Goal: Task Accomplishment & Management: Manage account settings

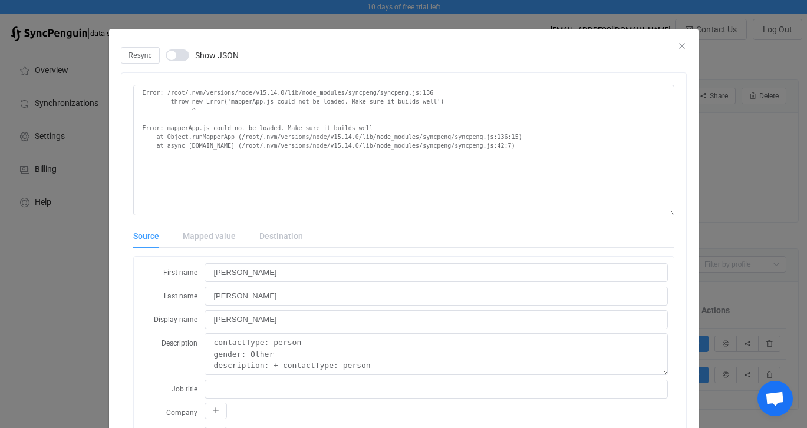
scroll to position [440, 0]
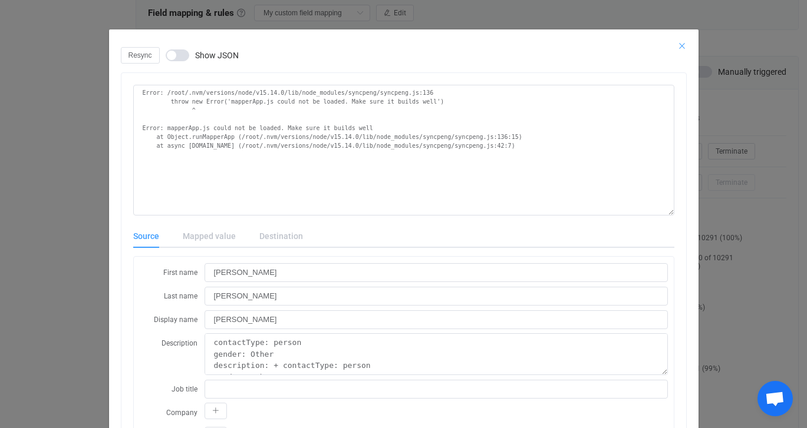
click at [682, 44] on icon "Close" at bounding box center [681, 45] width 9 height 9
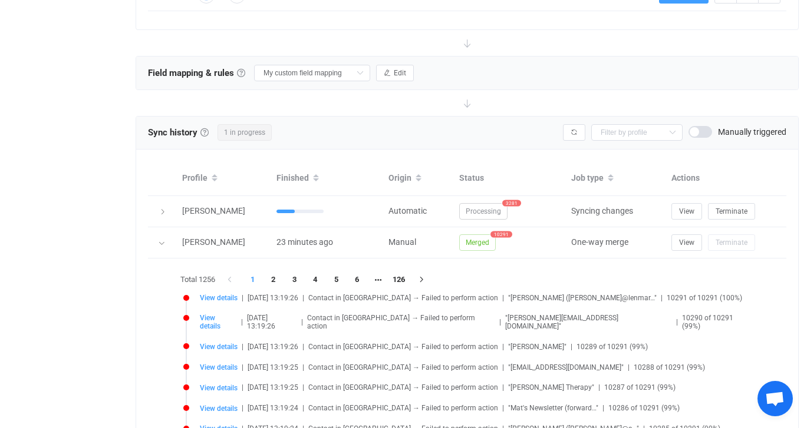
scroll to position [378, 0]
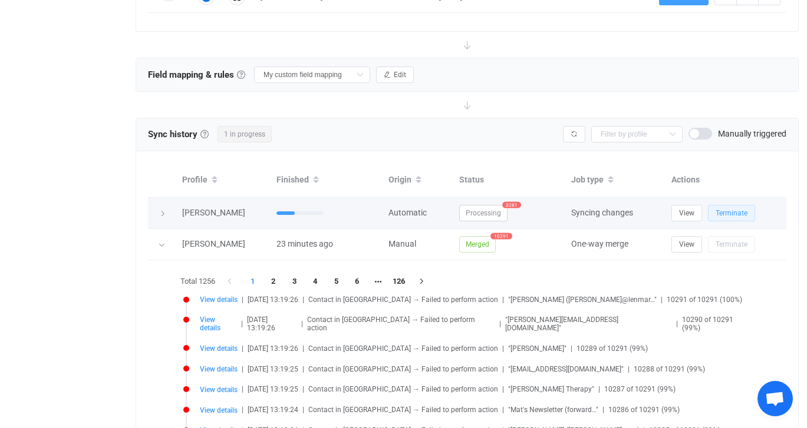
click at [734, 218] on button "Terminate" at bounding box center [731, 213] width 47 height 17
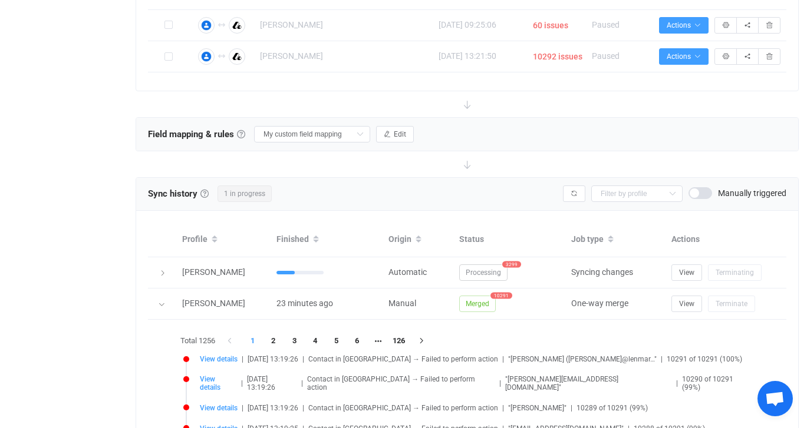
scroll to position [319, 0]
click at [384, 133] on icon "button" at bounding box center [387, 133] width 7 height 7
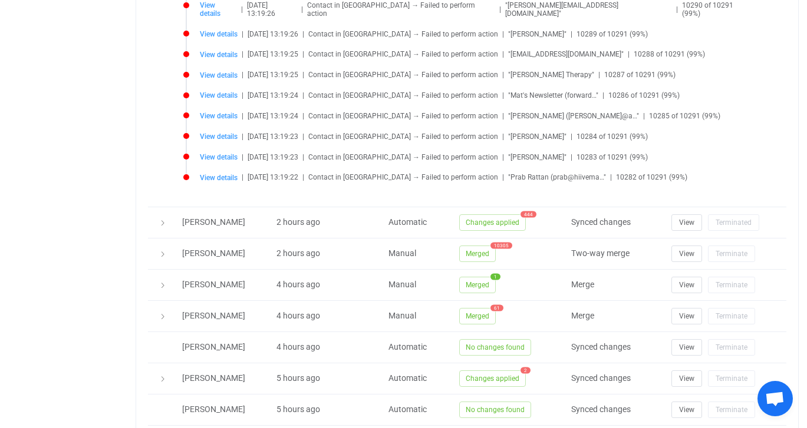
scroll to position [1490, 0]
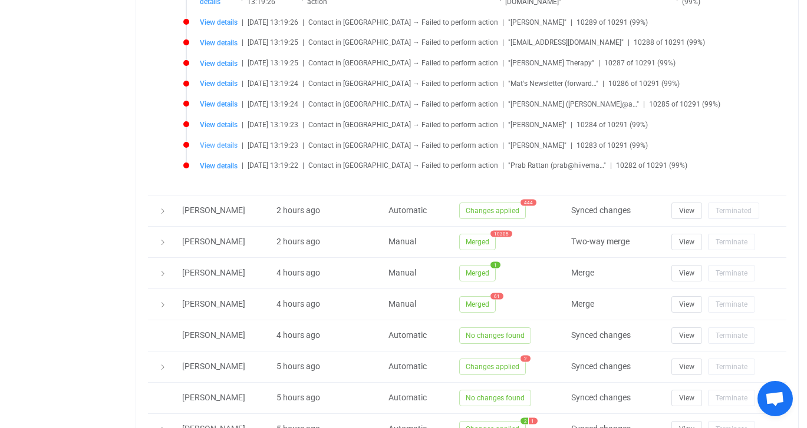
click at [220, 141] on span "View details" at bounding box center [219, 145] width 38 height 8
type input "Emma"
type input "Pirtle"
type input "Emma Pirtle"
type textarea "contactType: person gender: Other description: + contactType: person gender: Ot…"
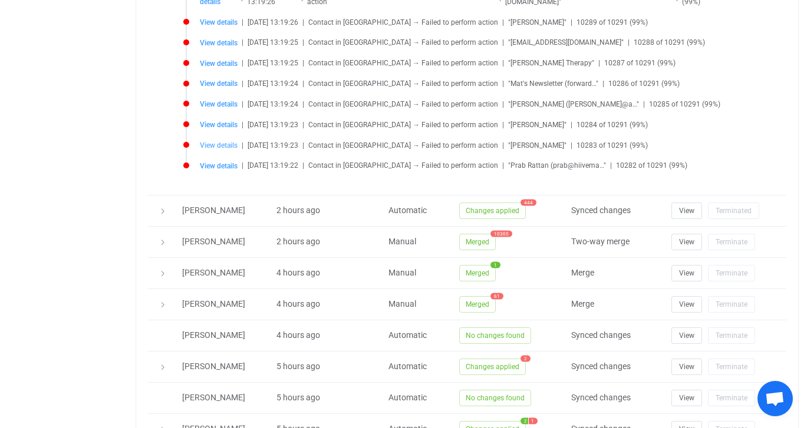
type input "+18312330002"
type input "ffc00efc-2018-4344-bbbf-a072c8acb5ca"
type input "2025-08-11 19:55:16"
type input "ffc00efc-2018-4344-bbbf-a072c8acb5ca"
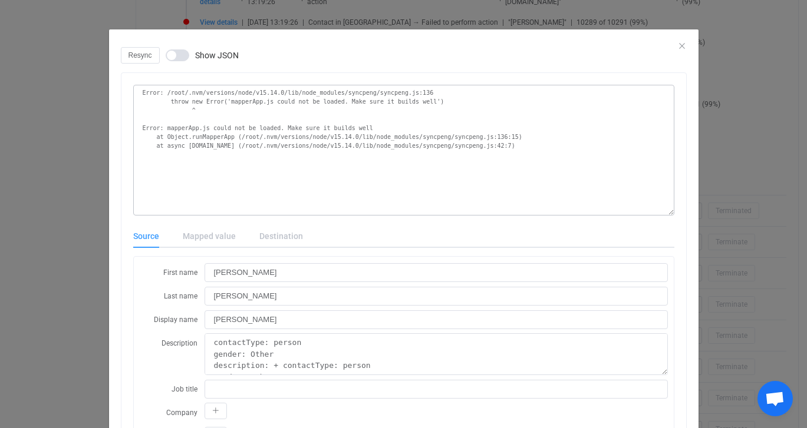
scroll to position [1, 0]
click at [678, 46] on div "Resync Show JSON" at bounding box center [404, 54] width 566 height 17
click at [684, 45] on icon "Close" at bounding box center [681, 44] width 9 height 9
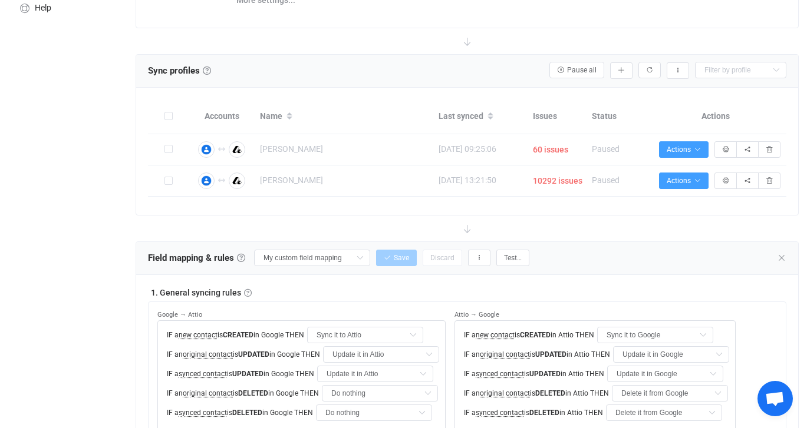
scroll to position [193, 0]
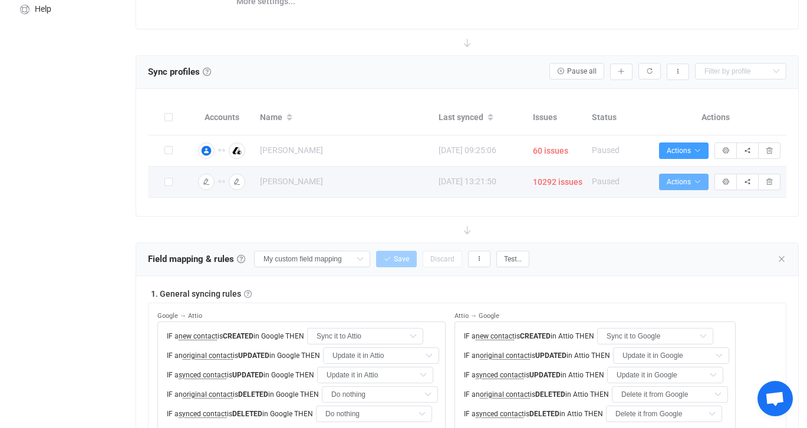
click at [698, 180] on icon "button" at bounding box center [697, 182] width 7 height 7
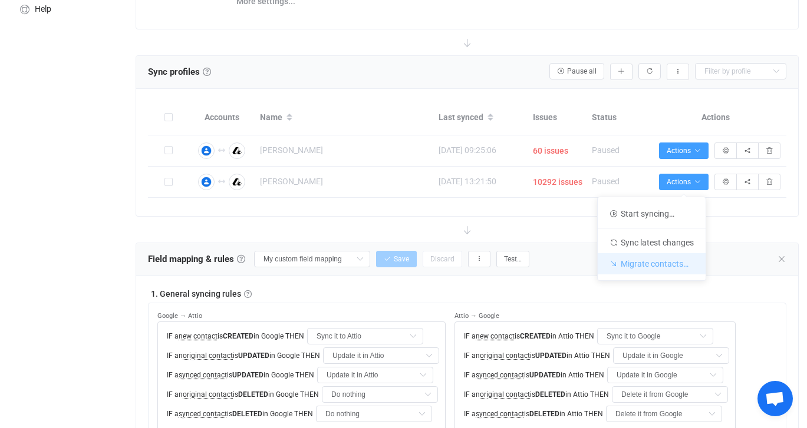
click at [691, 269] on li "Migrate contacts…" at bounding box center [652, 263] width 108 height 21
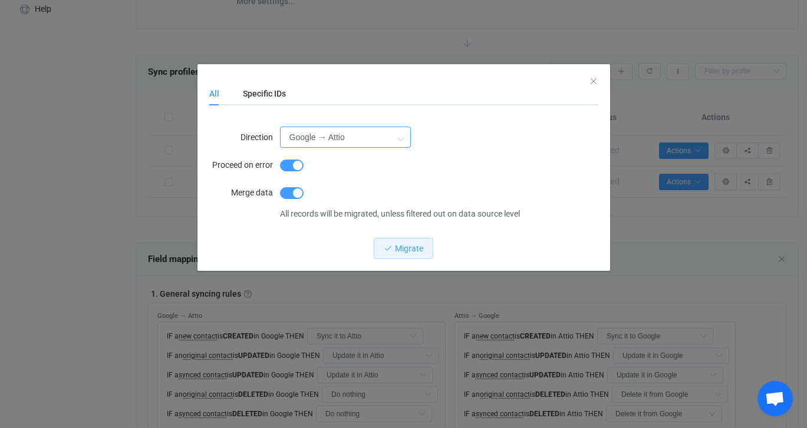
click at [369, 142] on input "Google → Attio" at bounding box center [345, 137] width 131 height 21
click at [352, 188] on li "Attio → Google" at bounding box center [337, 190] width 113 height 20
type input "Attio → Google"
click at [592, 83] on div "All Specific IDs" at bounding box center [403, 94] width 389 height 24
click at [417, 250] on span "Migrate" at bounding box center [409, 248] width 28 height 9
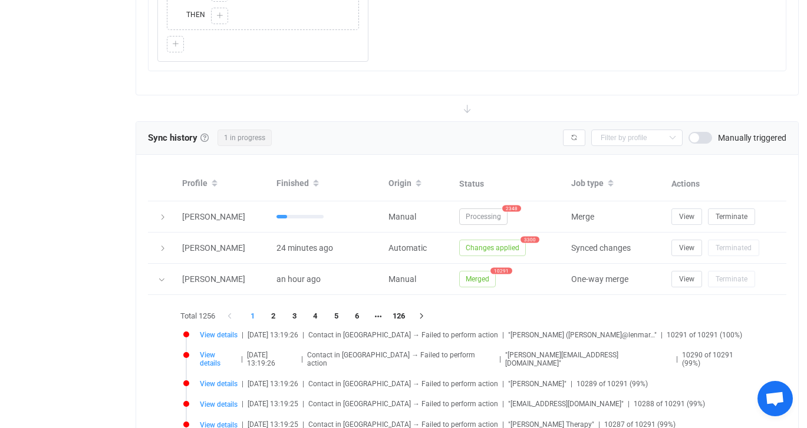
scroll to position [1184, 0]
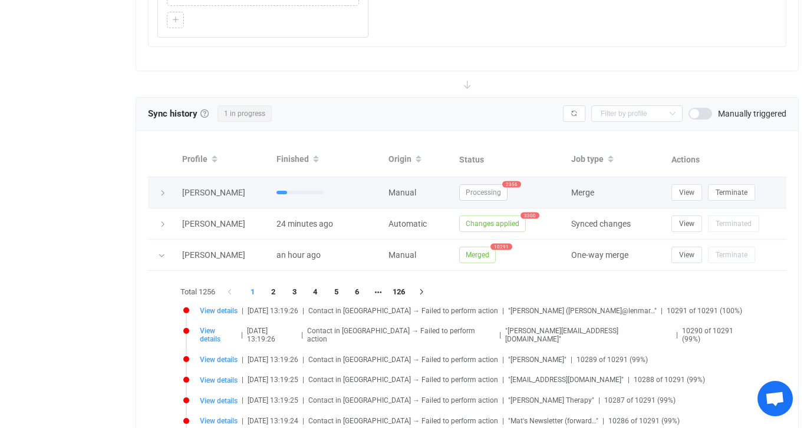
click at [164, 190] on icon at bounding box center [162, 193] width 7 height 7
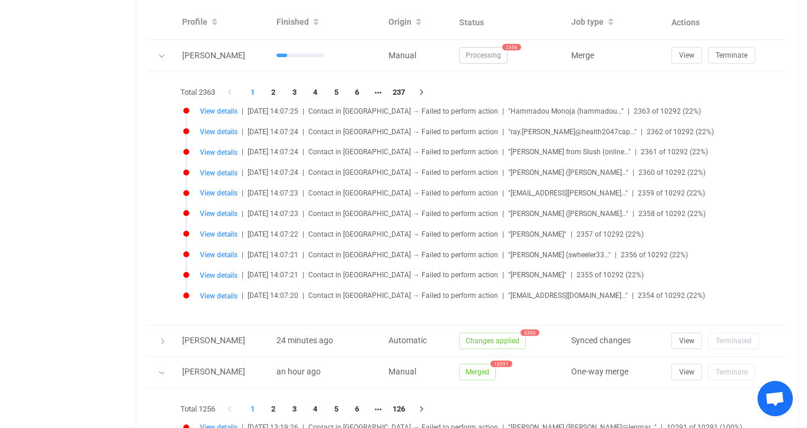
scroll to position [1322, 0]
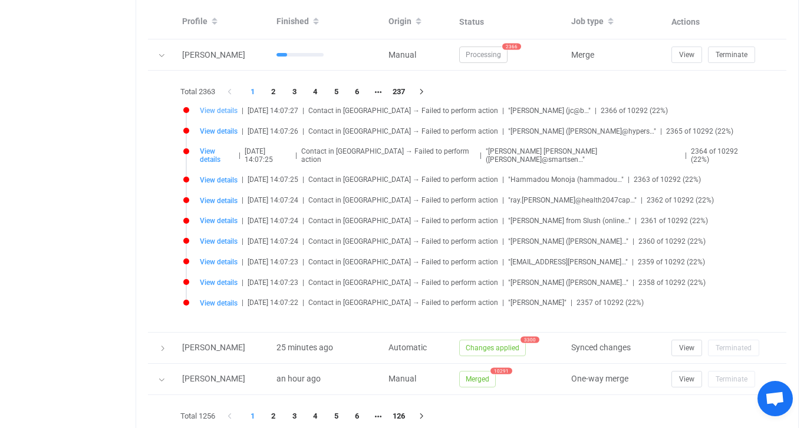
click at [222, 111] on span "View details" at bounding box center [219, 111] width 38 height 8
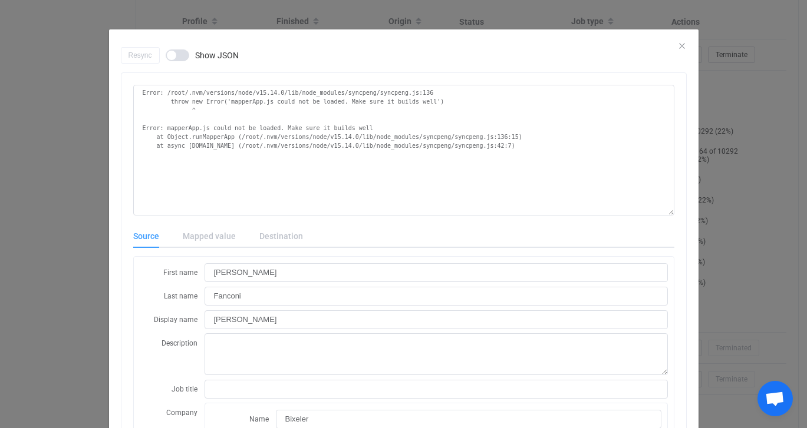
click at [176, 52] on span "dialog" at bounding box center [178, 56] width 24 height 12
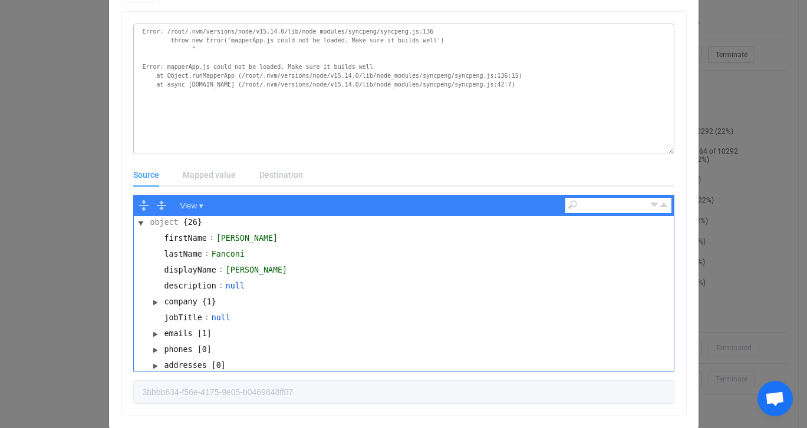
scroll to position [91, 0]
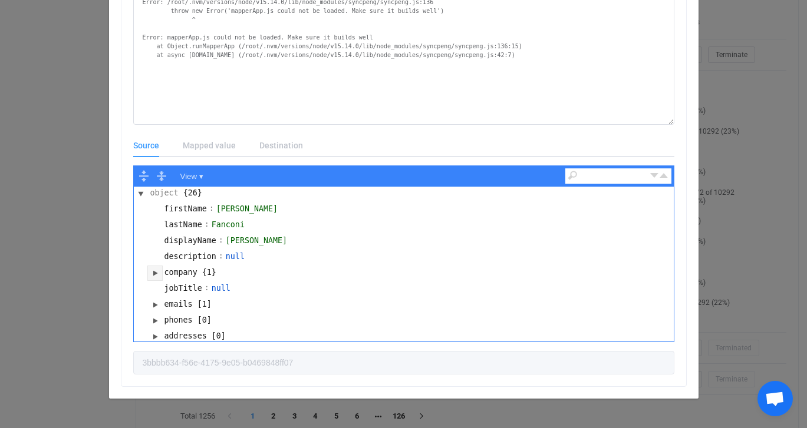
click at [154, 272] on button "dialog" at bounding box center [155, 273] width 14 height 14
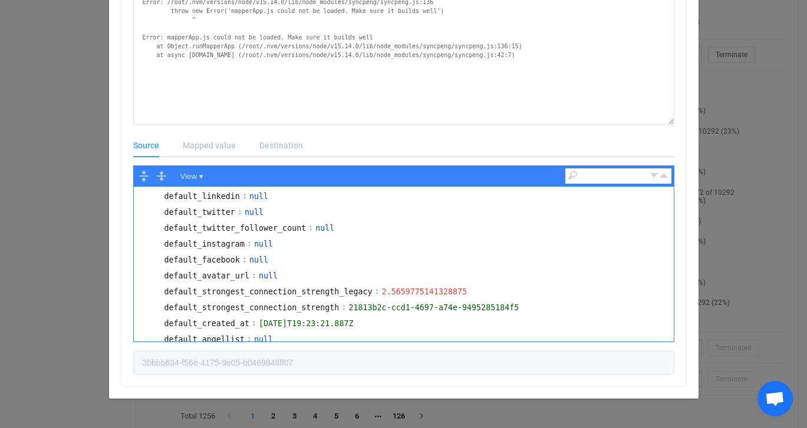
scroll to position [189, 0]
click at [207, 157] on div "Source Mapped value Destination View ▾ object {26} firstName : Juan Carlos last…" at bounding box center [403, 254] width 541 height 241
click at [212, 144] on div "Mapped value" at bounding box center [209, 146] width 77 height 24
drag, startPoint x: 229, startPoint y: 143, endPoint x: 289, endPoint y: 130, distance: 62.2
click at [289, 130] on div "Error: /root/.nvm/versions/node/v15.14.0/lib/node_modules/syncpeng/syncpeng.js:…" at bounding box center [403, 184] width 565 height 404
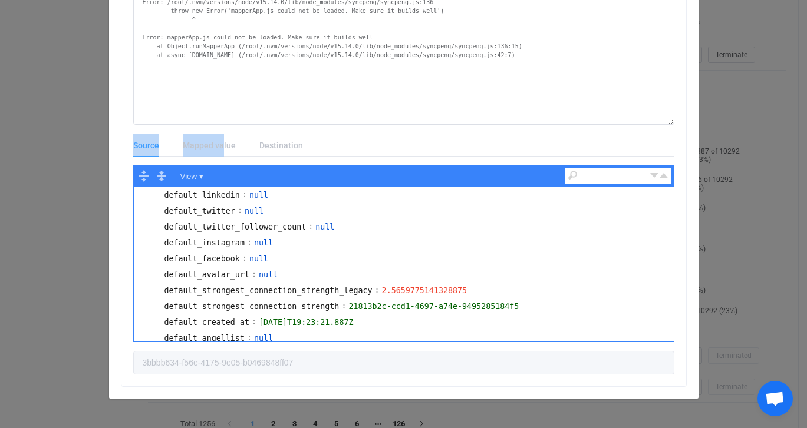
scroll to position [0, 0]
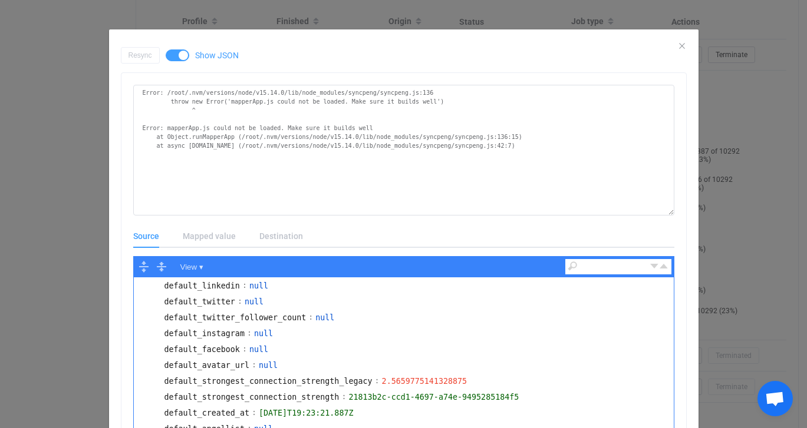
click at [179, 58] on span "dialog" at bounding box center [178, 56] width 24 height 12
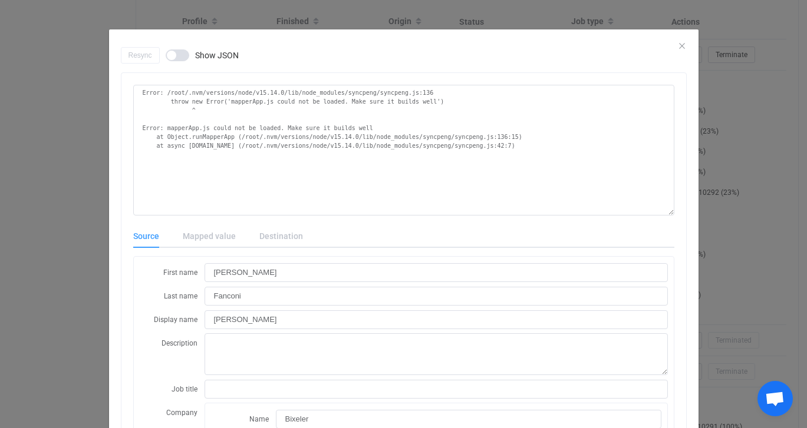
click at [674, 45] on div "dialog" at bounding box center [403, 38] width 589 height 18
click at [679, 45] on icon "Close" at bounding box center [681, 45] width 9 height 9
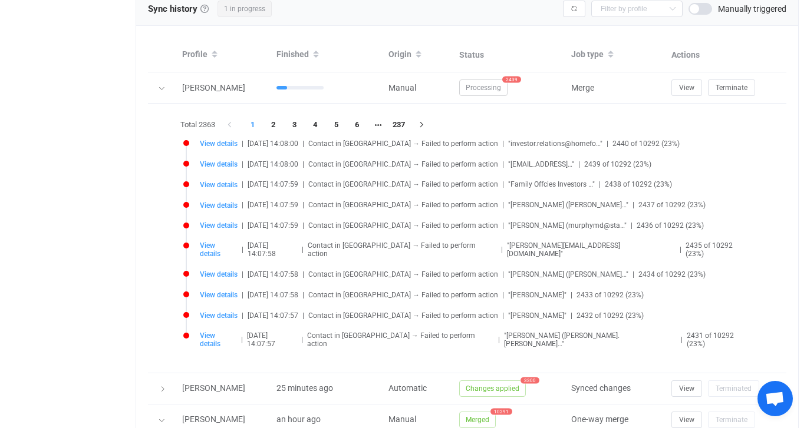
scroll to position [1288, 0]
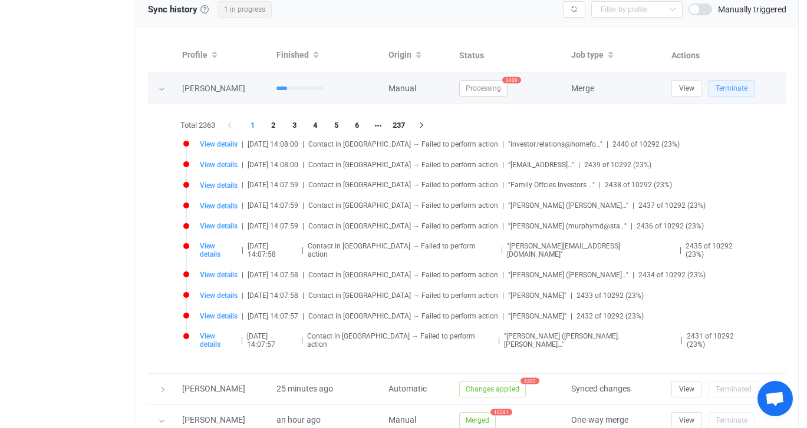
click at [740, 86] on span "Terminate" at bounding box center [731, 88] width 32 height 8
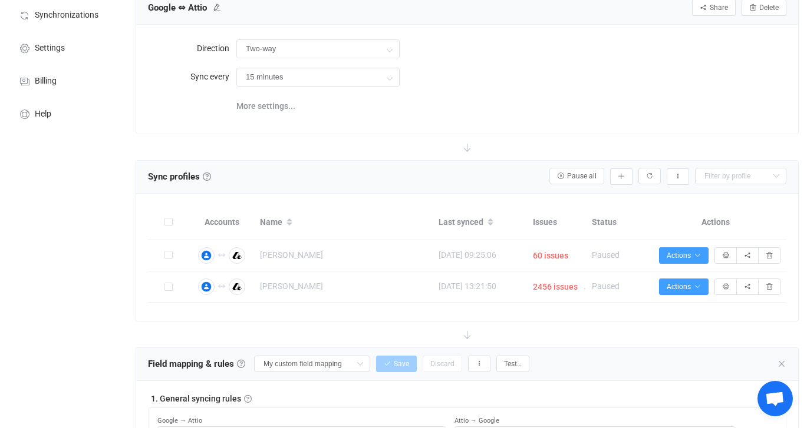
scroll to position [0, 0]
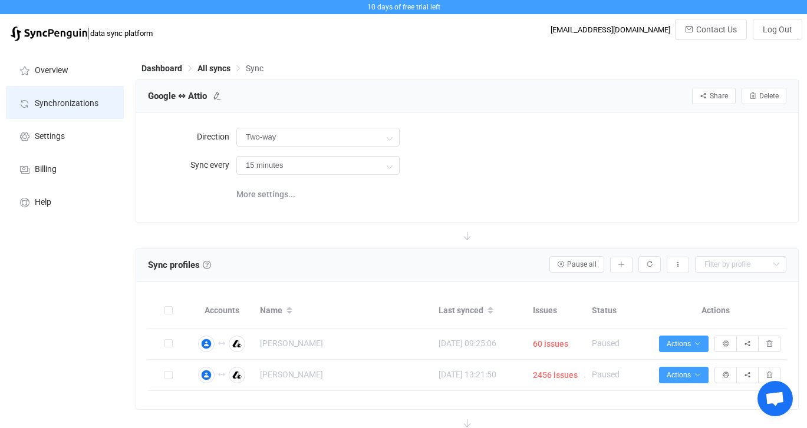
click at [74, 101] on span "Synchronizations" at bounding box center [67, 103] width 64 height 9
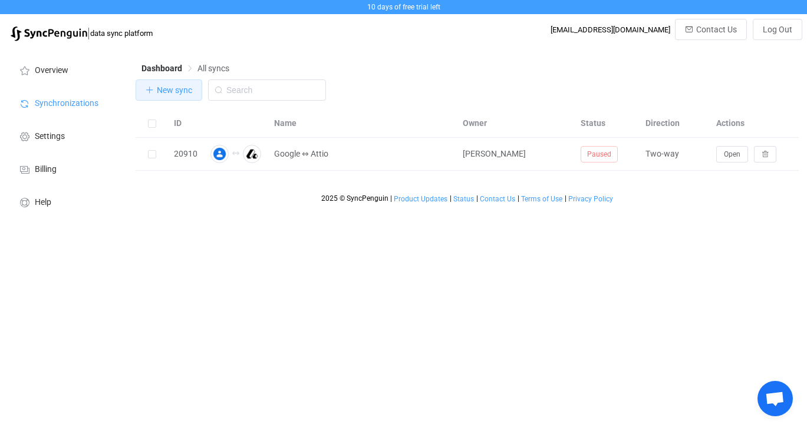
click at [172, 88] on span "New sync" at bounding box center [174, 89] width 35 height 9
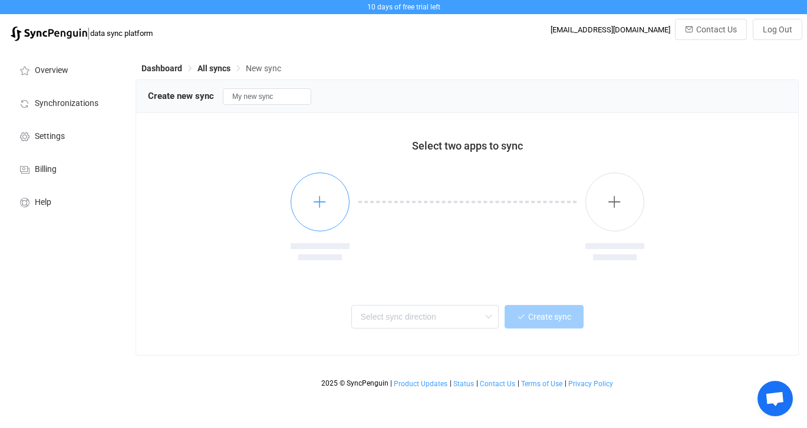
click at [328, 203] on button "button" at bounding box center [320, 202] width 59 height 59
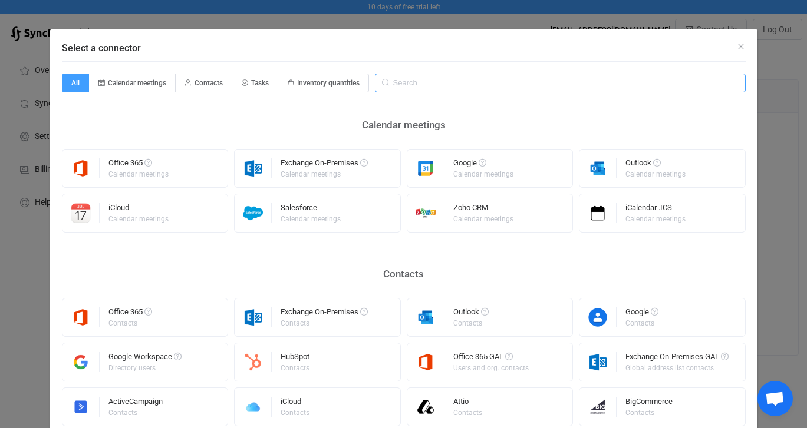
click at [472, 86] on input "Select a connector" at bounding box center [560, 83] width 371 height 19
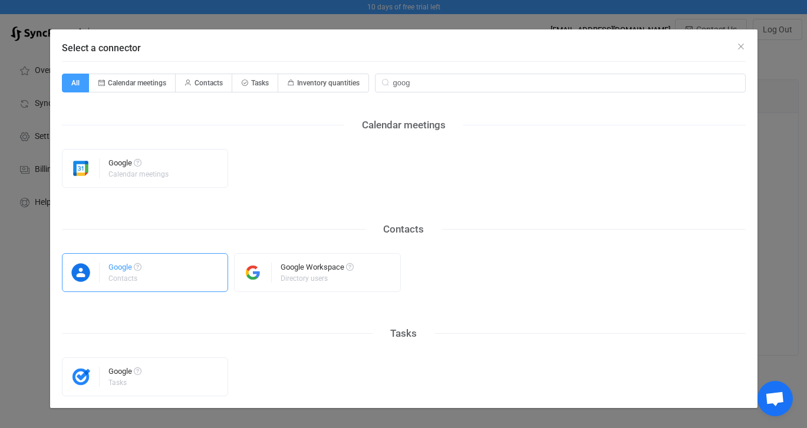
click at [169, 281] on div "Google Contacts" at bounding box center [145, 272] width 167 height 39
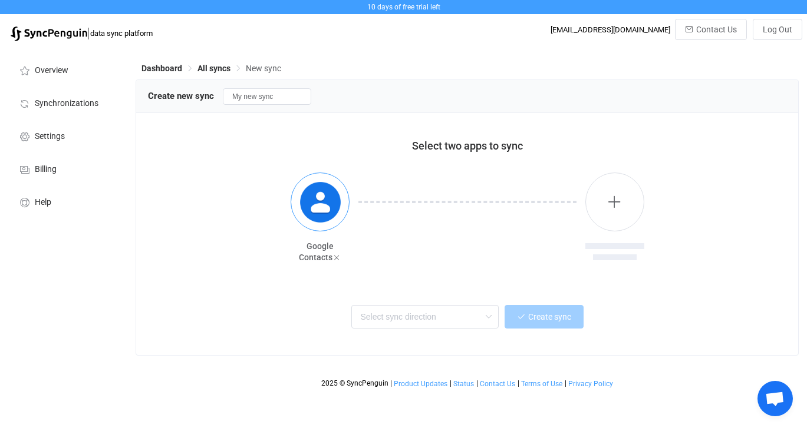
click at [315, 210] on img "button" at bounding box center [320, 202] width 44 height 44
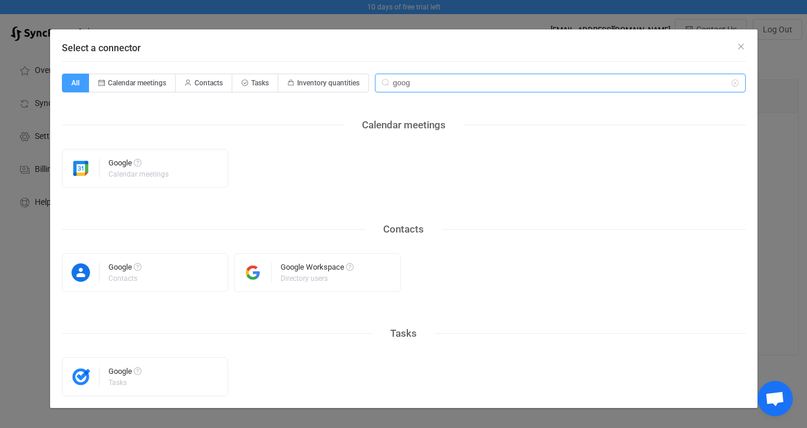
click at [486, 90] on input "goog" at bounding box center [560, 83] width 371 height 19
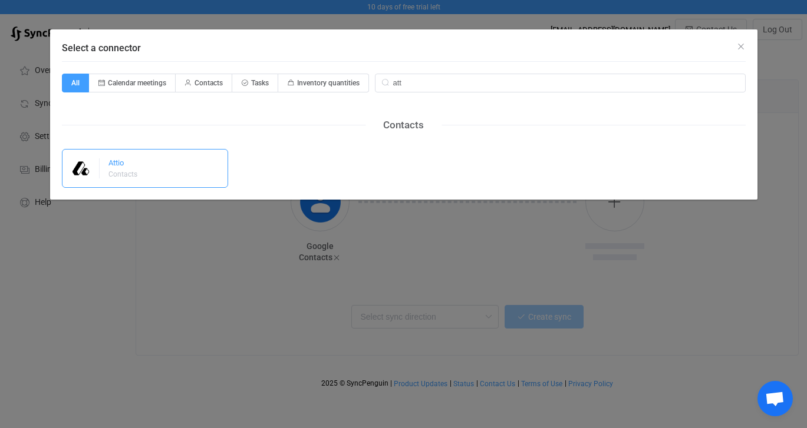
click at [134, 171] on div "Contacts" at bounding box center [122, 174] width 29 height 7
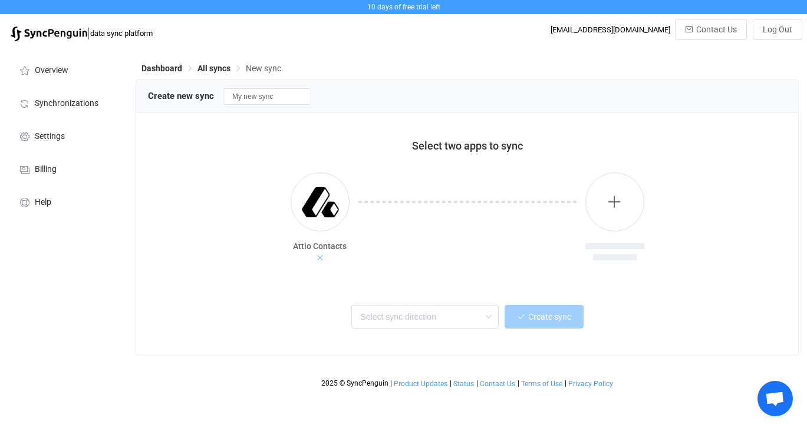
click at [321, 256] on icon at bounding box center [320, 258] width 8 height 8
click at [314, 209] on icon "button" at bounding box center [319, 201] width 15 height 15
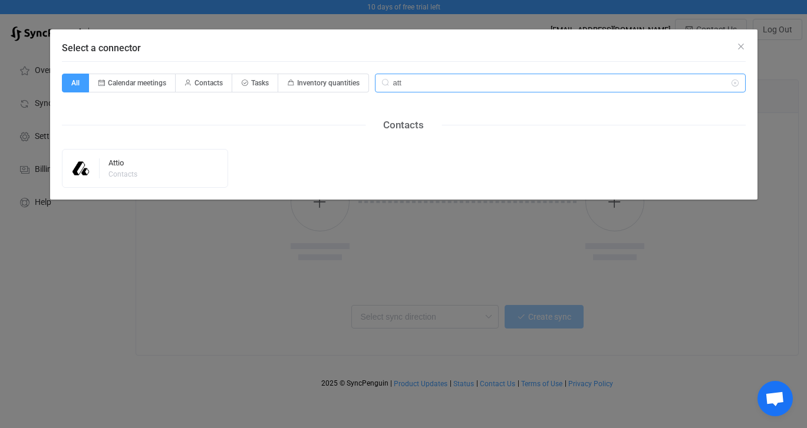
click at [461, 85] on input "att" at bounding box center [560, 83] width 371 height 19
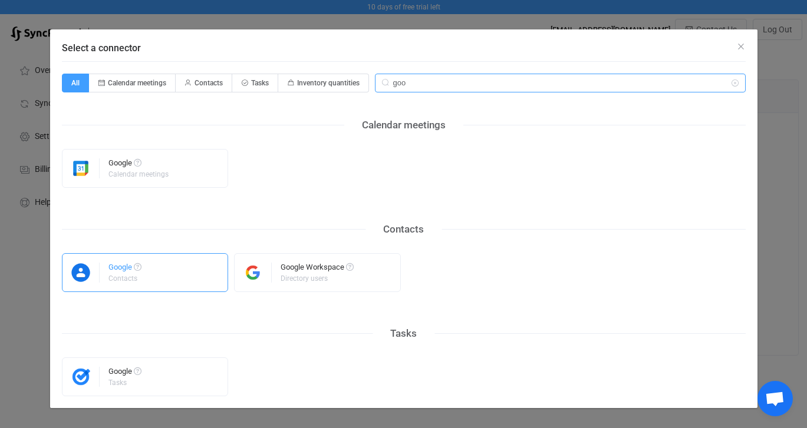
type input "goo"
click at [176, 281] on div "Google Contacts" at bounding box center [145, 272] width 167 height 39
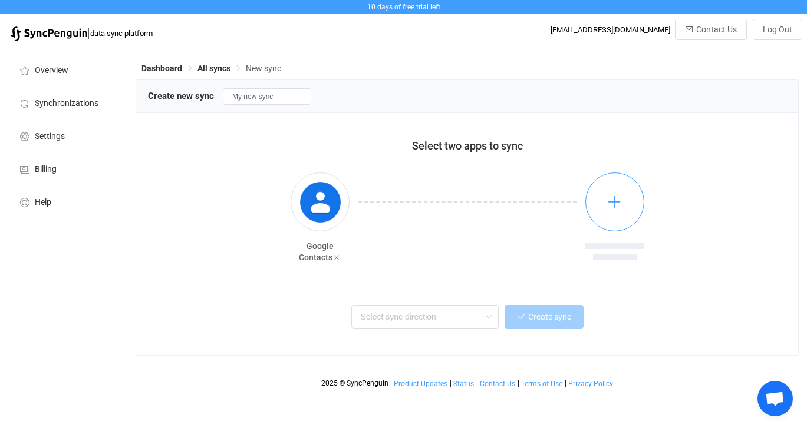
click at [608, 202] on icon "button" at bounding box center [614, 201] width 15 height 15
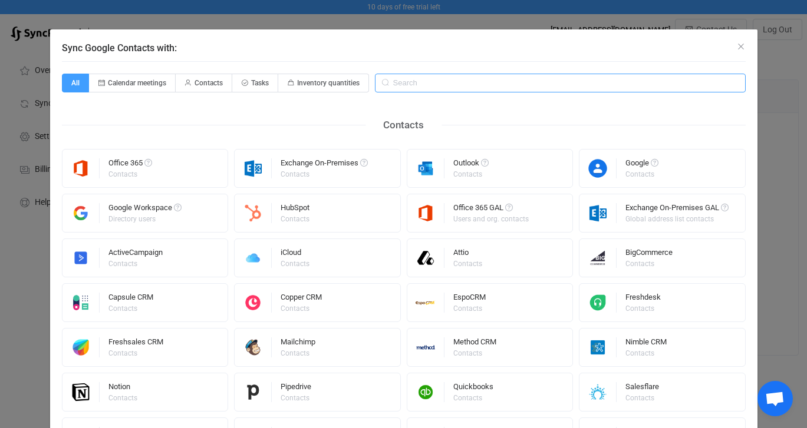
click at [475, 82] on input "Sync Google Contacts with:" at bounding box center [560, 83] width 371 height 19
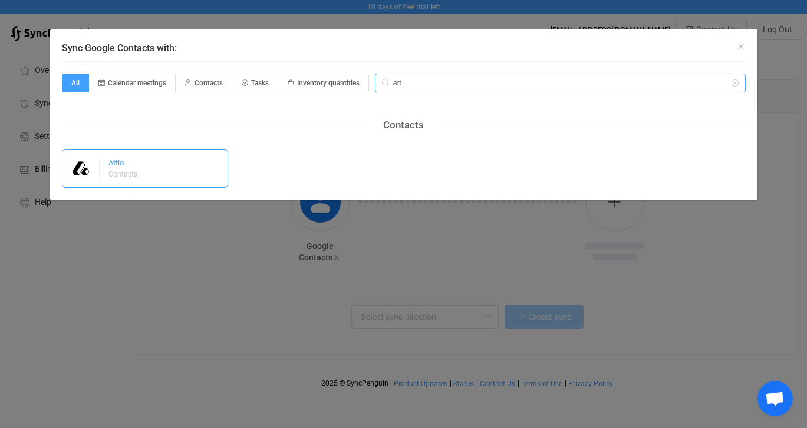
type input "att"
click at [195, 160] on div "Attio Contacts" at bounding box center [145, 168] width 167 height 39
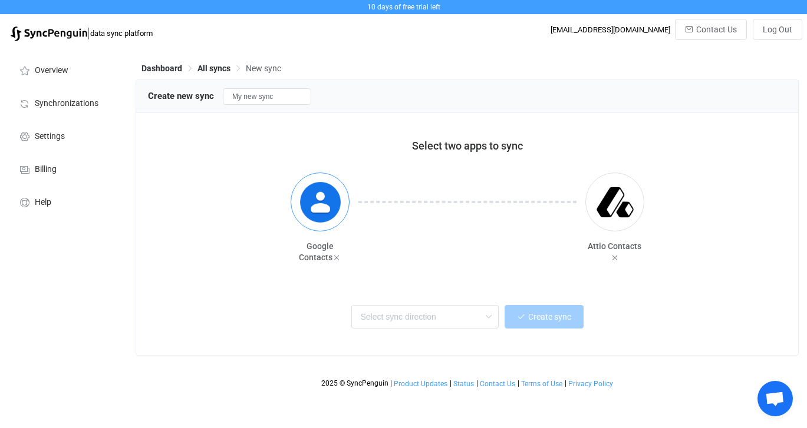
click at [329, 200] on img "button" at bounding box center [320, 202] width 44 height 44
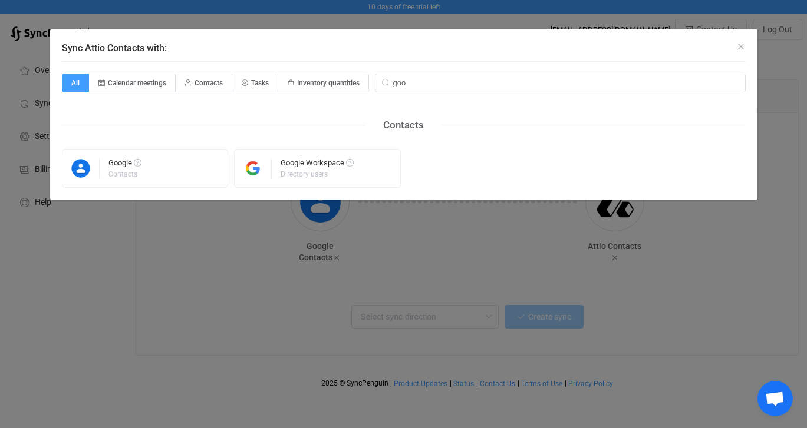
click at [747, 47] on div "Sync Attio Contacts with:" at bounding box center [403, 45] width 707 height 32
click at [739, 41] on div "Sync Attio Contacts with:" at bounding box center [403, 45] width 707 height 32
click at [643, 265] on div "Sync Attio Contacts with: All Calendar meetings Contacts Tasks Inventory quanti…" at bounding box center [403, 214] width 807 height 428
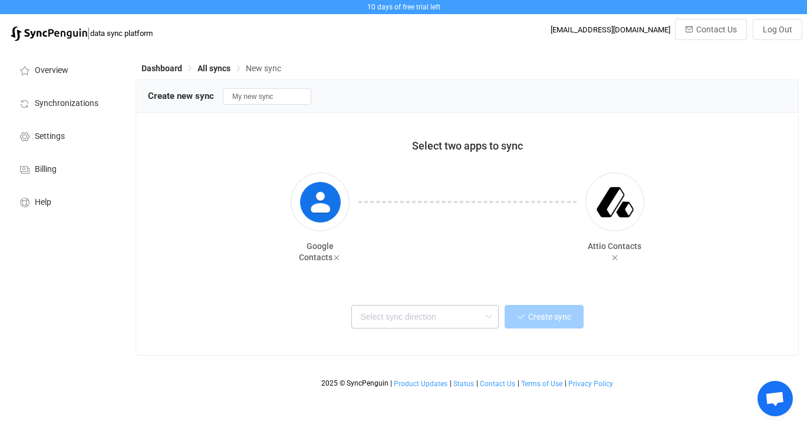
click at [486, 318] on icon at bounding box center [488, 317] width 15 height 24
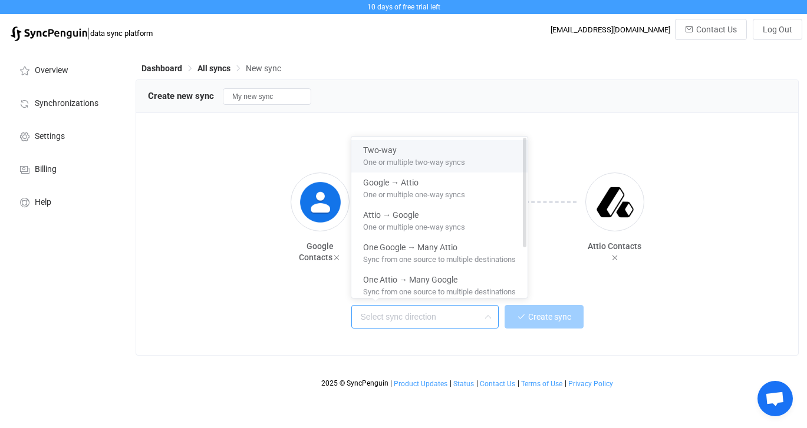
click at [444, 160] on span "One or multiple two-way syncs" at bounding box center [414, 160] width 102 height 13
type input "Two-way"
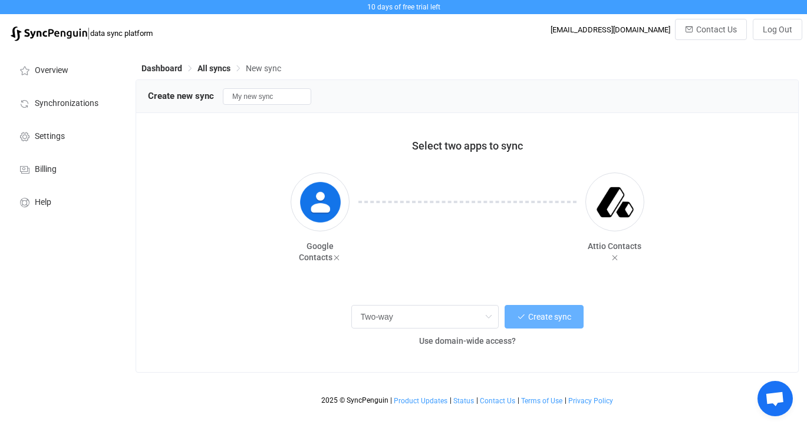
click at [562, 323] on button "Create sync" at bounding box center [543, 317] width 79 height 24
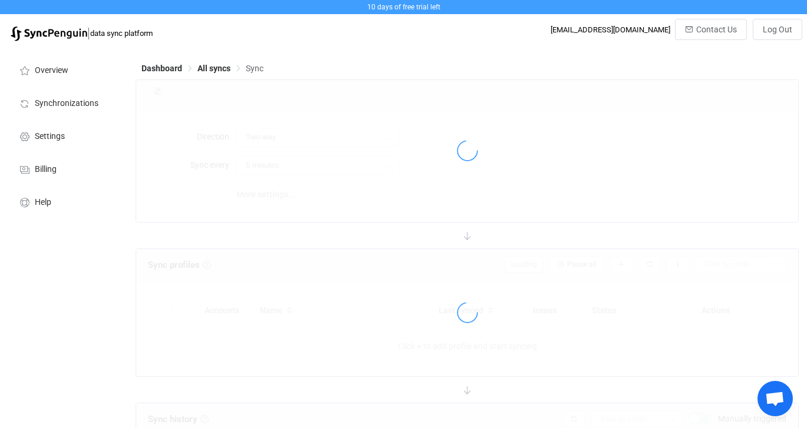
type input "15 minutes"
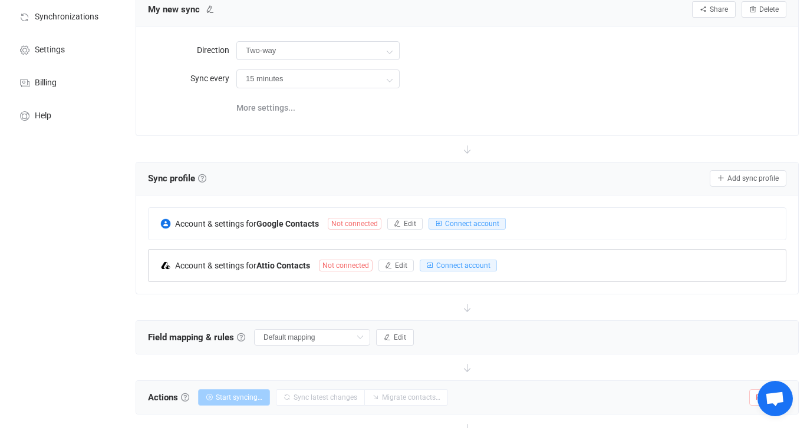
scroll to position [91, 0]
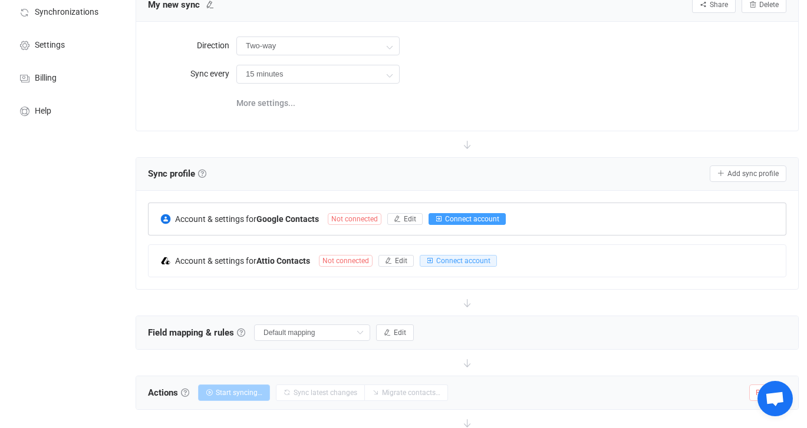
click at [461, 216] on span "Connect account" at bounding box center [472, 219] width 54 height 8
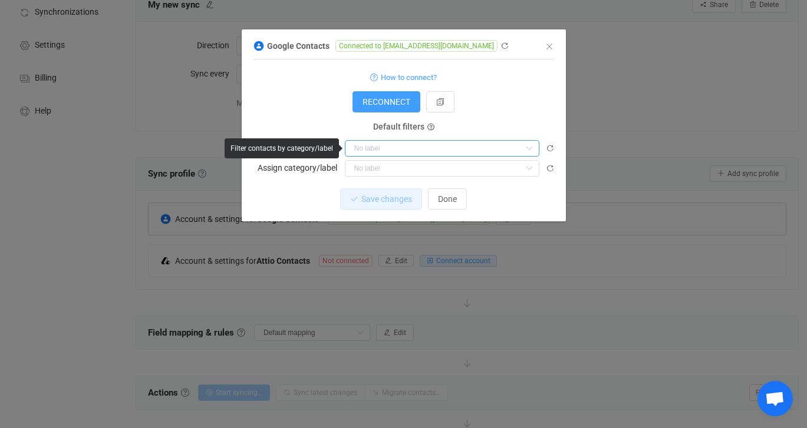
click at [470, 150] on input "dialog" at bounding box center [442, 148] width 194 height 17
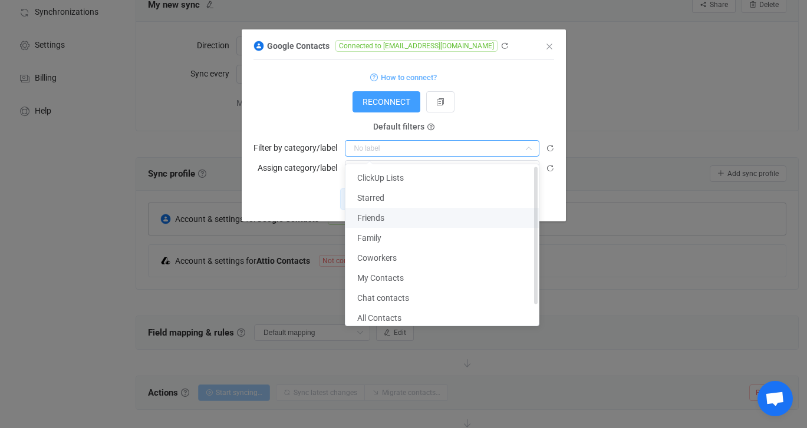
scroll to position [26, 0]
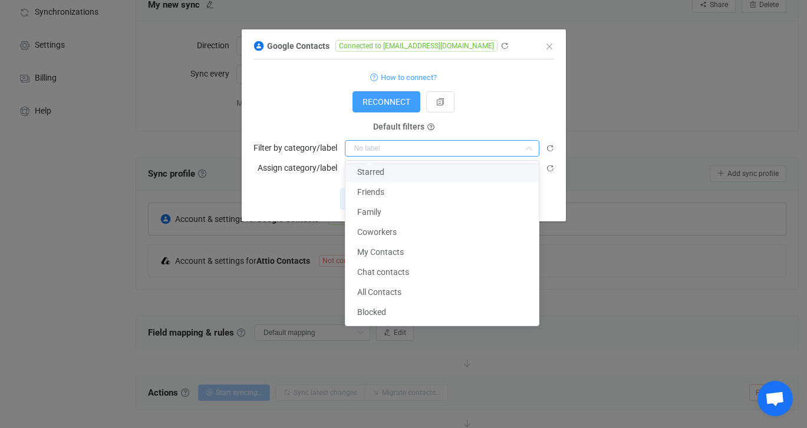
click at [519, 94] on div "RECONNECT" at bounding box center [403, 101] width 301 height 21
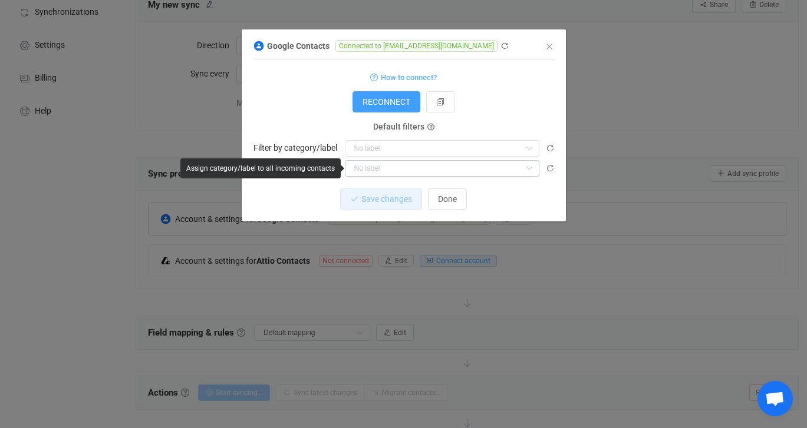
click at [523, 169] on icon "dialog" at bounding box center [529, 168] width 15 height 17
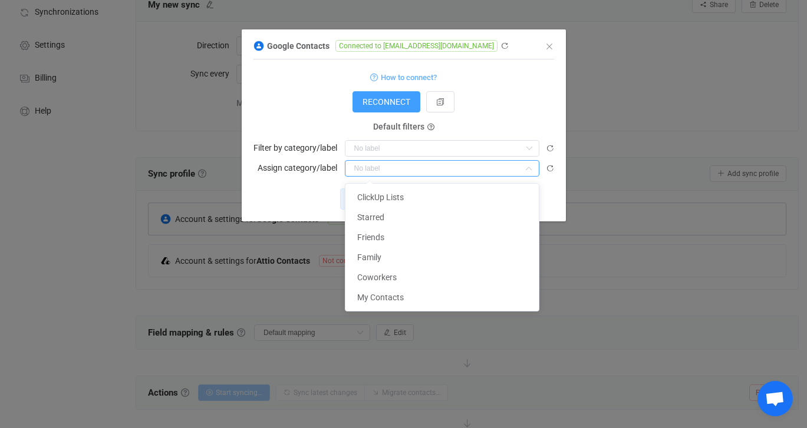
click at [537, 116] on form "How to connect? RECONNECT Service account Service account JSON Service account …" at bounding box center [403, 123] width 301 height 107
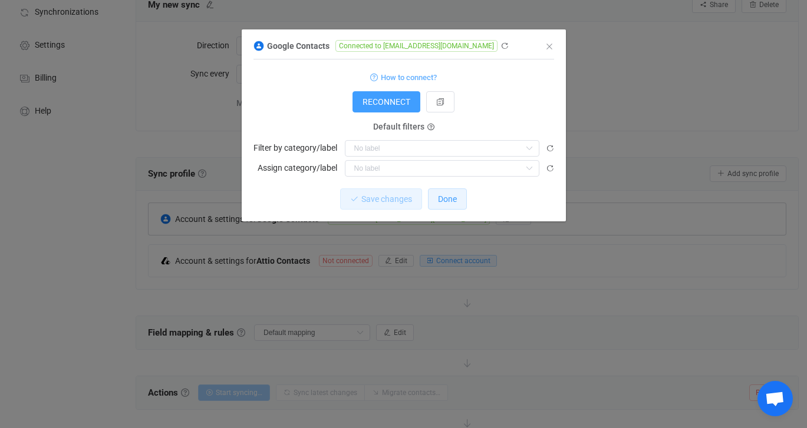
click at [454, 203] on span "Done" at bounding box center [447, 198] width 19 height 9
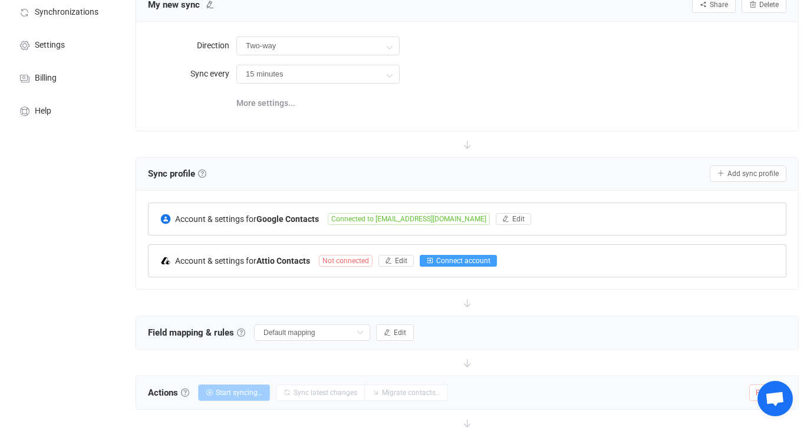
click at [447, 257] on span "Connect account" at bounding box center [463, 261] width 54 height 8
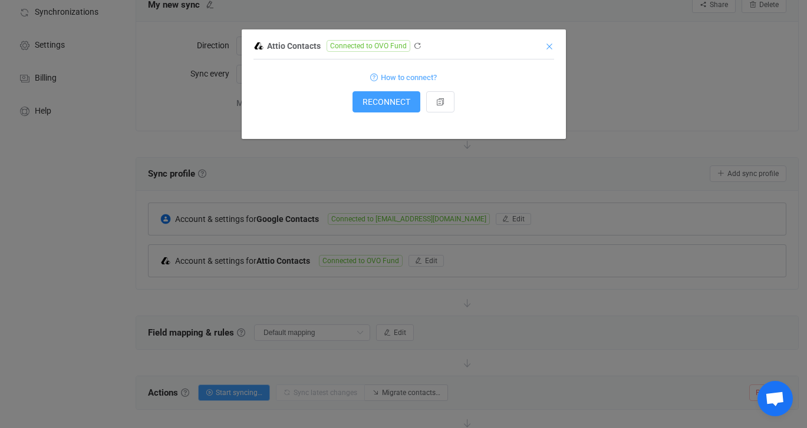
click at [547, 48] on icon "Close" at bounding box center [549, 46] width 9 height 9
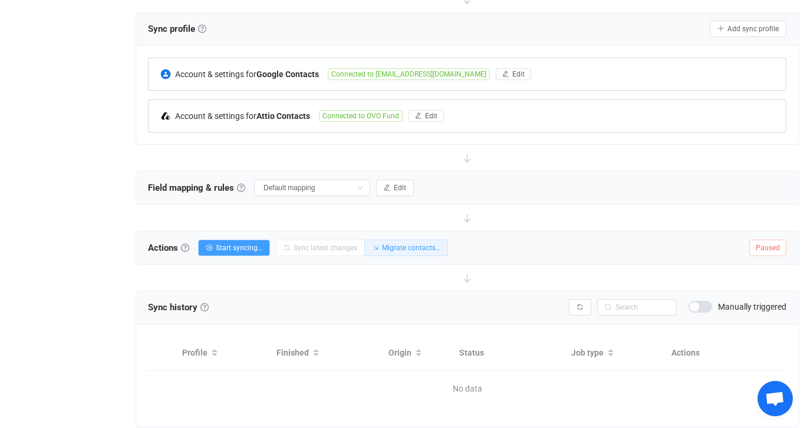
scroll to position [224, 0]
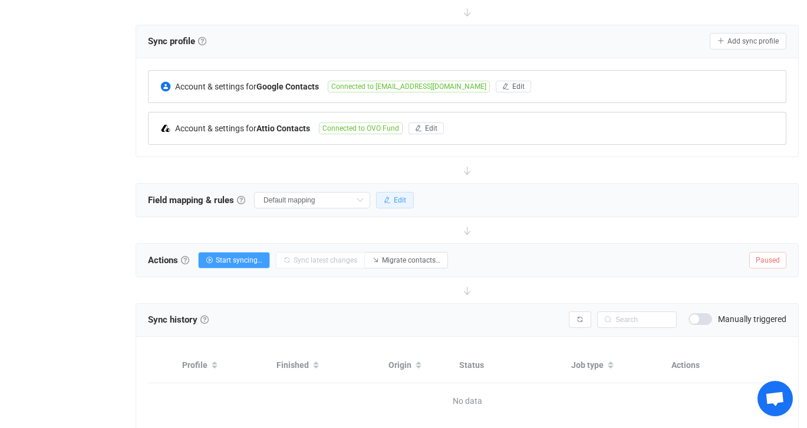
click at [394, 197] on span "Edit" at bounding box center [400, 200] width 12 height 8
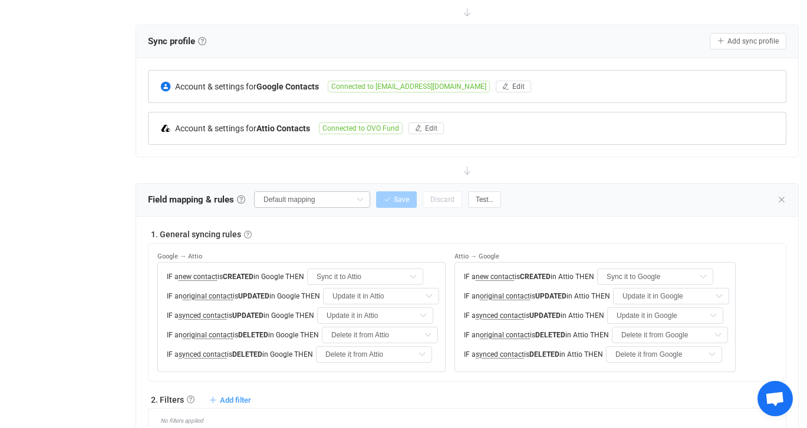
click at [352, 197] on icon at bounding box center [359, 200] width 15 height 17
click at [324, 302] on span "My custom field mapping" at bounding box center [315, 298] width 92 height 20
type input "My custom field mapping"
type input "Do nothing"
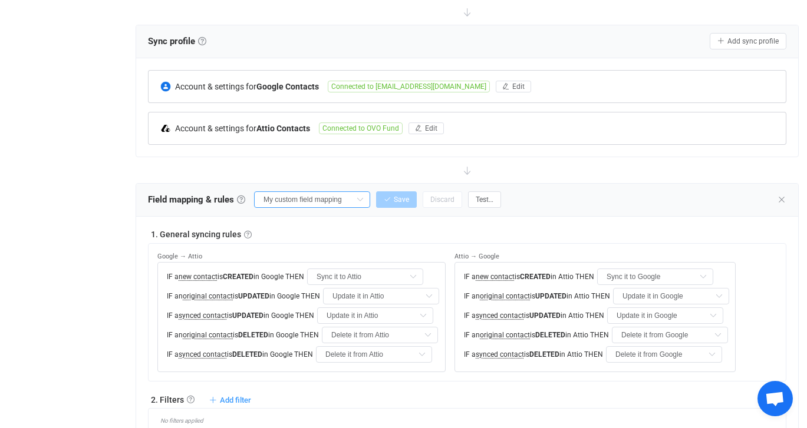
type input "All Emails"
type input "Emails"
type input "All Phones"
type input "Phones"
type input "All Addresses"
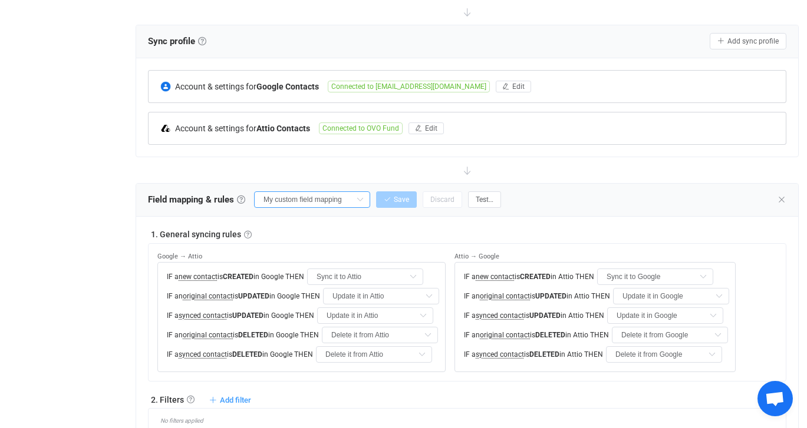
type input "Addresses"
type input "Company"
type input "Job title"
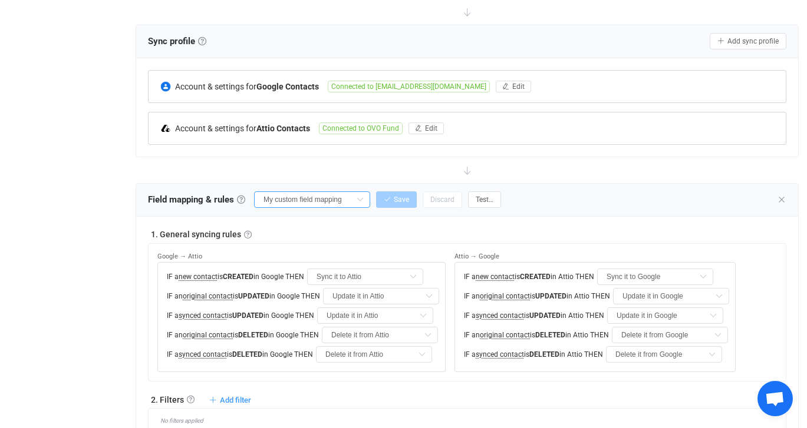
type input "Profile Websites"
type input "Personal Website"
type input "Work Websites"
type input "LinkedIn"
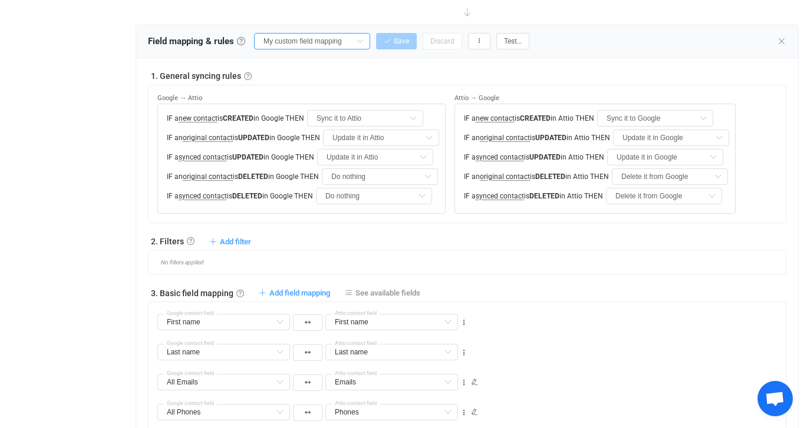
scroll to position [380, 0]
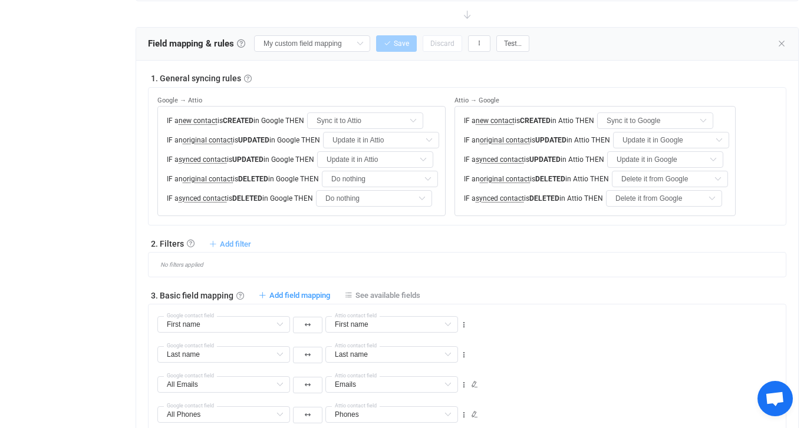
click at [231, 241] on span "Add filter" at bounding box center [235, 244] width 31 height 9
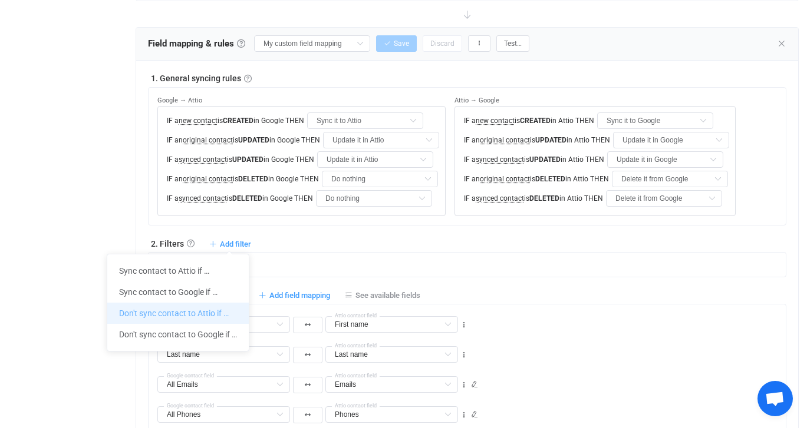
click at [216, 307] on li "Don't sync contact to Attio if …" at bounding box center [177, 313] width 141 height 21
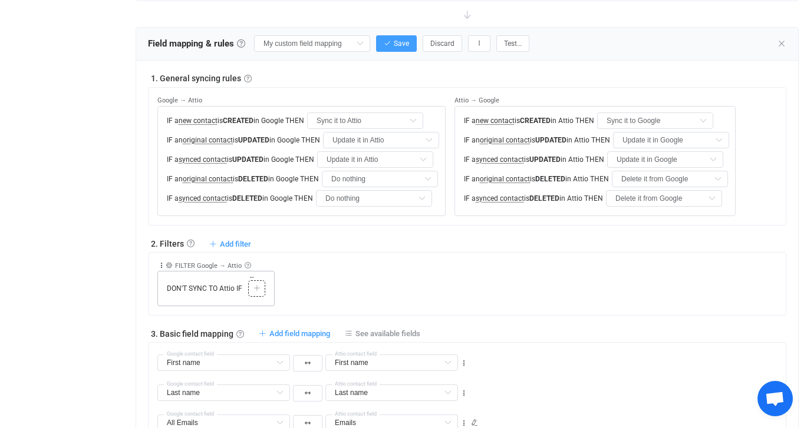
click at [254, 286] on icon at bounding box center [256, 288] width 7 height 7
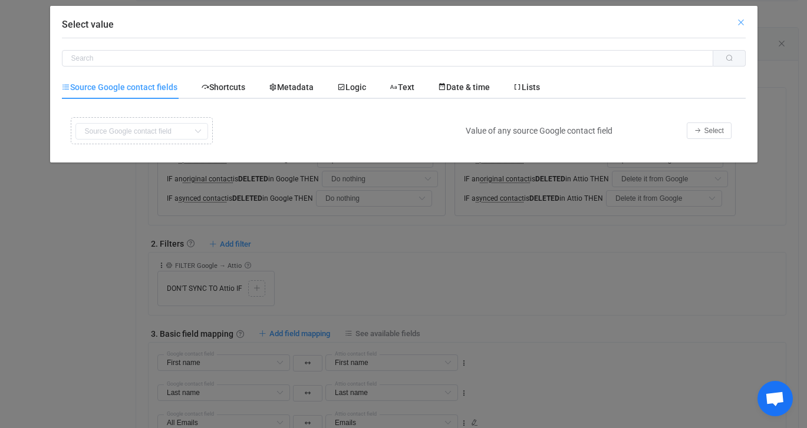
click at [741, 25] on icon "Close" at bounding box center [740, 22] width 9 height 9
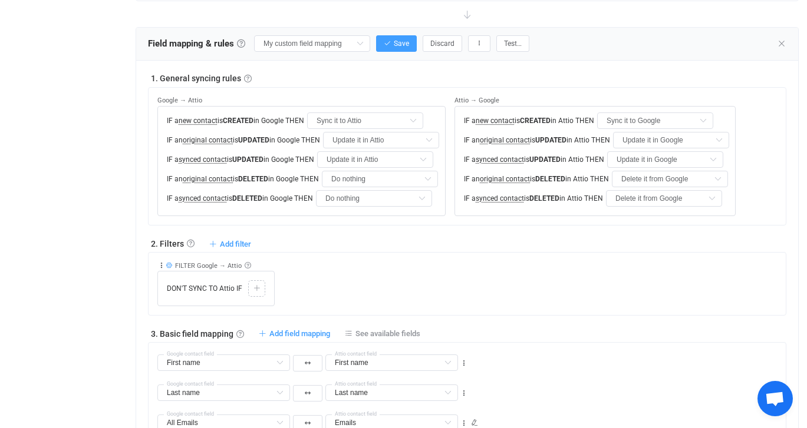
click at [166, 263] on icon at bounding box center [169, 265] width 6 height 6
click at [160, 263] on icon at bounding box center [161, 266] width 8 height 8
click at [134, 359] on li "Delete" at bounding box center [125, 356] width 77 height 21
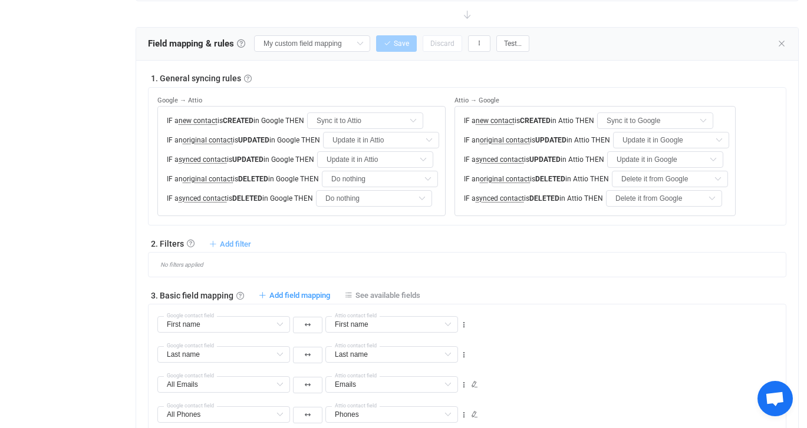
click at [233, 240] on span "Add filter" at bounding box center [235, 244] width 31 height 9
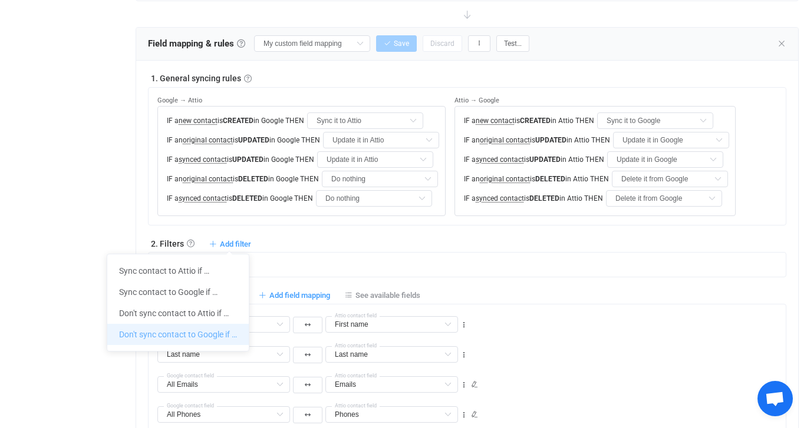
click at [208, 328] on li "Don't sync contact to Google if …" at bounding box center [177, 334] width 141 height 21
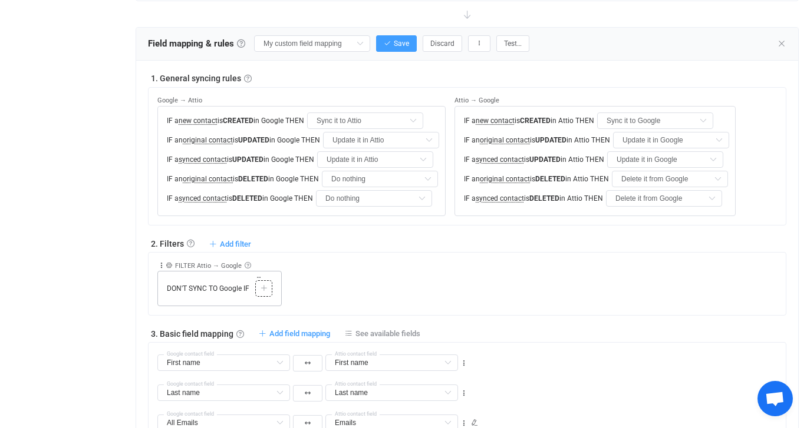
click at [266, 288] on icon at bounding box center [263, 288] width 7 height 7
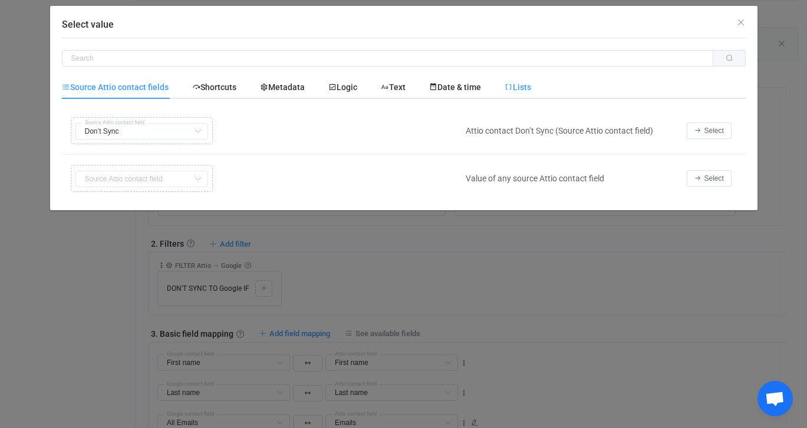
click at [531, 87] on span "Lists" at bounding box center [517, 87] width 27 height 9
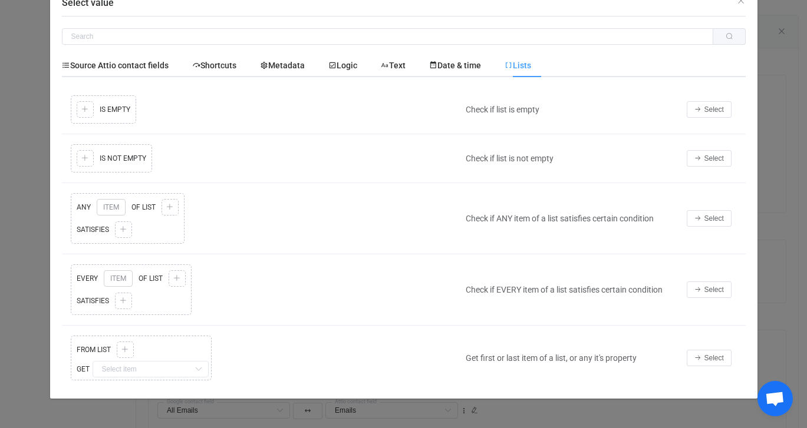
scroll to position [397, 0]
click at [227, 68] on span "Shortcuts" at bounding box center [214, 65] width 44 height 9
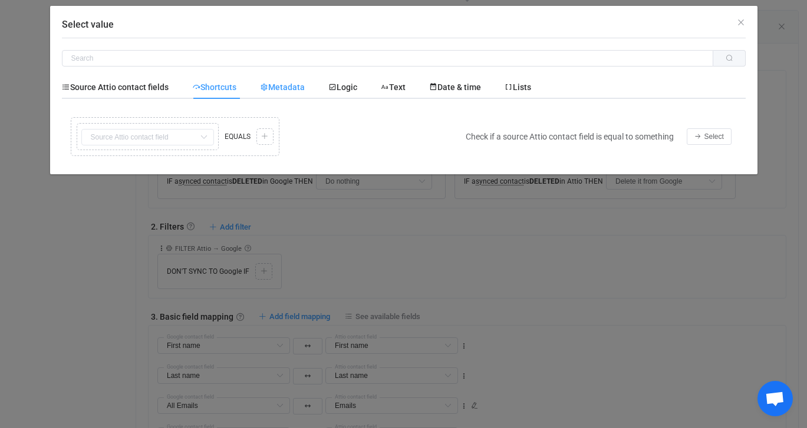
click at [297, 84] on span "Metadata" at bounding box center [282, 87] width 45 height 9
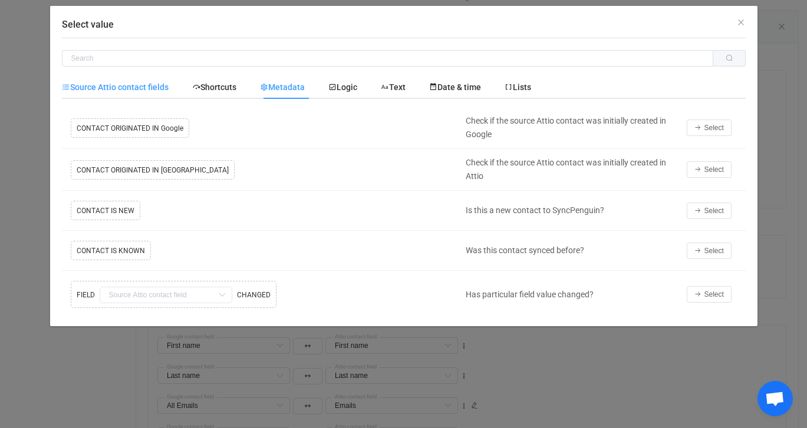
click at [143, 87] on span "Source Attio contact fields" at bounding box center [115, 87] width 107 height 9
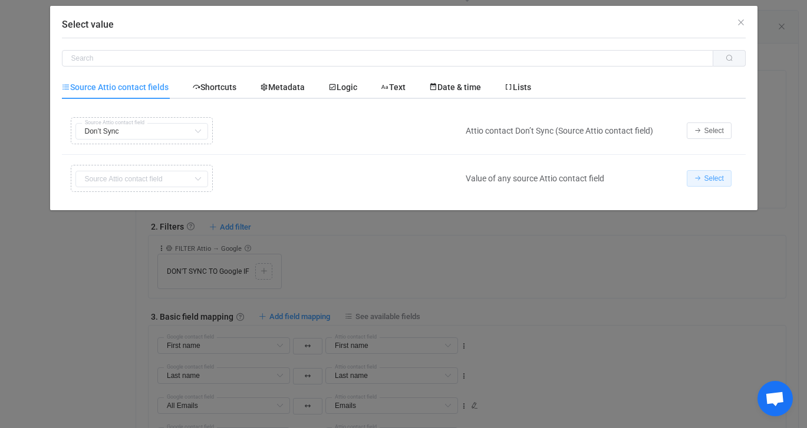
click at [721, 179] on span "Select" at bounding box center [713, 178] width 19 height 8
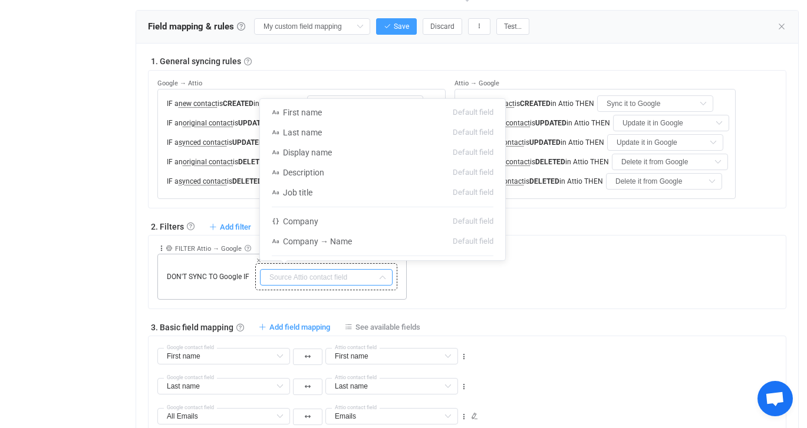
click at [304, 282] on input "text" at bounding box center [326, 277] width 133 height 17
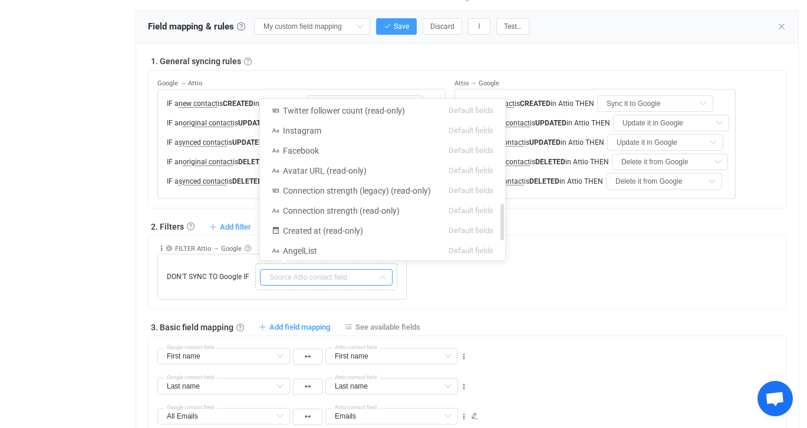
scroll to position [542, 0]
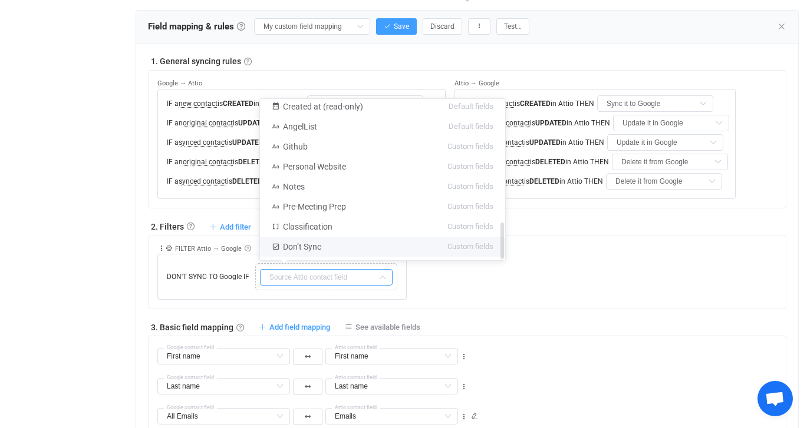
click at [339, 245] on li "Don’t Sync Custom fields" at bounding box center [382, 247] width 245 height 20
type input "Don’t Sync"
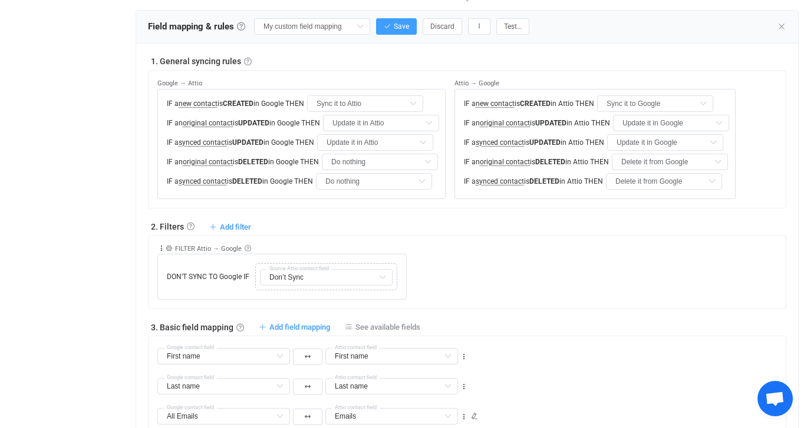
click at [481, 268] on div "Collapse Move up Move down Delete Rule description FILTER Attio → Google Exclus…" at bounding box center [471, 268] width 628 height 64
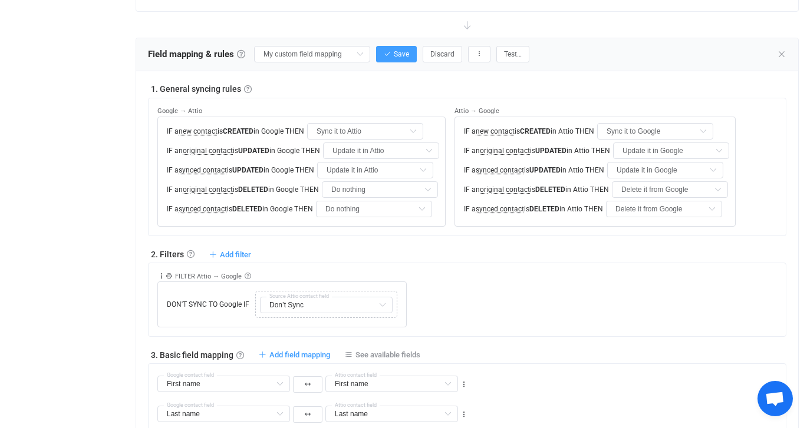
scroll to position [368, 0]
click at [384, 53] on icon "button" at bounding box center [387, 55] width 7 height 7
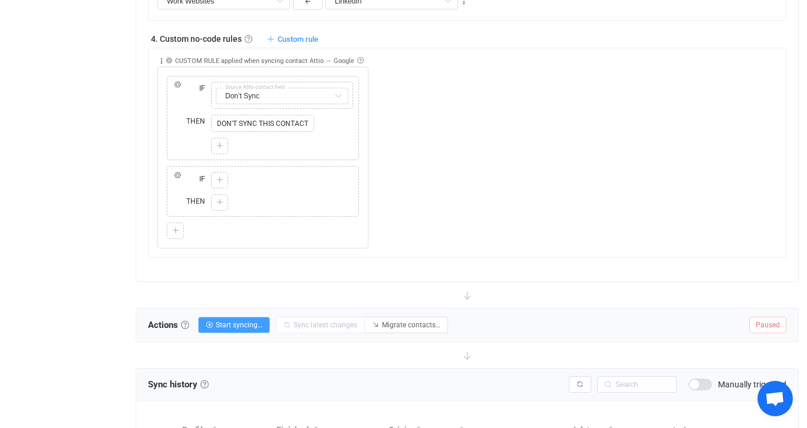
scroll to position [1107, 0]
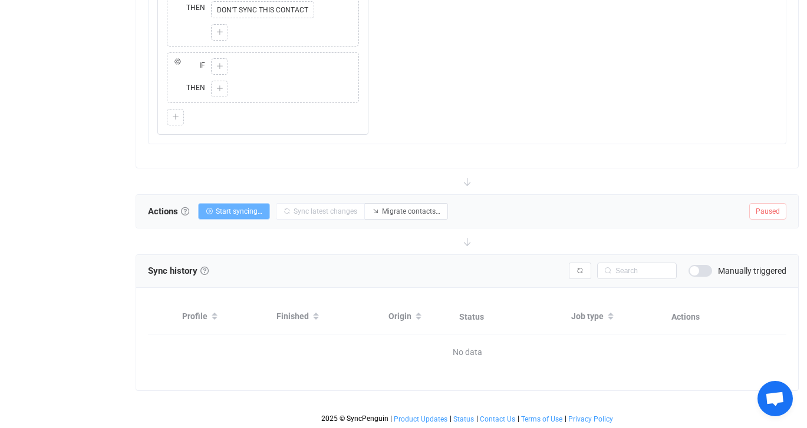
click at [245, 213] on span "Start syncing…" at bounding box center [239, 211] width 47 height 8
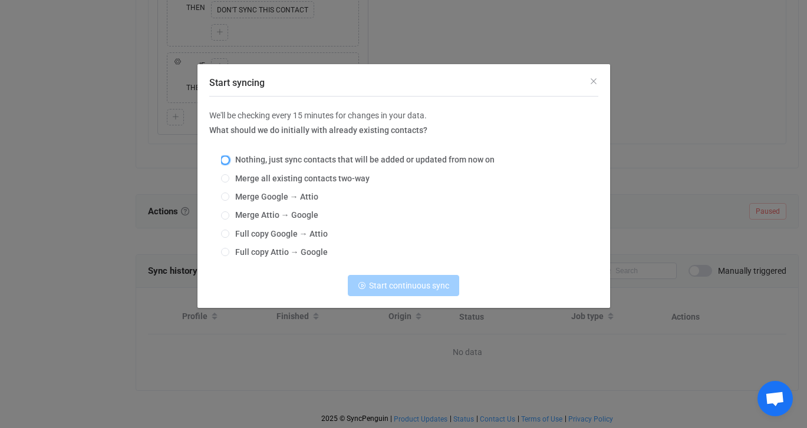
click at [226, 160] on span "Start syncing" at bounding box center [225, 160] width 8 height 8
click at [226, 160] on input "Nothing, just sync contacts that will be added or updated from now on" at bounding box center [225, 160] width 8 height 9
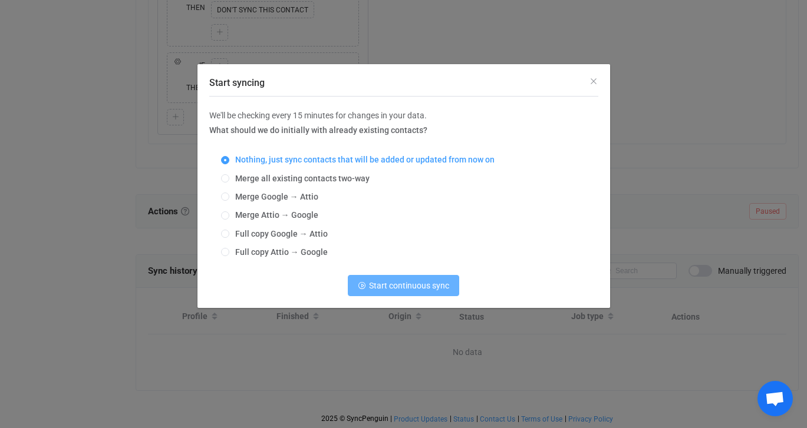
click at [423, 282] on span "Start continuous sync" at bounding box center [409, 285] width 80 height 9
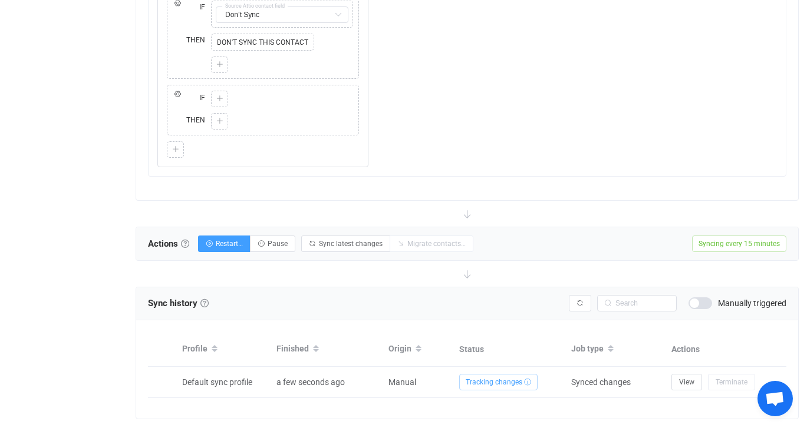
scroll to position [1078, 0]
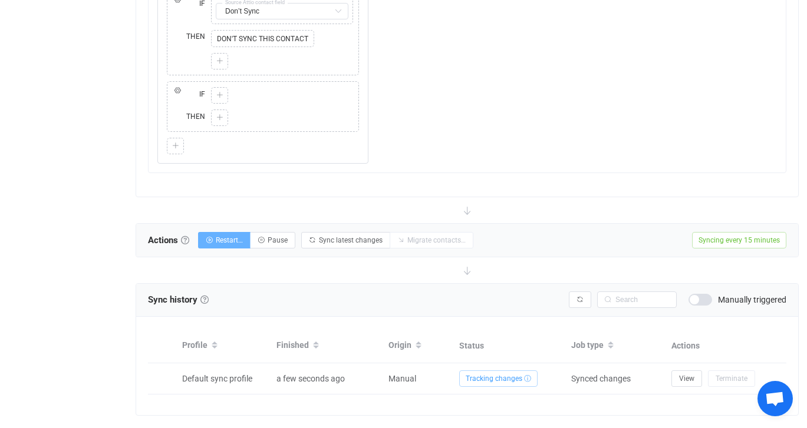
click at [213, 241] on icon "button" at bounding box center [209, 240] width 7 height 7
radio input "false"
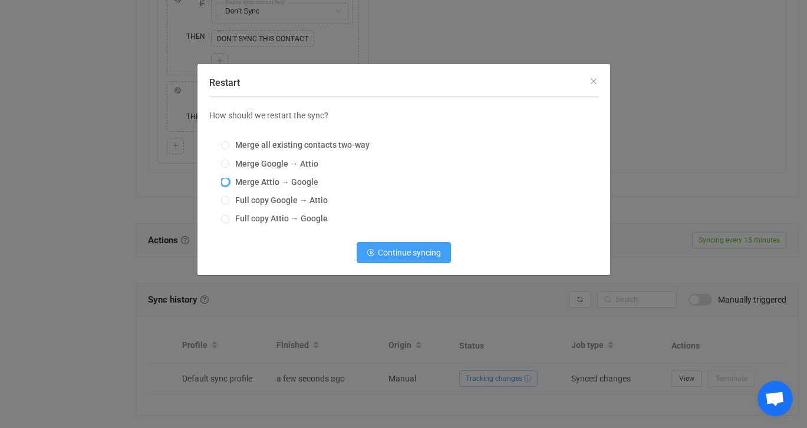
click at [226, 181] on span "Restart" at bounding box center [225, 182] width 8 height 8
click at [226, 181] on input "Merge Attio → Google" at bounding box center [225, 182] width 8 height 9
radio input "true"
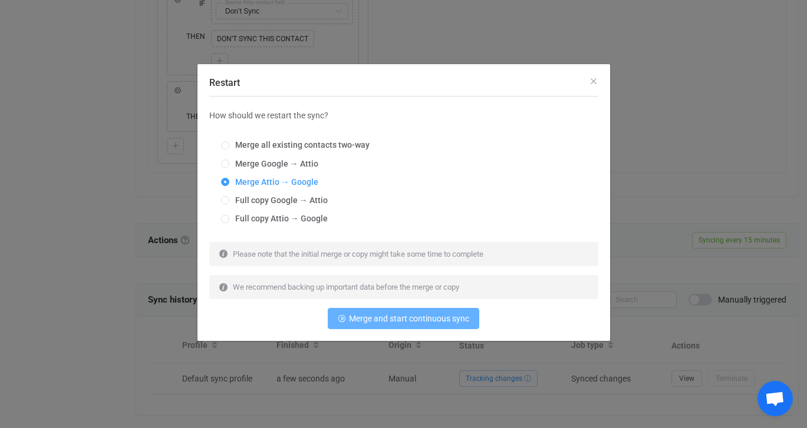
click at [381, 319] on span "Merge and start continuous sync" at bounding box center [409, 318] width 120 height 9
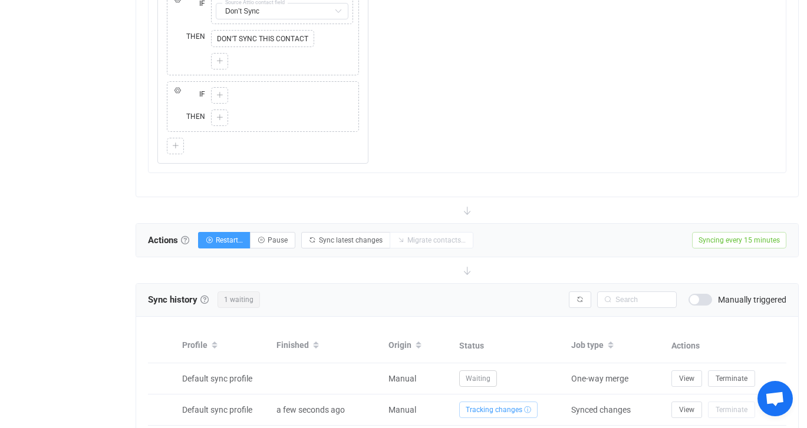
scroll to position [1134, 0]
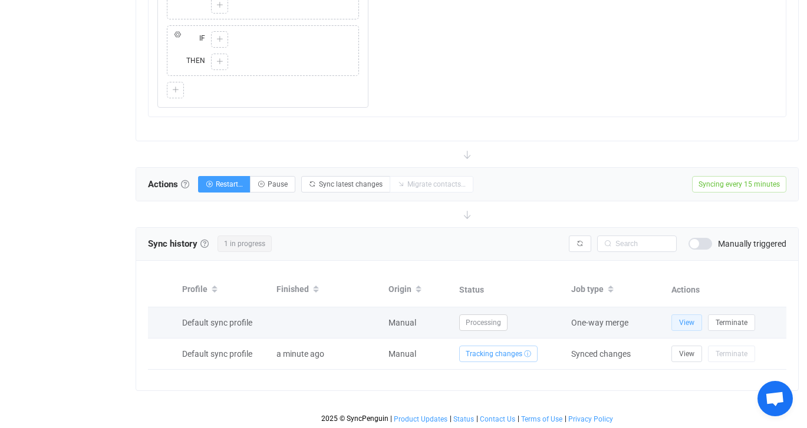
click at [688, 316] on button "View" at bounding box center [686, 323] width 31 height 17
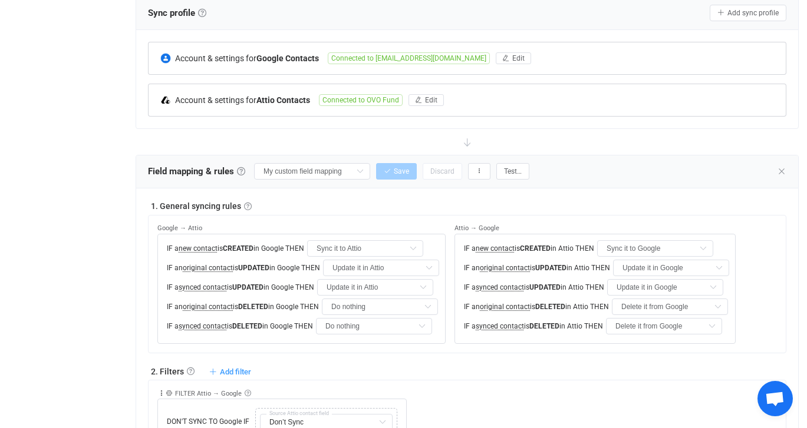
scroll to position [0, 0]
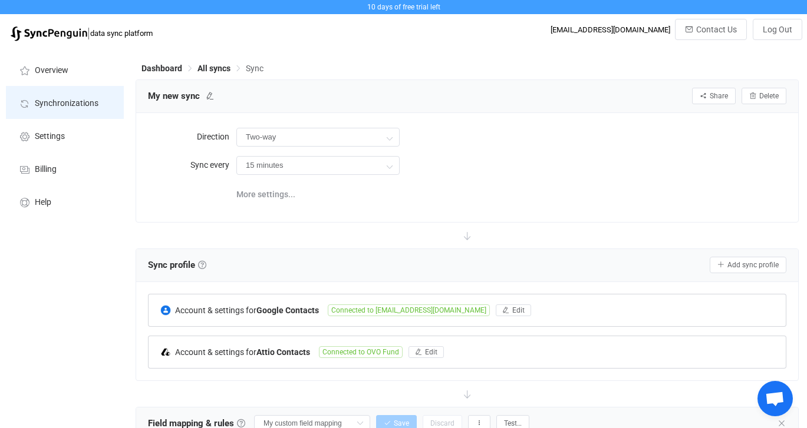
click at [80, 100] on span "Synchronizations" at bounding box center [67, 103] width 64 height 9
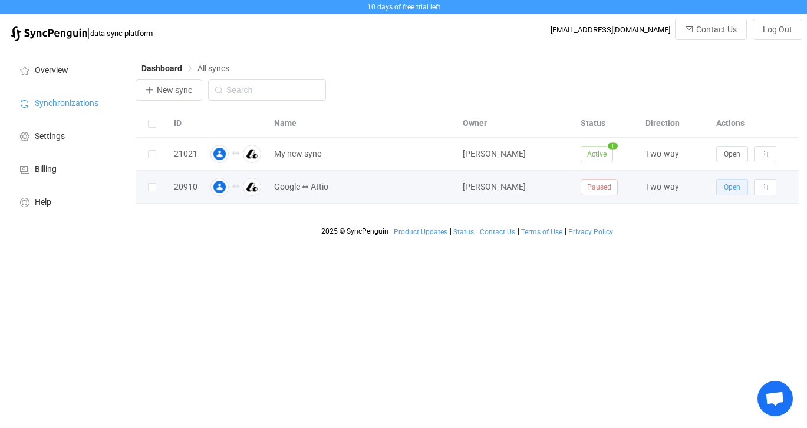
click at [721, 189] on button "Open" at bounding box center [732, 187] width 32 height 17
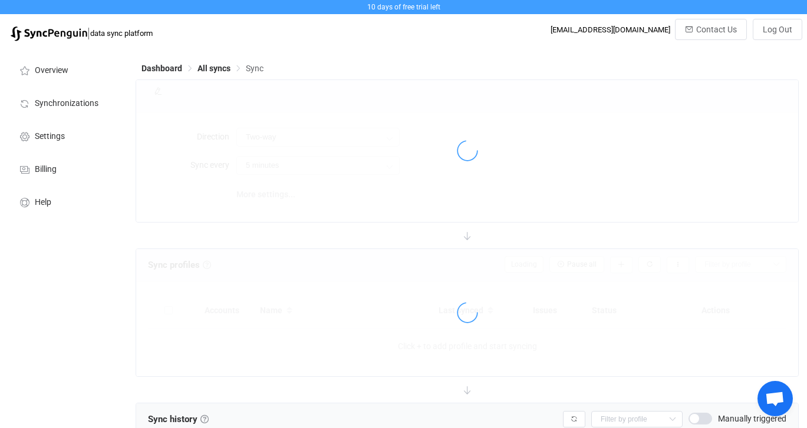
type input "15 minutes"
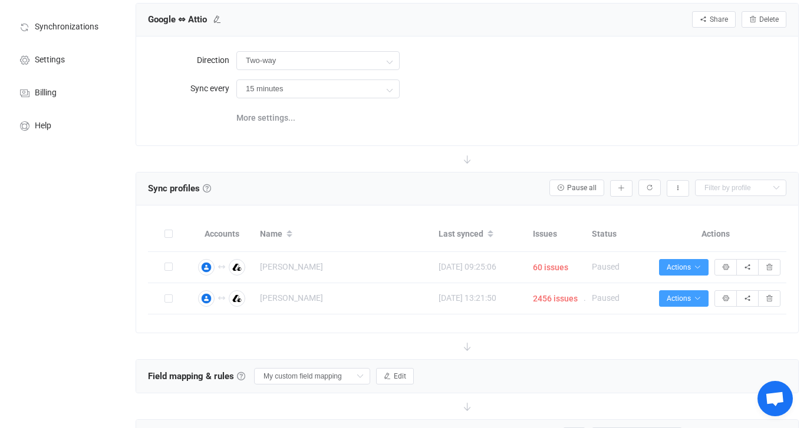
scroll to position [141, 0]
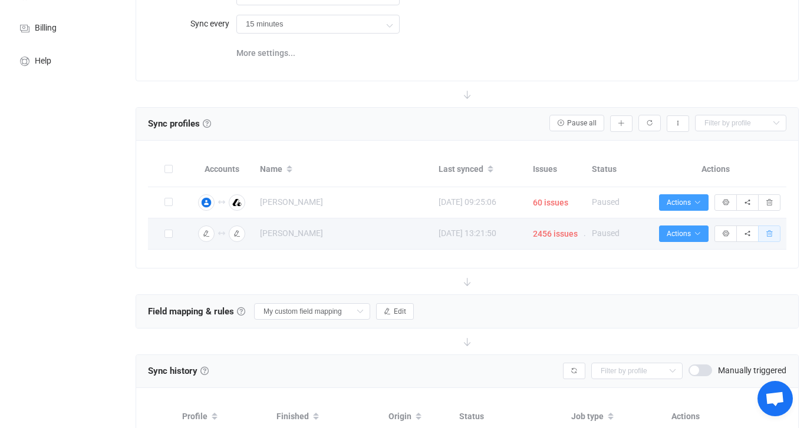
click at [773, 236] on button "button" at bounding box center [769, 234] width 22 height 17
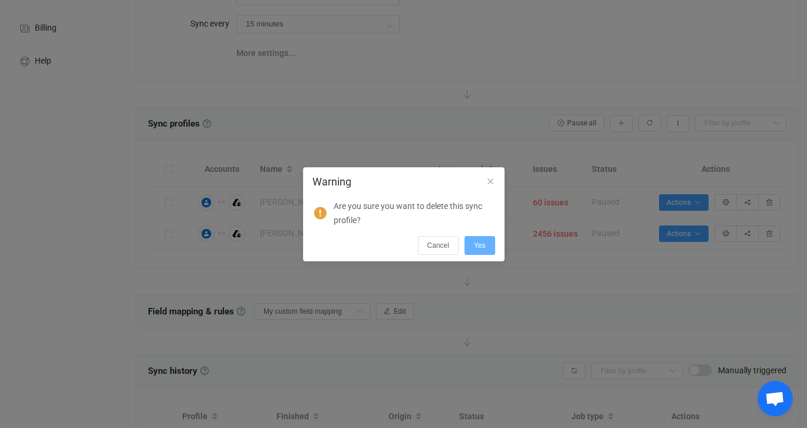
click at [485, 249] on button "Yes" at bounding box center [479, 245] width 31 height 19
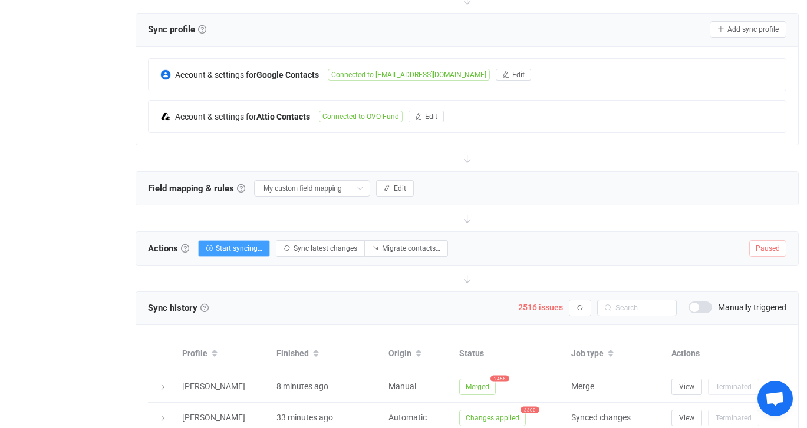
scroll to position [230, 0]
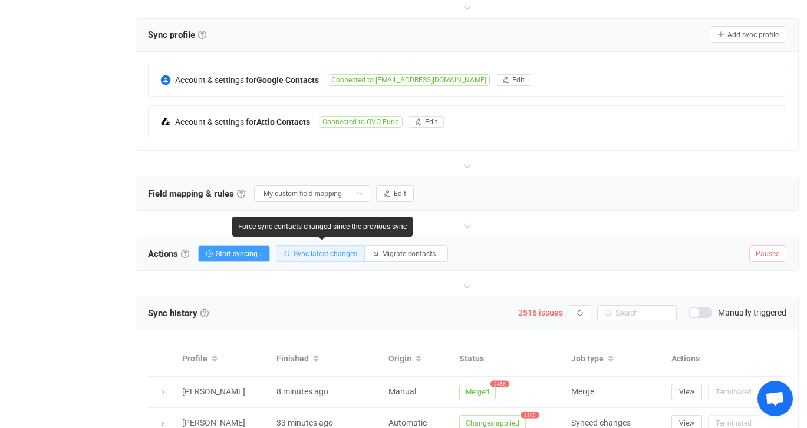
click at [337, 258] on button "Sync latest changes" at bounding box center [320, 254] width 89 height 17
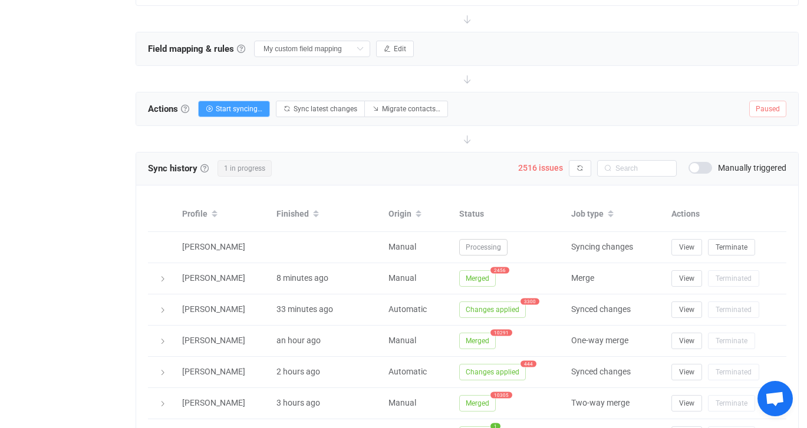
scroll to position [376, 0]
click at [576, 167] on button "button" at bounding box center [580, 168] width 22 height 17
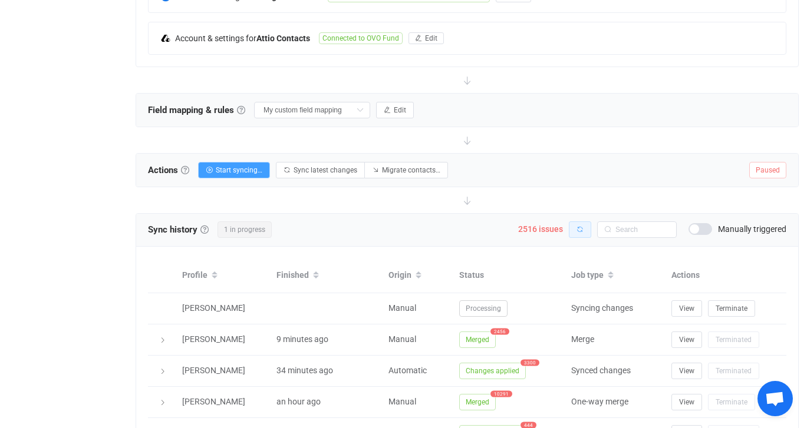
scroll to position [325, 0]
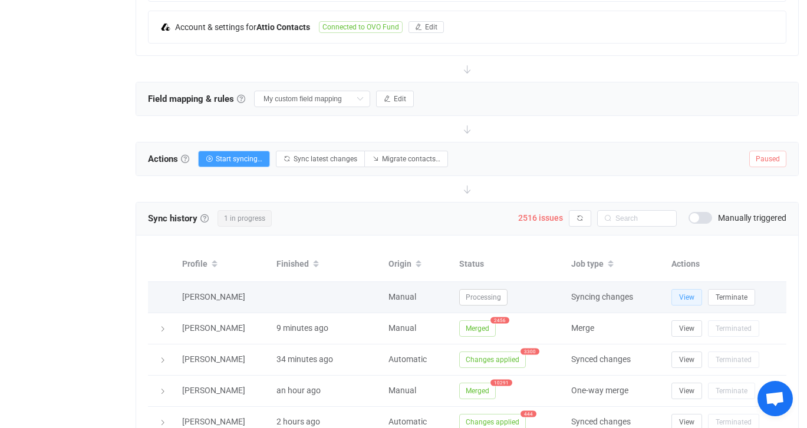
click at [689, 299] on span "View" at bounding box center [686, 297] width 15 height 8
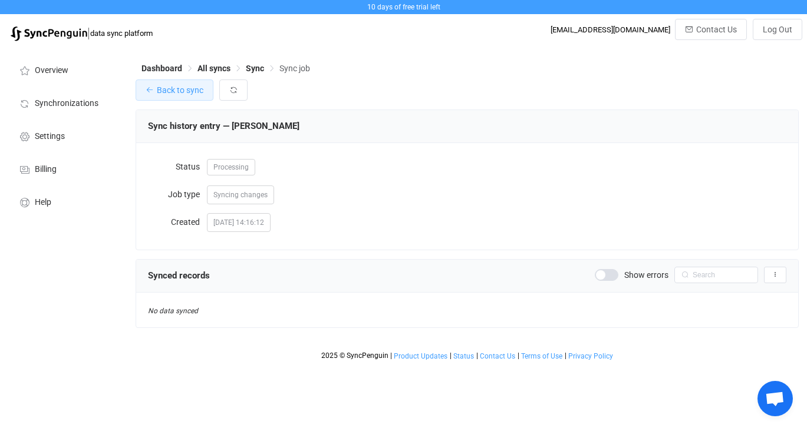
click at [157, 91] on span "Back to sync" at bounding box center [180, 89] width 47 height 9
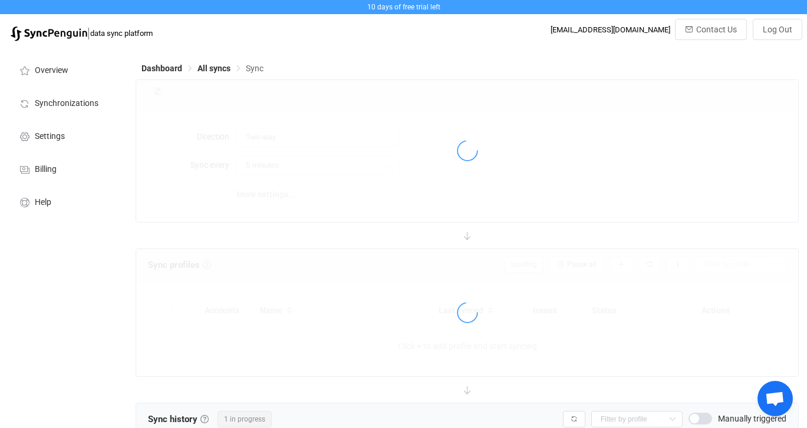
type input "15 minutes"
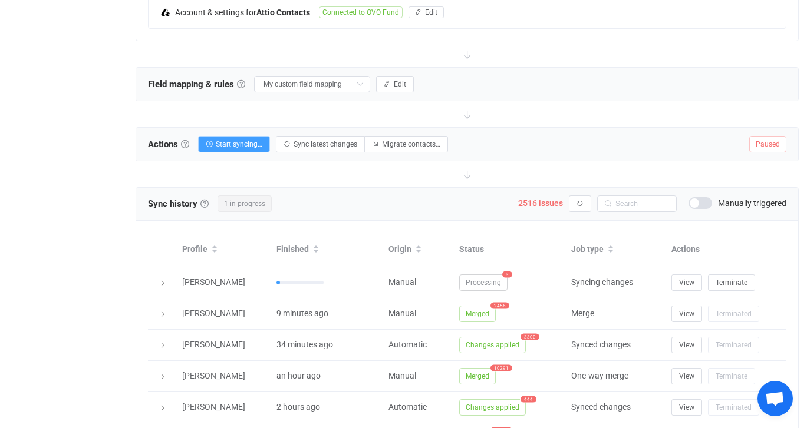
scroll to position [370, 0]
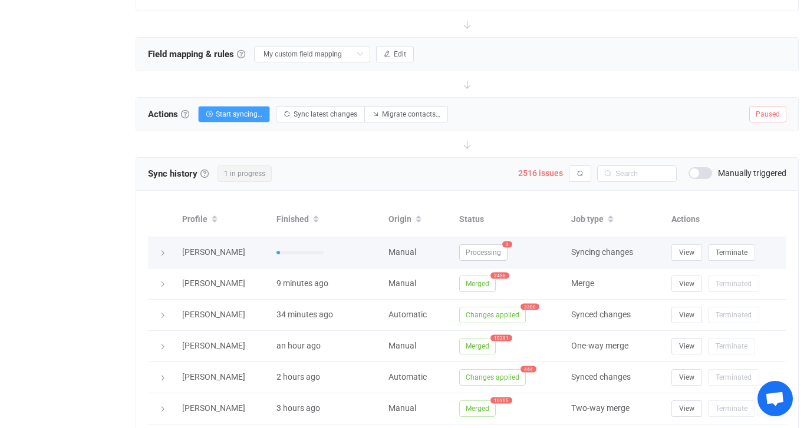
click at [164, 255] on icon at bounding box center [162, 253] width 7 height 7
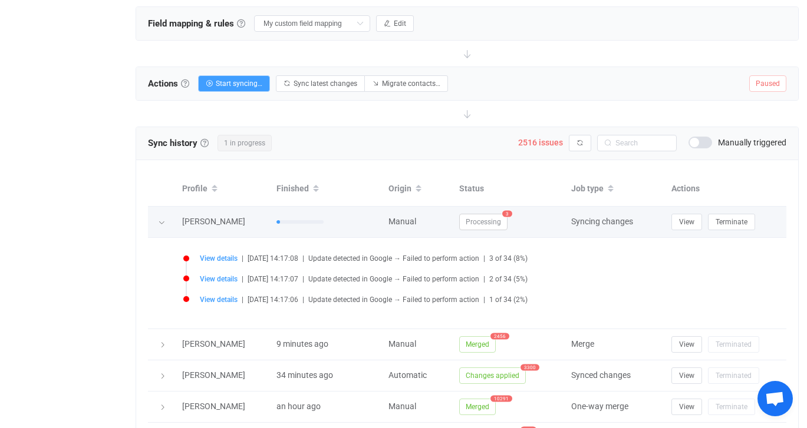
scroll to position [413, 0]
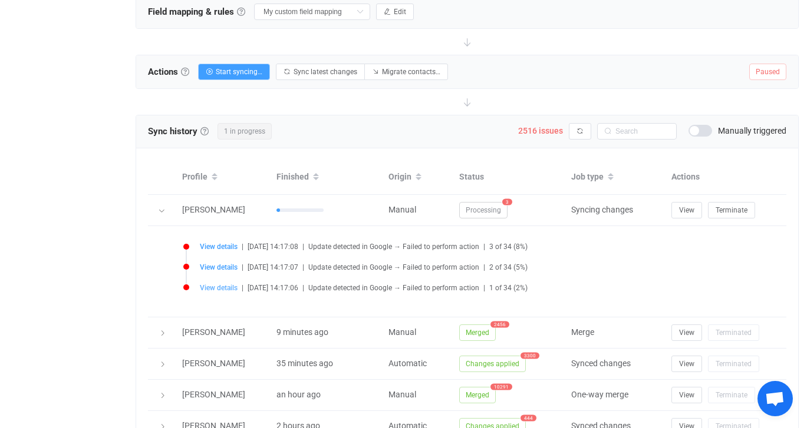
click at [230, 285] on span "View details" at bounding box center [219, 288] width 38 height 8
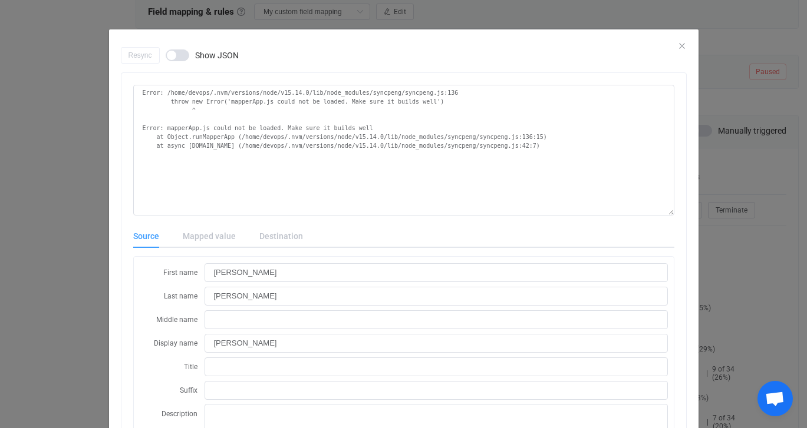
click at [682, 47] on div "Resync Show JSON" at bounding box center [404, 55] width 566 height 17
click at [678, 47] on icon "Close" at bounding box center [681, 45] width 9 height 9
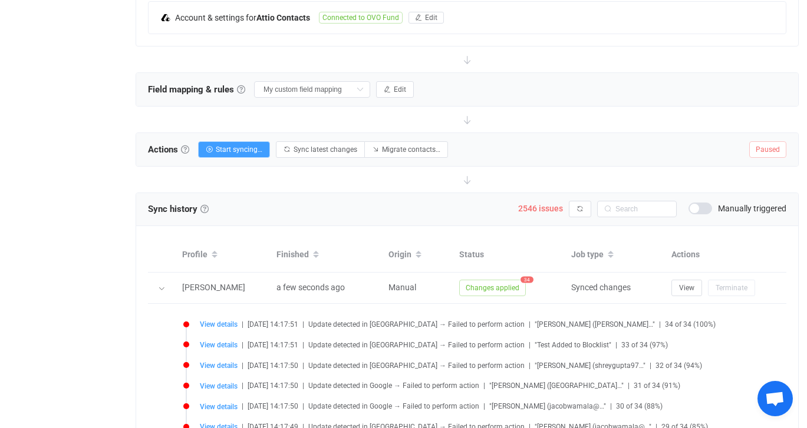
scroll to position [349, 0]
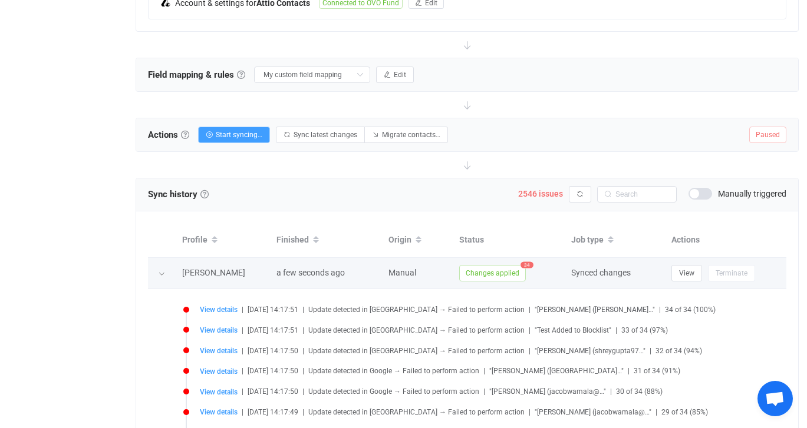
click at [165, 270] on div at bounding box center [162, 273] width 12 height 17
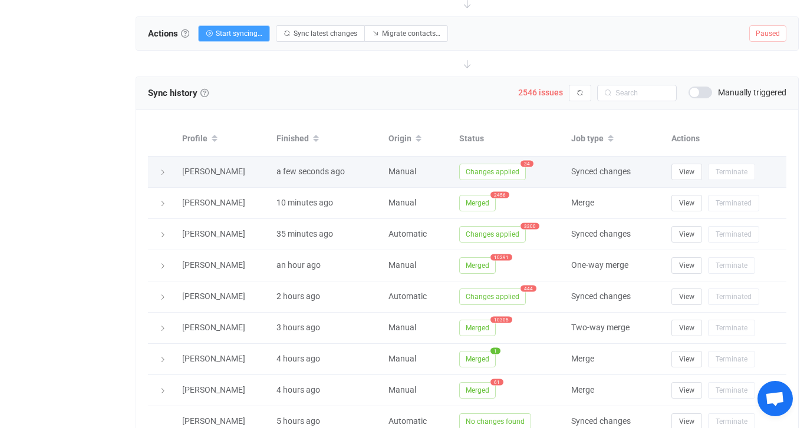
scroll to position [444, 0]
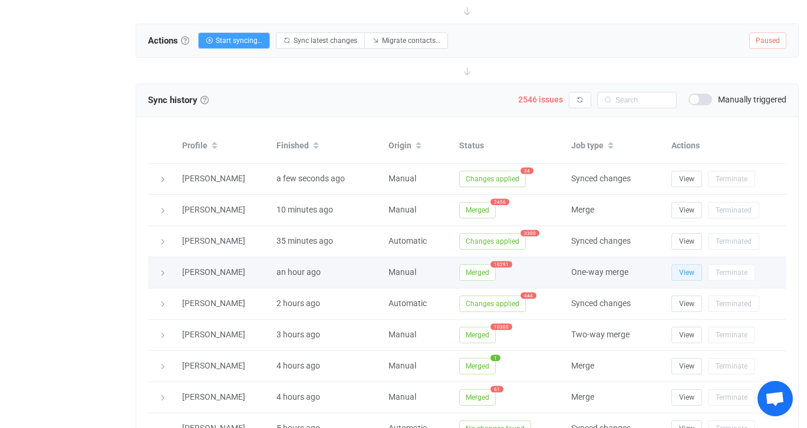
click at [689, 272] on span "View" at bounding box center [686, 273] width 15 height 8
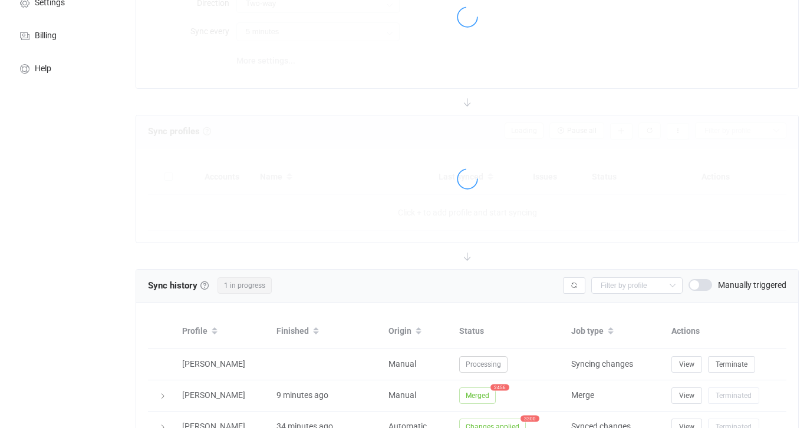
scroll to position [148, 0]
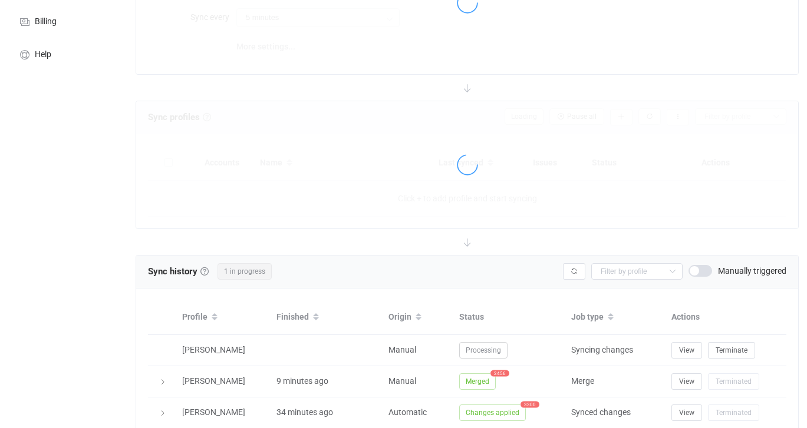
type input "15 minutes"
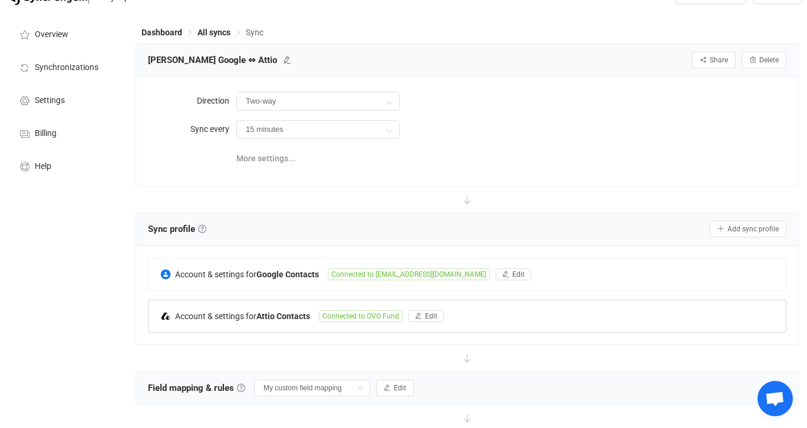
scroll to position [35, 0]
click at [220, 35] on span "All syncs" at bounding box center [213, 33] width 33 height 9
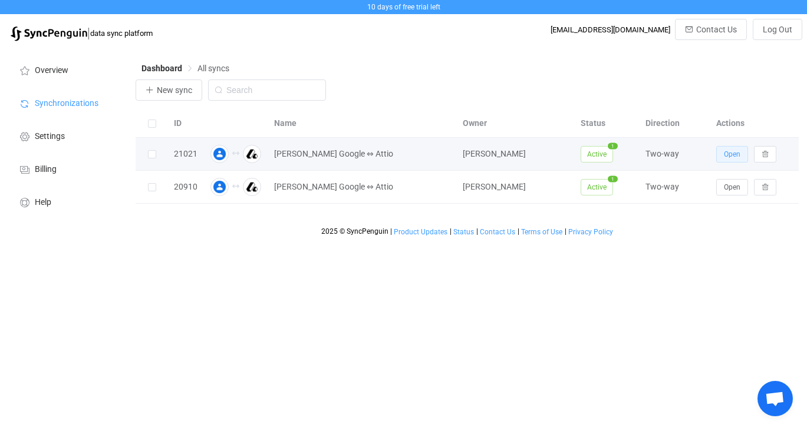
click at [728, 156] on span "Open" at bounding box center [732, 154] width 17 height 8
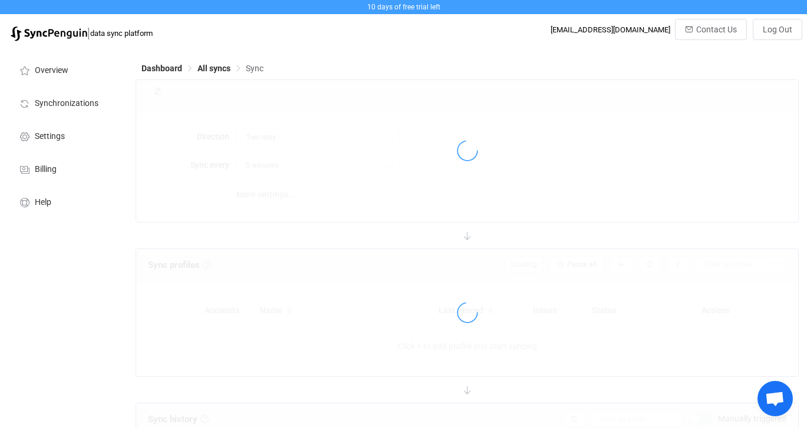
type input "15 minutes"
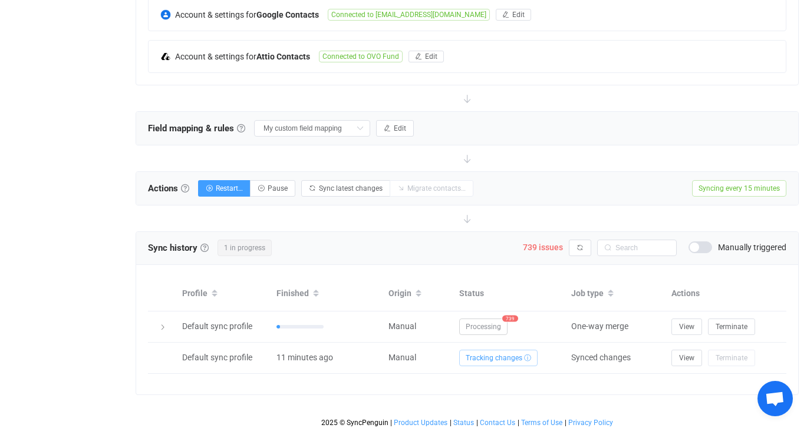
scroll to position [299, 0]
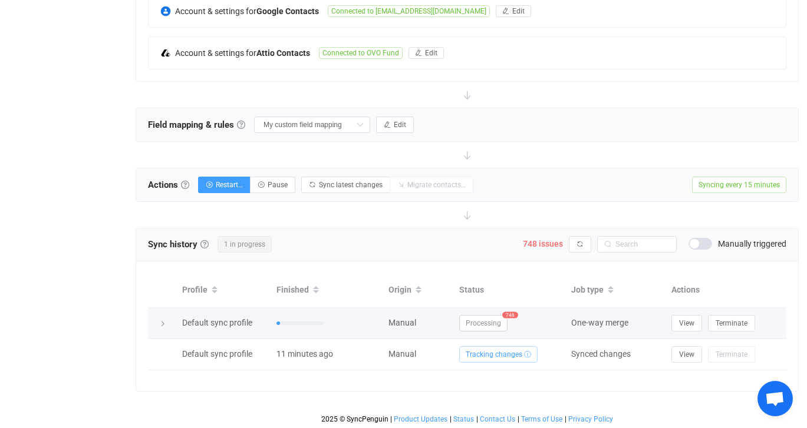
click at [164, 324] on icon at bounding box center [162, 324] width 7 height 7
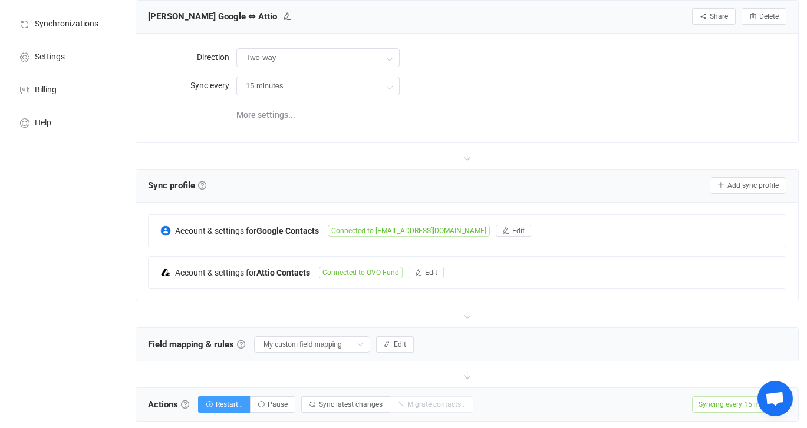
scroll to position [65, 0]
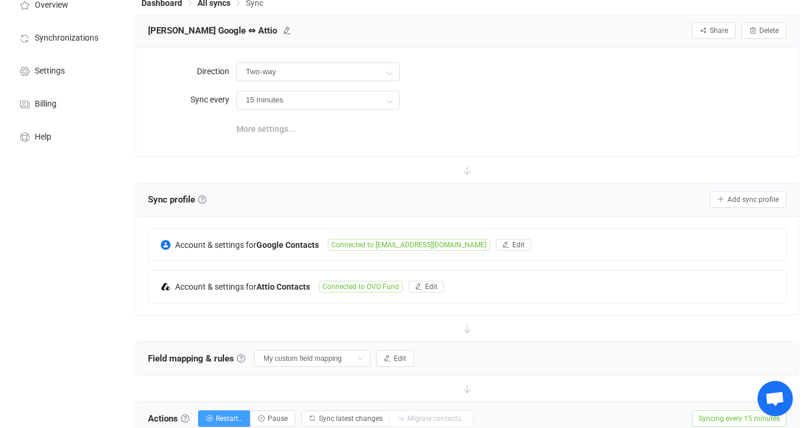
click at [273, 122] on span "More settings..." at bounding box center [265, 129] width 59 height 24
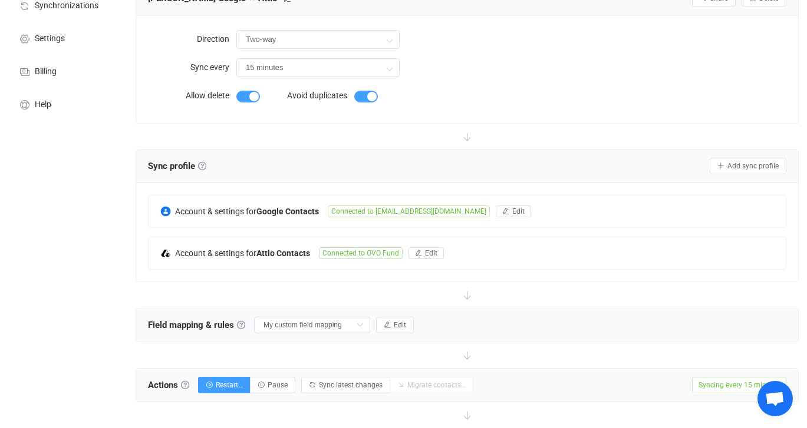
scroll to position [118, 0]
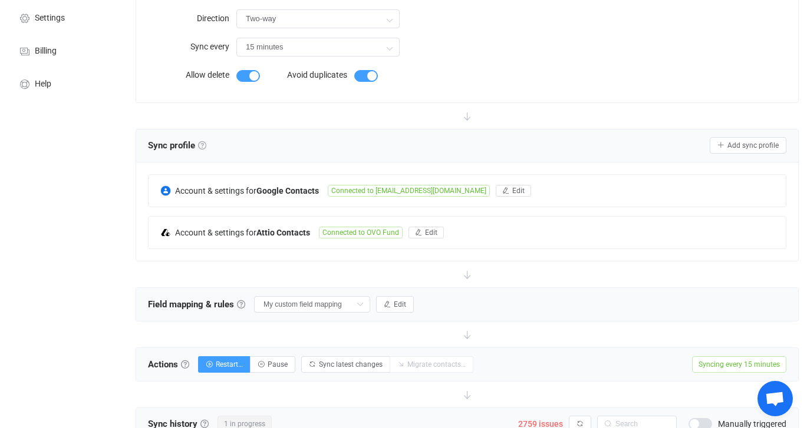
click at [204, 143] on link at bounding box center [202, 145] width 8 height 8
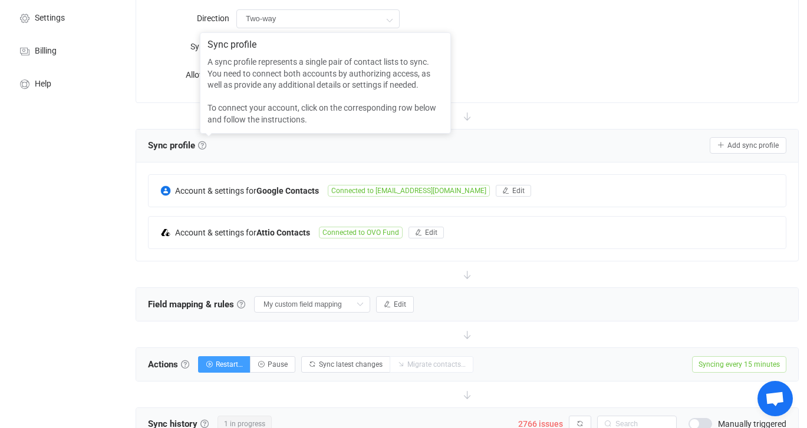
click at [64, 143] on div "Overview Synchronizations Settings Billing Help" at bounding box center [65, 400] width 130 height 943
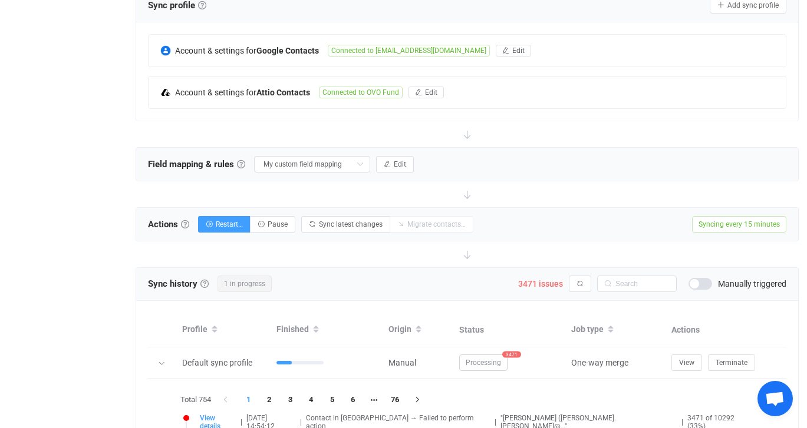
scroll to position [253, 0]
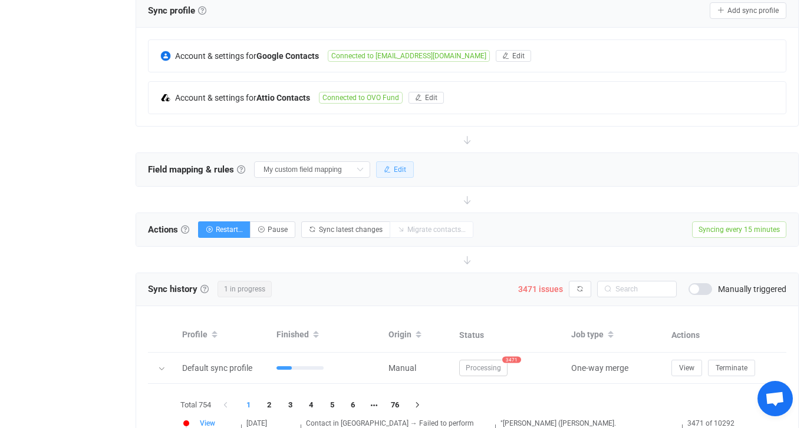
click at [394, 171] on span "Edit" at bounding box center [400, 170] width 12 height 8
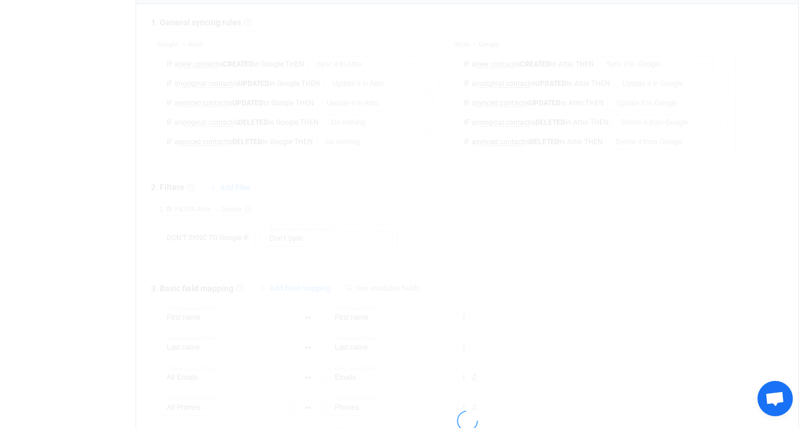
scroll to position [520, 0]
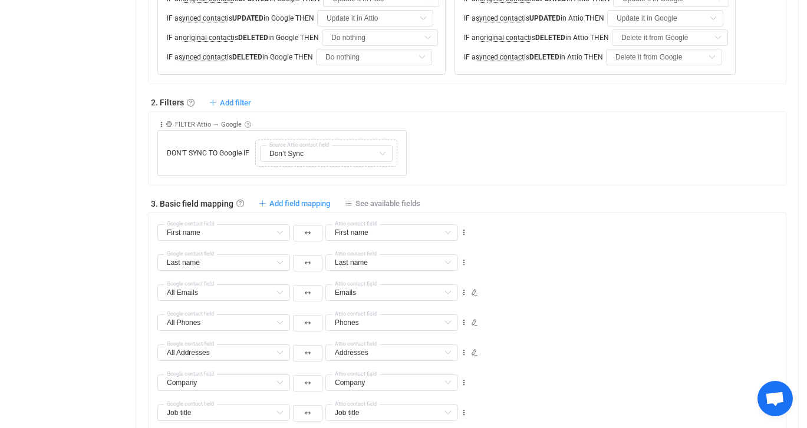
click at [246, 124] on link at bounding box center [248, 124] width 6 height 6
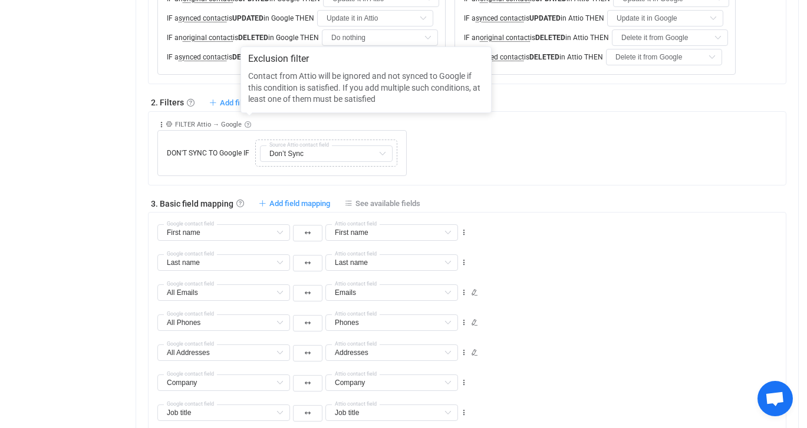
click at [527, 173] on div "Collapse Move up Move down Delete Rule description FILTER Attio → Google DON'T …" at bounding box center [471, 144] width 628 height 64
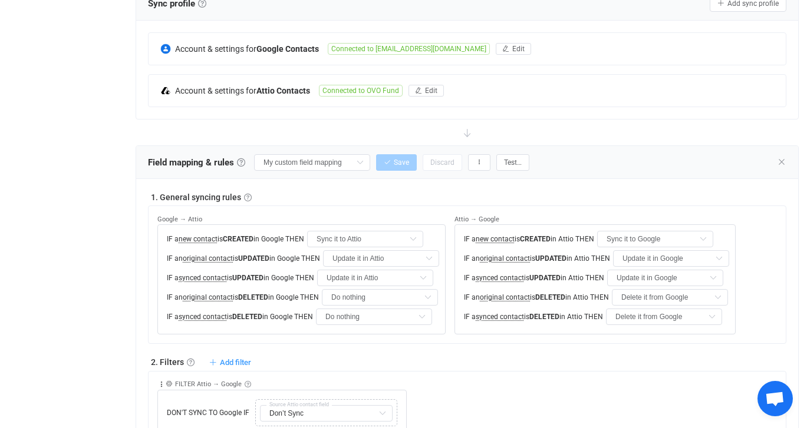
scroll to position [0, 0]
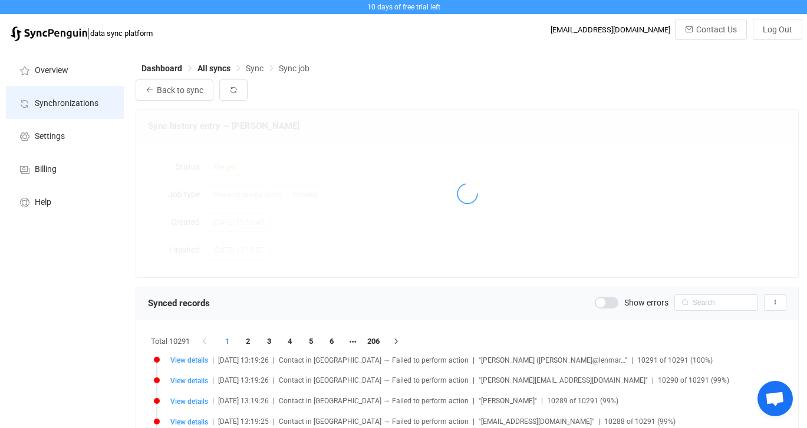
click at [58, 100] on span "Synchronizations" at bounding box center [67, 103] width 64 height 9
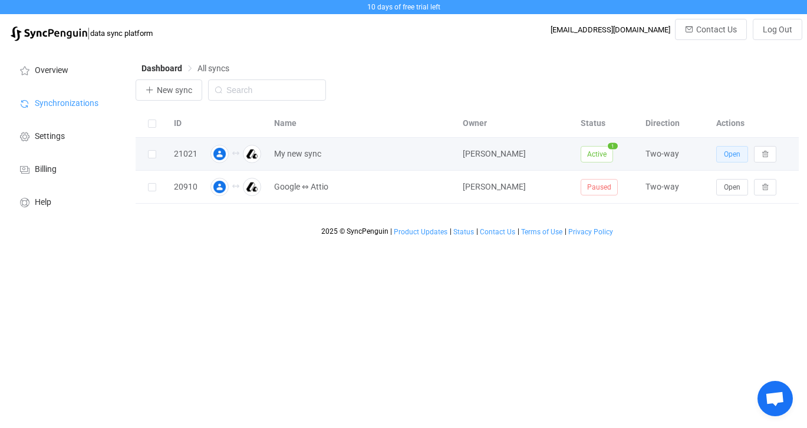
click at [733, 157] on span "Open" at bounding box center [732, 154] width 17 height 8
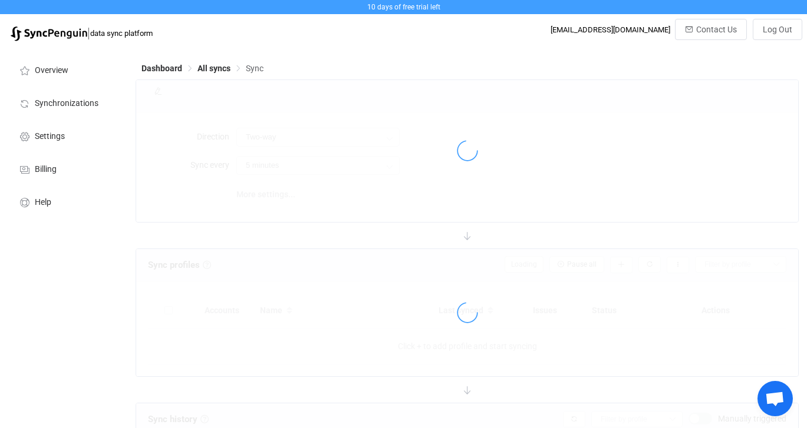
type input "15 minutes"
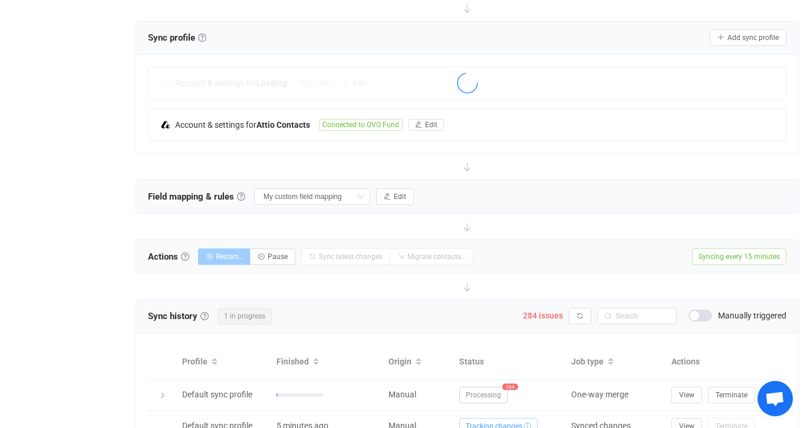
scroll to position [299, 0]
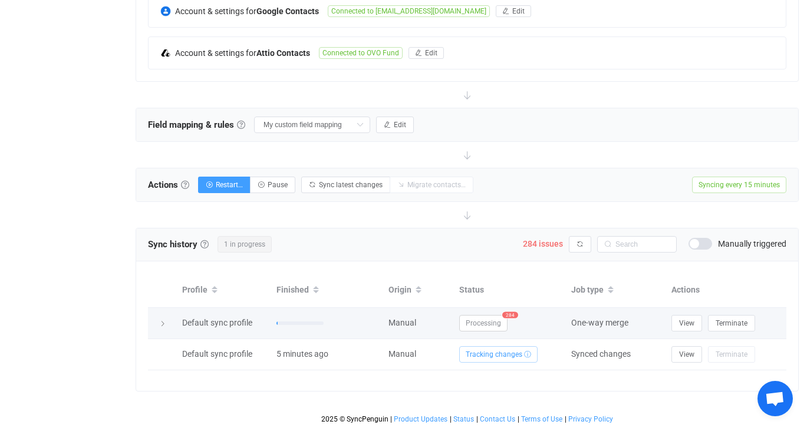
click at [164, 321] on icon at bounding box center [162, 324] width 7 height 7
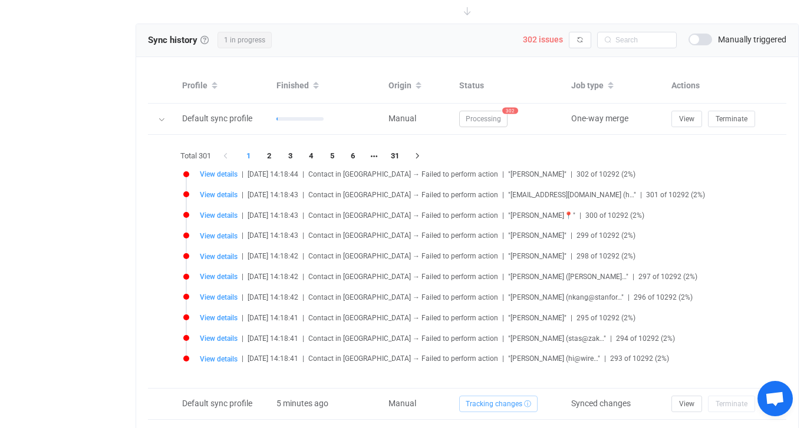
scroll to position [502, 0]
click at [217, 173] on span "View details" at bounding box center [219, 176] width 38 height 8
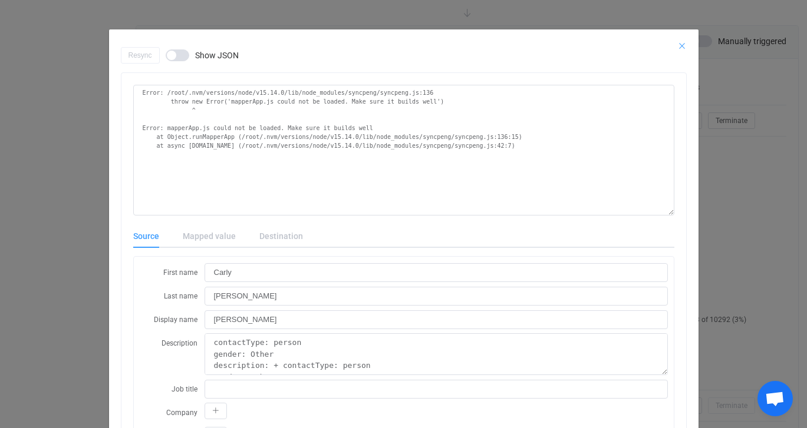
click at [686, 44] on icon "Close" at bounding box center [681, 45] width 9 height 9
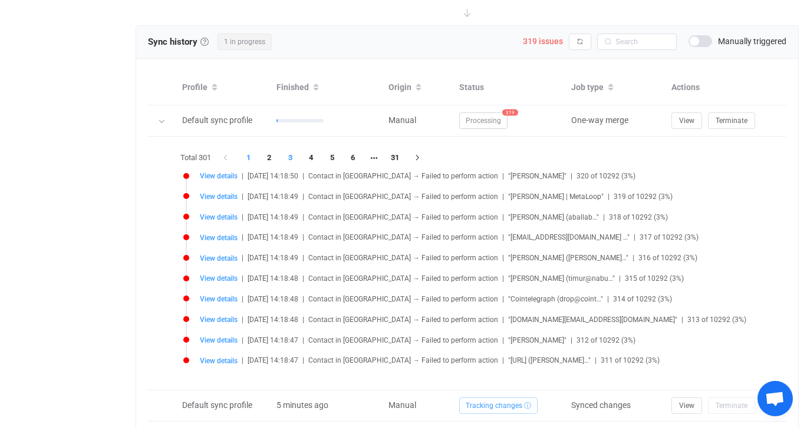
click at [291, 155] on li "3" at bounding box center [290, 158] width 21 height 17
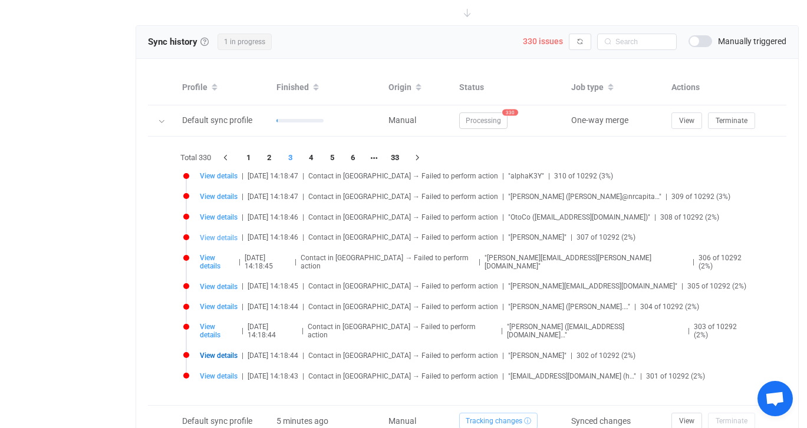
click at [216, 235] on span "View details" at bounding box center [219, 238] width 38 height 8
type input "Travis"
type input "Franco"
type input "Travis Franco"
type textarea "contactType: person gender: Other description: + contactType: person gender: Ot…"
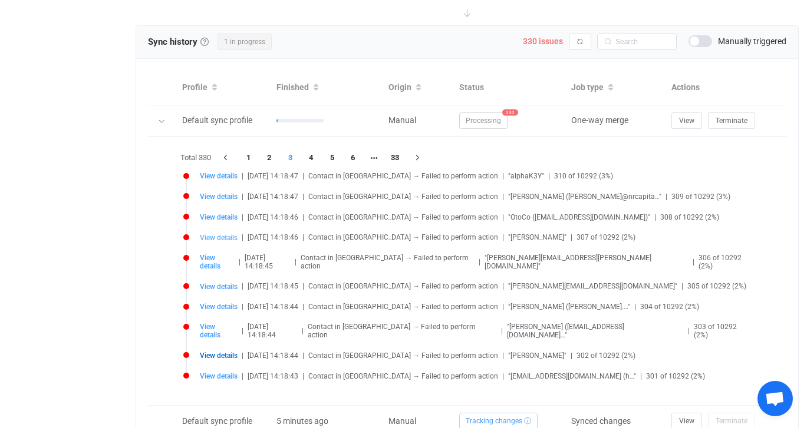
type input "+14086652028"
type input "071d9169-4219-4dff-b8c2-7f3292e46870"
type input "2025-08-11 19:29:06"
type input "071d9169-4219-4dff-b8c2-7f3292e46870"
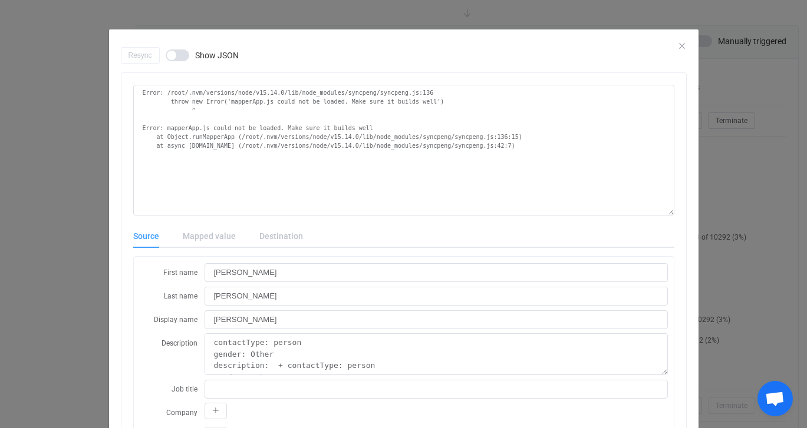
click at [180, 54] on span "dialog" at bounding box center [178, 56] width 24 height 12
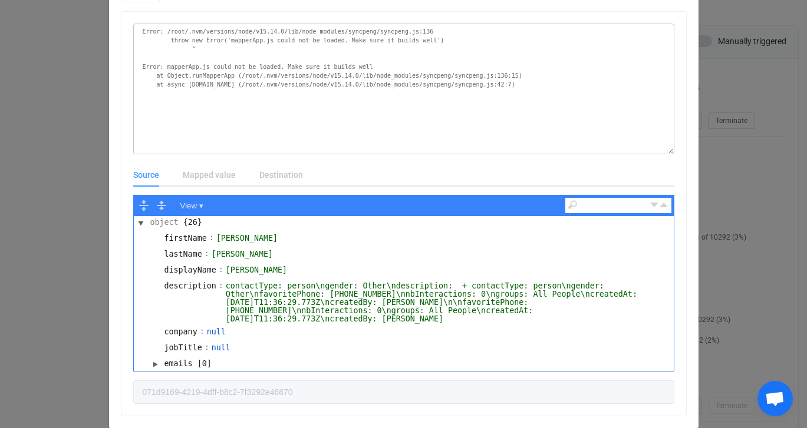
scroll to position [91, 0]
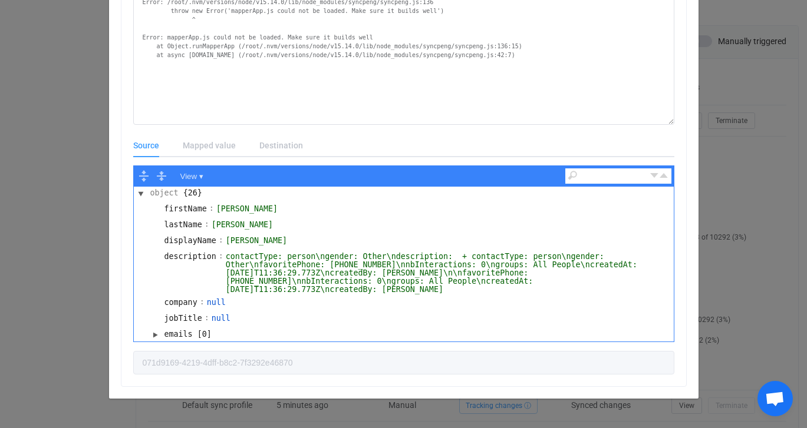
click at [204, 147] on div "Mapped value" at bounding box center [209, 146] width 77 height 24
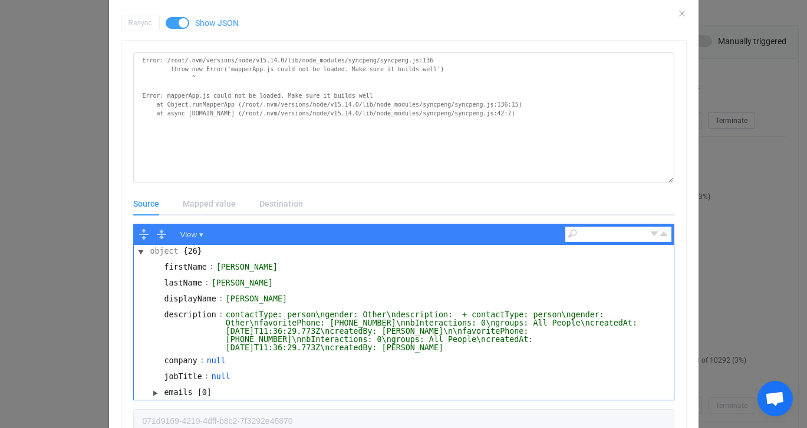
scroll to position [34, 0]
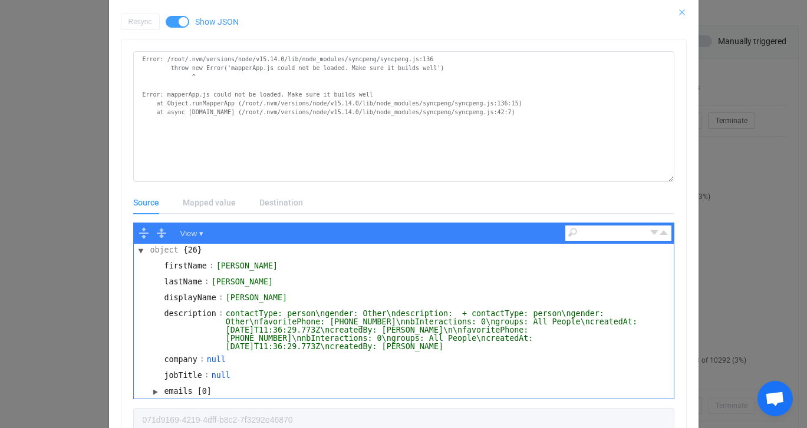
click at [684, 11] on icon "Close" at bounding box center [681, 12] width 9 height 9
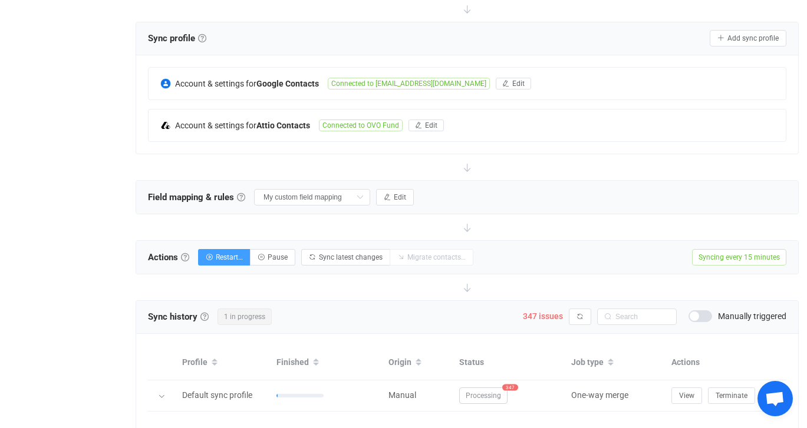
scroll to position [220, 0]
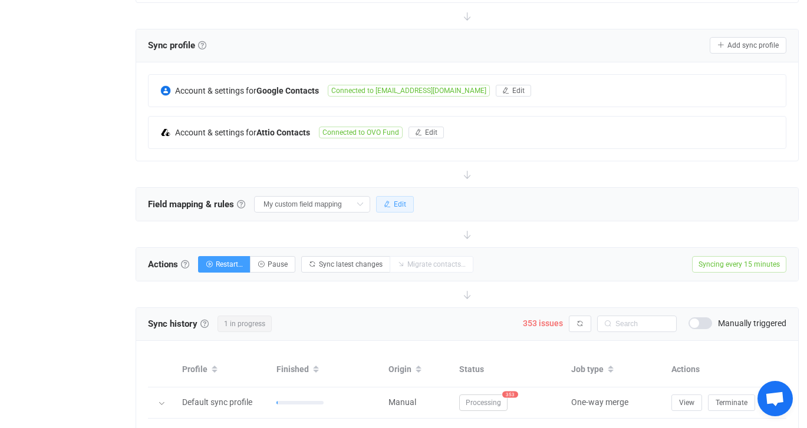
click at [394, 202] on span "Edit" at bounding box center [400, 204] width 12 height 8
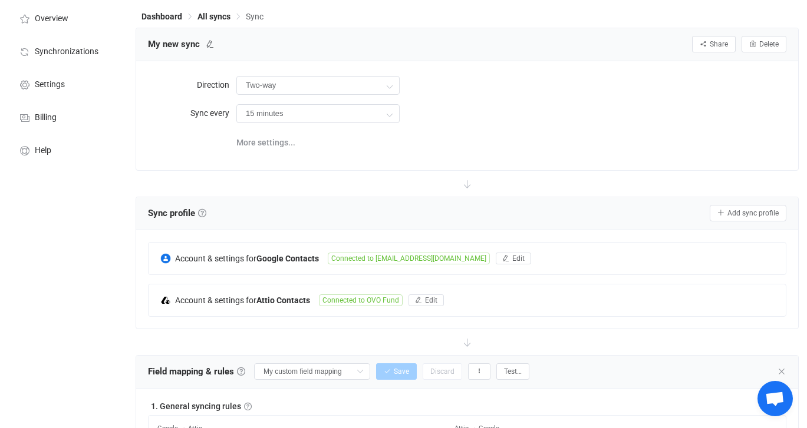
scroll to position [0, 0]
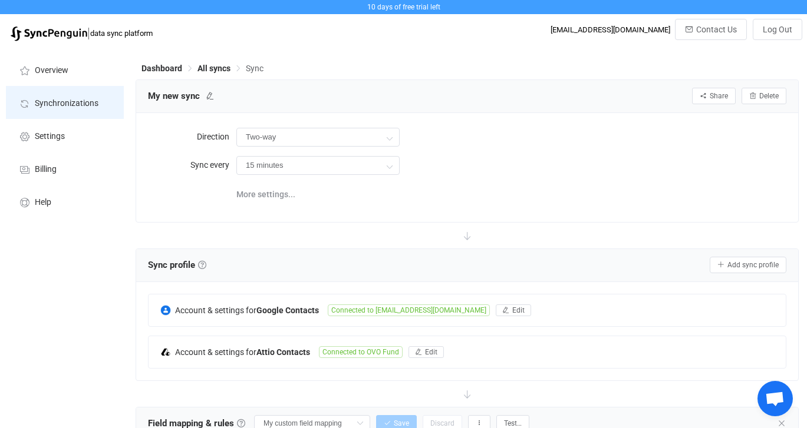
click at [66, 106] on span "Synchronizations" at bounding box center [67, 103] width 64 height 9
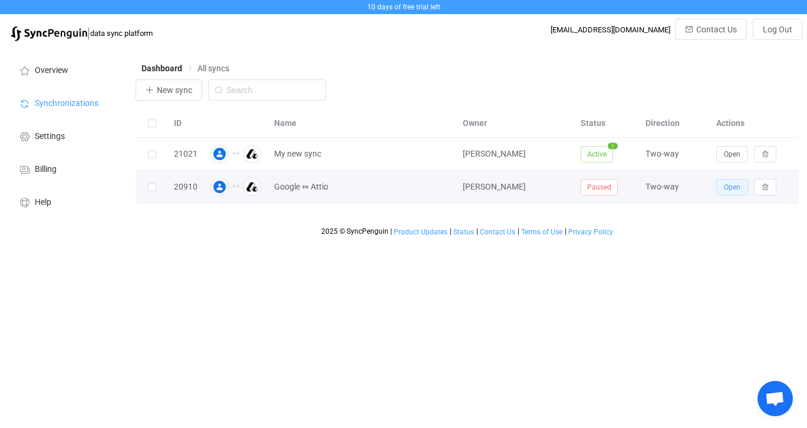
click at [730, 189] on span "Open" at bounding box center [732, 187] width 17 height 8
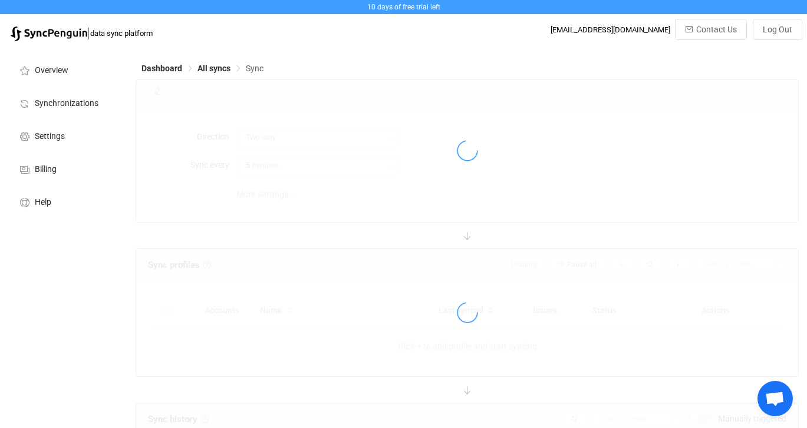
type input "15 minutes"
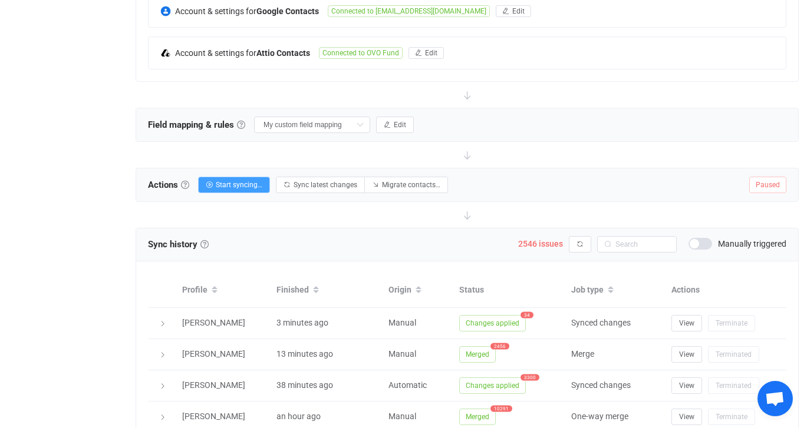
scroll to position [293, 0]
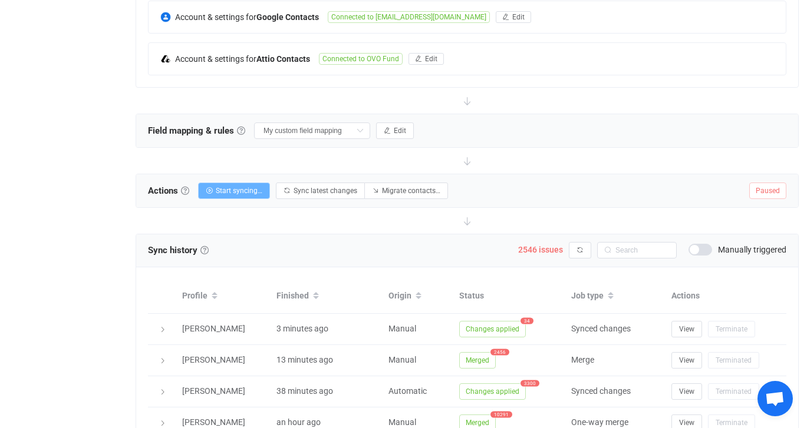
click at [242, 190] on span "Start syncing…" at bounding box center [239, 191] width 47 height 8
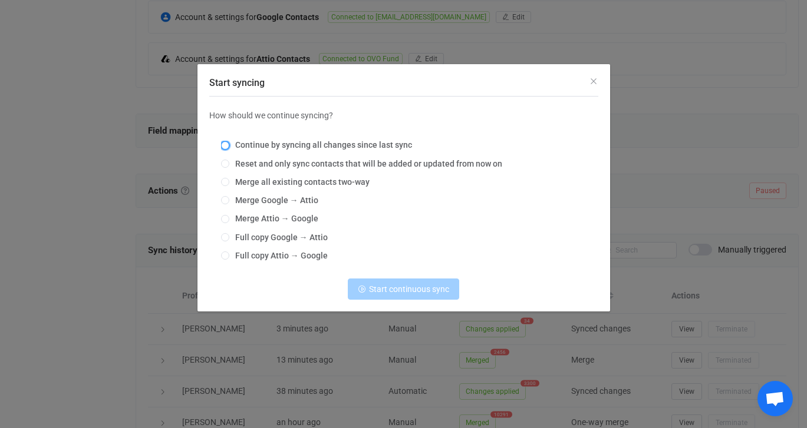
click at [225, 144] on span "Start syncing" at bounding box center [225, 145] width 8 height 8
click at [225, 144] on input "Continue by syncing all changes since last sync" at bounding box center [225, 145] width 8 height 9
radio input "true"
click at [410, 294] on span "Continue syncing" at bounding box center [409, 289] width 63 height 9
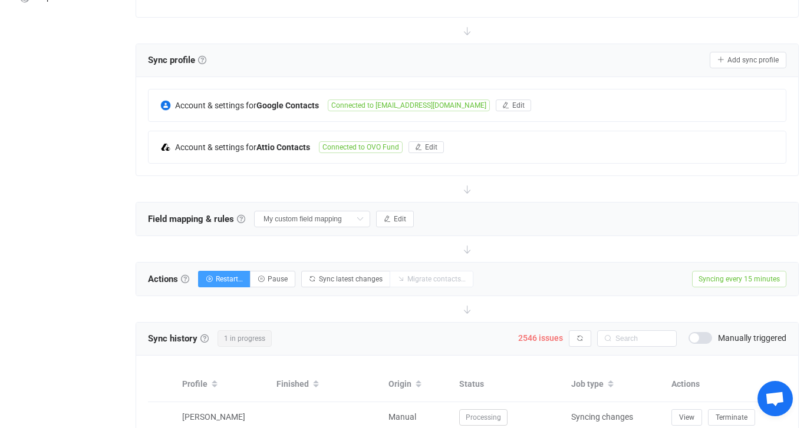
scroll to position [0, 0]
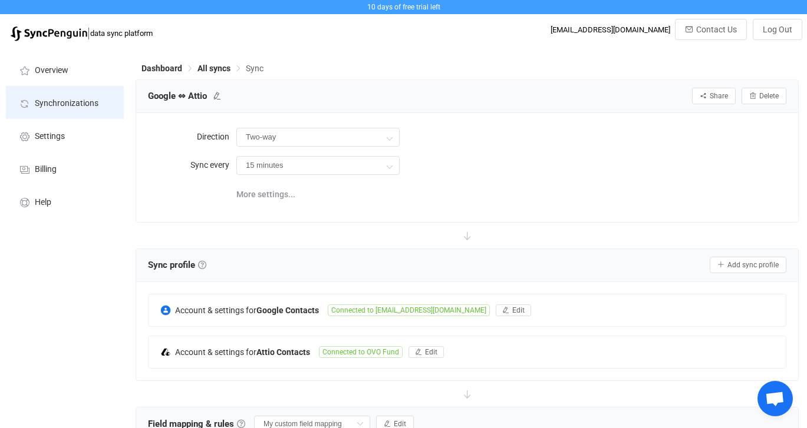
click at [79, 99] on span "Synchronizations" at bounding box center [67, 103] width 64 height 9
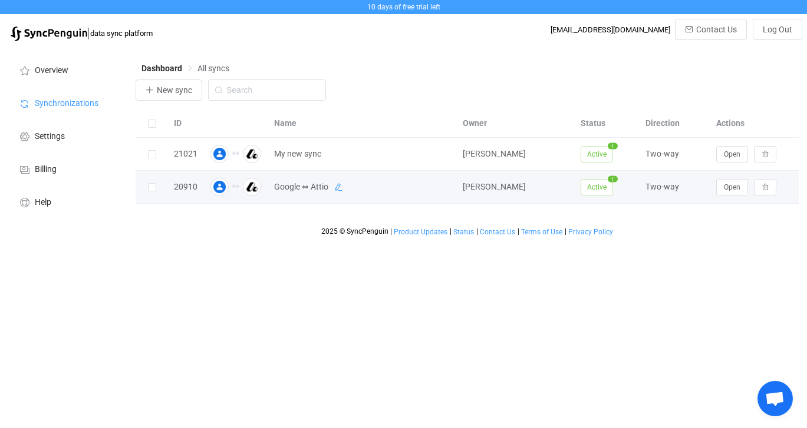
click at [338, 187] on icon at bounding box center [338, 187] width 8 height 8
click at [338, 187] on input "Google ⇔ Attio" at bounding box center [346, 188] width 157 height 18
click at [278, 192] on input "Google ⇔ Attio" at bounding box center [346, 188] width 157 height 18
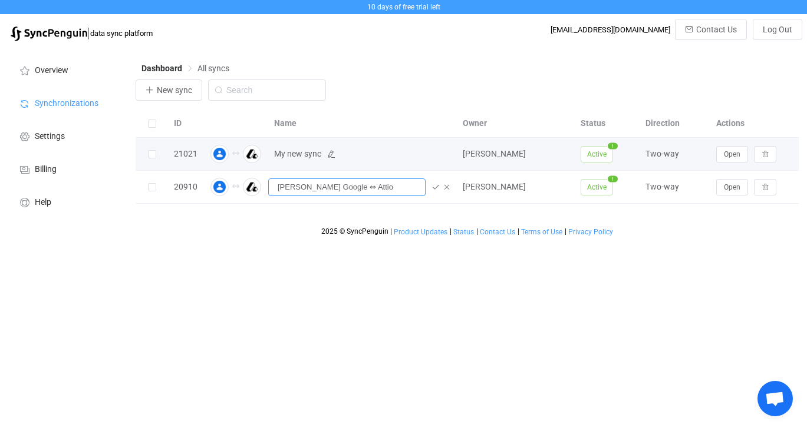
type input "[PERSON_NAME] Google ⇔ Attio"
click at [320, 156] on span "My new sync" at bounding box center [297, 154] width 47 height 14
click at [332, 154] on icon at bounding box center [331, 154] width 8 height 8
click at [332, 155] on input "My new sync" at bounding box center [346, 155] width 157 height 18
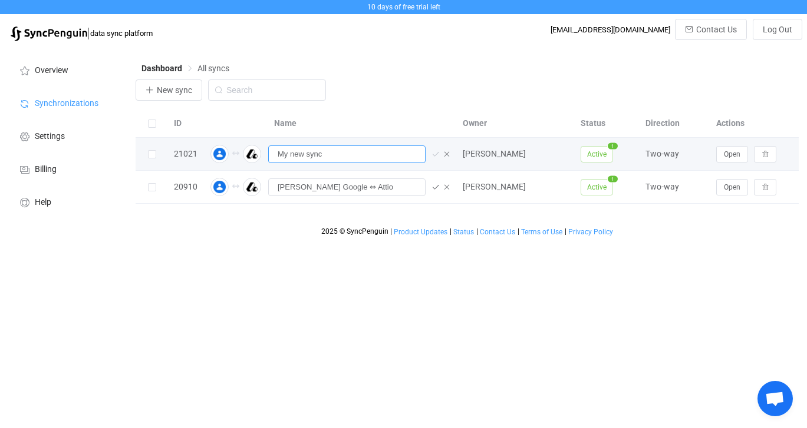
click at [332, 155] on input "My new sync" at bounding box center [346, 155] width 157 height 18
paste input "Google ⇔ Attio"
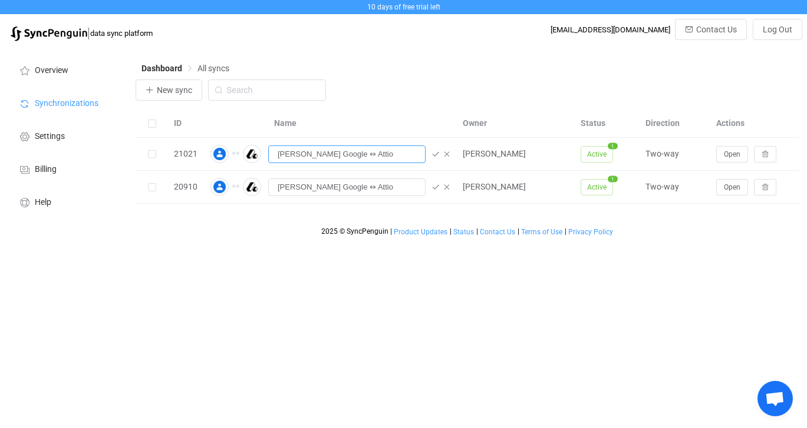
type input "[PERSON_NAME] Google ⇔ Attio"
click at [490, 54] on div "Dashboard All syncs New sync ID Name Owner Status Direction Actions 21021 Gianf…" at bounding box center [468, 144] width 677 height 195
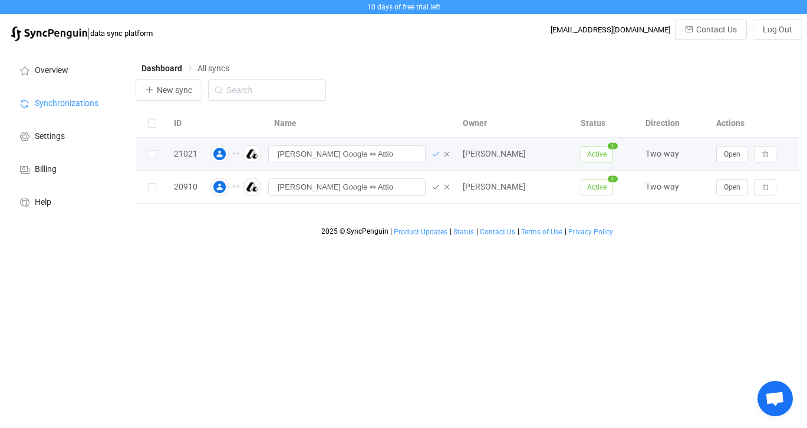
click at [433, 154] on icon at bounding box center [435, 154] width 8 height 8
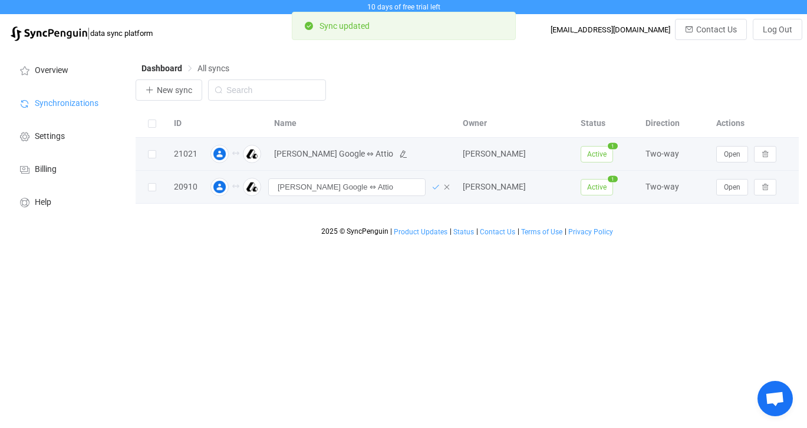
click at [435, 187] on icon at bounding box center [435, 187] width 8 height 8
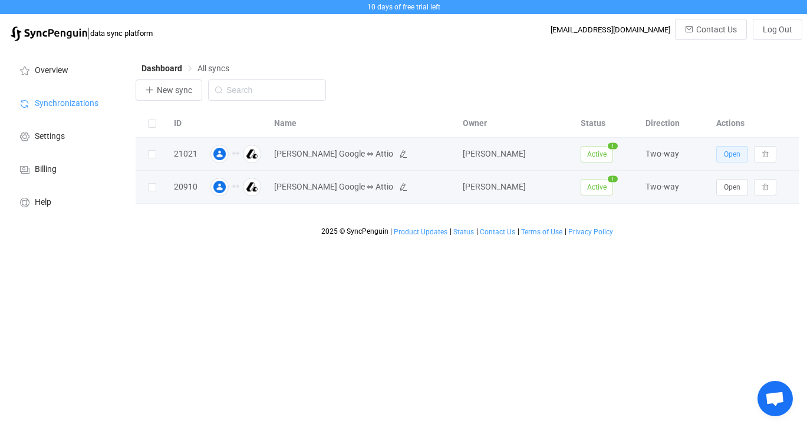
click at [725, 156] on span "Open" at bounding box center [732, 154] width 17 height 8
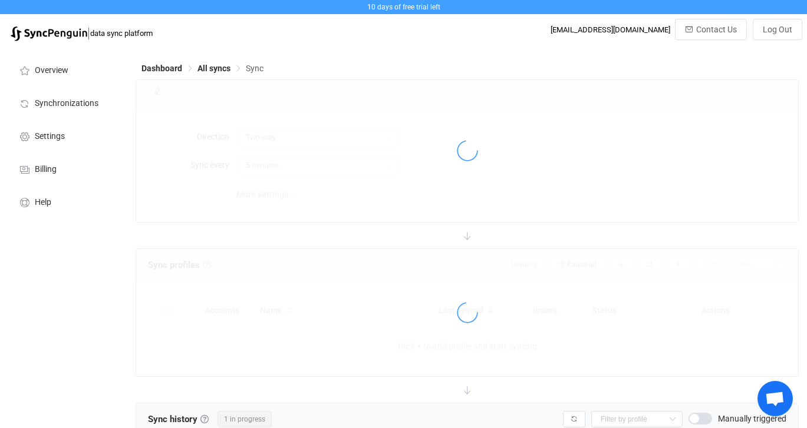
type input "15 minutes"
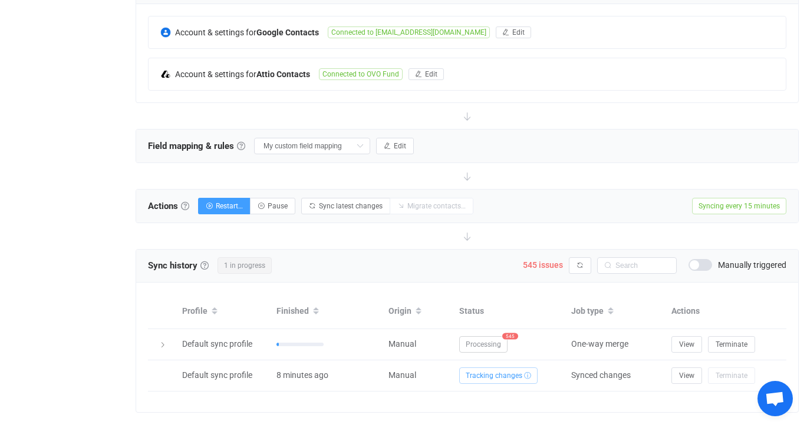
scroll to position [299, 0]
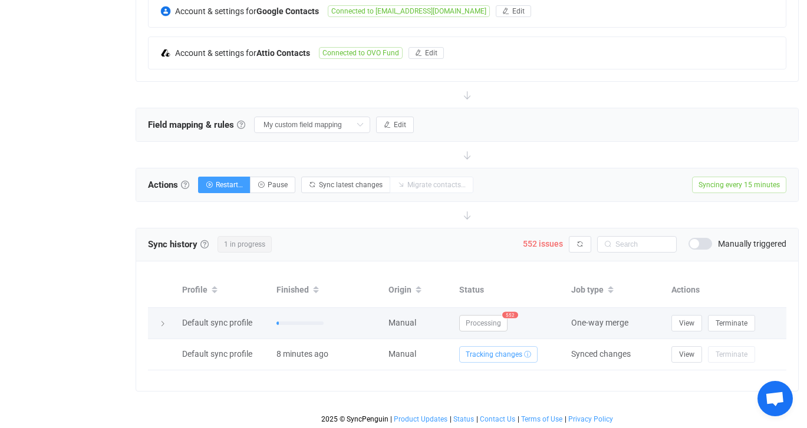
click at [164, 322] on icon at bounding box center [162, 324] width 7 height 7
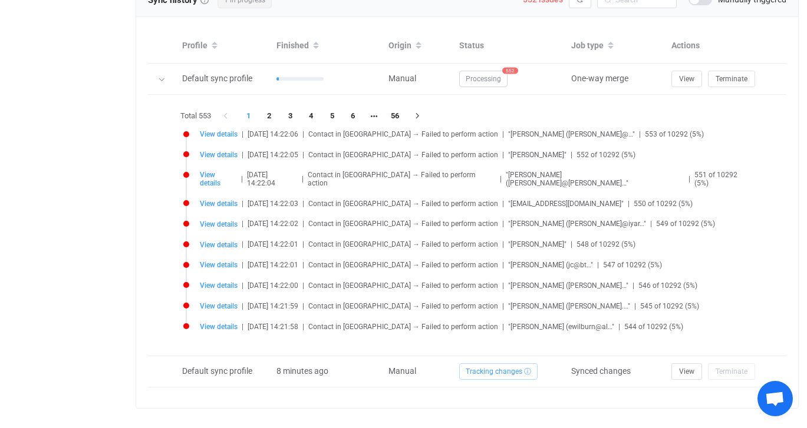
scroll to position [553, 0]
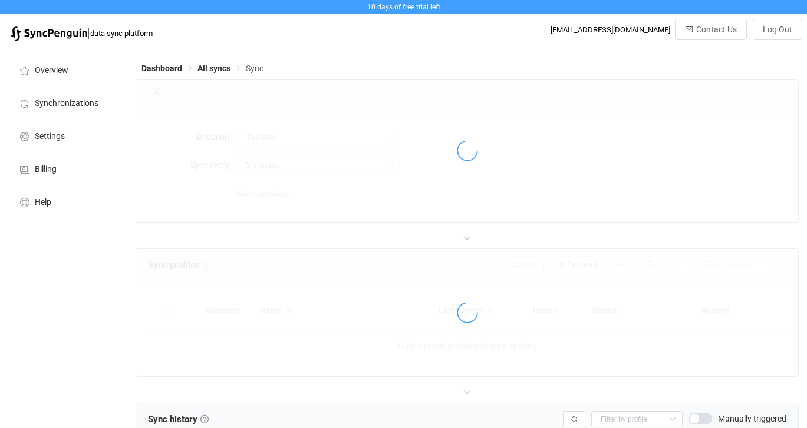
type input "15 minutes"
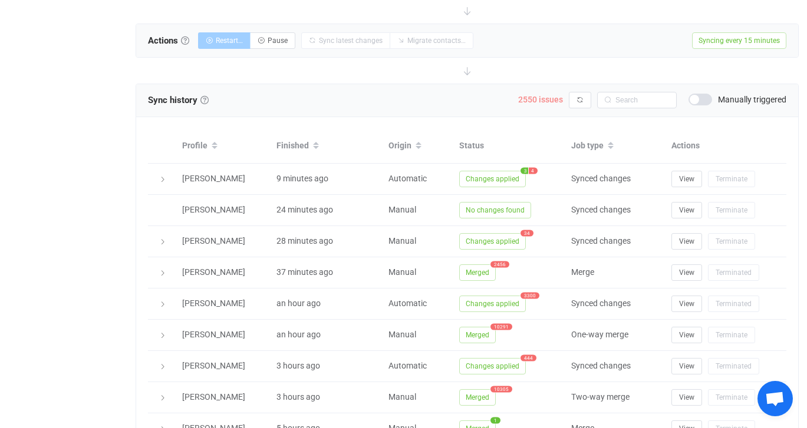
click at [532, 97] on span "2550 issues" at bounding box center [540, 99] width 45 height 9
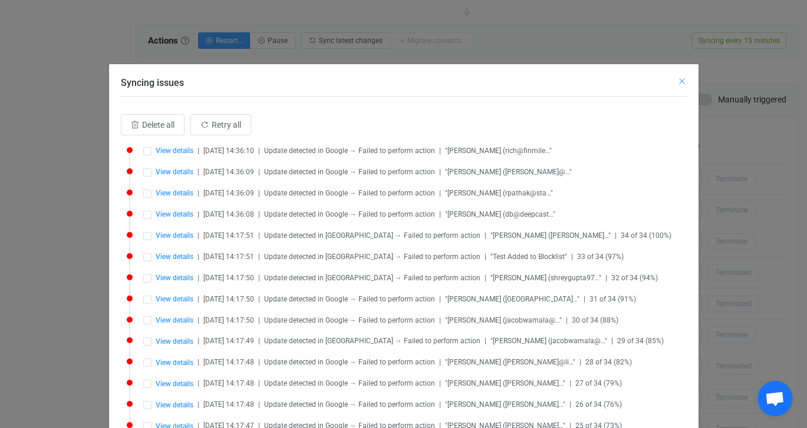
click at [681, 80] on icon "Close" at bounding box center [681, 81] width 9 height 9
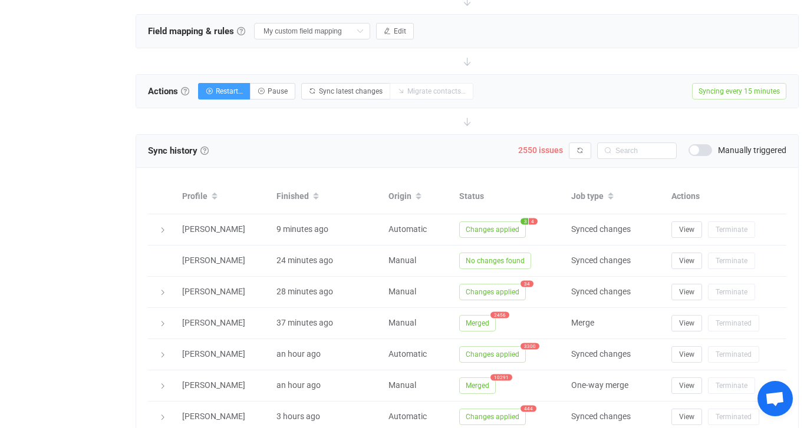
scroll to position [394, 0]
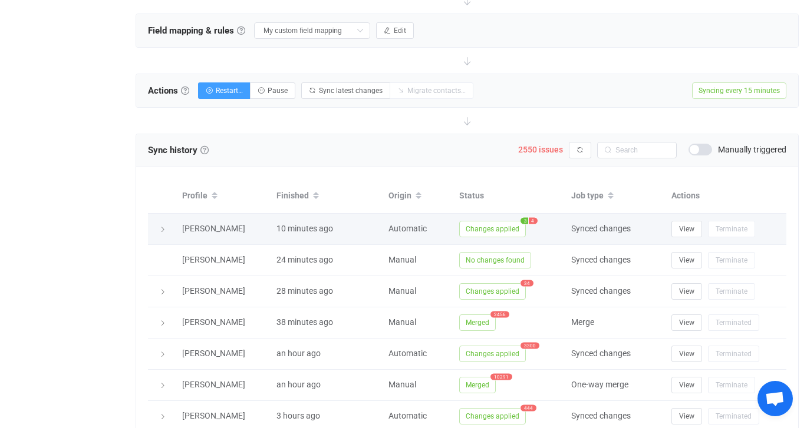
click at [162, 226] on icon at bounding box center [162, 229] width 7 height 7
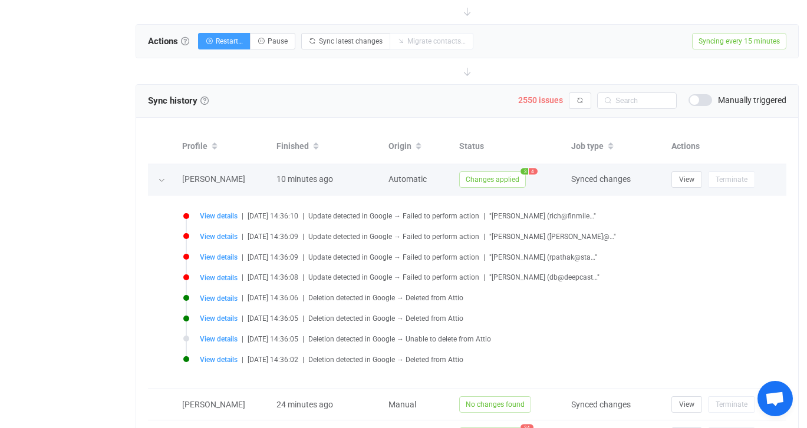
scroll to position [447, 0]
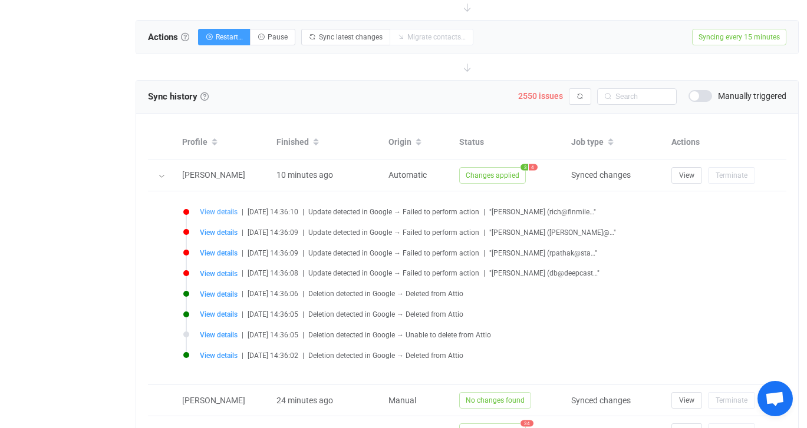
click at [226, 210] on span "View details" at bounding box center [219, 212] width 38 height 8
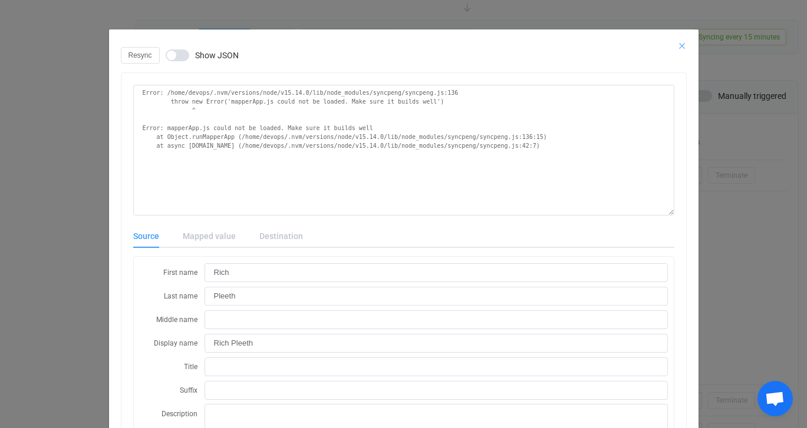
click at [677, 45] on icon "Close" at bounding box center [681, 45] width 9 height 9
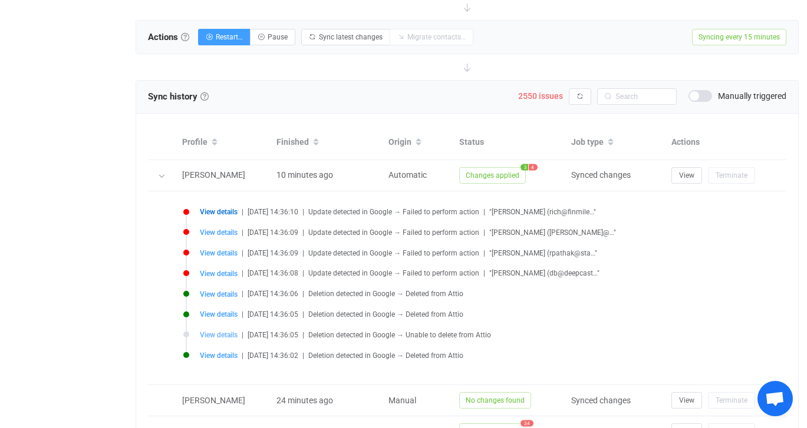
click at [211, 334] on span "View details" at bounding box center [219, 335] width 38 height 8
type input "people/c8227447689009670178"
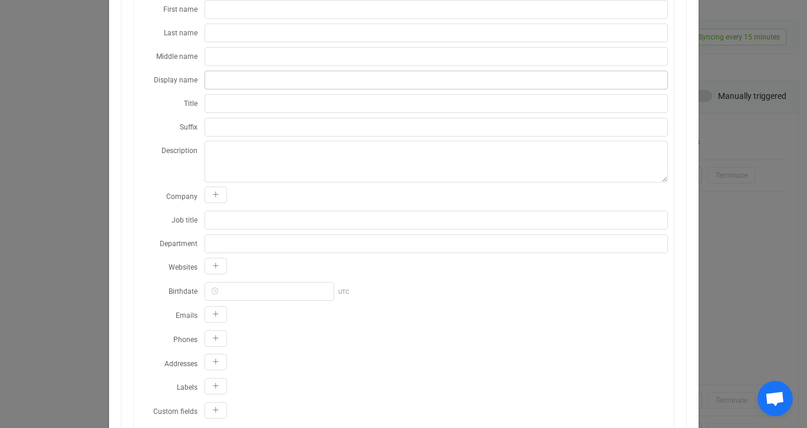
scroll to position [0, 0]
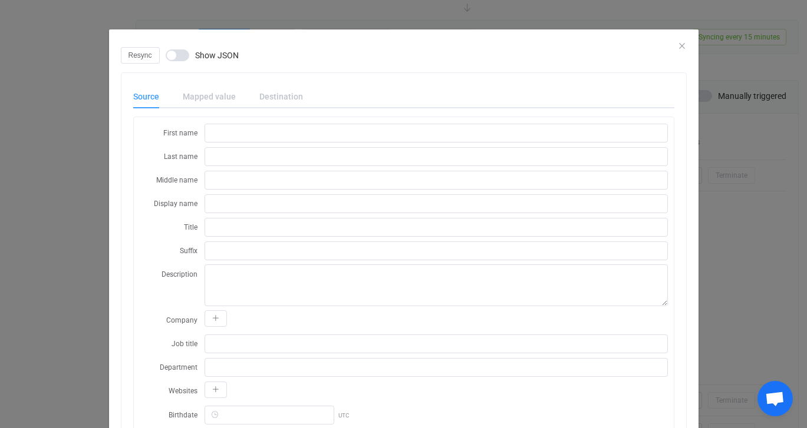
click at [187, 98] on div "Mapped value" at bounding box center [209, 97] width 77 height 24
click at [681, 43] on icon "Close" at bounding box center [681, 45] width 9 height 9
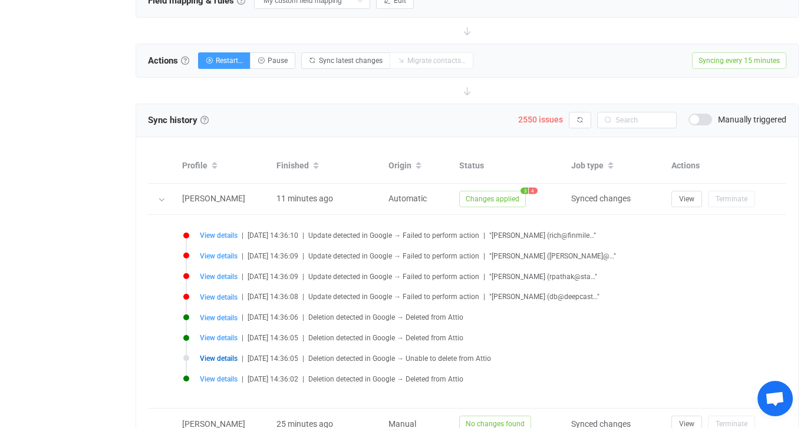
scroll to position [426, 0]
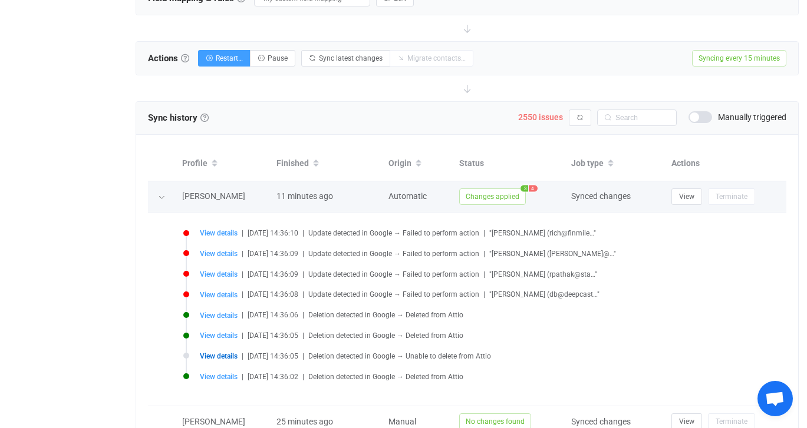
click at [166, 194] on div at bounding box center [162, 197] width 12 height 17
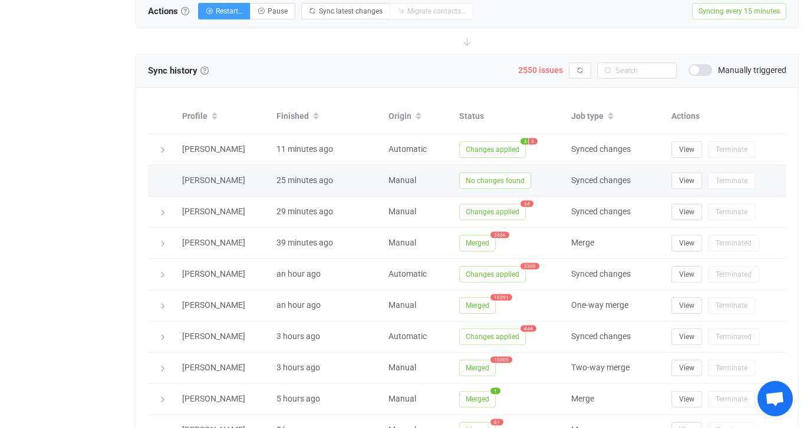
scroll to position [481, 0]
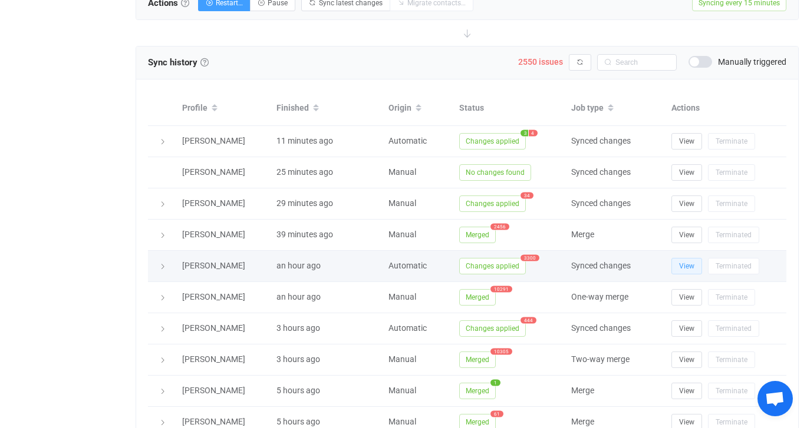
click at [692, 265] on span "View" at bounding box center [686, 266] width 15 height 8
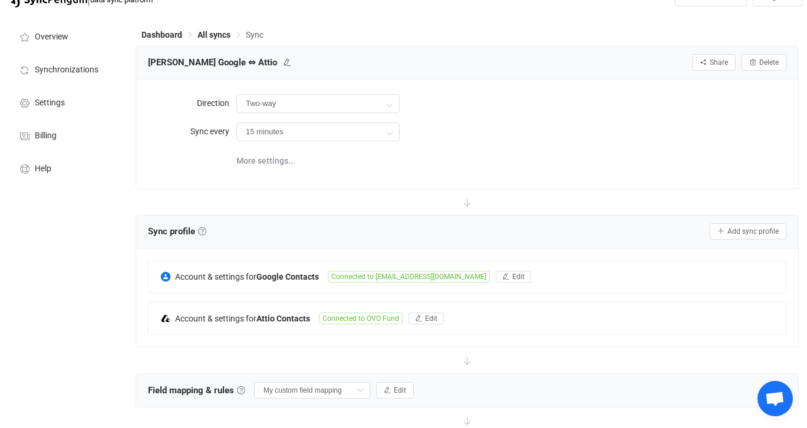
scroll to position [22, 0]
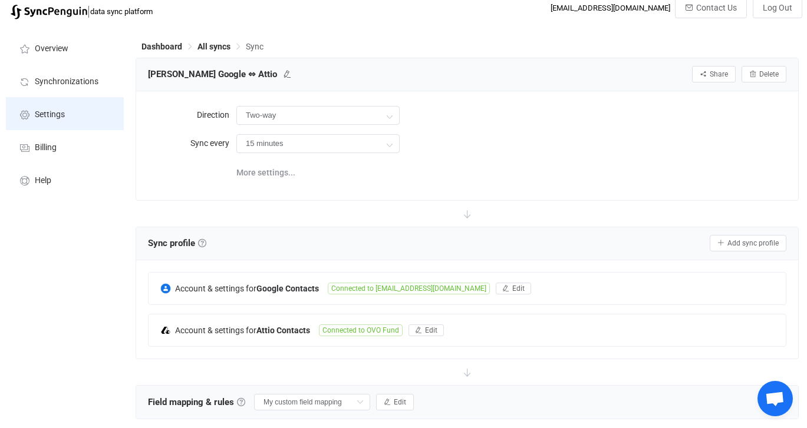
click at [49, 110] on span "Settings" at bounding box center [50, 114] width 30 height 9
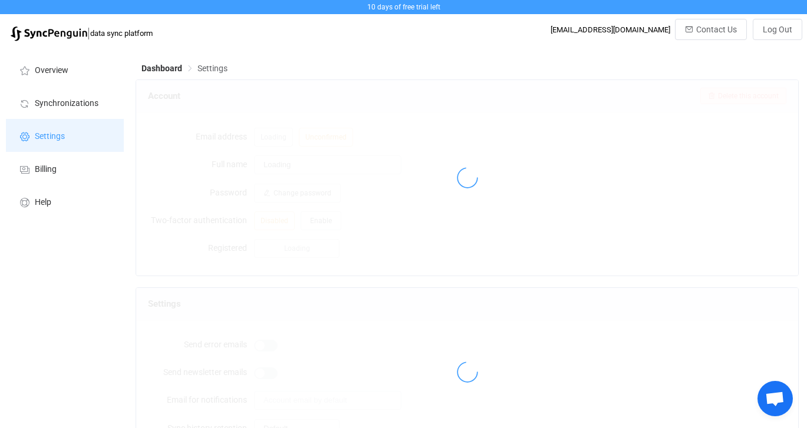
type input "Bryan Gibbs"
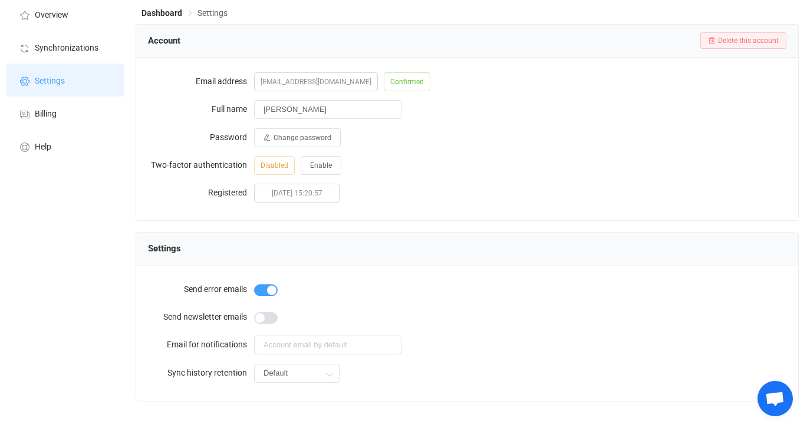
scroll to position [77, 0]
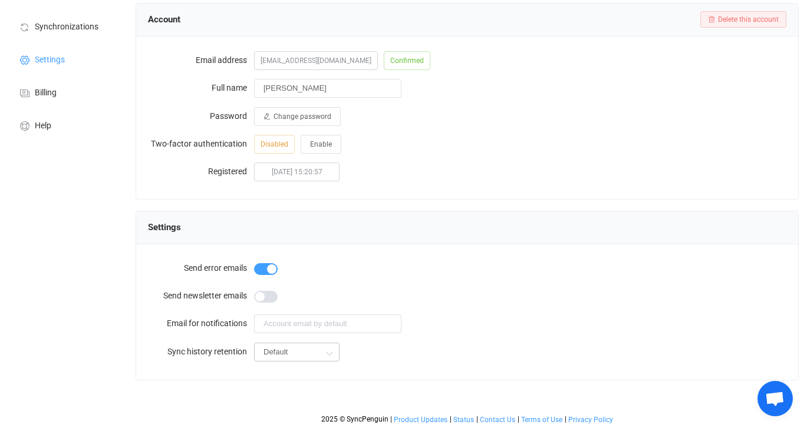
click at [329, 345] on icon at bounding box center [329, 353] width 15 height 24
click at [480, 286] on div at bounding box center [520, 296] width 532 height 24
click at [38, 126] on span "Help" at bounding box center [43, 125] width 17 height 9
click at [507, 136] on div "Disabled Enable" at bounding box center [520, 144] width 532 height 24
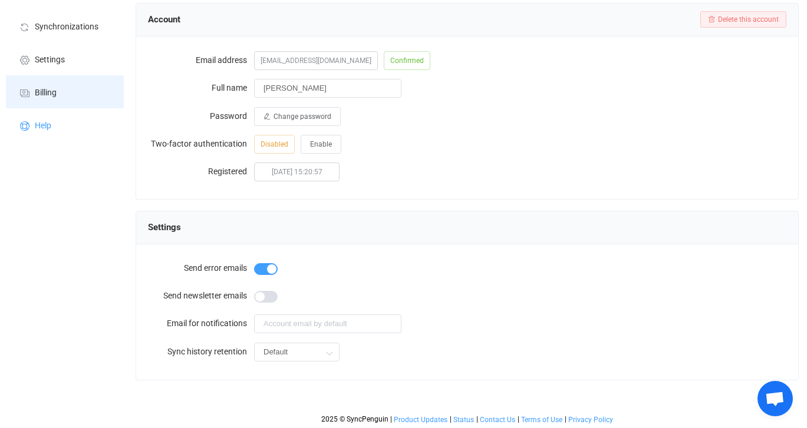
click at [50, 92] on span "Billing" at bounding box center [46, 92] width 22 height 9
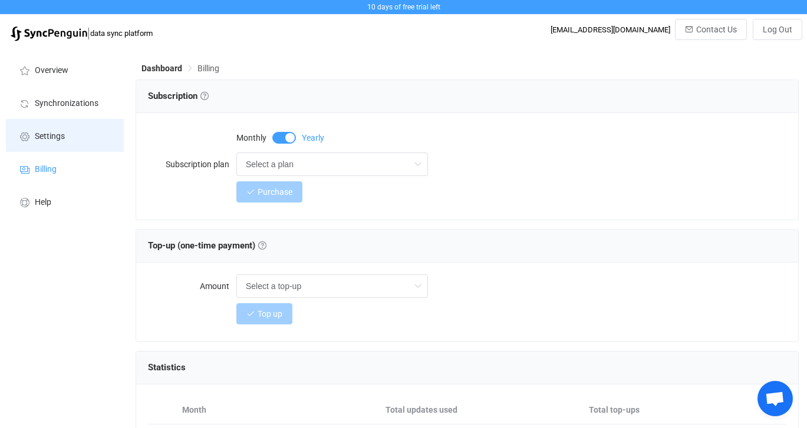
click at [65, 134] on li "Settings" at bounding box center [65, 135] width 118 height 33
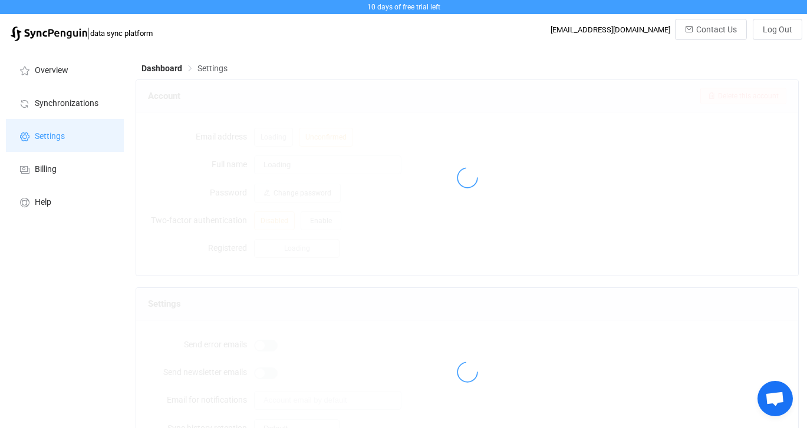
type input "Bryan Gibbs"
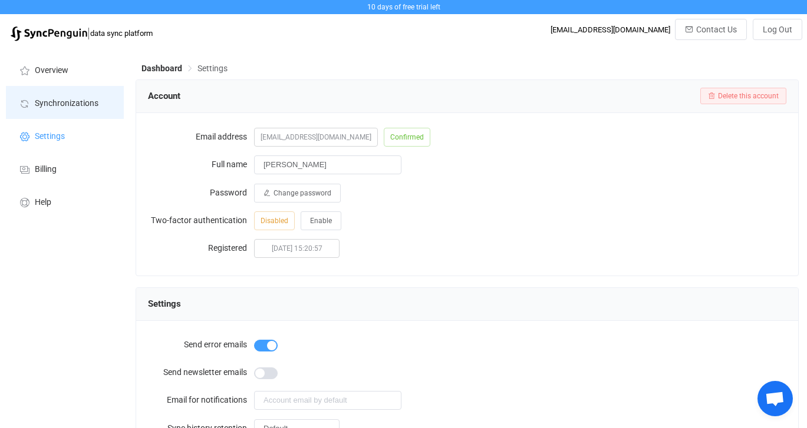
click at [61, 94] on li "Synchronizations" at bounding box center [65, 102] width 118 height 33
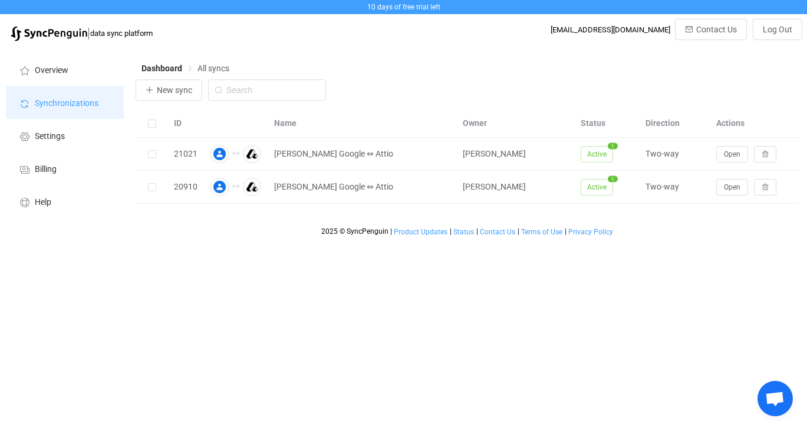
click at [60, 88] on li "Synchronizations" at bounding box center [65, 102] width 118 height 33
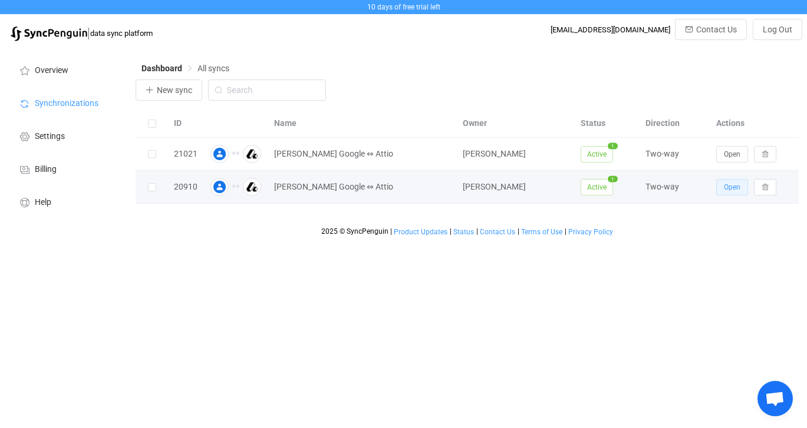
click at [728, 189] on span "Open" at bounding box center [732, 187] width 17 height 8
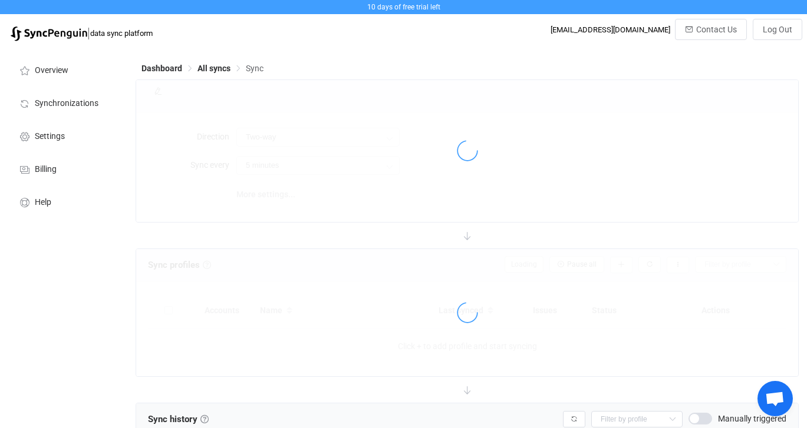
type input "15 minutes"
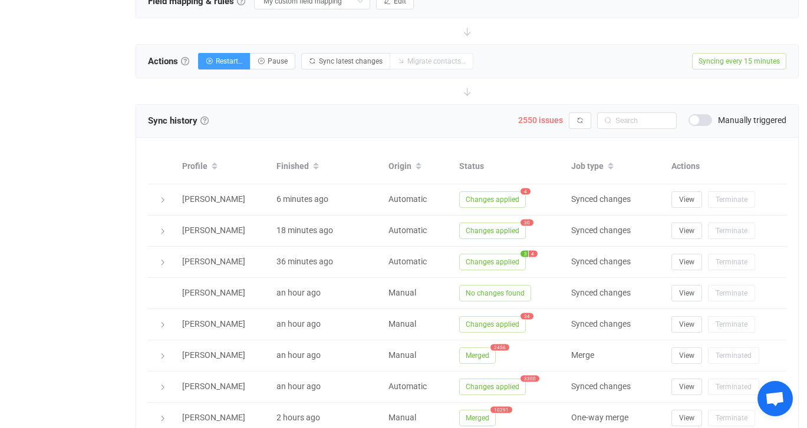
scroll to position [418, 0]
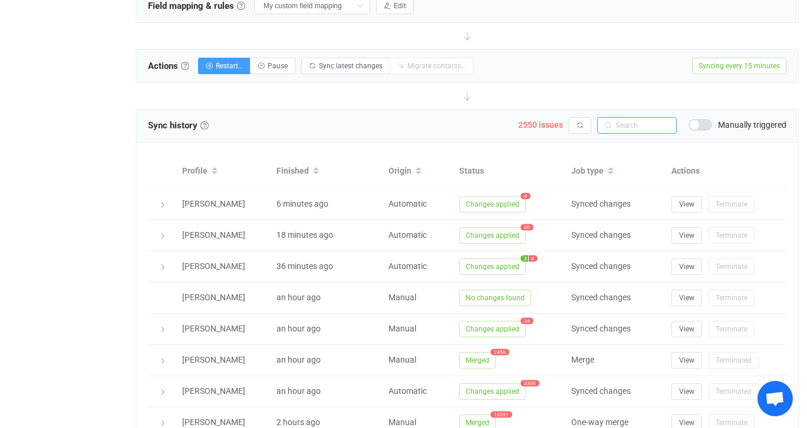
click at [627, 125] on input "text" at bounding box center [637, 125] width 80 height 17
click at [555, 124] on span "2550 issues" at bounding box center [540, 124] width 45 height 9
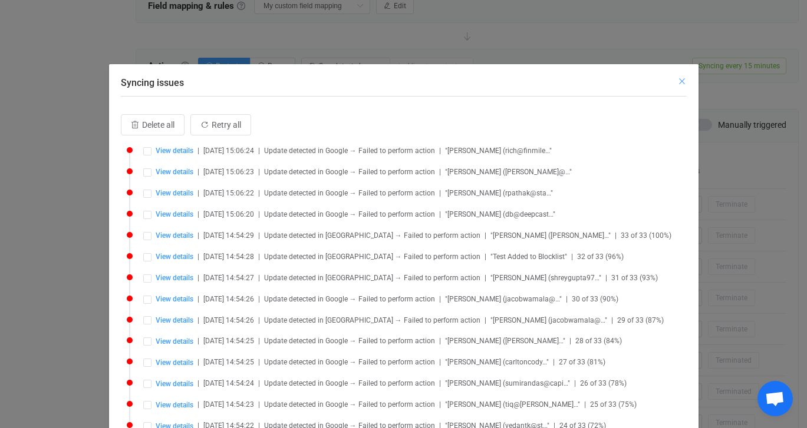
click at [678, 83] on icon "Close" at bounding box center [681, 81] width 9 height 9
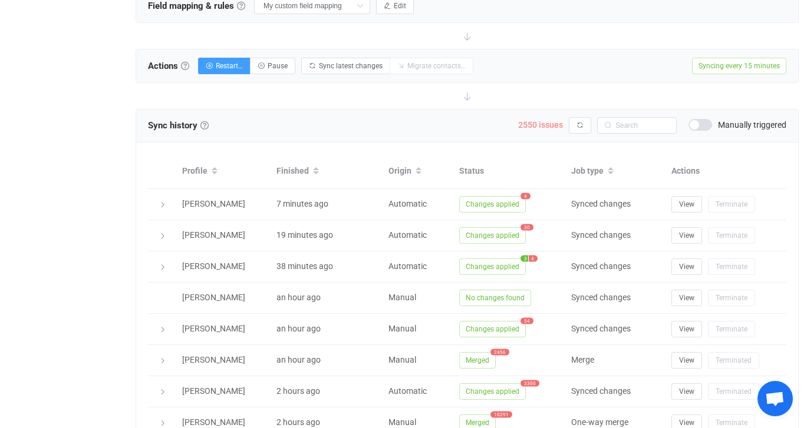
click at [531, 123] on span "2550 issues" at bounding box center [540, 124] width 45 height 9
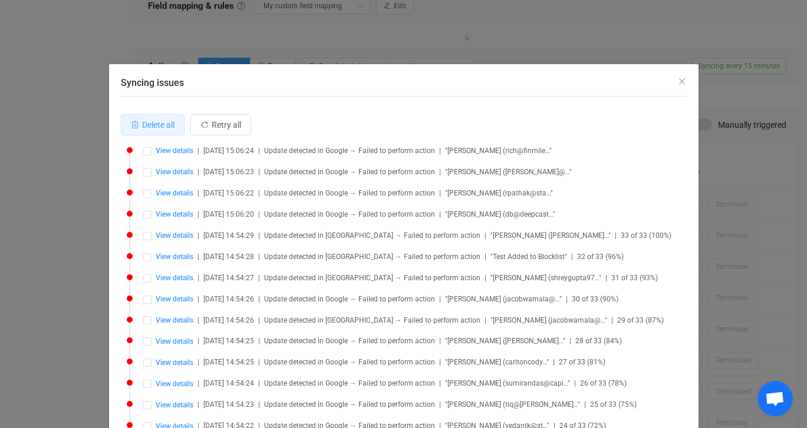
click at [146, 127] on span "Delete all" at bounding box center [158, 124] width 32 height 9
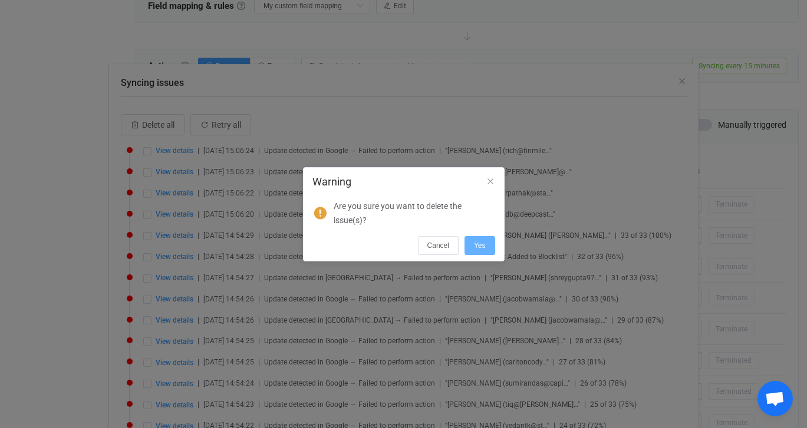
click at [488, 250] on button "Yes" at bounding box center [479, 245] width 31 height 19
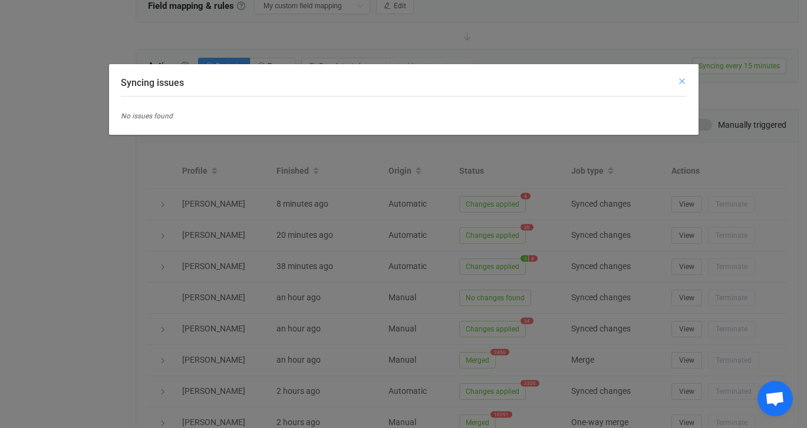
click at [681, 81] on icon "Close" at bounding box center [681, 81] width 9 height 9
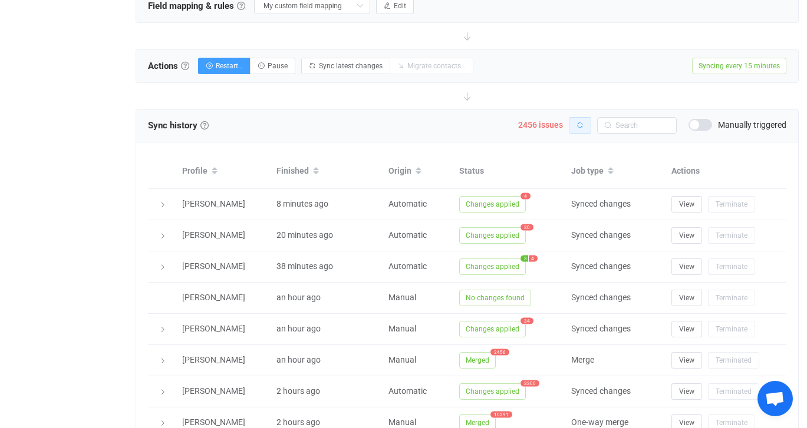
click at [580, 126] on icon "button" at bounding box center [579, 125] width 7 height 7
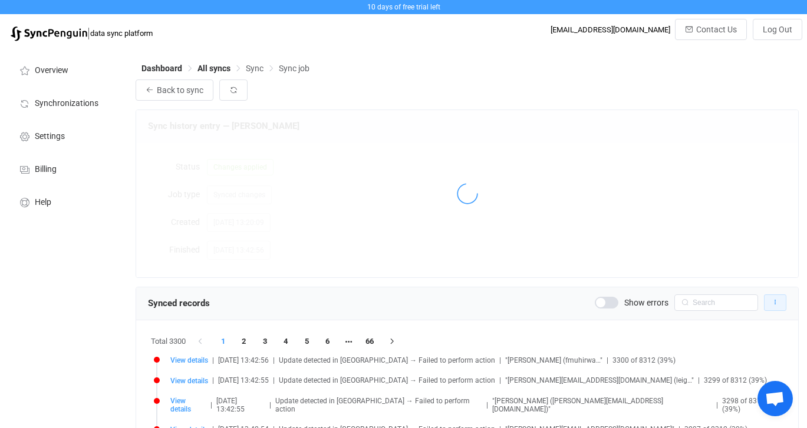
click at [778, 303] on icon "button" at bounding box center [774, 302] width 7 height 7
click at [183, 87] on span "Back to sync" at bounding box center [180, 89] width 47 height 9
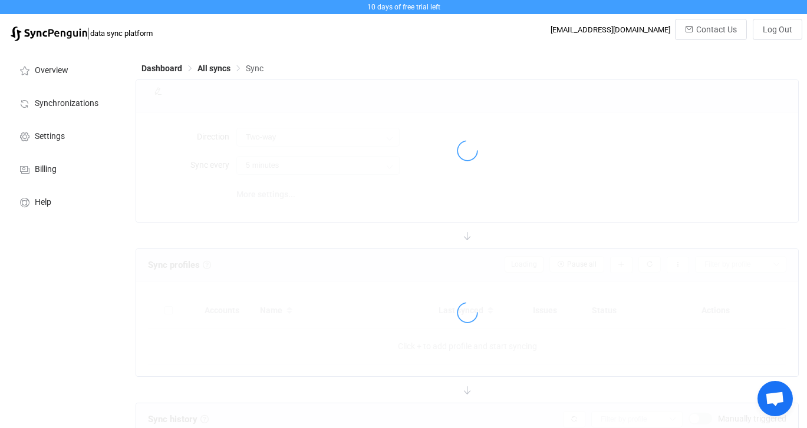
type input "15 minutes"
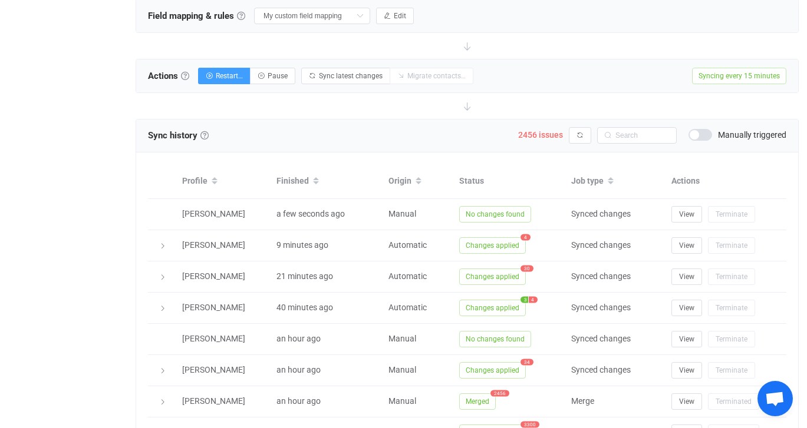
scroll to position [410, 0]
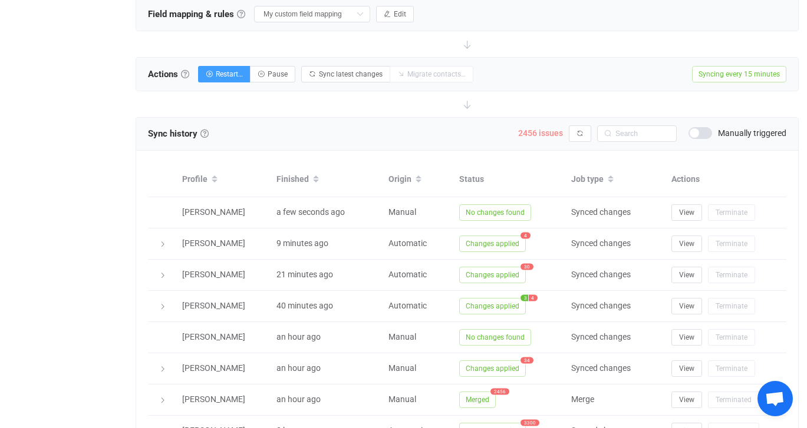
click at [534, 131] on span "2456 issues" at bounding box center [540, 132] width 45 height 9
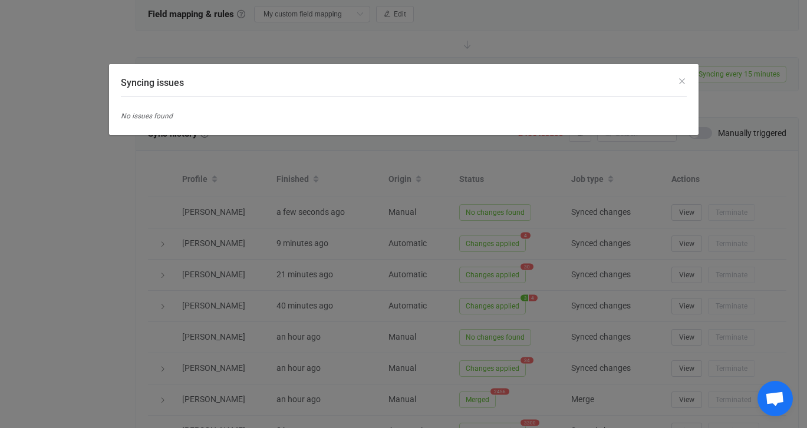
click at [688, 80] on div "Syncing issues" at bounding box center [403, 80] width 589 height 32
click at [685, 80] on icon "Close" at bounding box center [681, 81] width 9 height 9
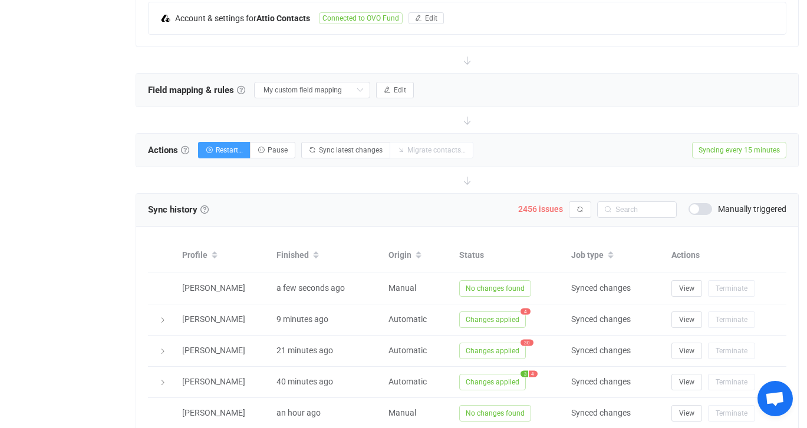
scroll to position [334, 0]
click at [186, 150] on link at bounding box center [185, 151] width 8 height 8
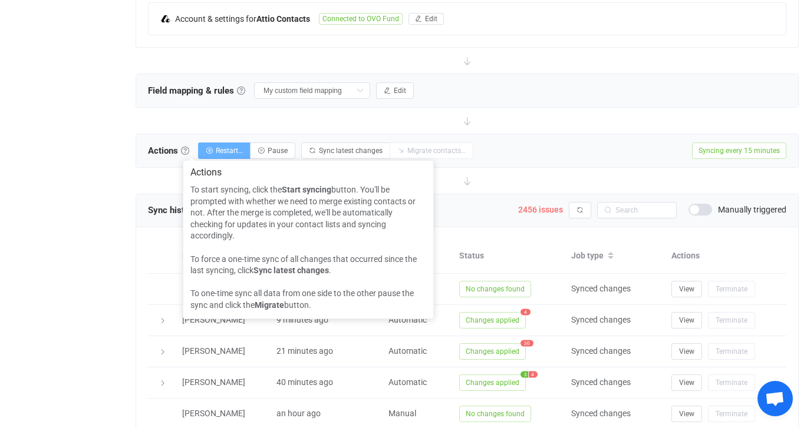
click at [225, 147] on span "Restart…" at bounding box center [229, 151] width 27 height 8
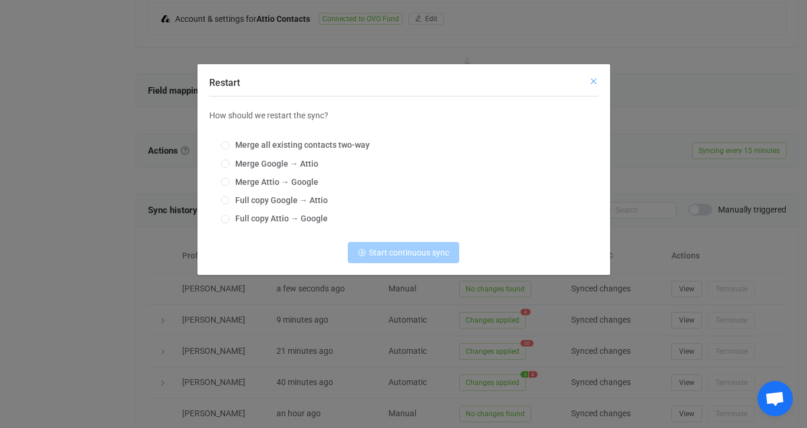
click at [594, 78] on icon "Close" at bounding box center [593, 81] width 9 height 9
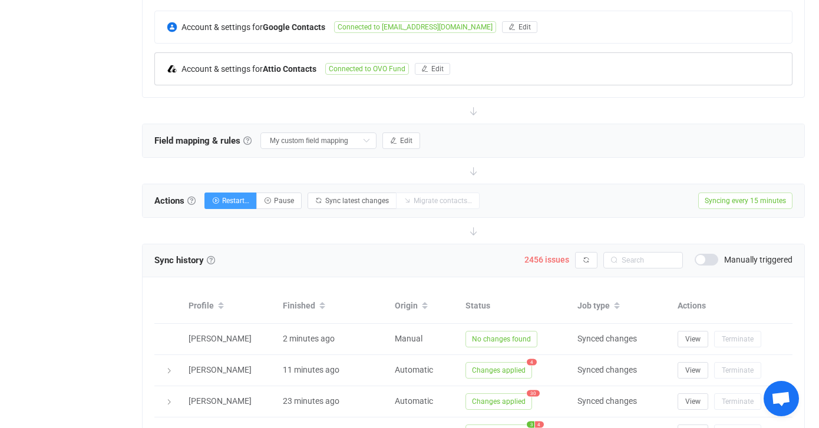
scroll to position [272, 0]
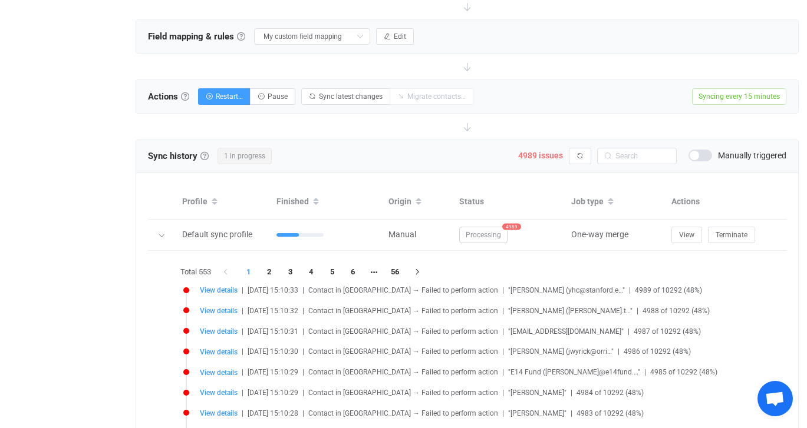
scroll to position [383, 0]
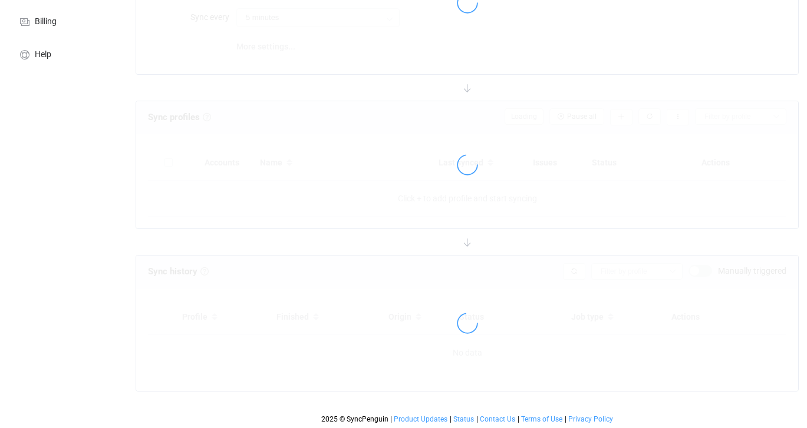
scroll to position [148, 0]
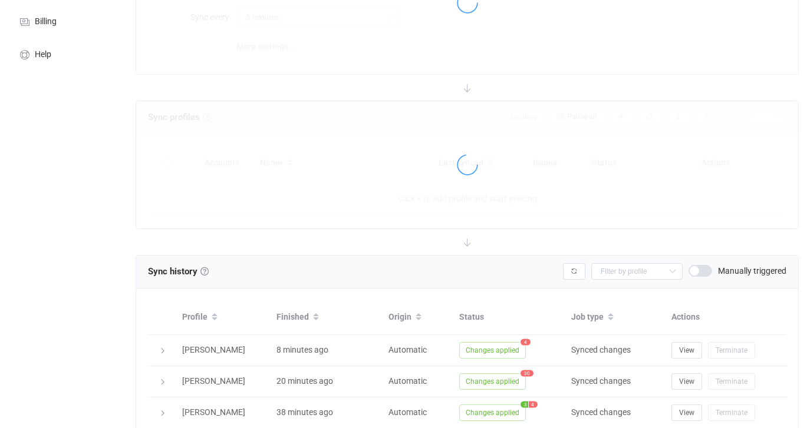
type input "15 minutes"
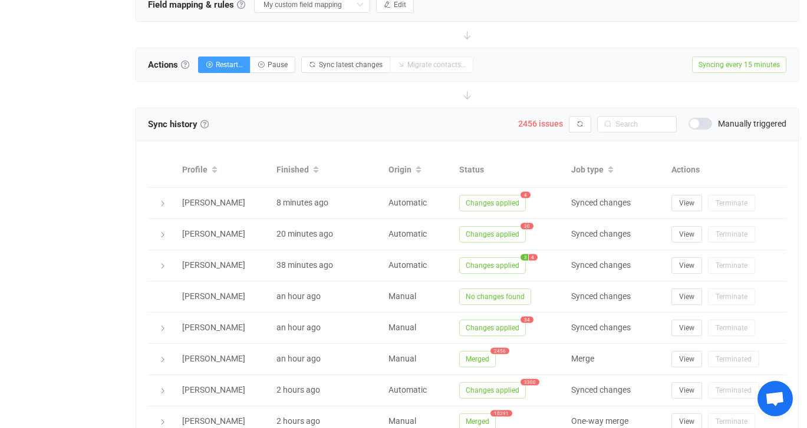
scroll to position [423, 0]
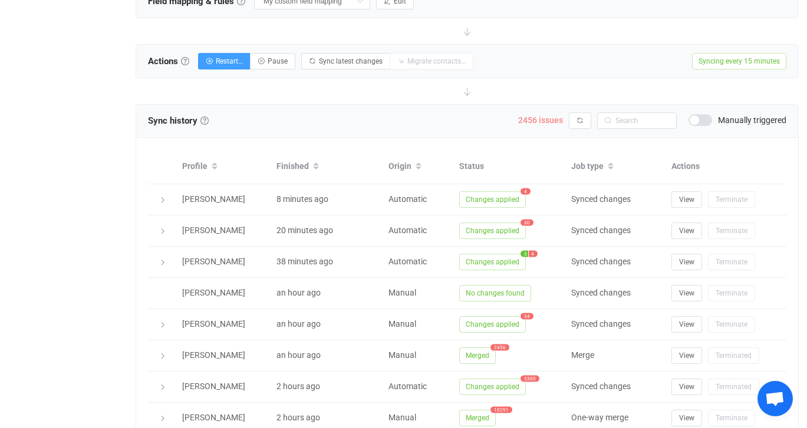
click at [526, 117] on span "2456 issues" at bounding box center [540, 120] width 45 height 9
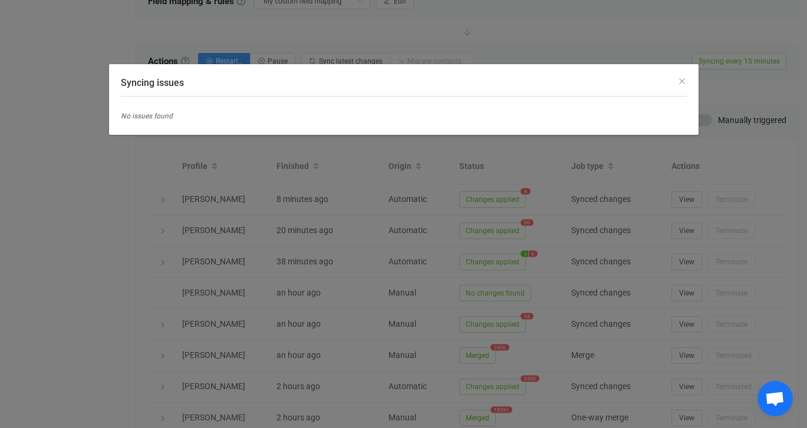
click at [319, 32] on div "Syncing issues No issues found" at bounding box center [403, 214] width 807 height 428
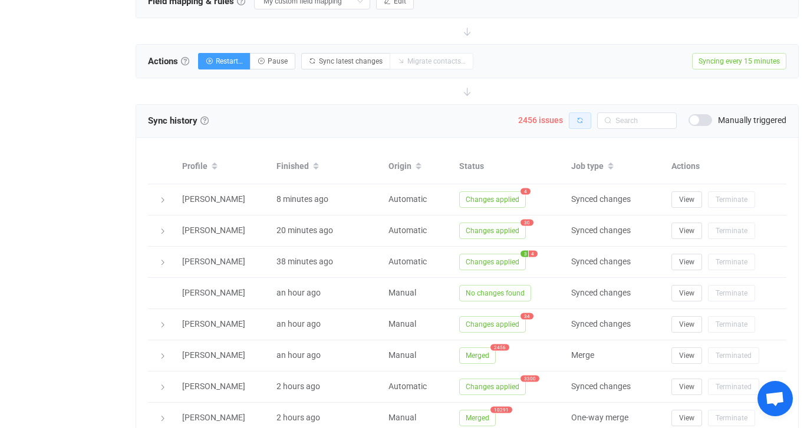
click at [577, 122] on icon "button" at bounding box center [579, 120] width 7 height 7
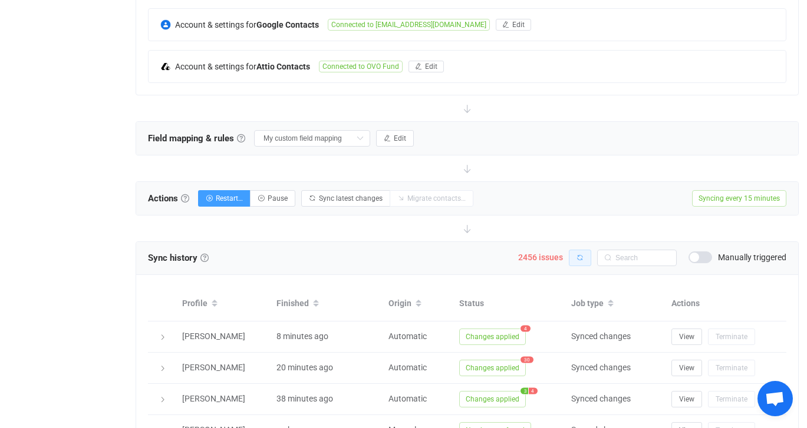
scroll to position [285, 0]
click at [342, 201] on span "Sync latest changes" at bounding box center [351, 199] width 64 height 8
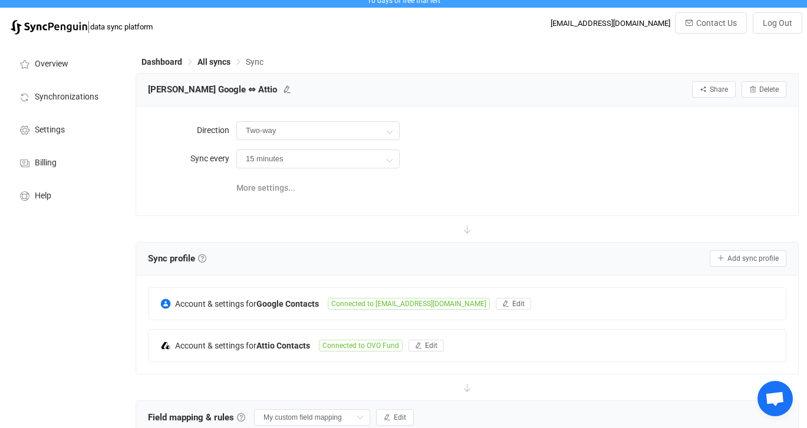
scroll to position [0, 0]
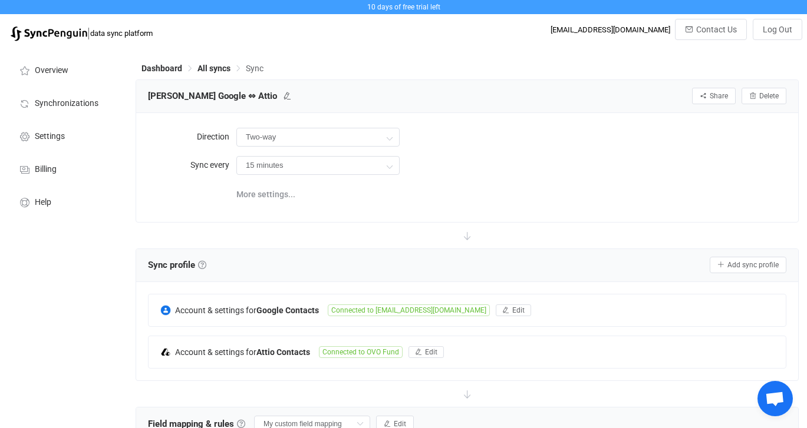
click at [419, 64] on div "Dashboard All syncs Sync" at bounding box center [467, 71] width 663 height 18
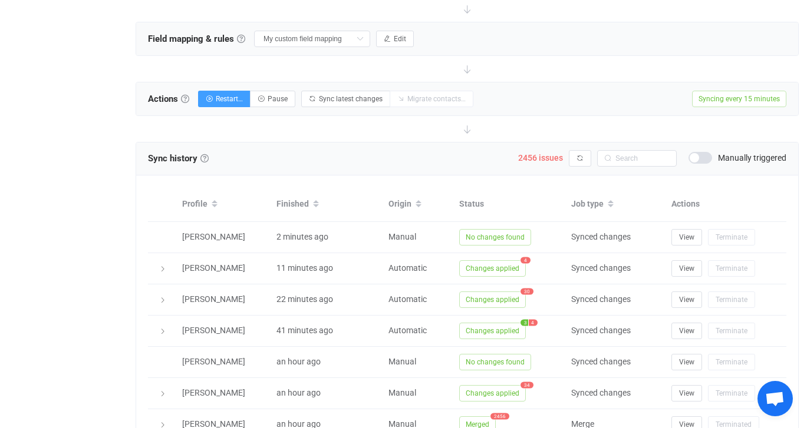
scroll to position [388, 0]
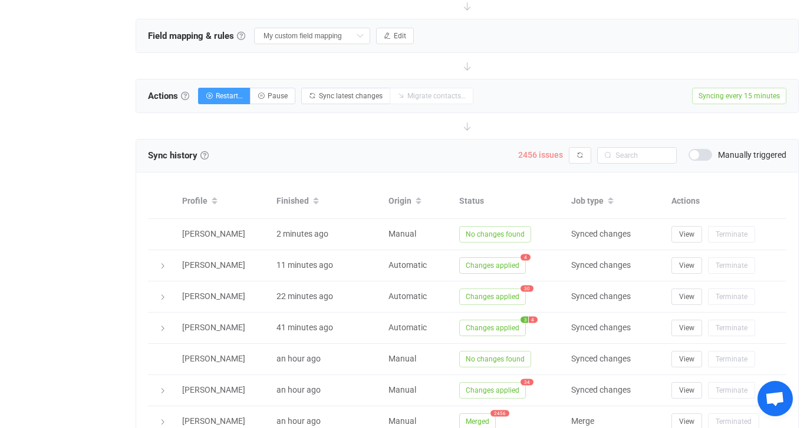
click at [544, 154] on span "2456 issues" at bounding box center [540, 154] width 45 height 9
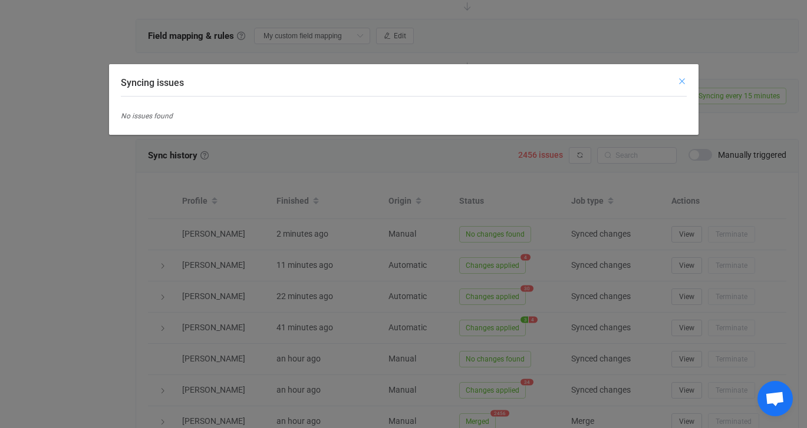
click at [681, 81] on icon "Close" at bounding box center [681, 81] width 9 height 9
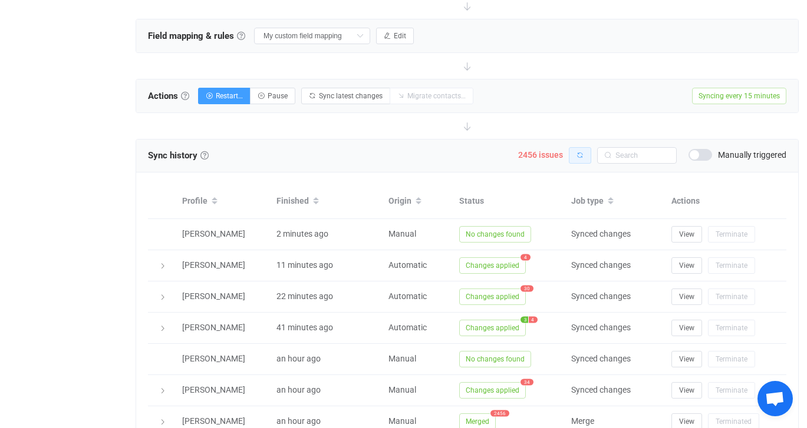
click at [576, 156] on icon "button" at bounding box center [579, 155] width 7 height 7
click at [623, 157] on input "text" at bounding box center [637, 155] width 80 height 17
click at [690, 156] on span at bounding box center [700, 155] width 24 height 12
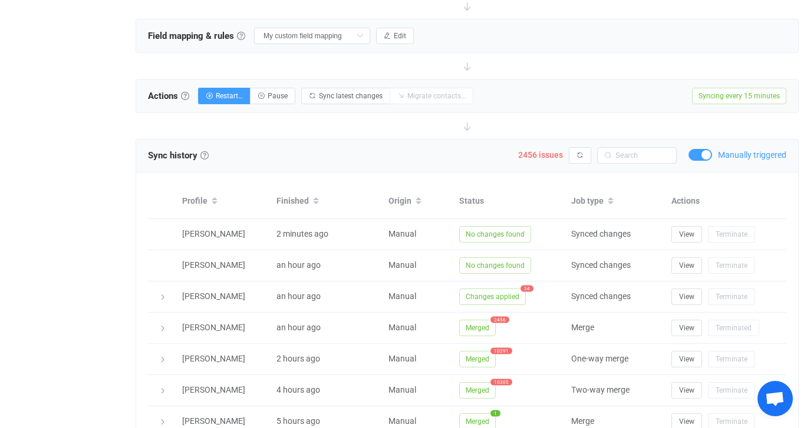
click at [696, 156] on span at bounding box center [700, 155] width 24 height 12
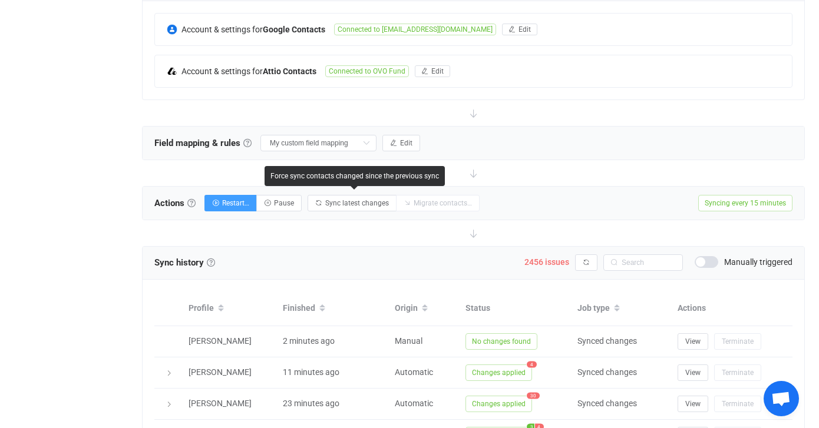
scroll to position [276, 0]
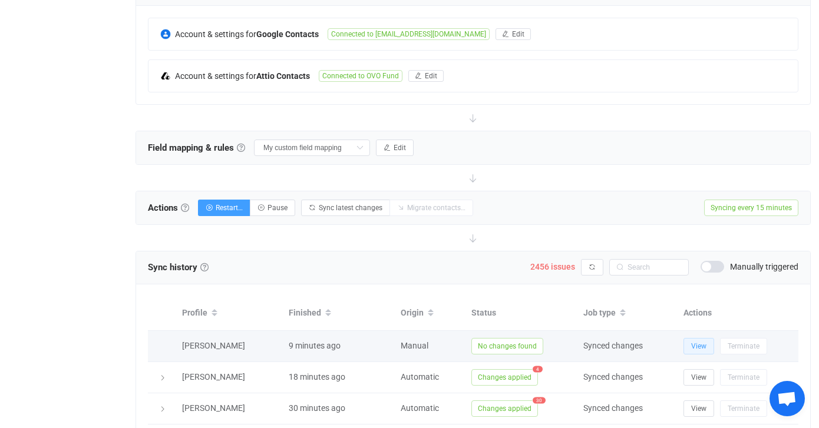
click at [692, 342] on span "View" at bounding box center [698, 346] width 15 height 8
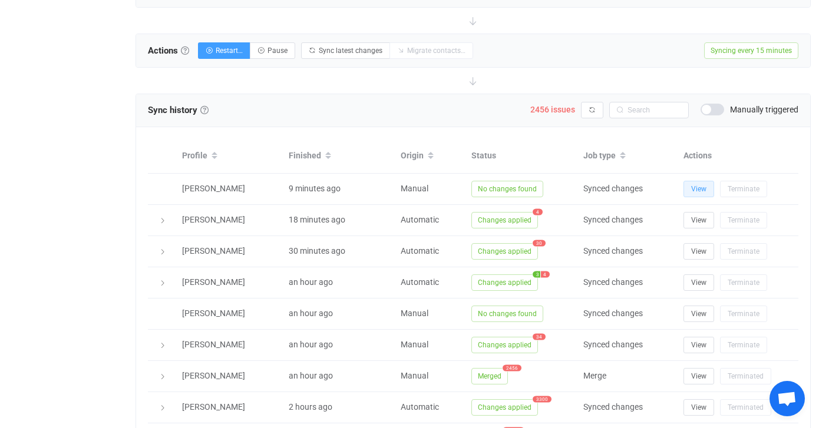
scroll to position [435, 0]
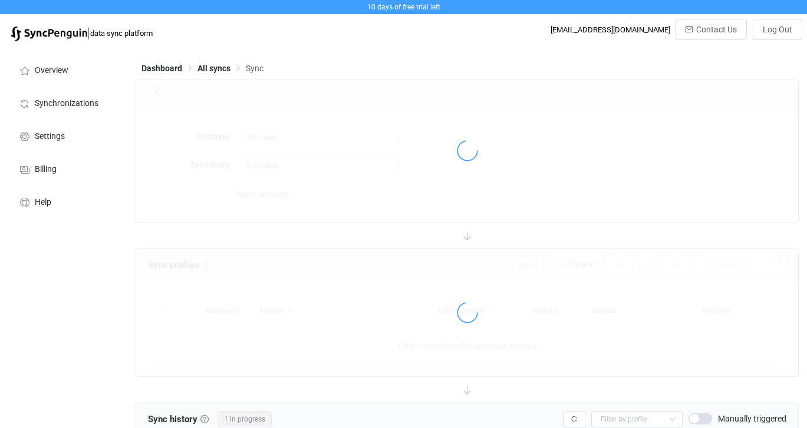
scroll to position [175, 0]
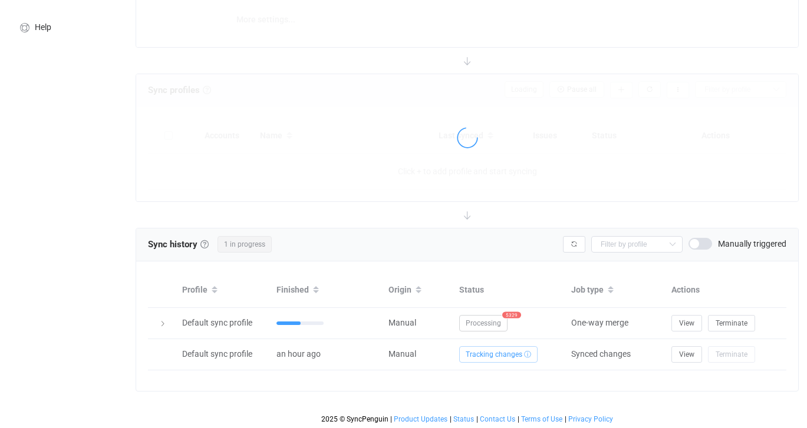
type input "15 minutes"
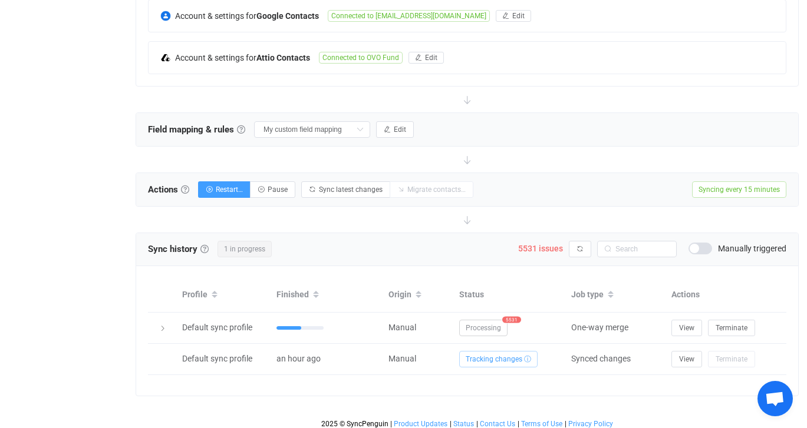
scroll to position [299, 0]
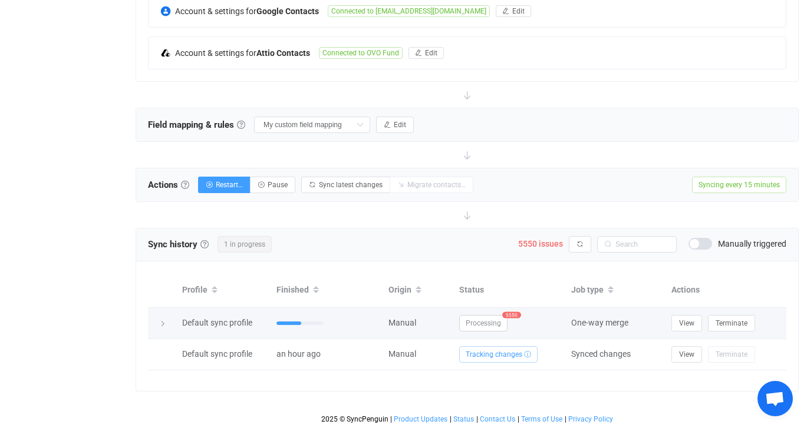
click at [163, 322] on icon at bounding box center [162, 324] width 7 height 7
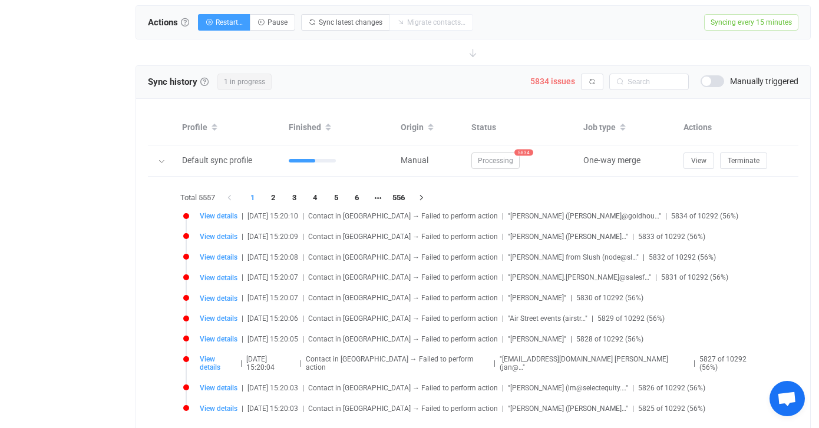
scroll to position [482, 0]
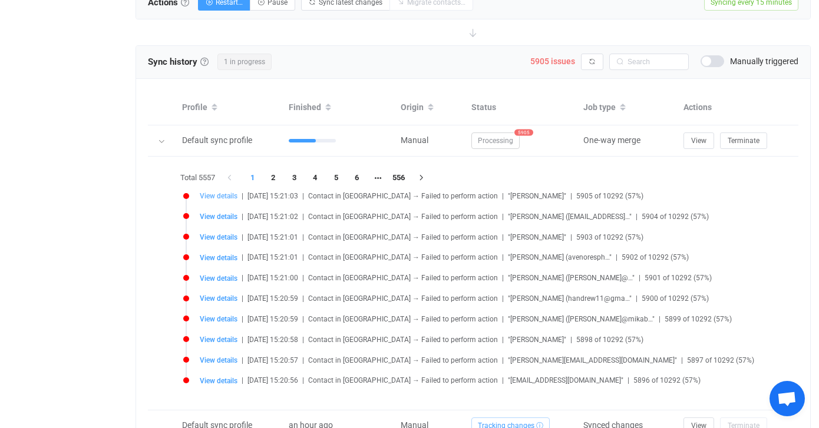
click at [222, 197] on span "View details" at bounding box center [219, 196] width 38 height 8
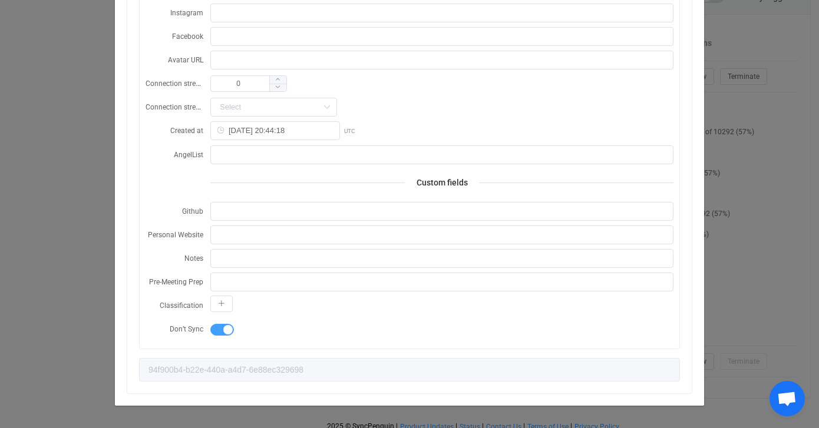
scroll to position [547, 0]
click at [783, 241] on div "Resync Show JSON Error: /root/.nvm/versions/node/v15.14.0/lib/node_modules/sync…" at bounding box center [409, 214] width 819 height 428
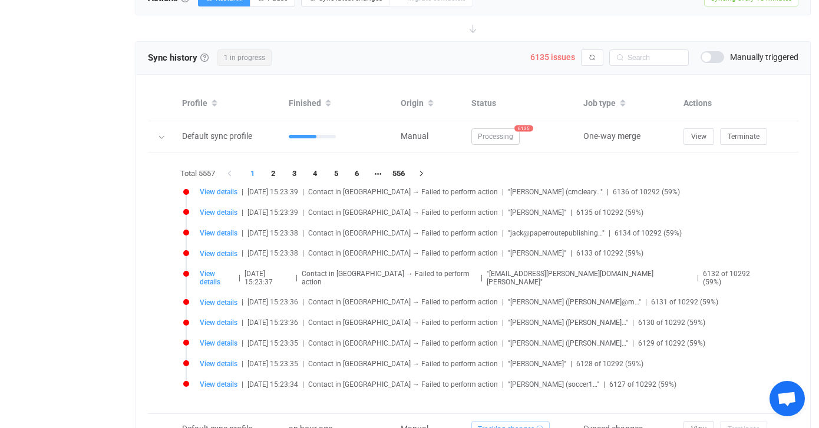
scroll to position [479, 0]
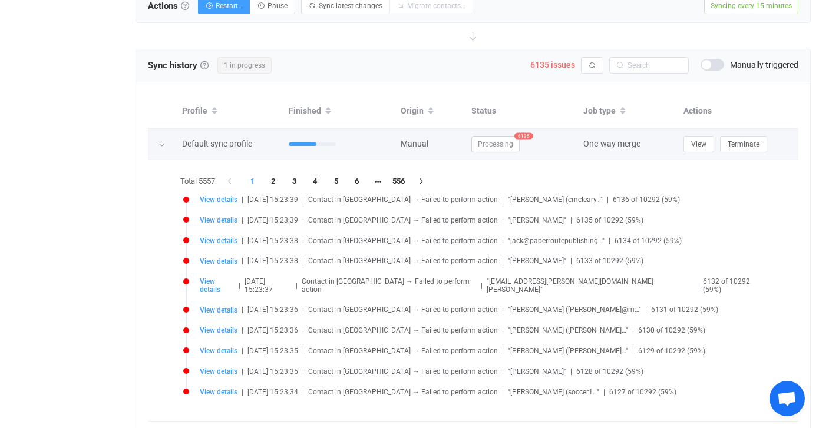
click at [163, 143] on icon at bounding box center [161, 144] width 7 height 7
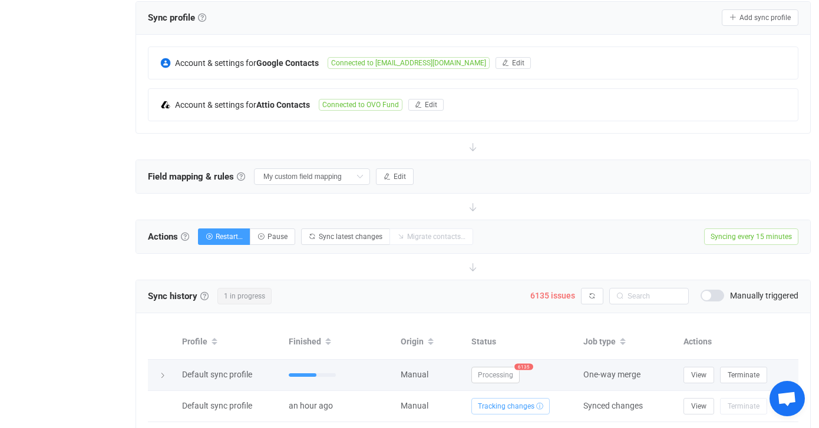
scroll to position [245, 0]
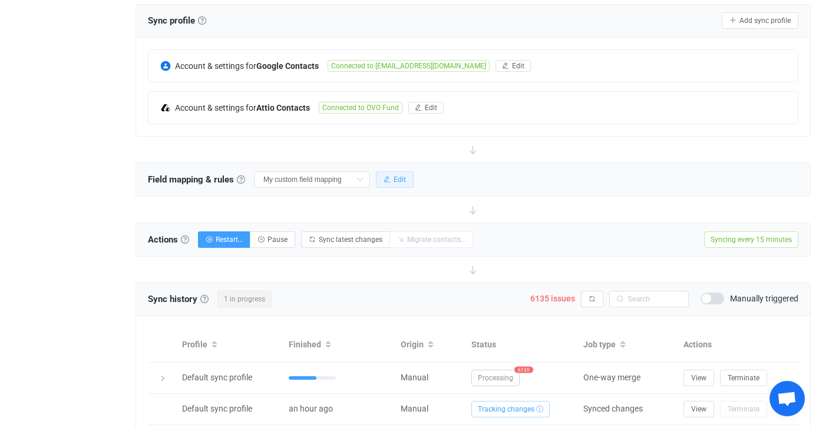
click at [394, 178] on span "Edit" at bounding box center [400, 180] width 12 height 8
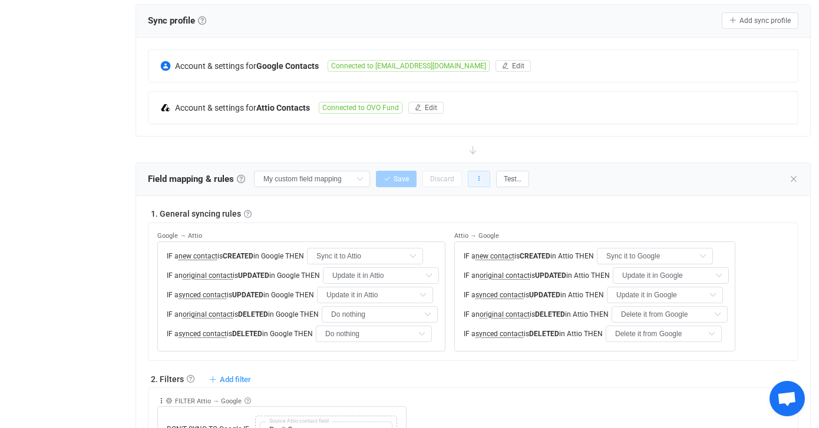
click at [468, 181] on button "button" at bounding box center [479, 179] width 22 height 17
click at [547, 210] on div "1. General syncing rules General syncing rules Control how SyncPengin reacts to…" at bounding box center [473, 214] width 651 height 12
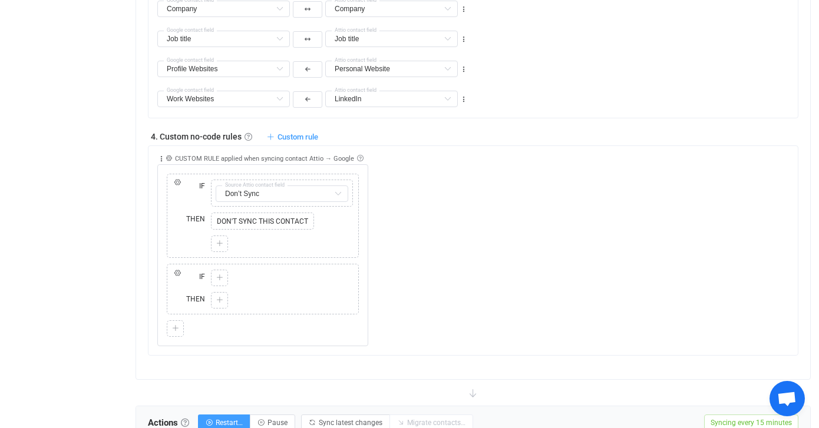
scroll to position [896, 0]
click at [162, 155] on icon at bounding box center [161, 158] width 8 height 8
click at [126, 247] on li "Delete" at bounding box center [125, 247] width 77 height 21
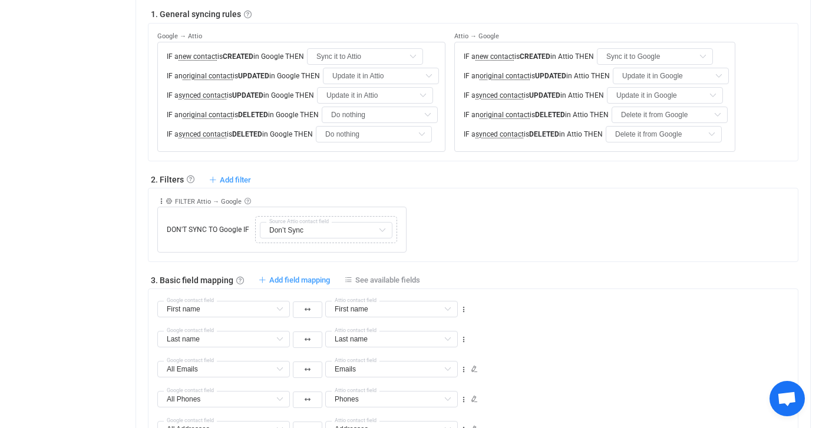
scroll to position [352, 0]
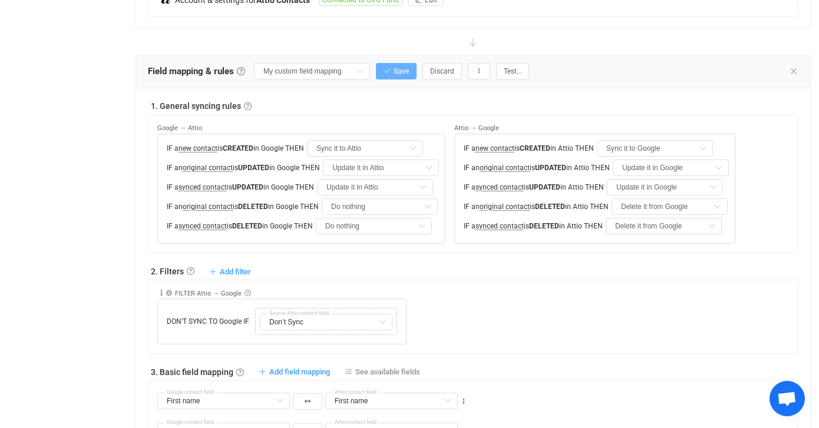
click at [394, 70] on span "Save" at bounding box center [401, 71] width 15 height 8
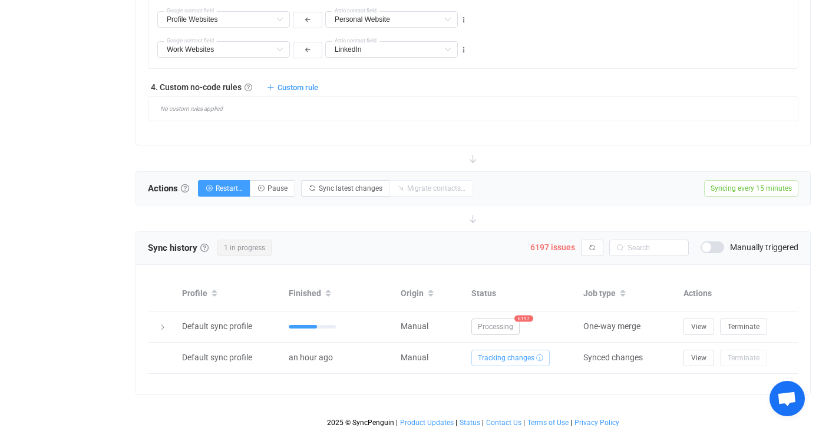
scroll to position [949, 0]
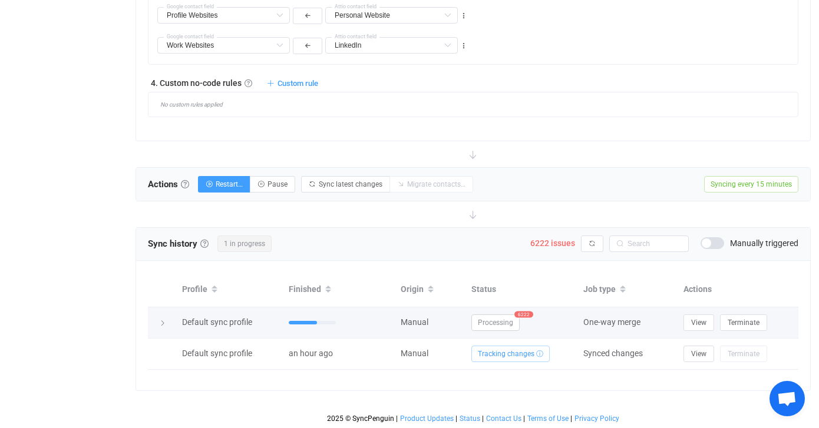
click at [162, 320] on icon at bounding box center [162, 323] width 7 height 7
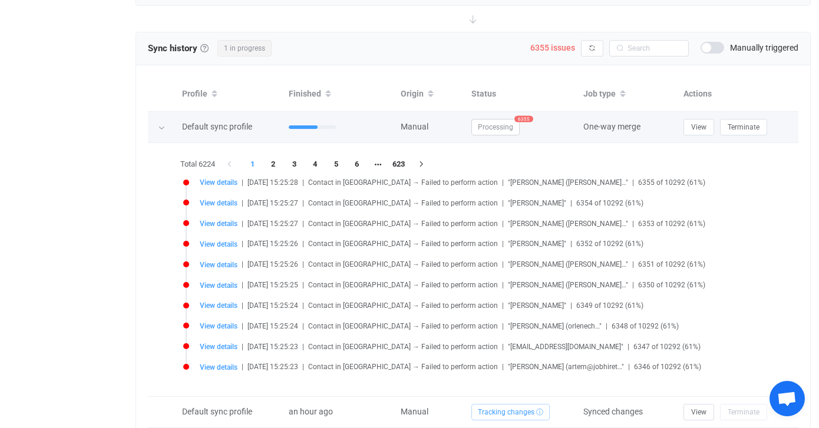
scroll to position [1154, 0]
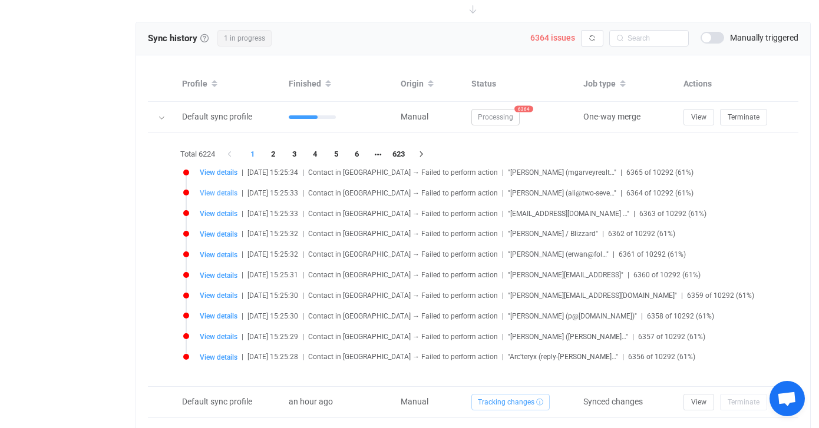
click at [220, 189] on span "View details" at bounding box center [219, 193] width 38 height 8
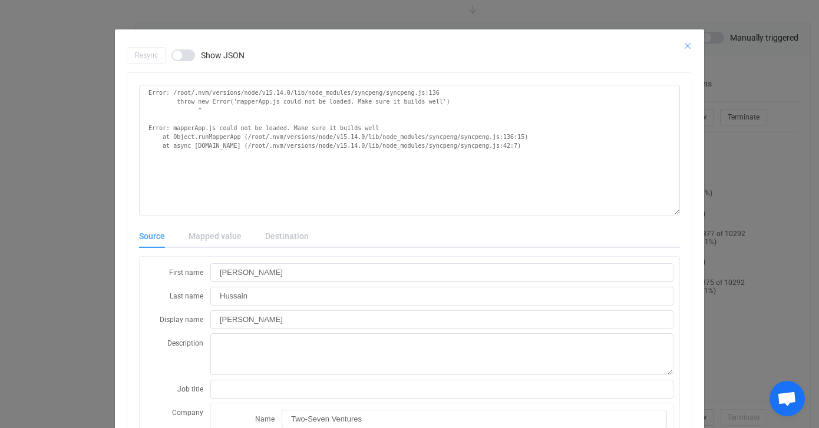
click at [690, 45] on icon "Close" at bounding box center [687, 45] width 9 height 9
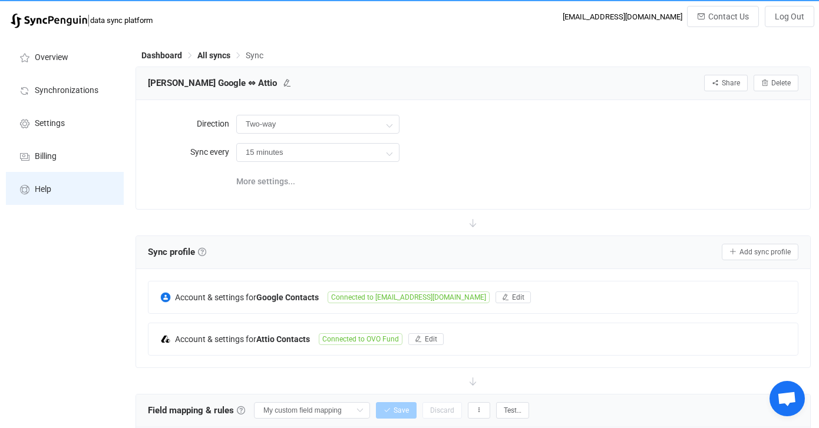
scroll to position [0, 0]
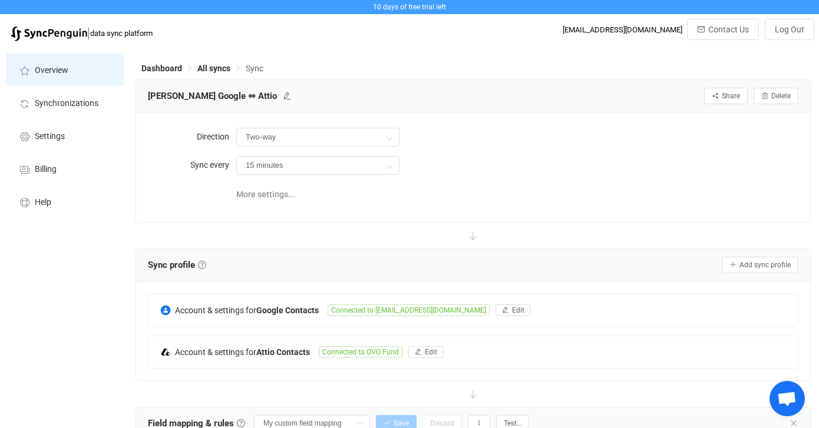
click at [61, 68] on span "Overview" at bounding box center [52, 70] width 34 height 9
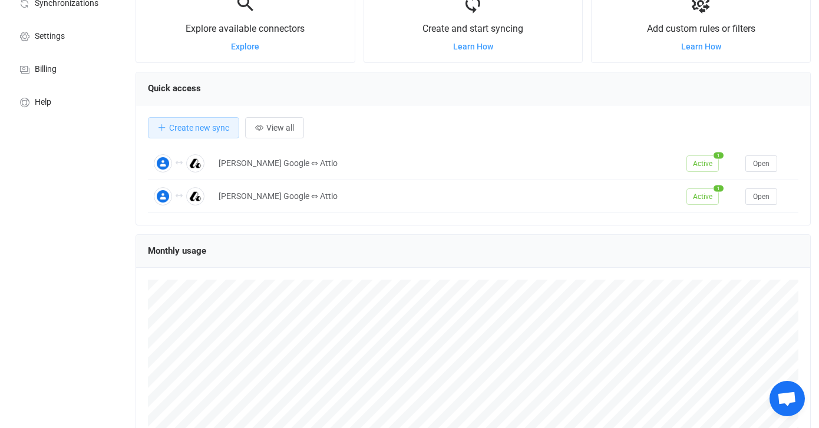
scroll to position [117, 0]
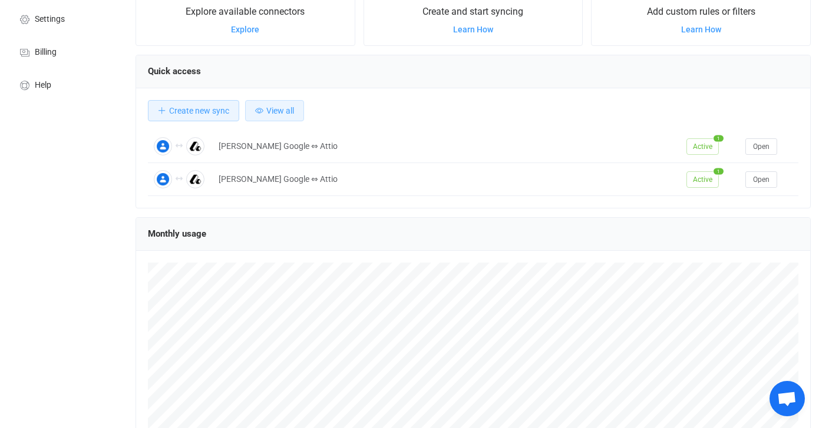
click at [287, 109] on span "View all" at bounding box center [280, 110] width 28 height 9
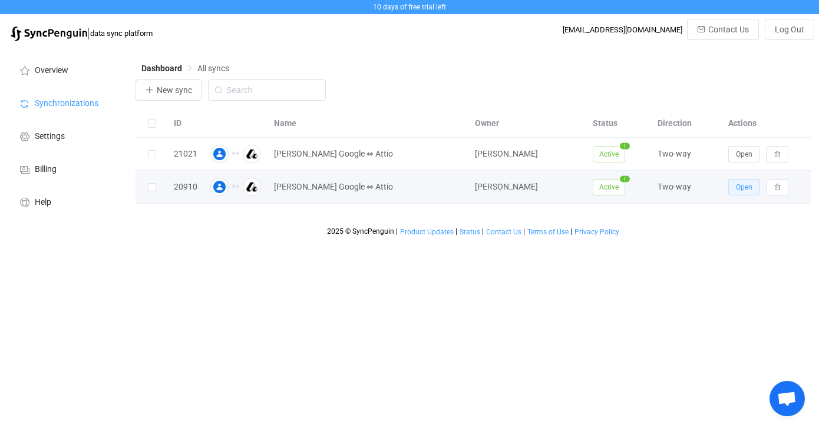
click at [736, 192] on span "Open" at bounding box center [744, 187] width 17 height 8
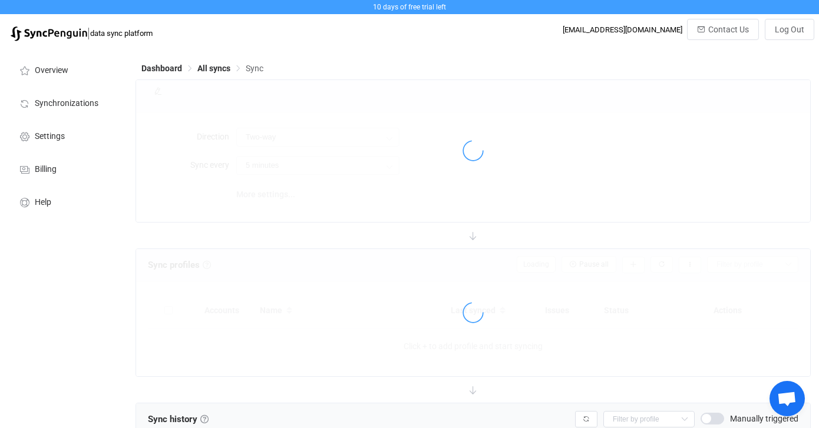
type input "15 minutes"
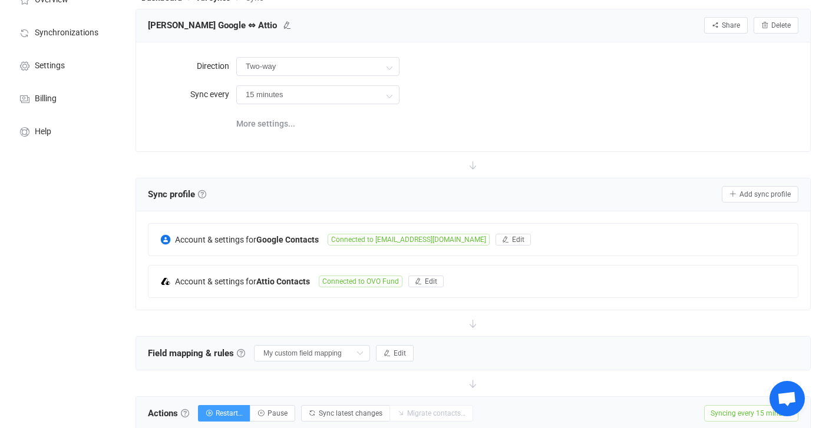
scroll to position [77, 0]
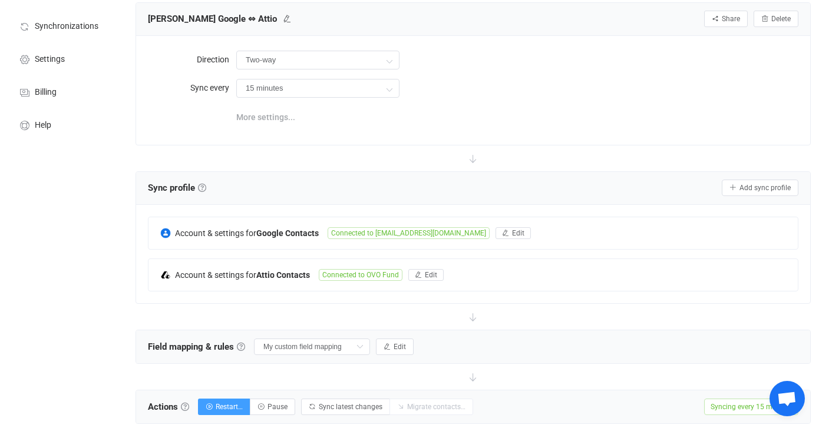
click at [268, 114] on span "More settings..." at bounding box center [265, 117] width 59 height 24
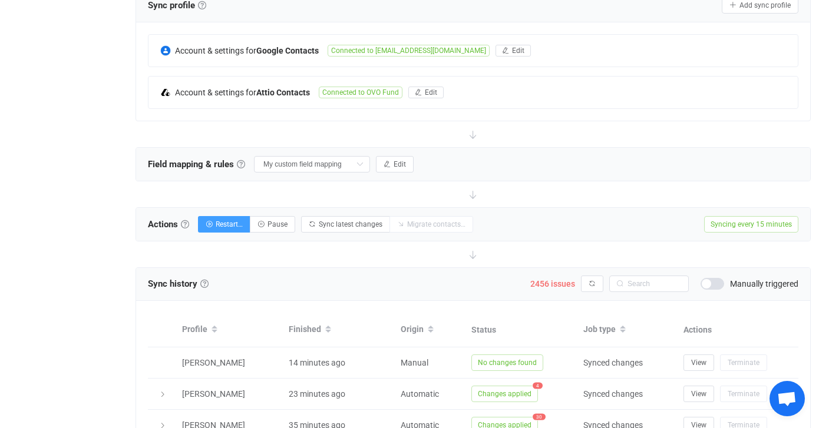
scroll to position [249, 0]
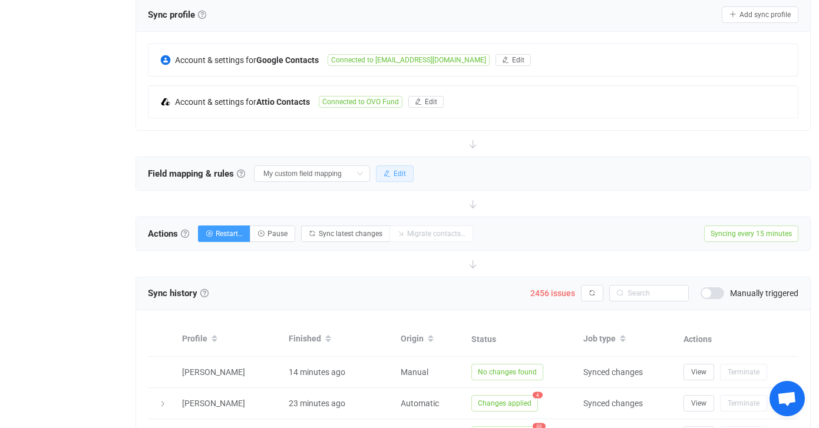
click at [394, 173] on span "Edit" at bounding box center [400, 174] width 12 height 8
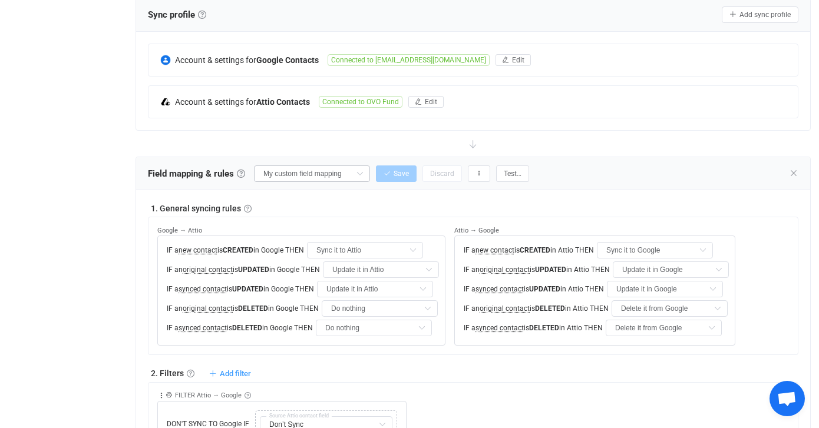
click at [352, 170] on icon at bounding box center [359, 174] width 15 height 17
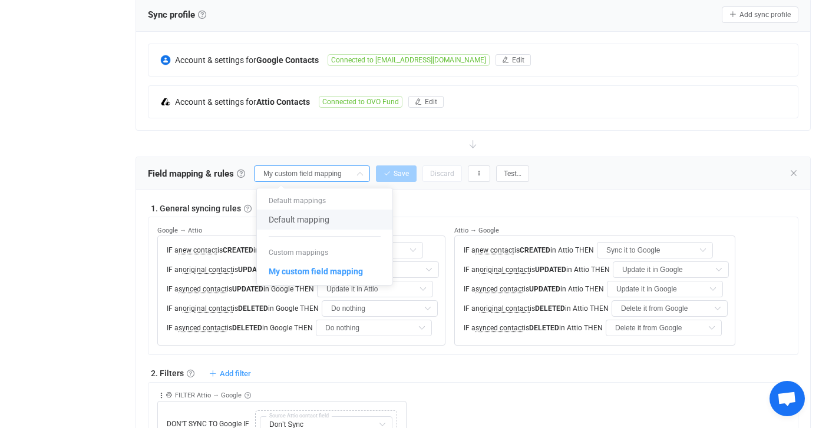
scroll to position [0, 0]
click at [476, 202] on div "1. General syncing rules General syncing rules Control how SyncPengin reacts to…" at bounding box center [473, 208] width 651 height 12
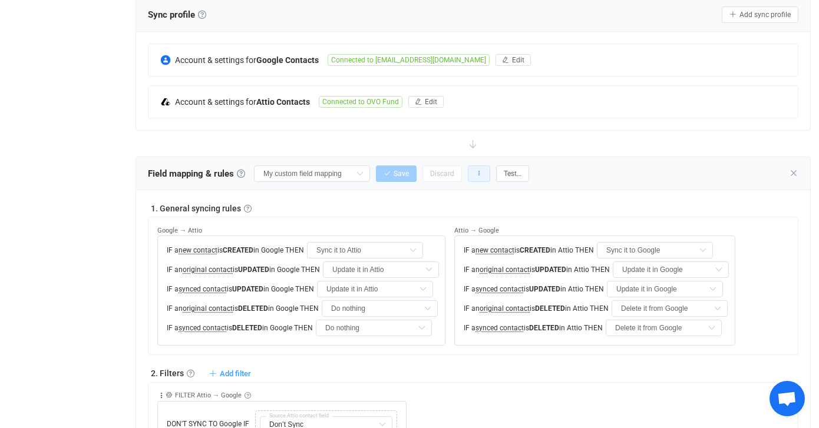
click at [468, 179] on button "button" at bounding box center [479, 174] width 22 height 17
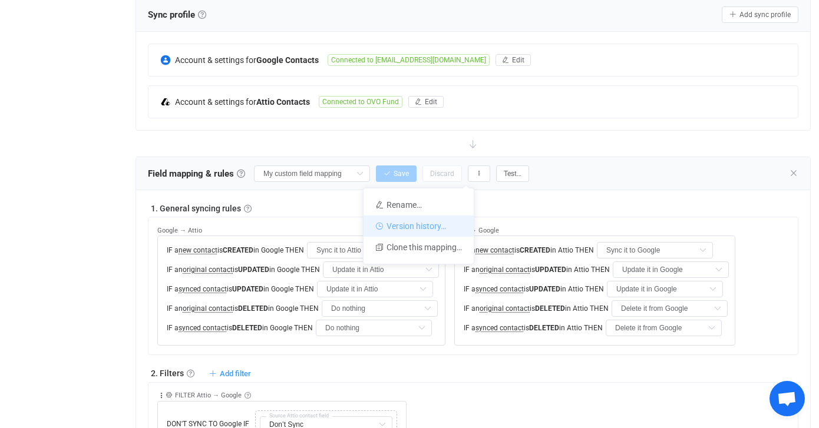
click at [446, 224] on li "Version history…" at bounding box center [419, 226] width 110 height 21
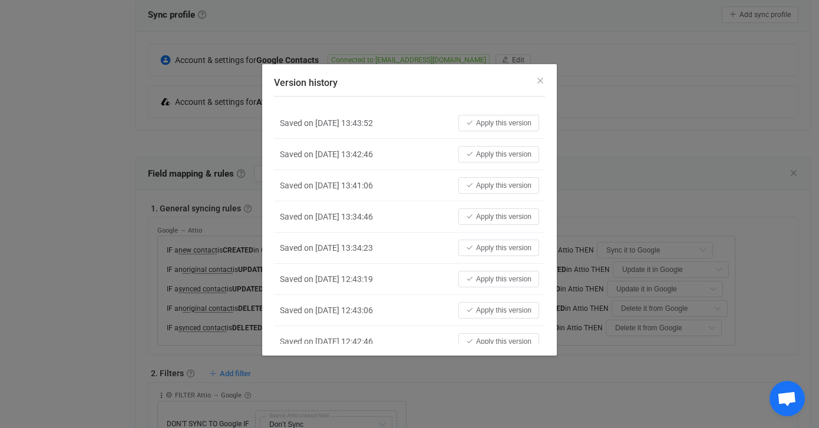
scroll to position [426, 0]
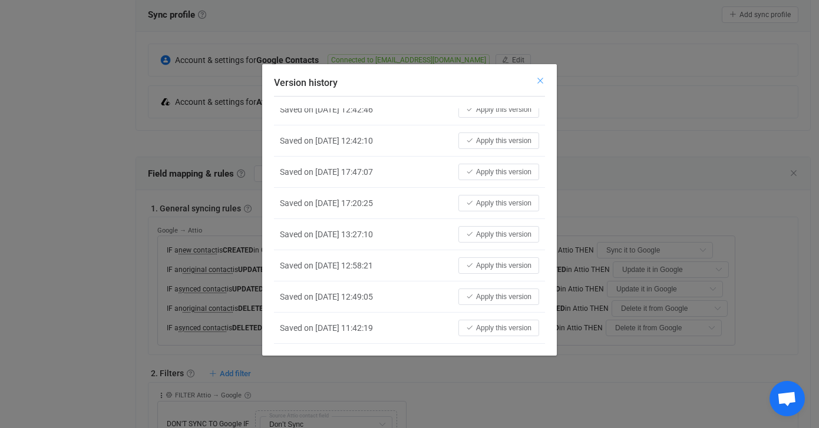
click at [539, 78] on icon "Close" at bounding box center [540, 80] width 9 height 9
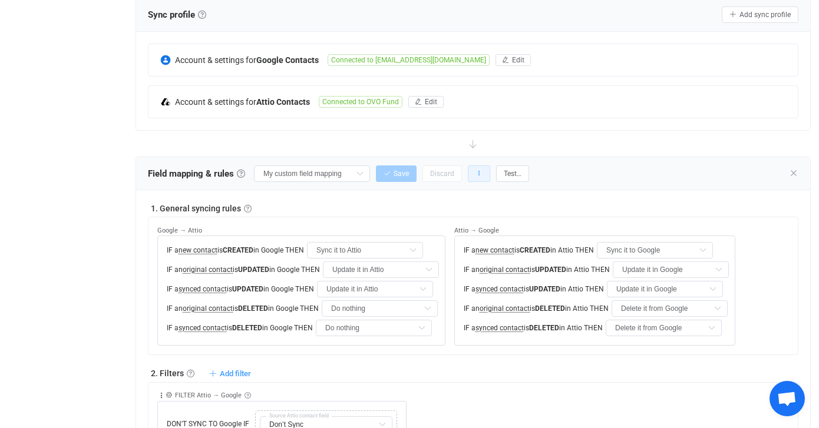
click at [468, 169] on button "button" at bounding box center [479, 174] width 22 height 17
click at [606, 152] on div at bounding box center [473, 144] width 675 height 26
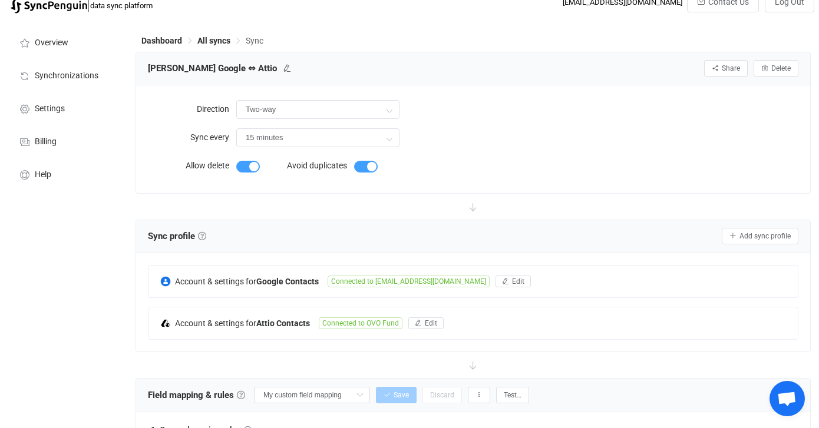
scroll to position [0, 0]
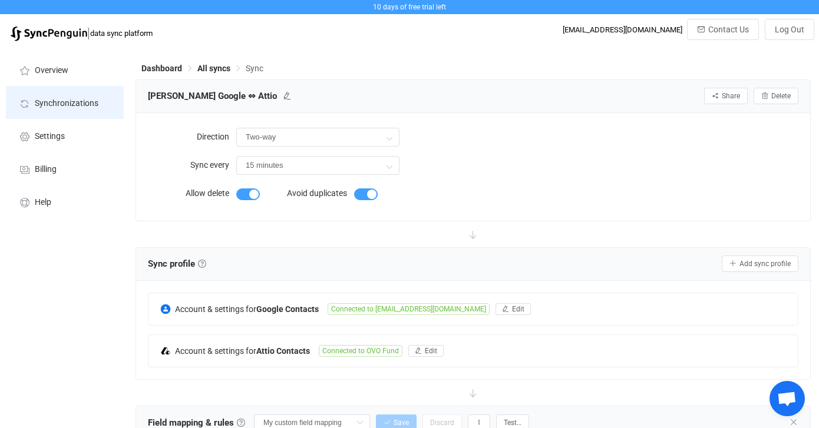
click at [78, 99] on span "Synchronizations" at bounding box center [67, 103] width 64 height 9
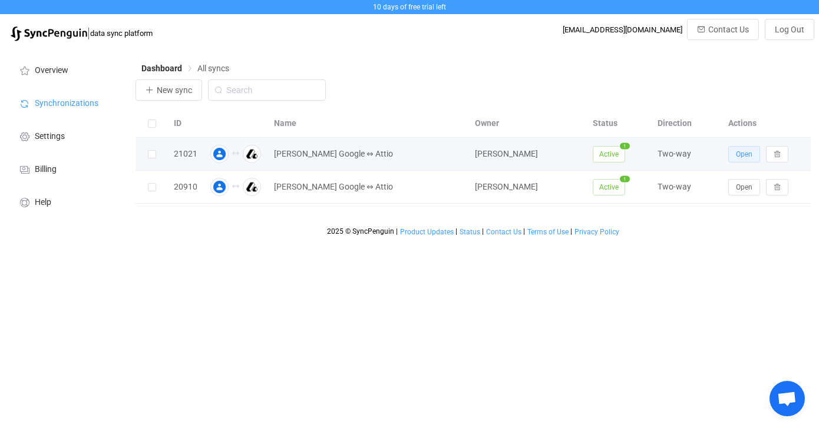
click at [753, 157] on button "Open" at bounding box center [744, 154] width 32 height 17
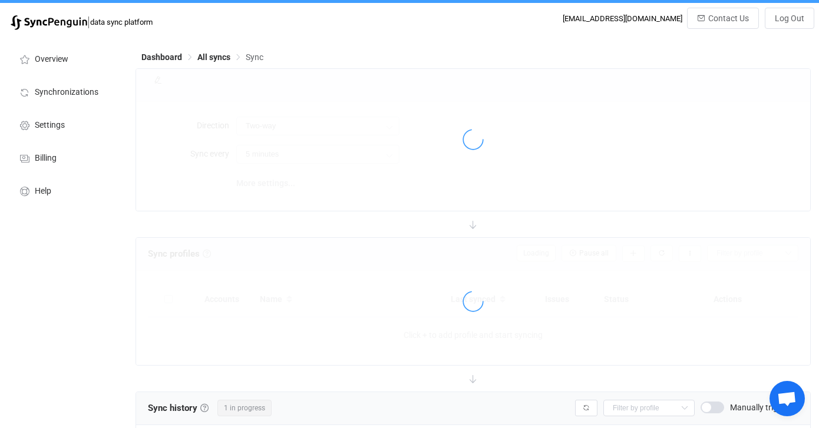
type input "15 minutes"
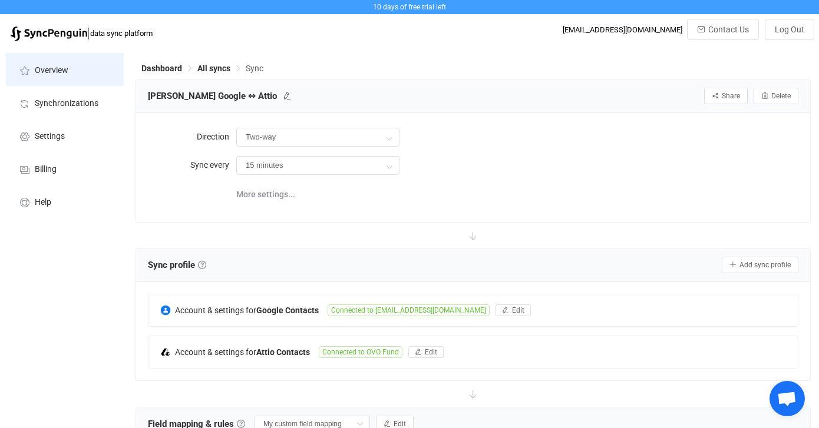
click at [48, 78] on li "Overview" at bounding box center [65, 69] width 118 height 33
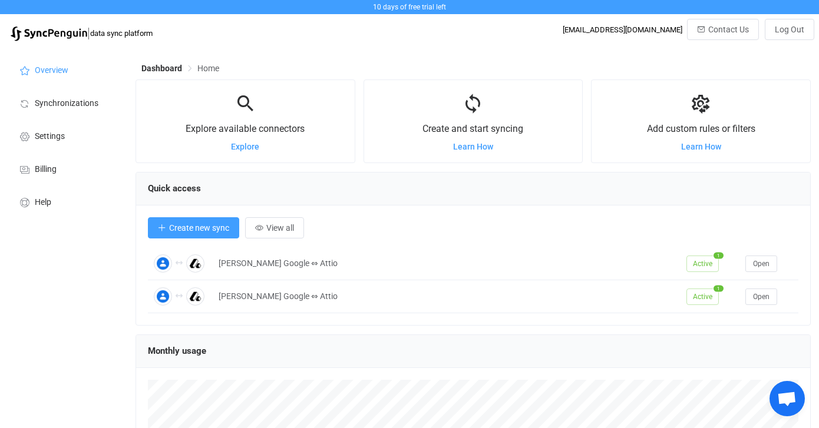
click at [187, 229] on span "Create new sync" at bounding box center [199, 227] width 60 height 9
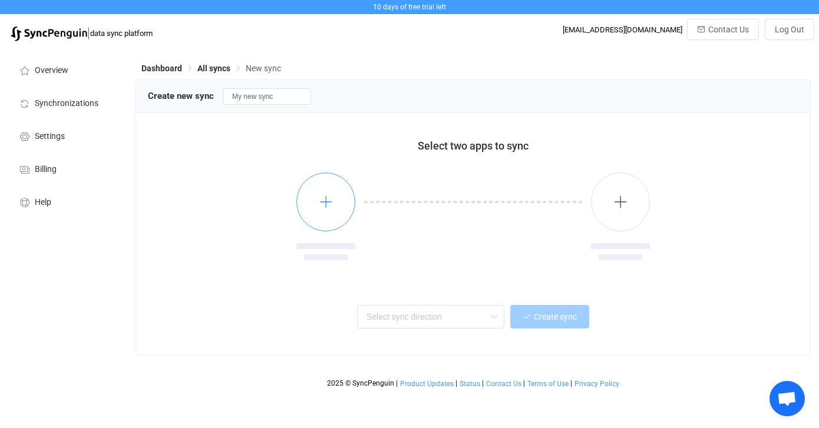
click at [330, 199] on icon "button" at bounding box center [326, 201] width 15 height 15
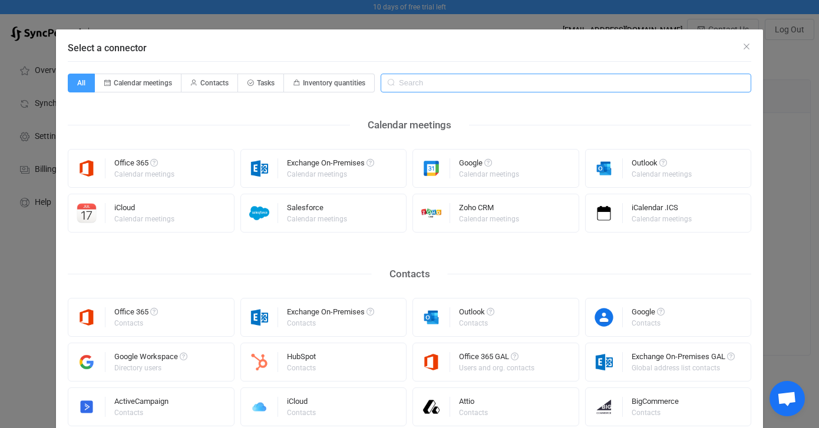
click at [429, 87] on input "Select a connector" at bounding box center [566, 83] width 371 height 19
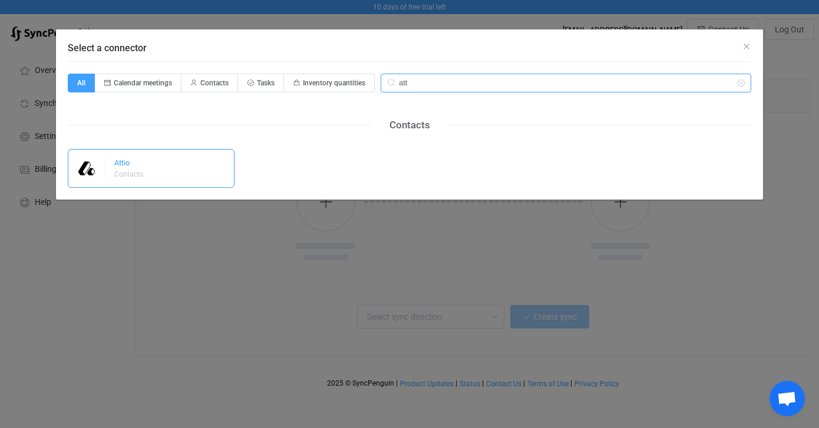
type input "att"
click at [164, 179] on div "Attio Contacts" at bounding box center [151, 168] width 167 height 39
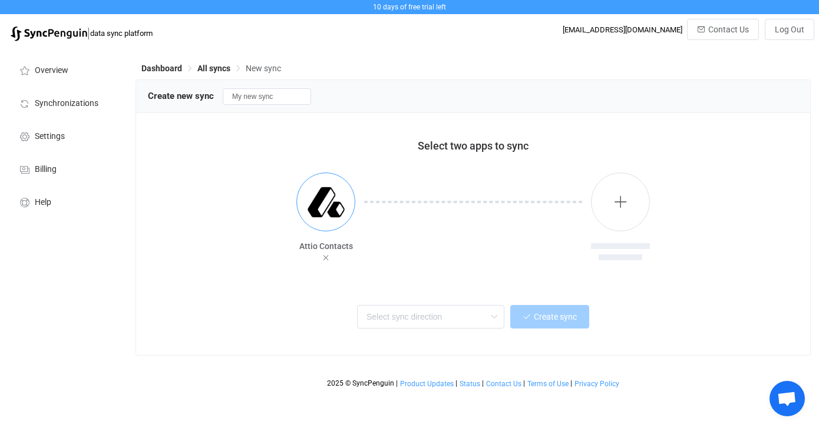
click at [334, 205] on img "button" at bounding box center [326, 202] width 44 height 44
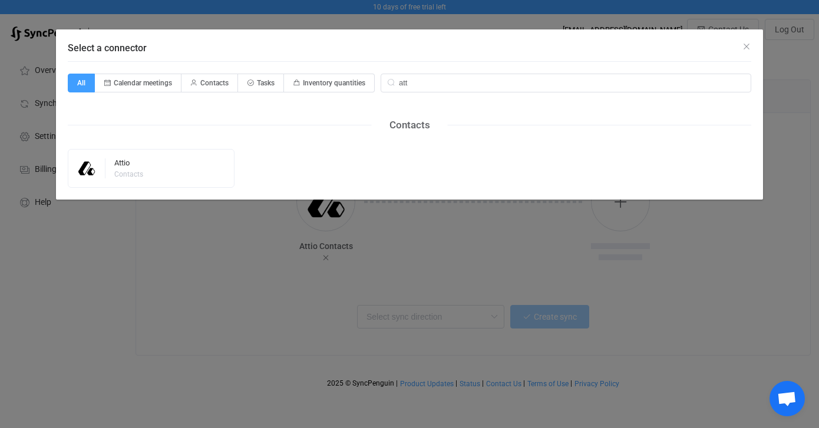
click at [510, 237] on div "Select a connector All Calendar meetings Contacts Tasks Inventory quantities at…" at bounding box center [409, 214] width 819 height 428
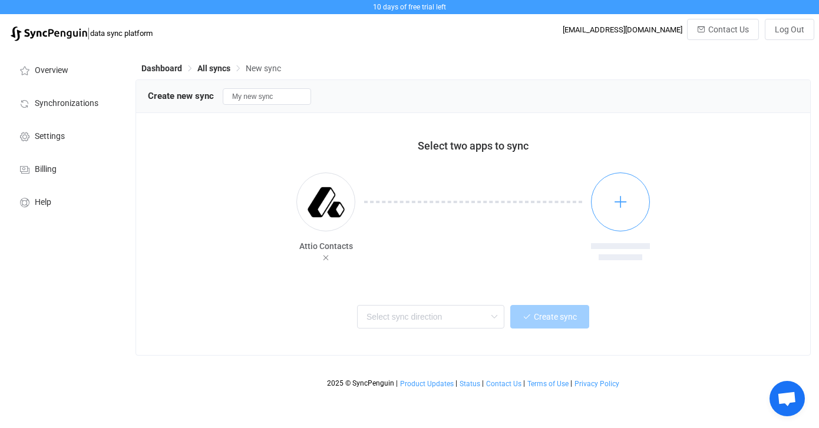
click at [623, 203] on icon "button" at bounding box center [620, 201] width 15 height 15
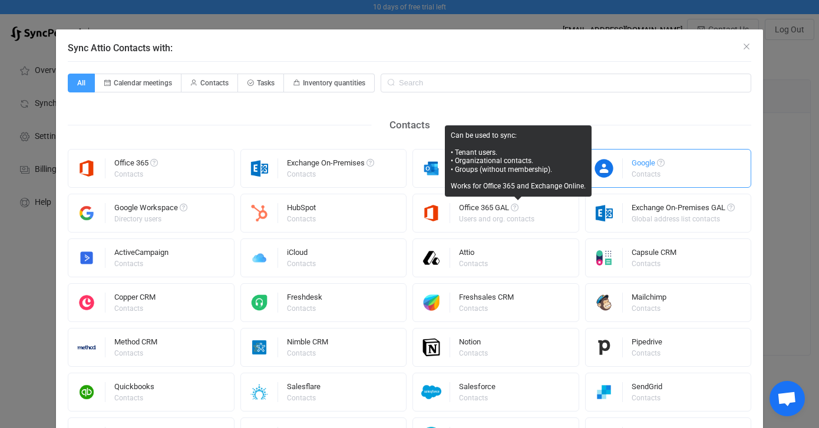
click at [674, 183] on div "Google Contacts" at bounding box center [668, 168] width 167 height 39
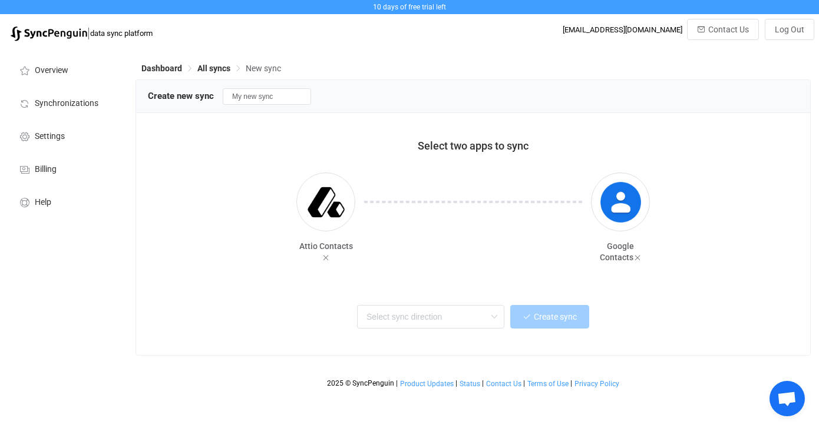
click at [506, 268] on div at bounding box center [473, 226] width 236 height 106
click at [490, 304] on div "Two-way One or multiple two-way syncs Attio → Google One or multiple one-way sy…" at bounding box center [473, 315] width 621 height 27
click at [491, 315] on icon at bounding box center [494, 317] width 15 height 24
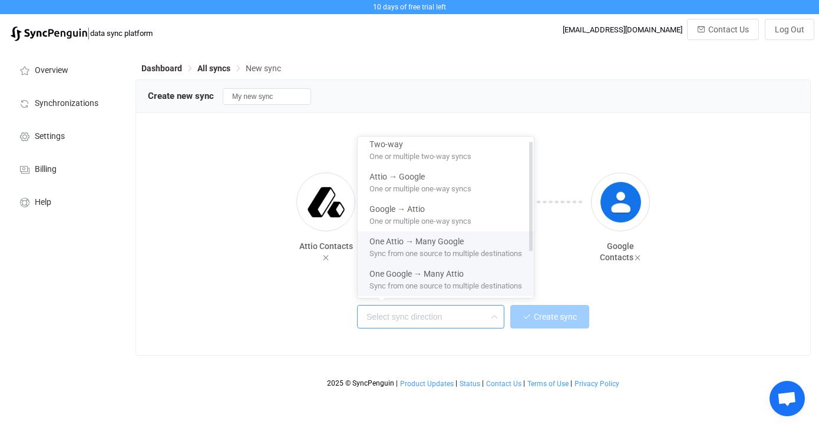
scroll to position [5, 0]
click at [263, 231] on div "Attio Contacts Google Contacts" at bounding box center [473, 218] width 651 height 121
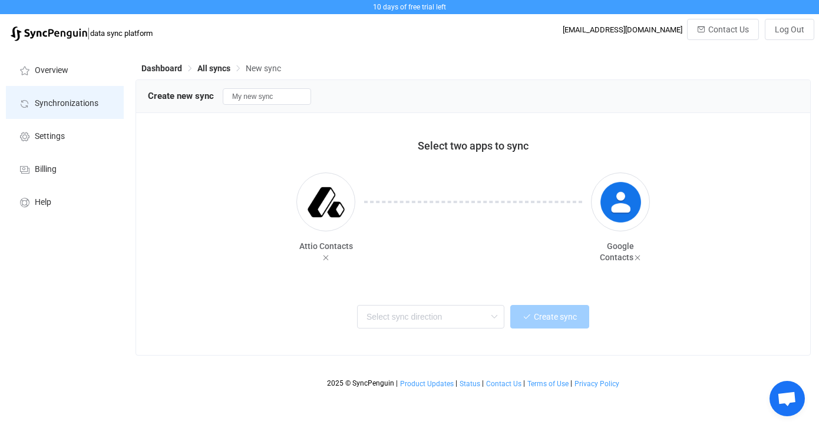
click at [68, 108] on li "Synchronizations" at bounding box center [65, 102] width 118 height 33
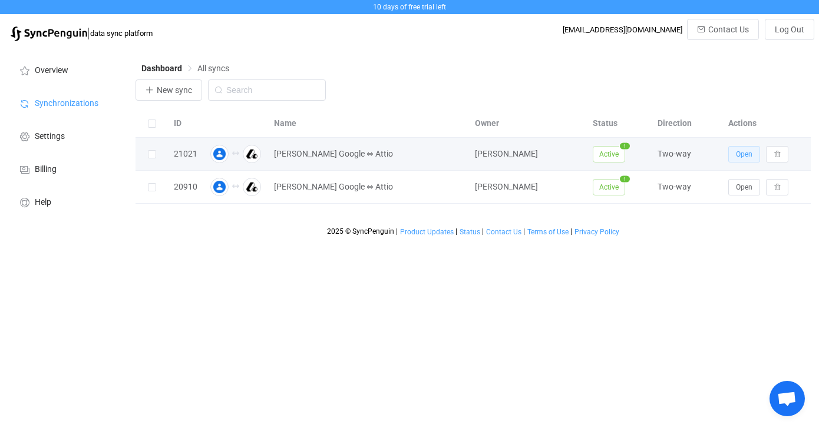
click at [739, 157] on span "Open" at bounding box center [744, 154] width 17 height 8
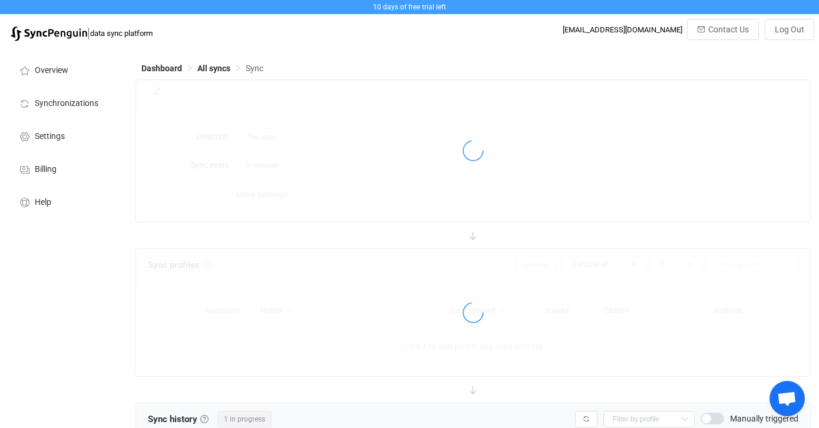
type input "15 minutes"
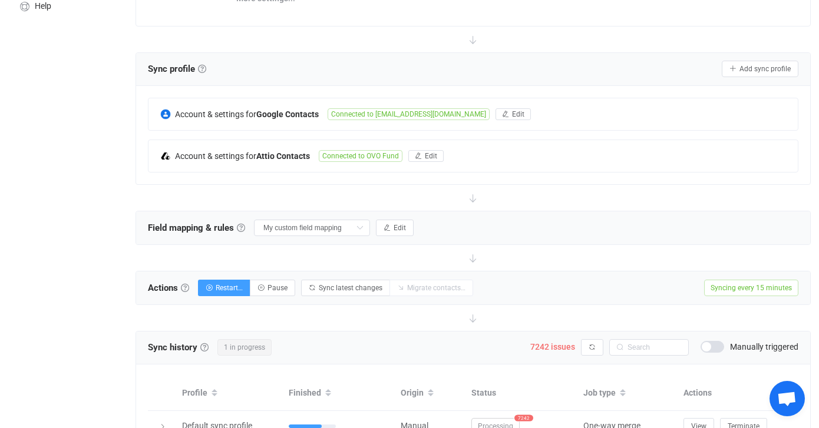
scroll to position [188, 0]
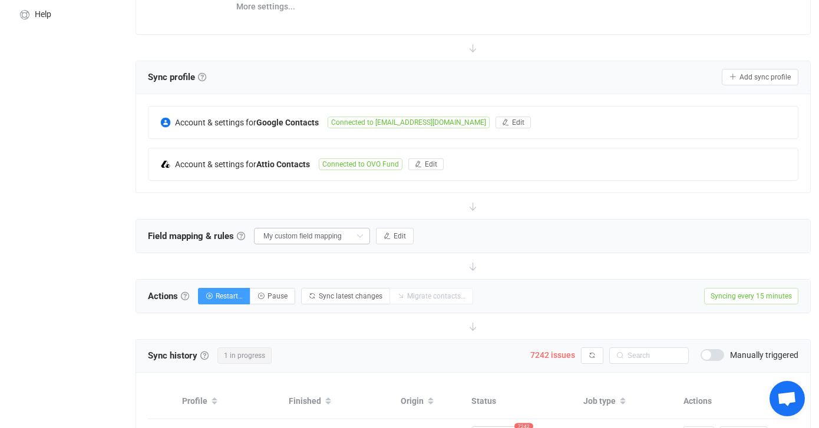
click at [352, 235] on icon at bounding box center [359, 236] width 15 height 17
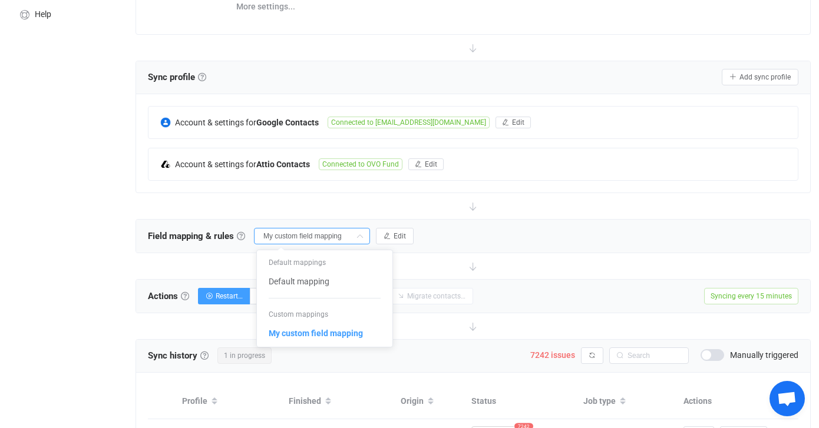
scroll to position [0, 4]
click at [328, 285] on span "Default mapping" at bounding box center [299, 282] width 61 height 20
type input "Default mapping"
type input "Delete it from Attio"
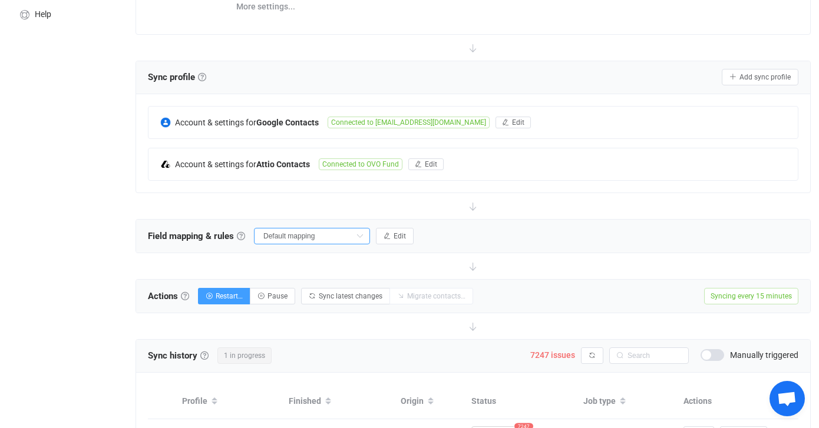
type input "Delete it from Attio"
type input "Display name (read-only)"
type input "Display name"
type input "Description"
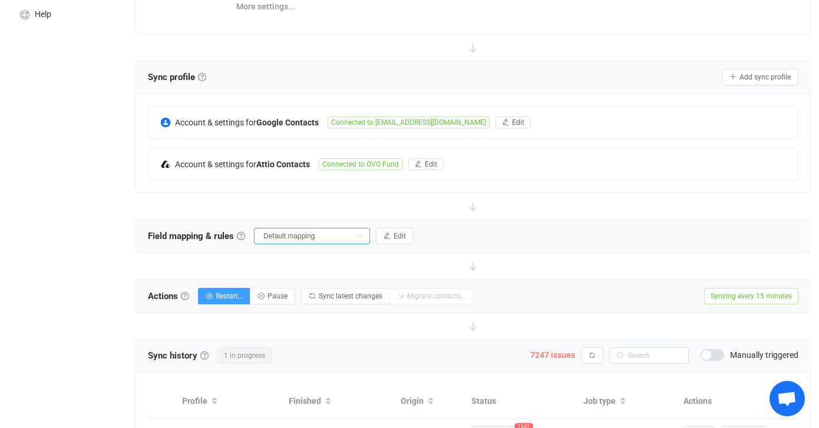
type input "Company"
type input "Job title"
type input "All Emails"
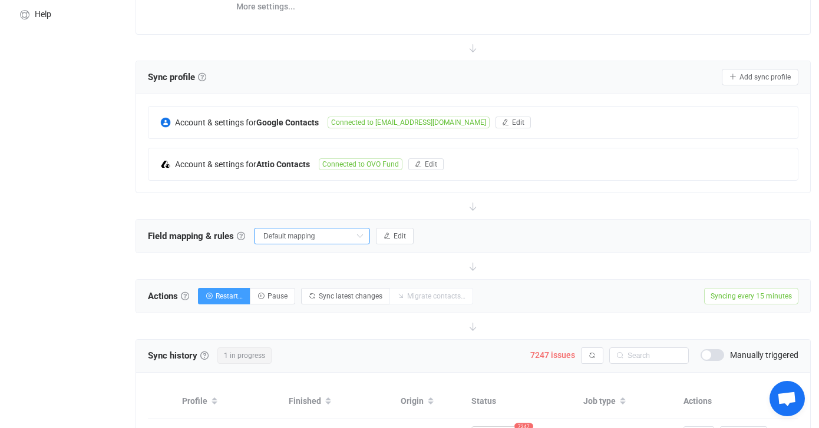
type input "Emails"
type input "All Phones"
type input "Phones"
type input "All Addresses"
type input "Addresses"
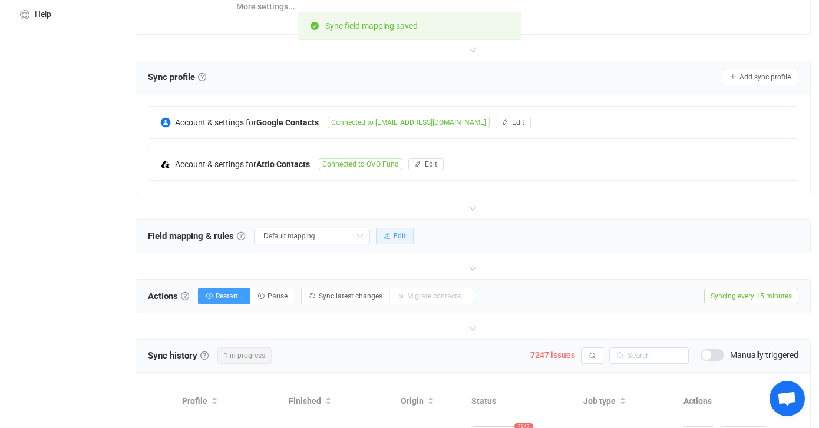
click at [384, 235] on icon "button" at bounding box center [387, 236] width 7 height 7
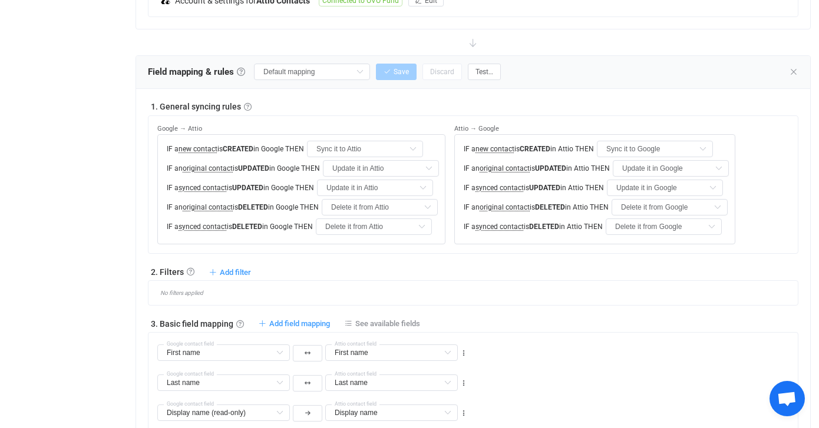
scroll to position [344, 0]
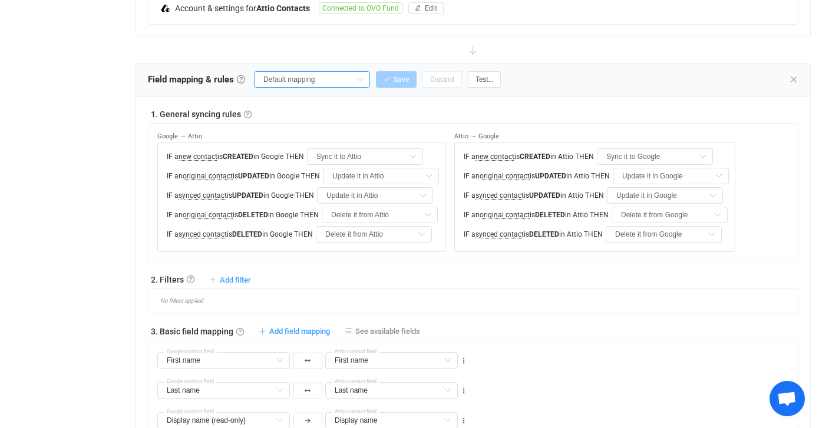
click at [329, 76] on input "Default mapping" at bounding box center [312, 79] width 116 height 17
click at [321, 180] on span "My custom field mapping" at bounding box center [315, 177] width 92 height 20
type input "My custom field mapping"
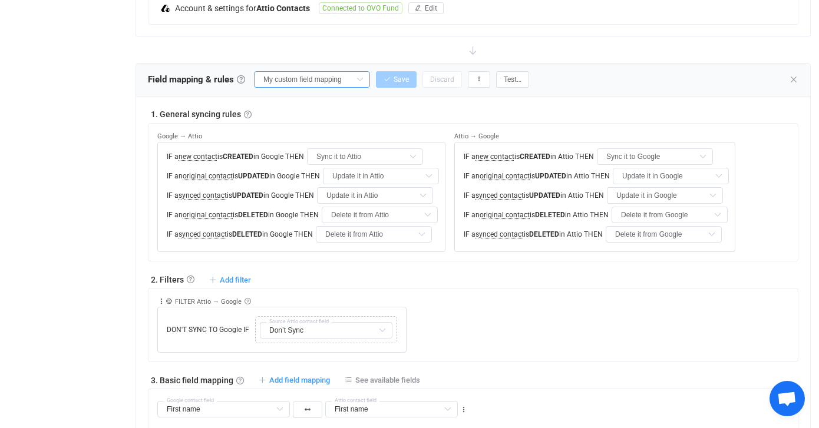
type input "Do nothing"
type input "All Emails"
type input "Emails"
type input "All Phones"
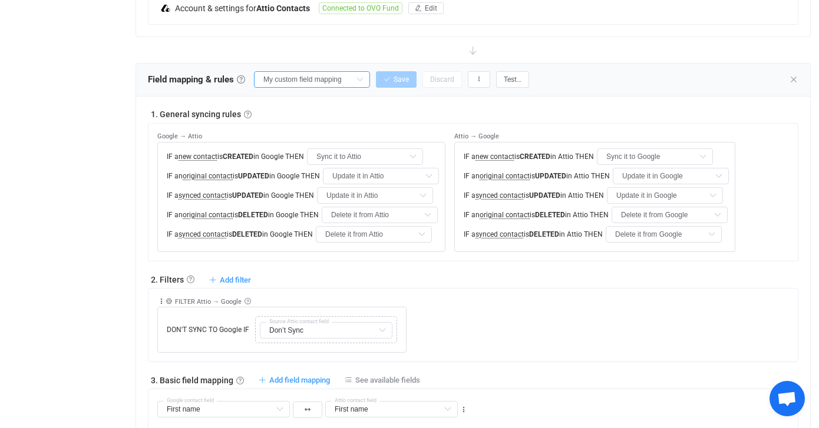
type input "Phones"
type input "All Addresses"
type input "Addresses"
type input "Company"
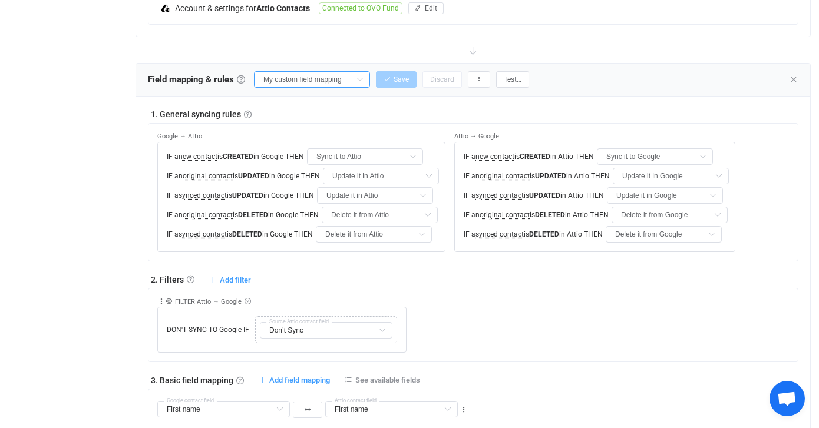
type input "Job title"
type input "Profile Websites"
type input "Personal Website"
type input "Work Websites"
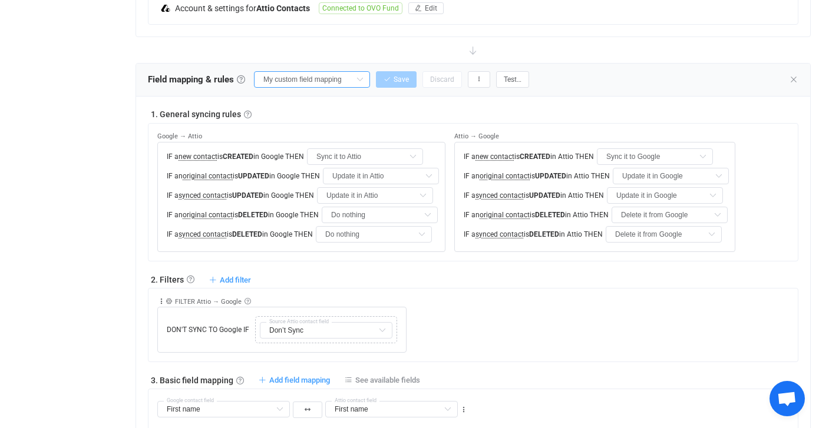
type input "LinkedIn"
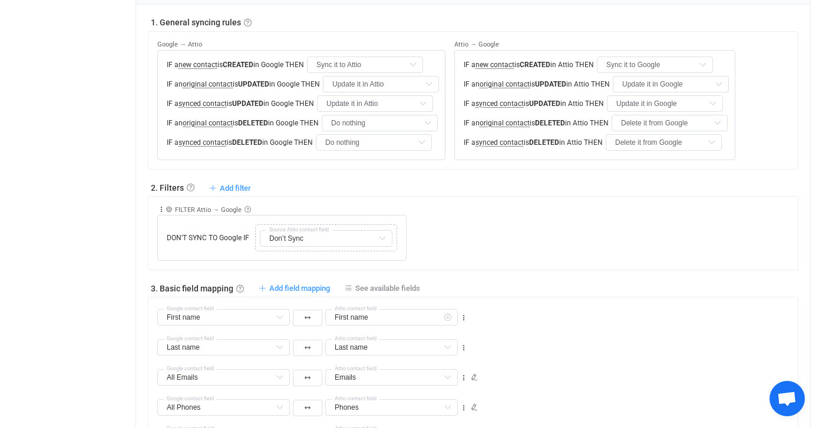
scroll to position [434, 0]
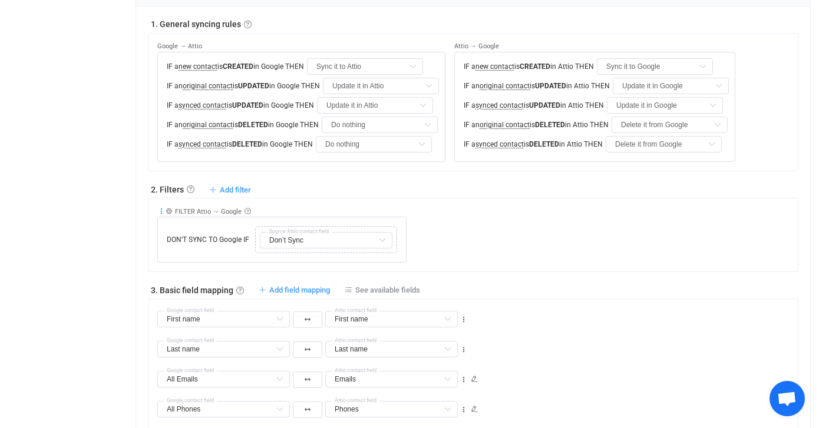
click at [160, 207] on icon at bounding box center [161, 211] width 8 height 8
click at [137, 305] on li "Delete" at bounding box center [125, 302] width 77 height 21
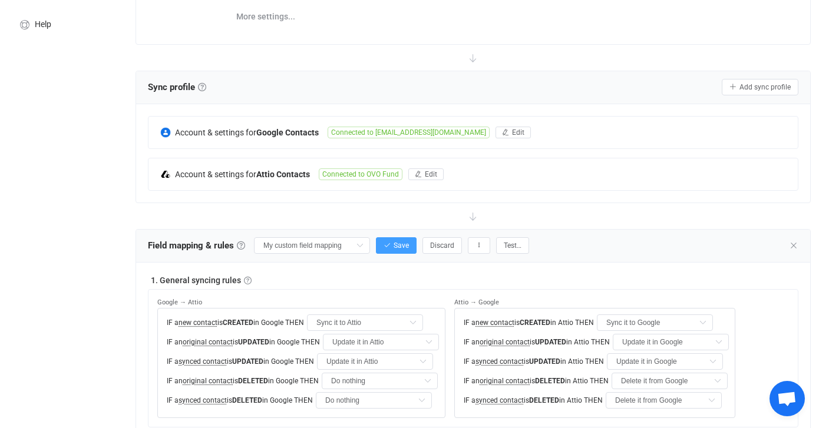
scroll to position [175, 0]
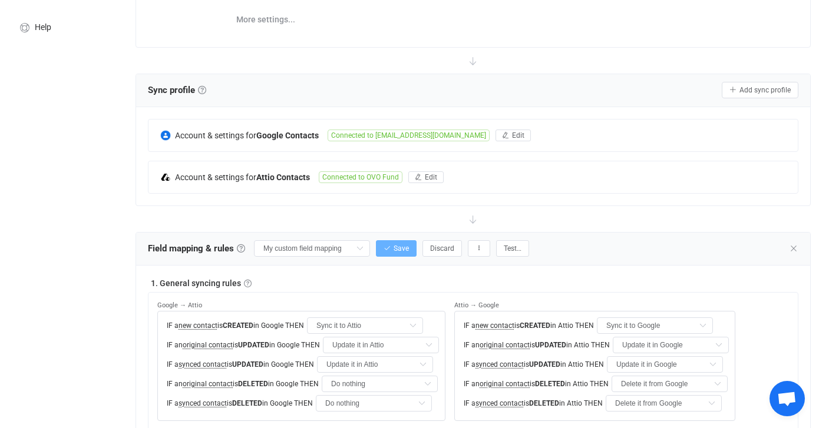
click at [394, 250] on span "Save" at bounding box center [401, 249] width 15 height 8
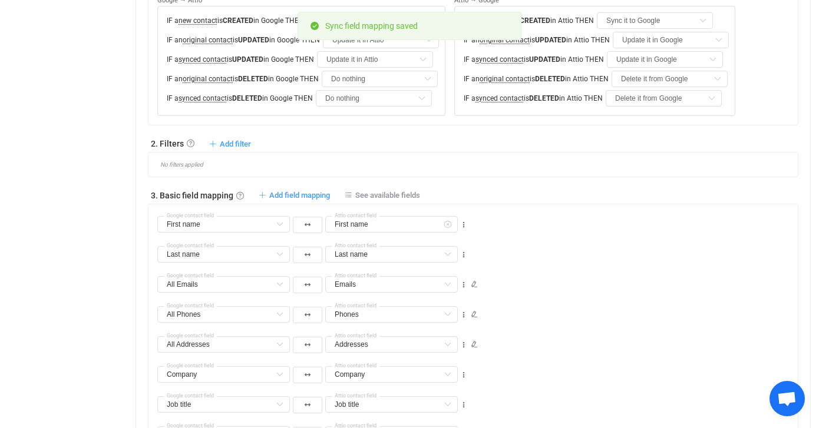
scroll to position [504, 0]
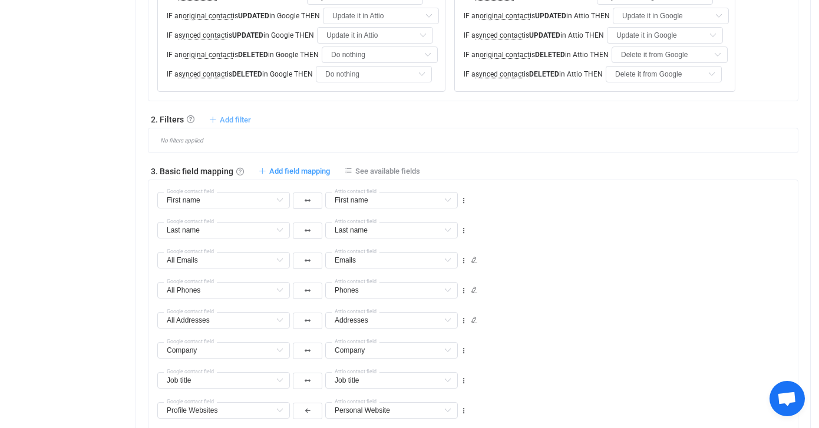
click at [226, 117] on span "Add filter" at bounding box center [235, 120] width 31 height 9
click at [302, 130] on div "No filters applied" at bounding box center [473, 140] width 651 height 25
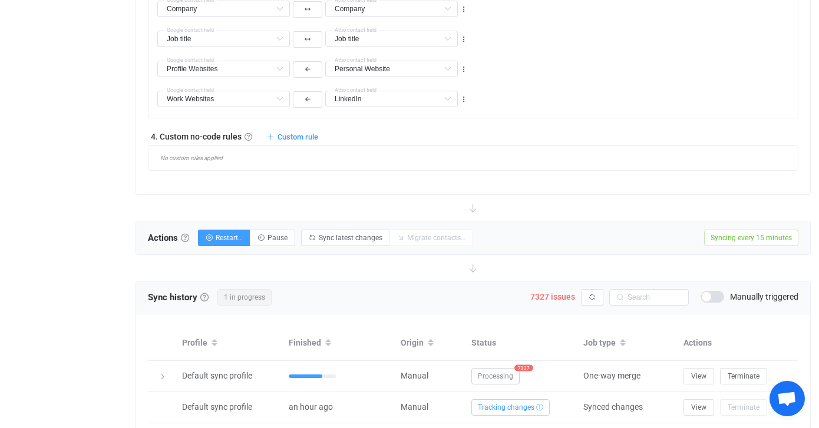
scroll to position [850, 0]
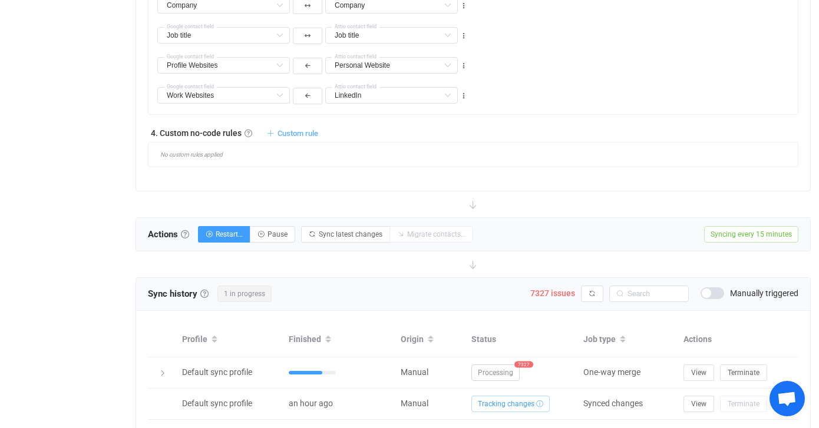
click at [287, 129] on span "Custom rule" at bounding box center [298, 133] width 41 height 9
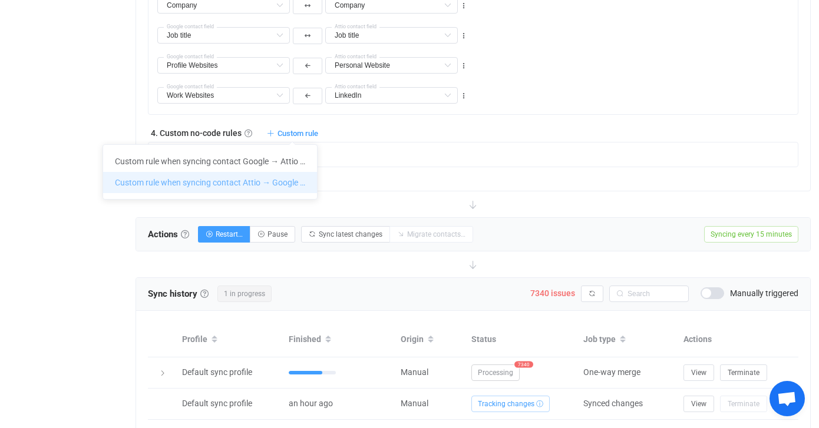
click at [246, 186] on li "Custom rule when syncing contact Attio → Google …" at bounding box center [210, 182] width 214 height 21
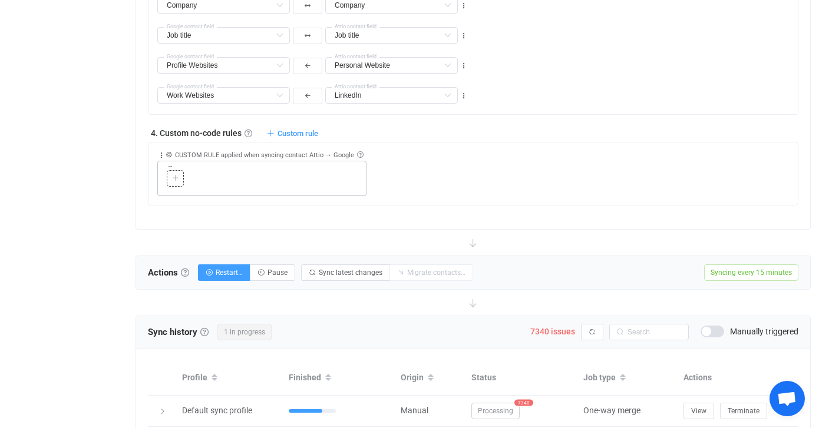
click at [174, 182] on div at bounding box center [175, 178] width 11 height 11
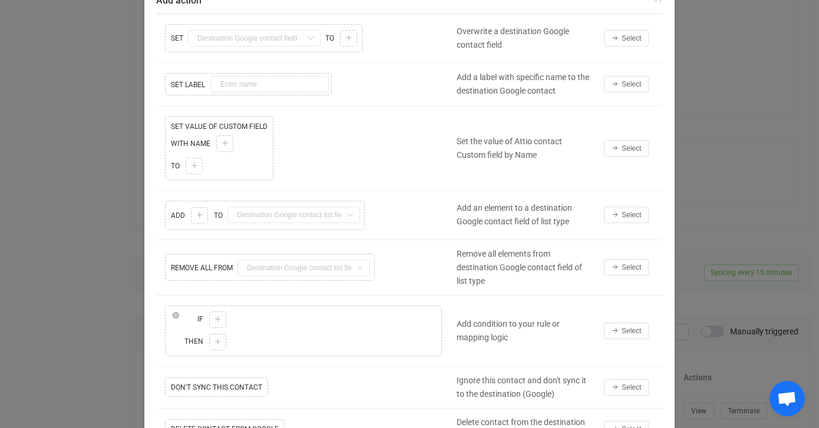
scroll to position [70, 0]
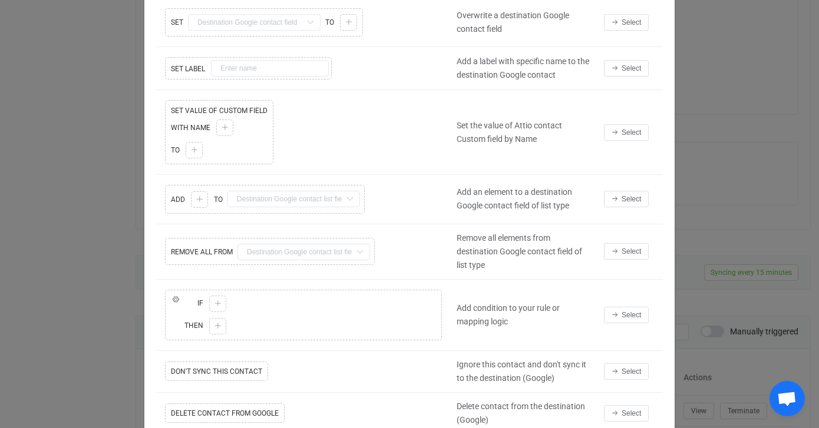
click at [266, 306] on div "Copy Cut Replace IF ELSE IF Copy Cut Paste TYPE MISMATCH Select value THEN Copy…" at bounding box center [303, 315] width 295 height 57
click at [614, 310] on button "Select" at bounding box center [626, 315] width 45 height 17
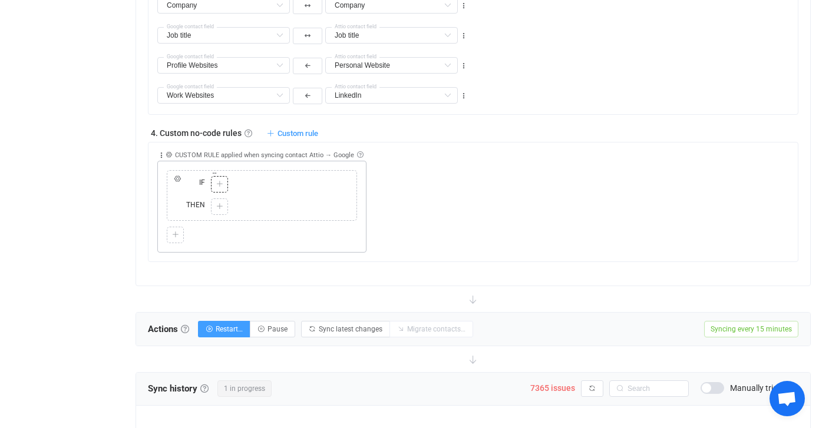
click at [223, 186] on div at bounding box center [219, 184] width 11 height 11
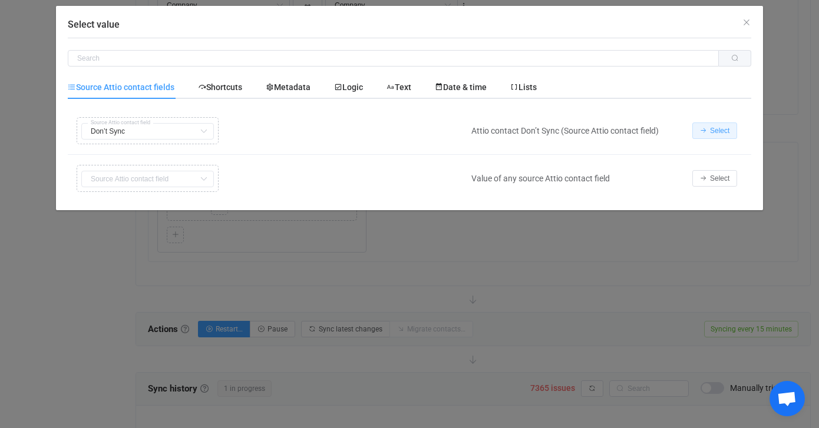
click at [711, 131] on span "Select" at bounding box center [719, 131] width 19 height 8
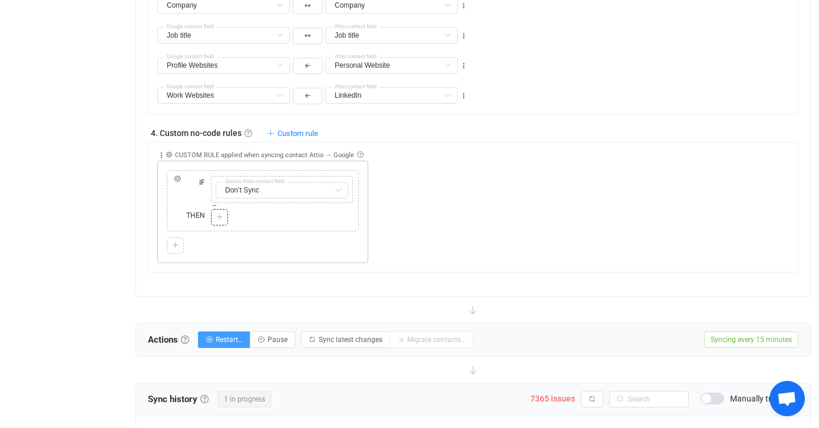
click at [223, 219] on div at bounding box center [219, 217] width 11 height 11
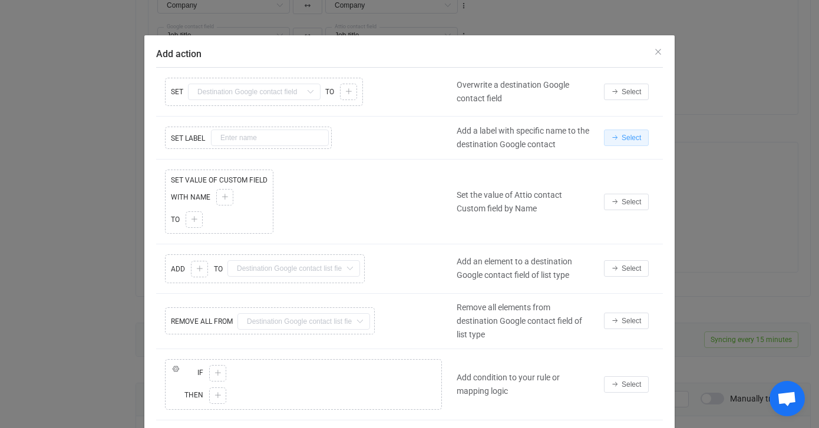
click at [619, 140] on button "Select" at bounding box center [626, 138] width 45 height 17
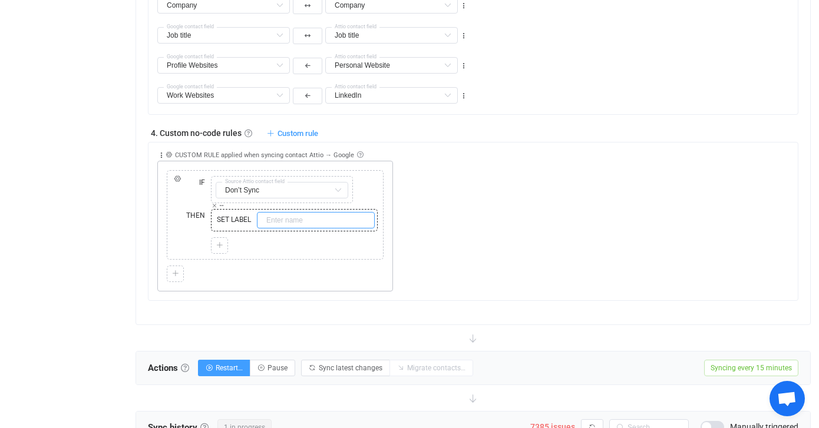
click at [325, 222] on input "text" at bounding box center [316, 220] width 118 height 17
type input "Delete"
click at [582, 257] on div "Collapse Move up Move down Delete Applied to Only contact(s) from Attio Only co…" at bounding box center [477, 217] width 641 height 149
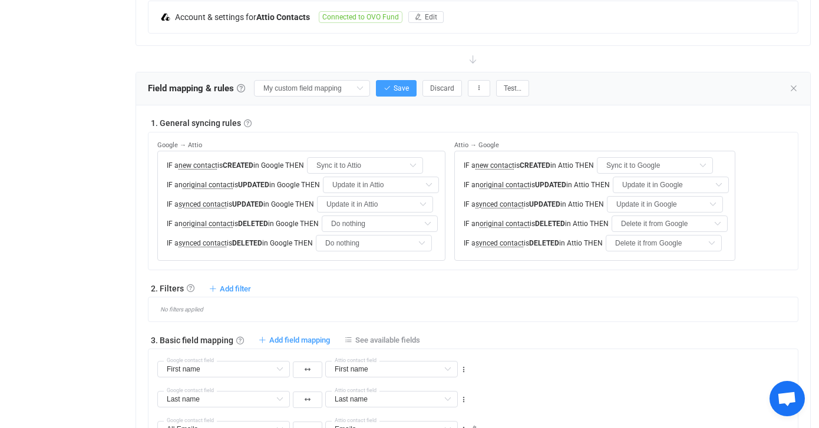
scroll to position [330, 0]
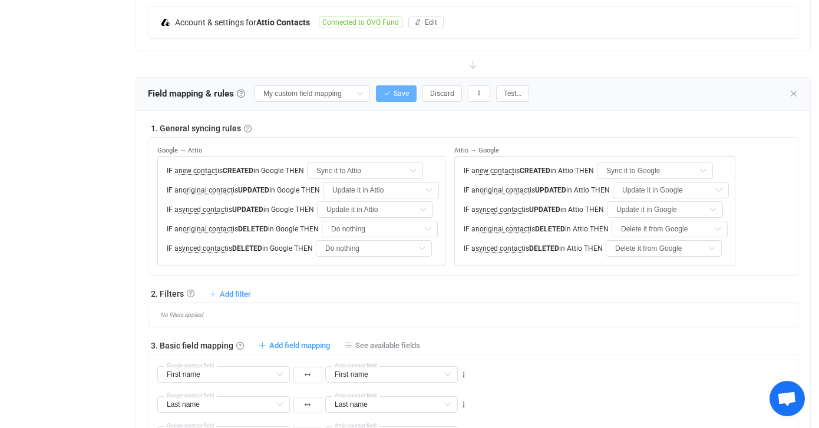
click at [384, 91] on icon "button" at bounding box center [387, 93] width 7 height 7
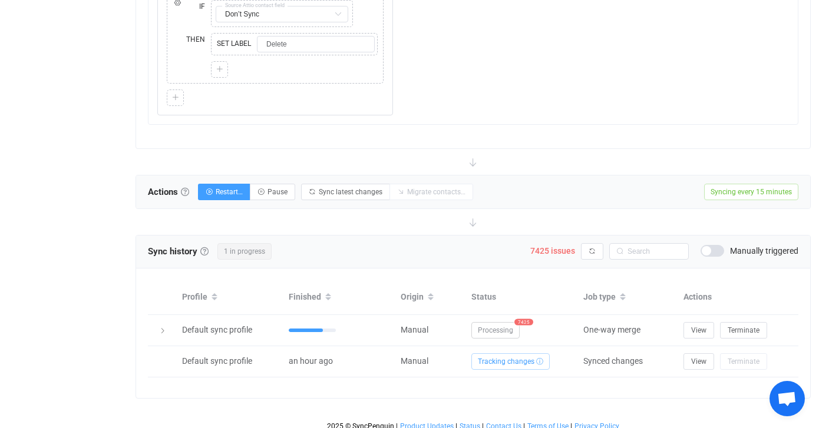
scroll to position [1034, 0]
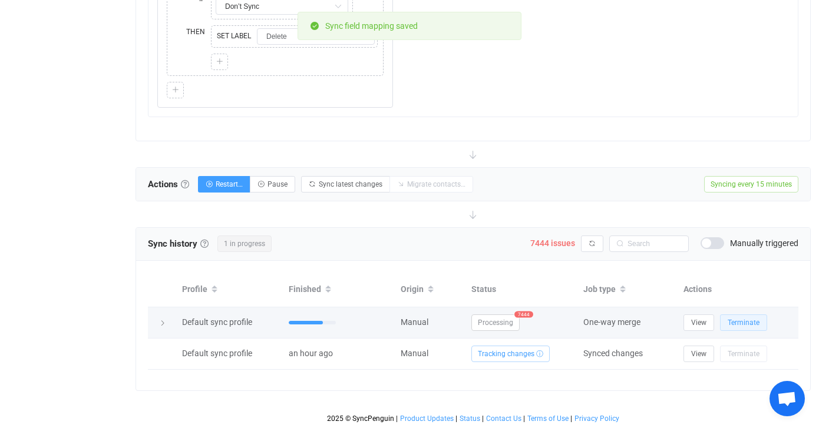
click at [745, 319] on span "Terminate" at bounding box center [744, 323] width 32 height 8
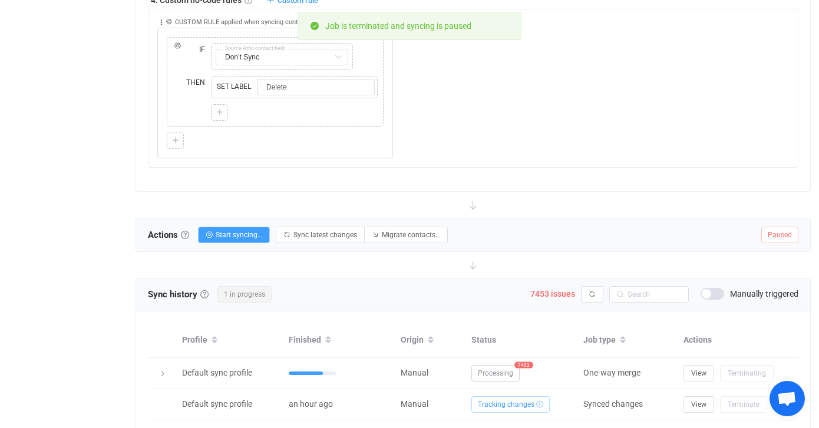
scroll to position [972, 0]
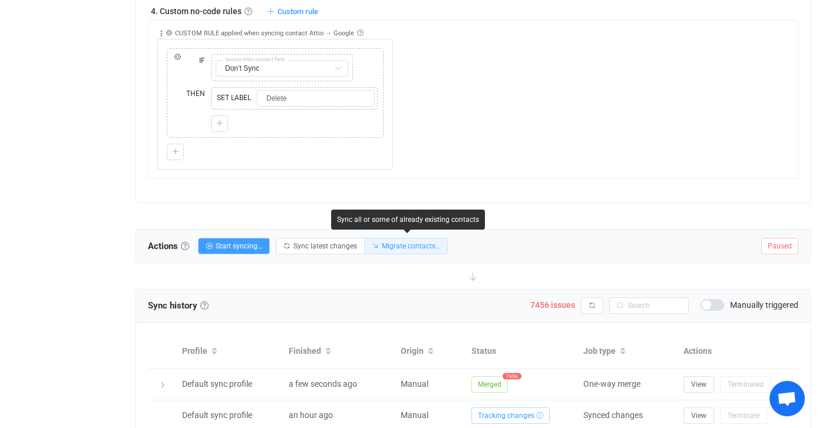
click at [405, 249] on span "Migrate contacts…" at bounding box center [411, 246] width 58 height 8
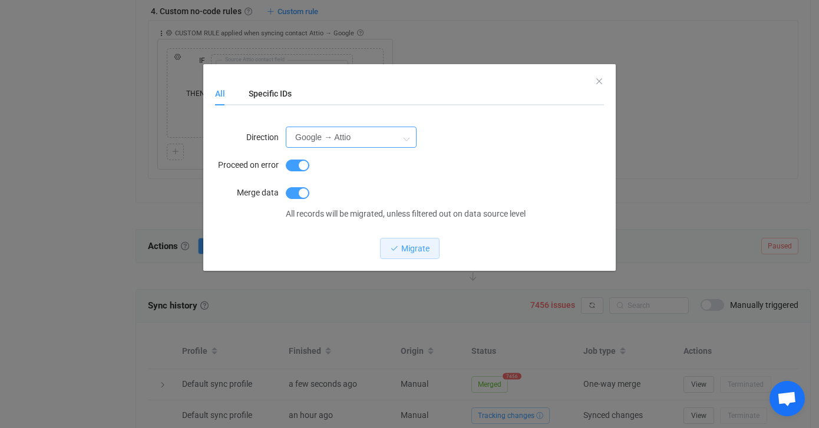
click at [357, 140] on input "Google → Attio" at bounding box center [351, 137] width 131 height 21
click at [368, 195] on li "Attio → Google" at bounding box center [342, 190] width 113 height 20
type input "Attio → Google"
click at [599, 80] on icon "Close" at bounding box center [599, 81] width 9 height 9
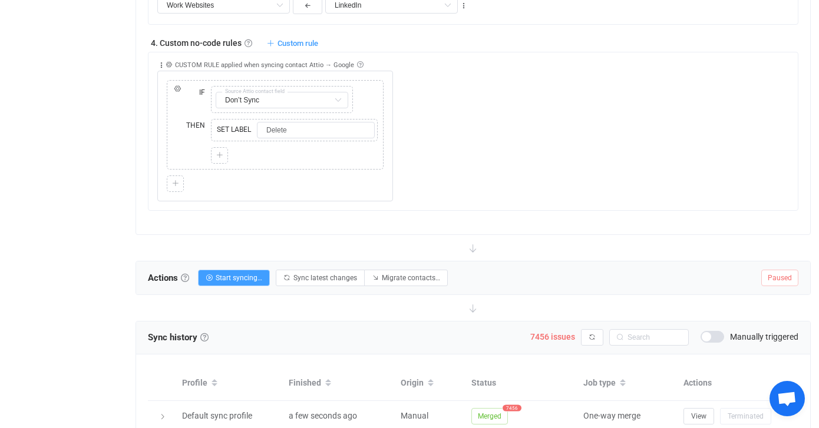
scroll to position [939, 0]
click at [216, 118] on icon at bounding box center [215, 117] width 6 height 6
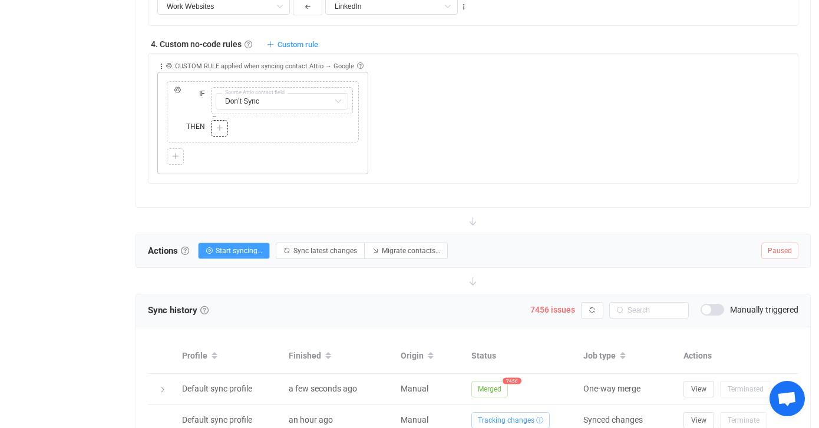
click at [222, 127] on icon at bounding box center [219, 128] width 7 height 7
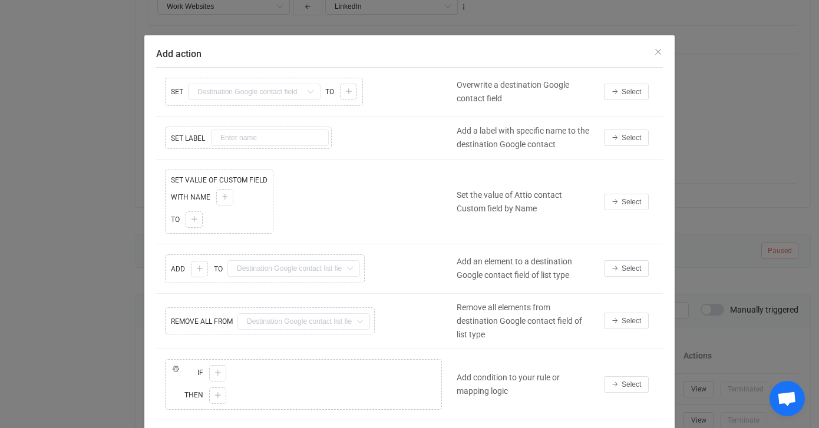
scroll to position [105, 0]
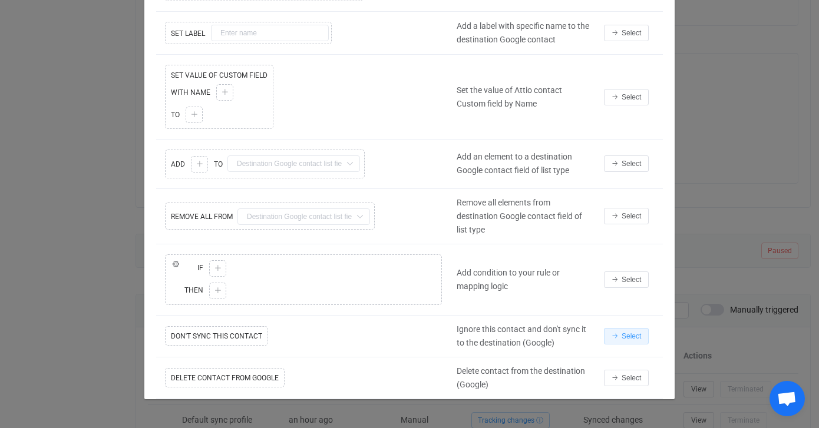
click at [622, 332] on span "Select" at bounding box center [631, 336] width 19 height 8
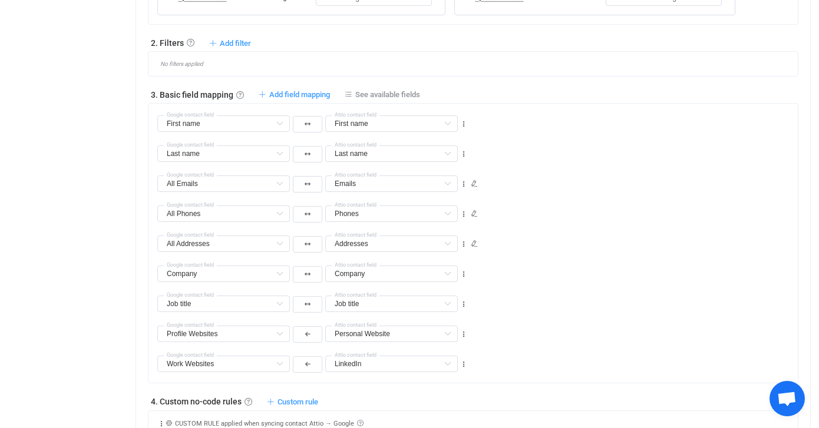
scroll to position [315, 0]
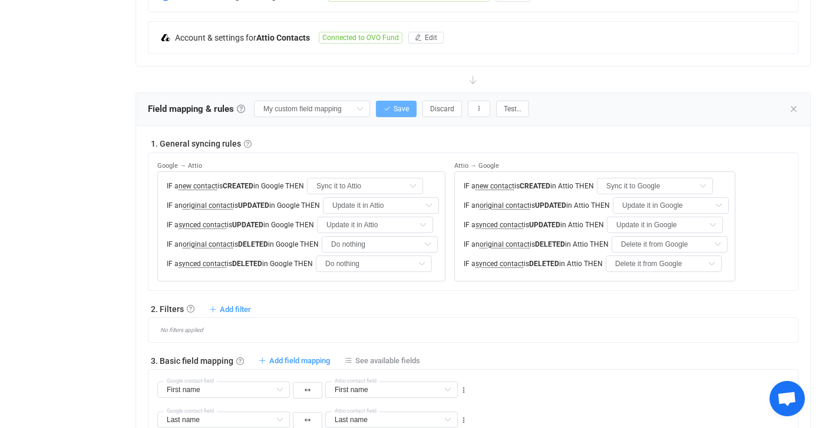
click at [384, 108] on icon "button" at bounding box center [387, 108] width 7 height 7
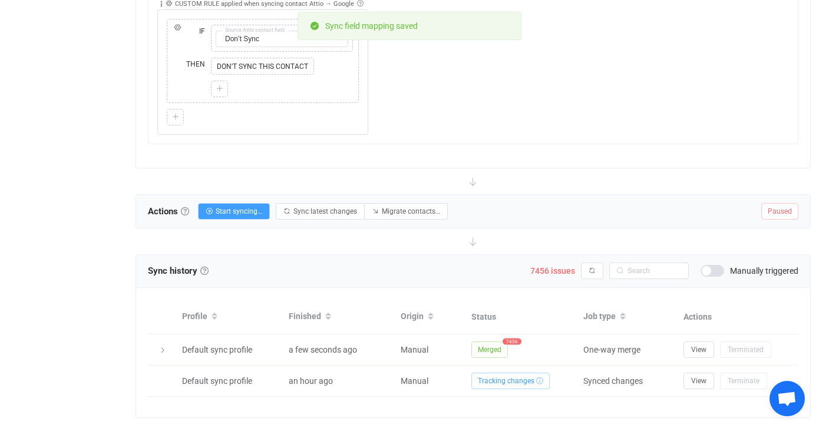
scroll to position [1012, 0]
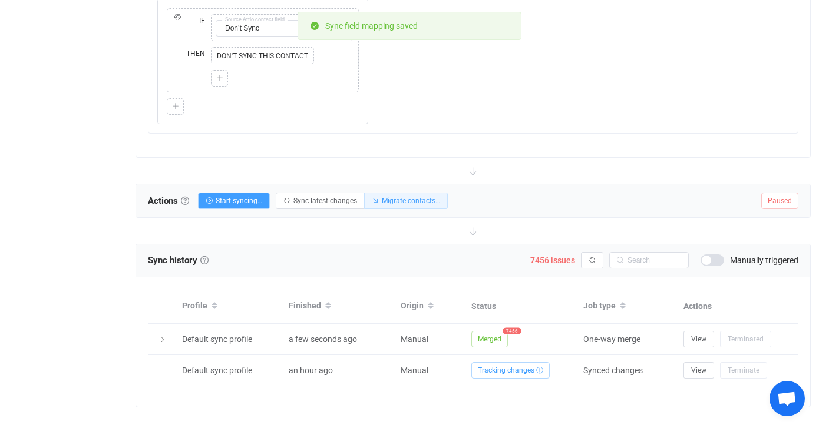
click at [409, 202] on span "Migrate contacts…" at bounding box center [411, 201] width 58 height 8
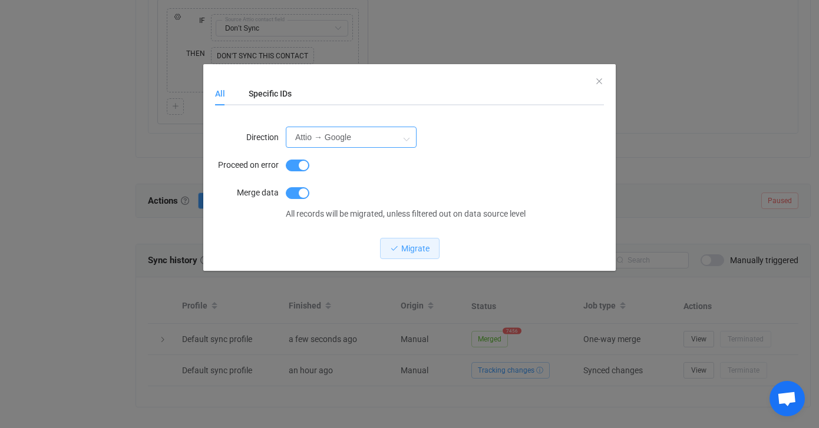
click at [378, 137] on input "Attio → Google" at bounding box center [351, 137] width 131 height 21
click at [451, 146] on div "Attio → Google" at bounding box center [445, 138] width 318 height 24
click at [417, 249] on span "Migrate" at bounding box center [415, 248] width 28 height 9
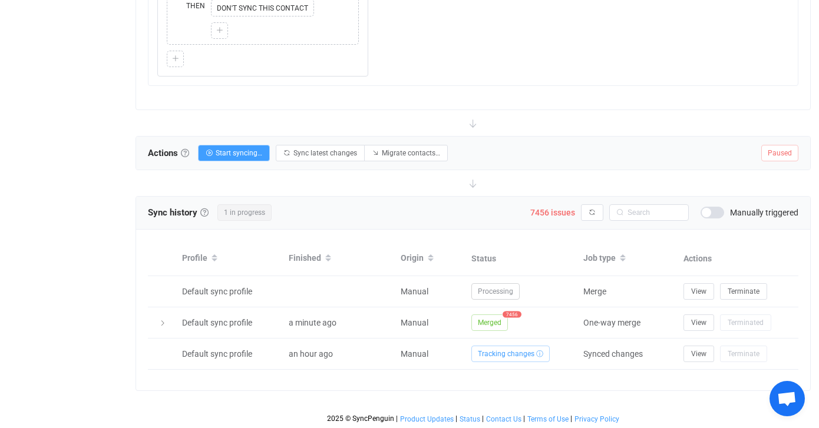
scroll to position [1060, 0]
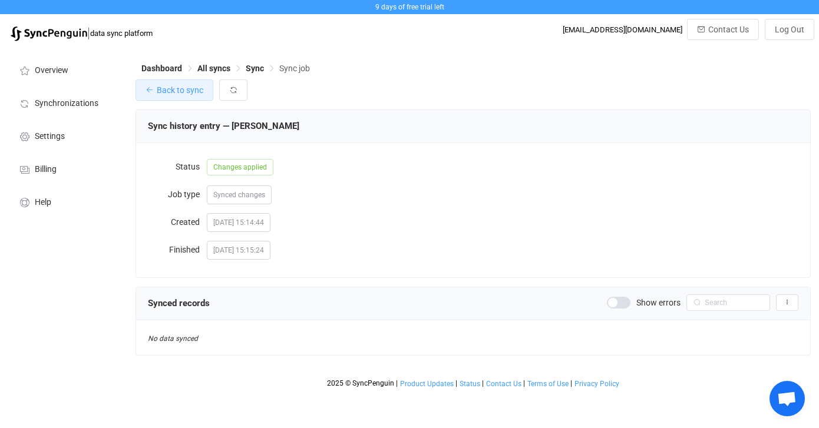
click at [157, 95] on span "Back to sync" at bounding box center [180, 89] width 47 height 9
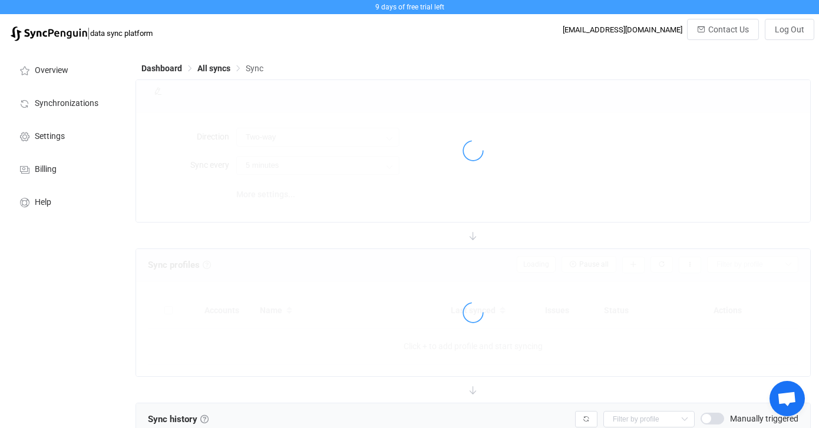
type input "15 minutes"
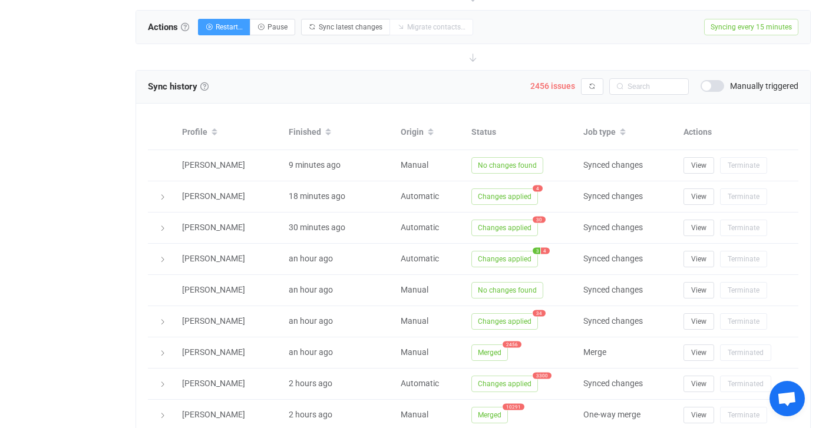
scroll to position [458, 0]
click at [563, 86] on span "2456 issues" at bounding box center [552, 84] width 45 height 9
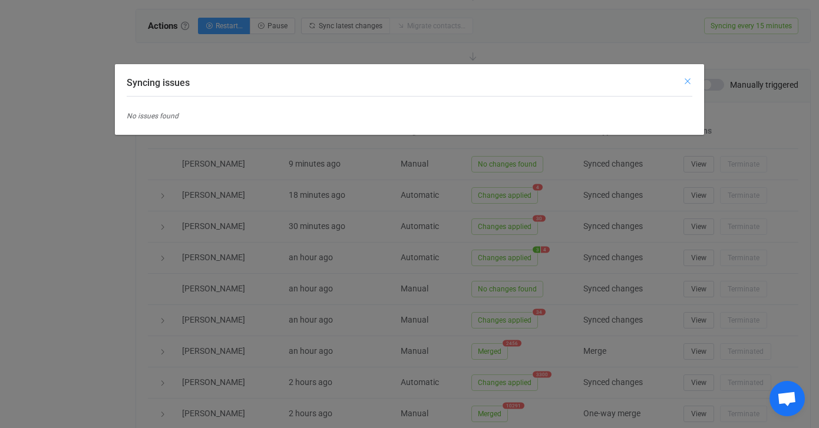
click at [688, 83] on icon "Close" at bounding box center [687, 81] width 9 height 9
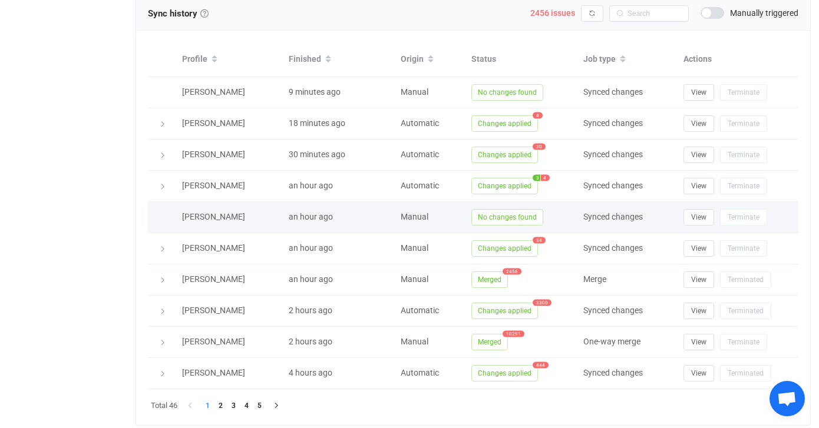
scroll to position [545, 0]
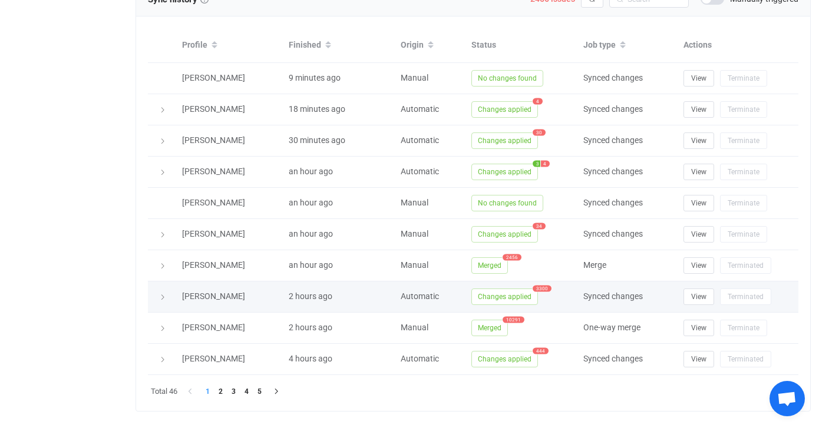
click at [514, 295] on span "Changes applied" at bounding box center [504, 297] width 67 height 17
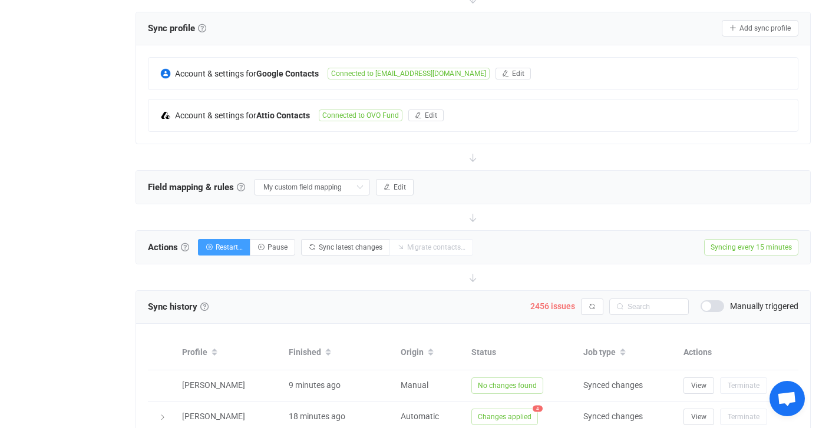
scroll to position [236, 0]
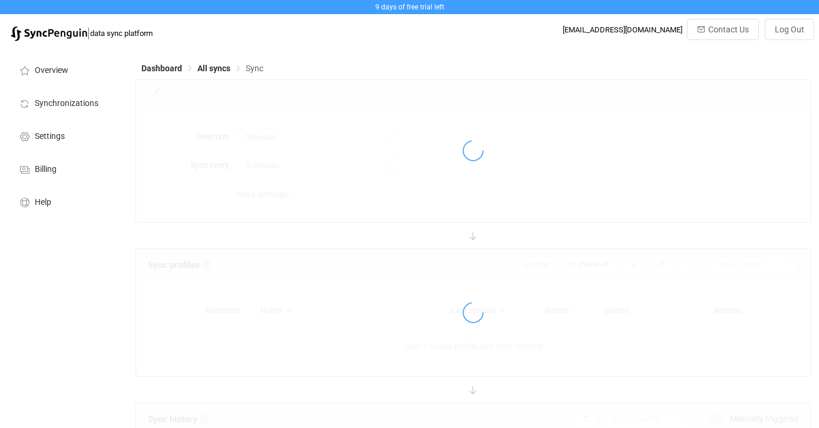
type input "15 minutes"
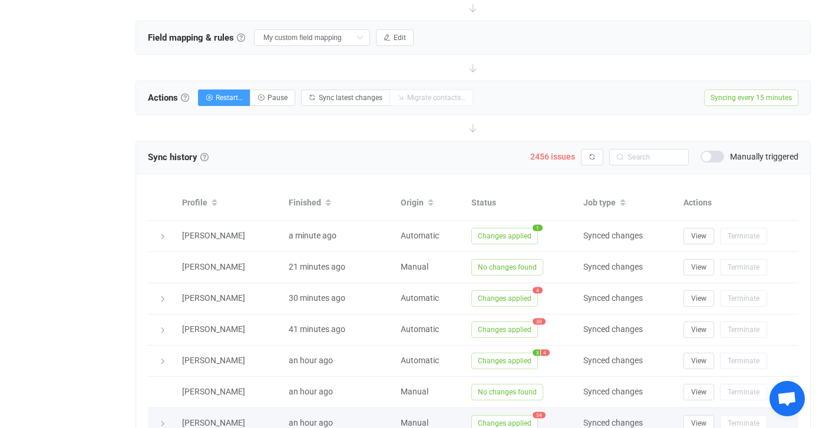
scroll to position [212, 0]
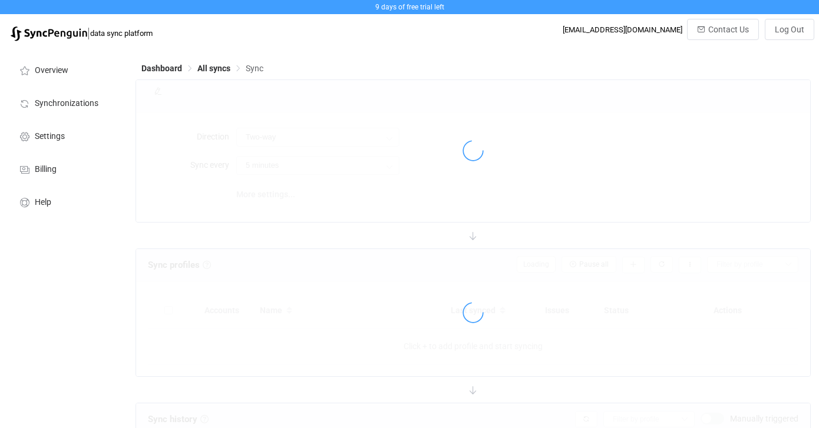
type input "15 minutes"
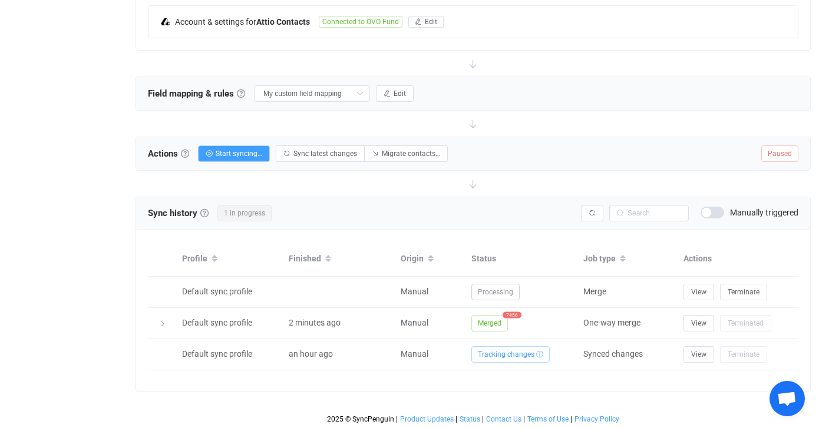
click at [539, 212] on div "Sync history History Sync history All sync executions are recorded in the sync …" at bounding box center [473, 213] width 651 height 18
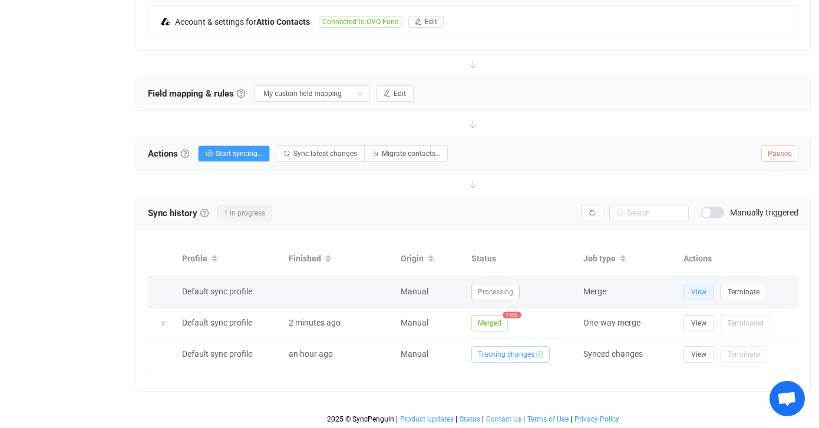
click at [694, 290] on span "View" at bounding box center [698, 292] width 15 height 8
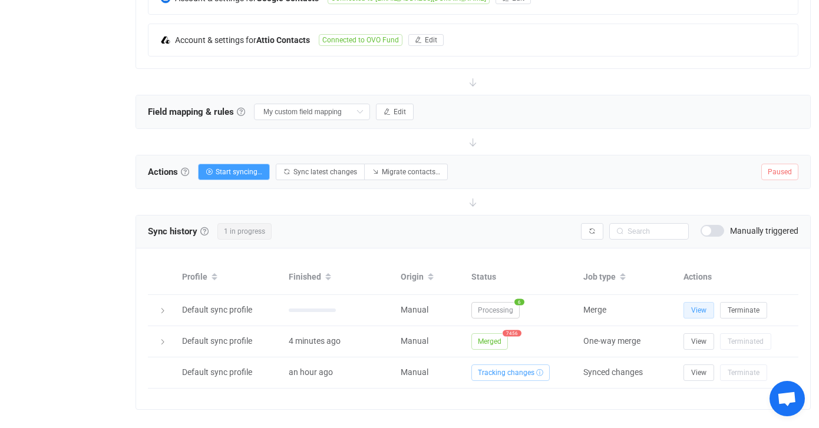
scroll to position [311, 0]
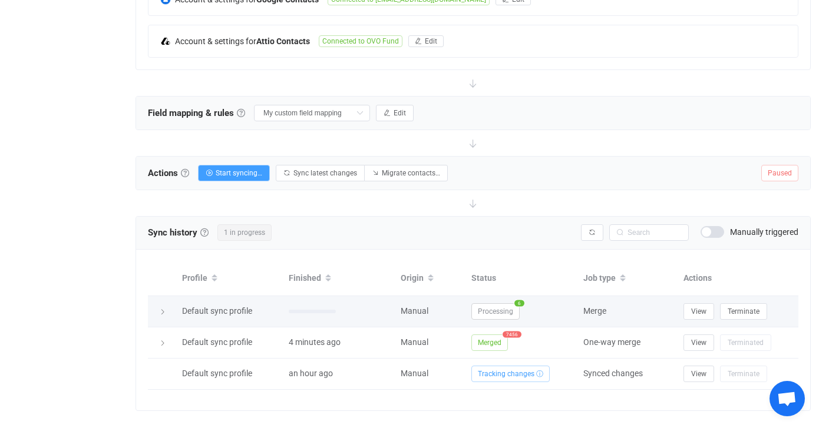
click at [164, 309] on icon at bounding box center [162, 312] width 7 height 7
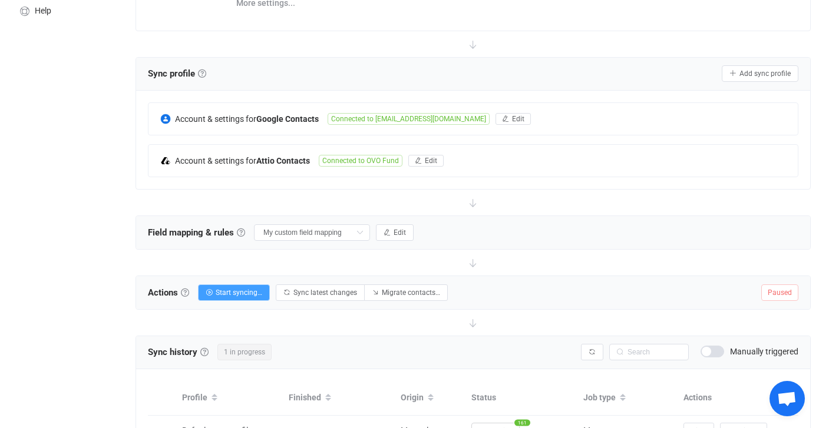
scroll to position [341, 0]
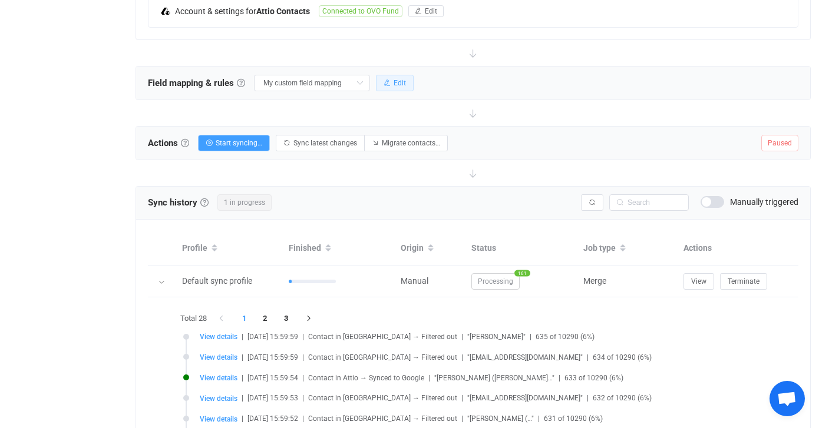
click at [394, 81] on span "Edit" at bounding box center [400, 83] width 12 height 8
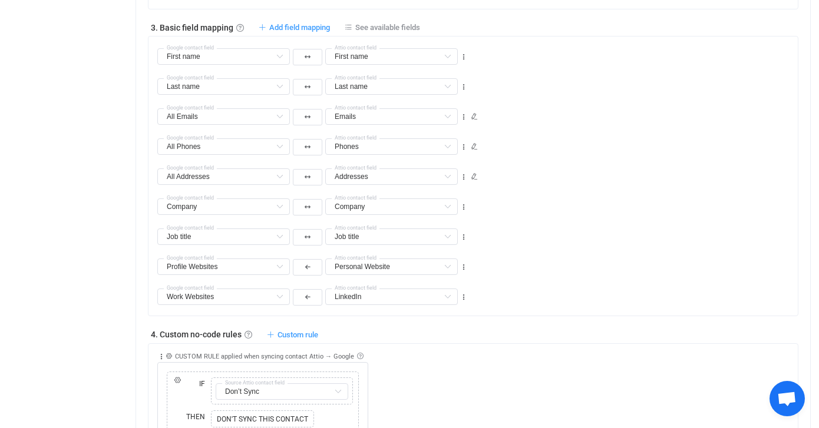
scroll to position [639, 0]
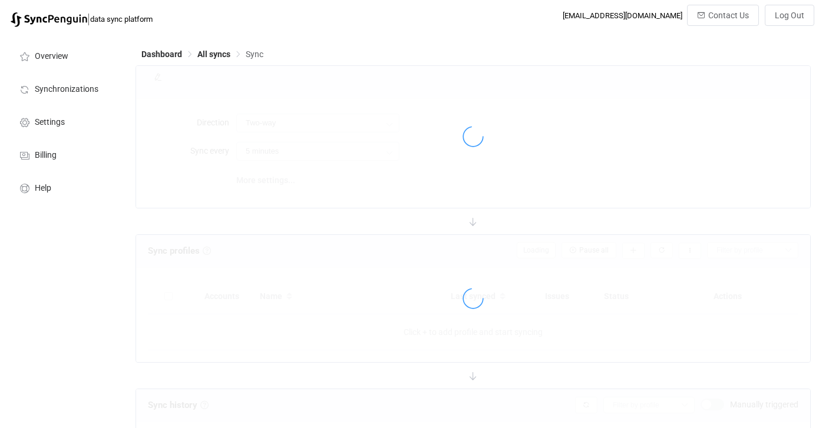
scroll to position [212, 0]
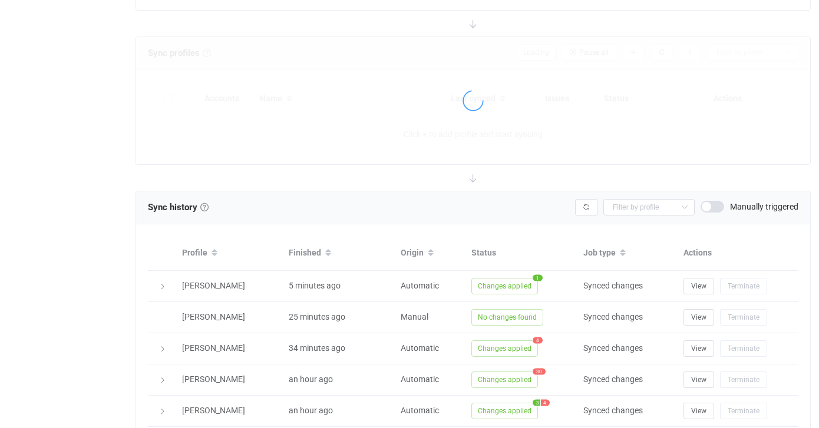
type input "15 minutes"
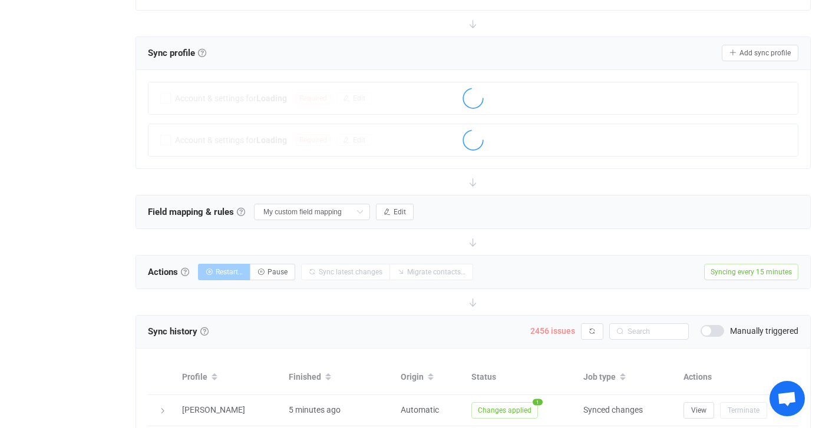
click at [546, 329] on span "2456 issues" at bounding box center [552, 330] width 45 height 9
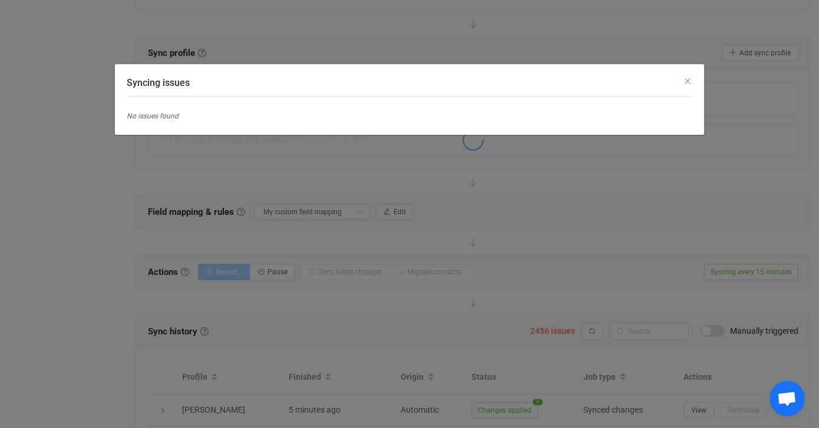
click at [686, 81] on icon "Close" at bounding box center [687, 81] width 9 height 9
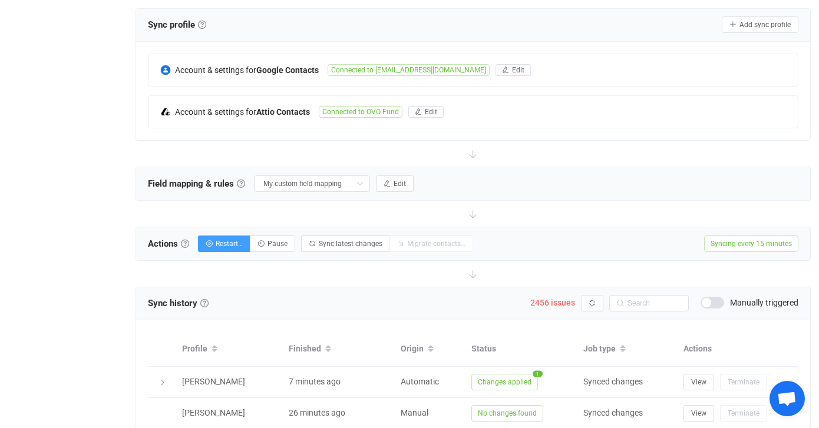
scroll to position [242, 0]
click at [425, 112] on span "Edit" at bounding box center [431, 111] width 12 height 8
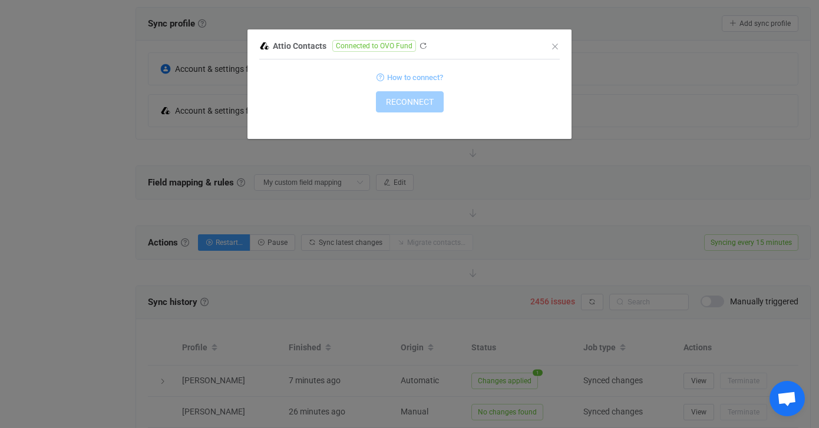
click at [419, 77] on span "How to connect?" at bounding box center [415, 78] width 56 height 14
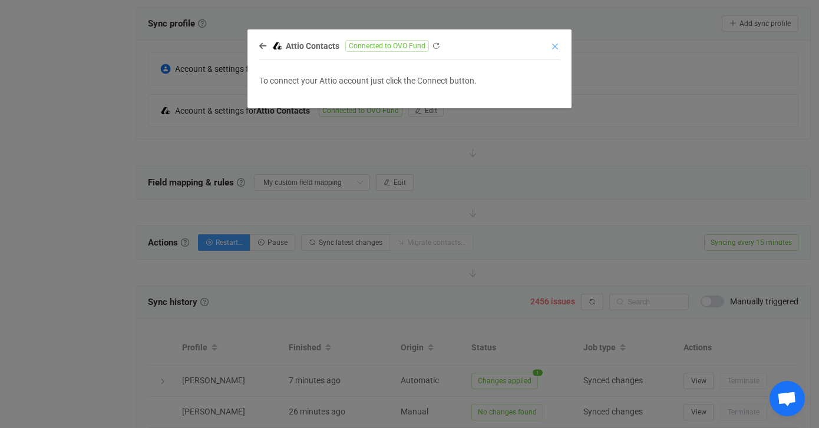
click at [557, 42] on icon "Close" at bounding box center [554, 46] width 9 height 9
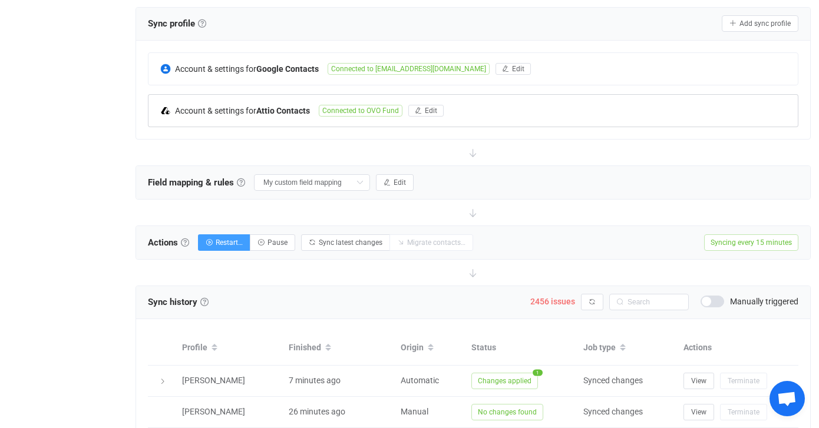
click at [381, 110] on span "Connected to OVO Fund" at bounding box center [361, 111] width 84 height 12
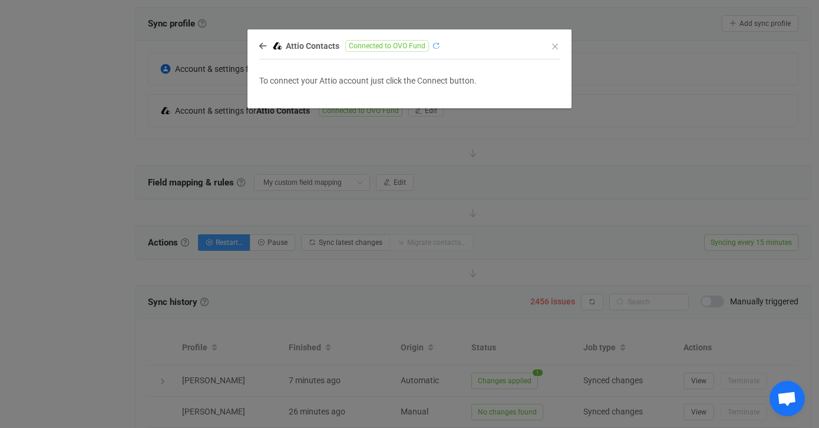
click at [435, 48] on icon "dialog" at bounding box center [436, 46] width 8 height 8
click at [553, 44] on icon "Close" at bounding box center [554, 46] width 9 height 9
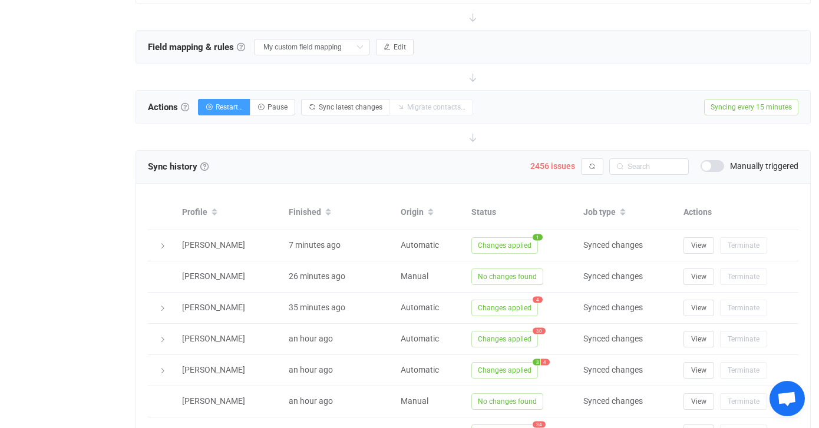
scroll to position [385, 0]
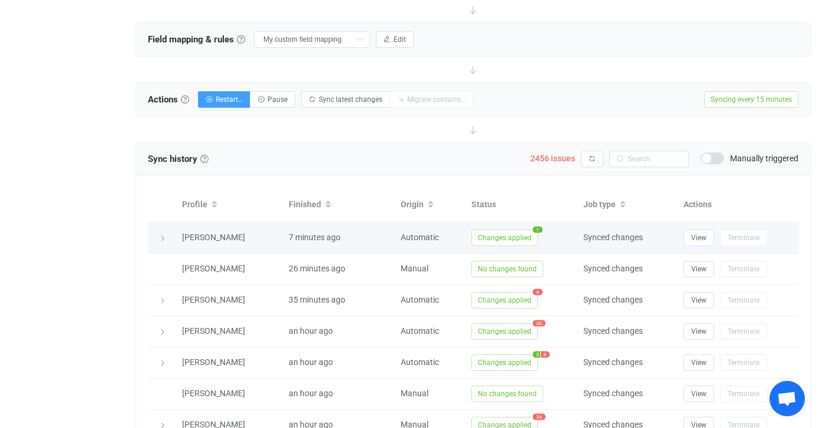
click at [162, 238] on icon at bounding box center [162, 238] width 7 height 7
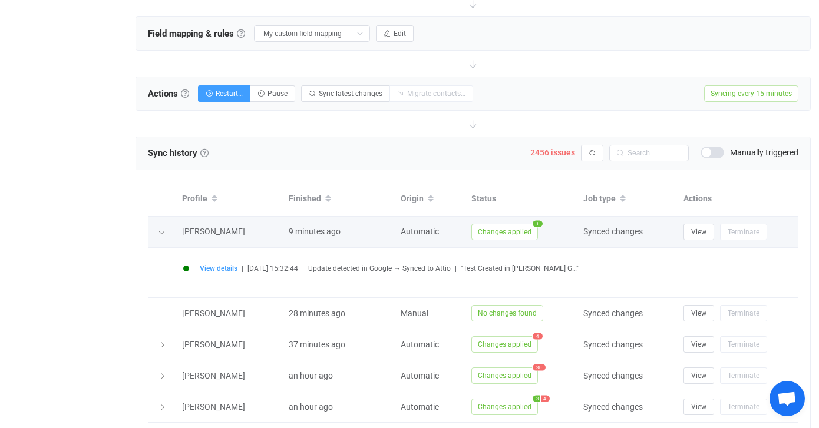
scroll to position [388, 0]
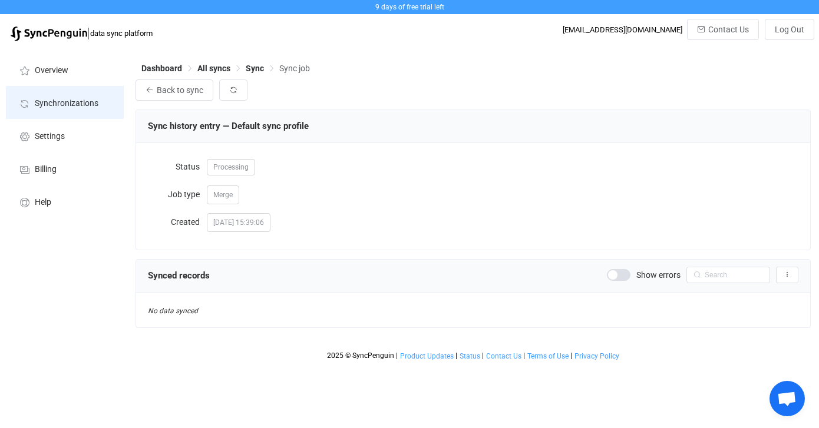
click at [68, 102] on span "Synchronizations" at bounding box center [67, 103] width 64 height 9
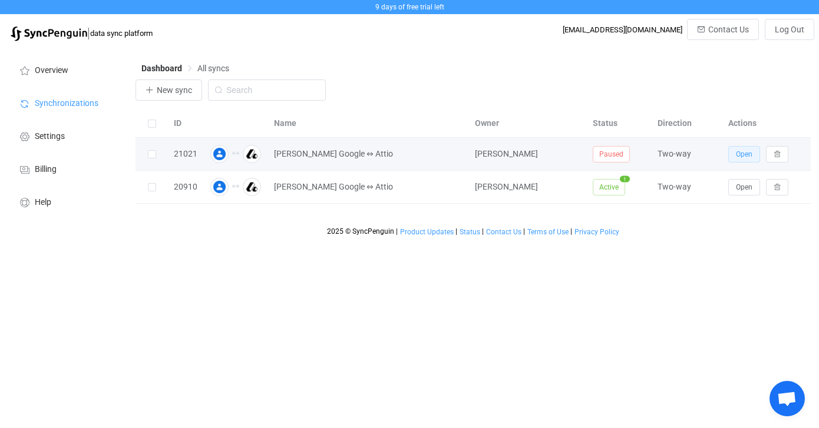
click at [740, 156] on span "Open" at bounding box center [744, 154] width 17 height 8
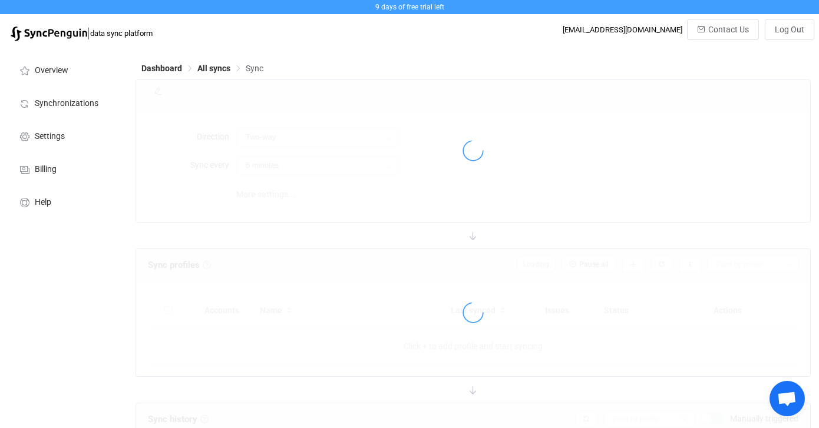
type input "15 minutes"
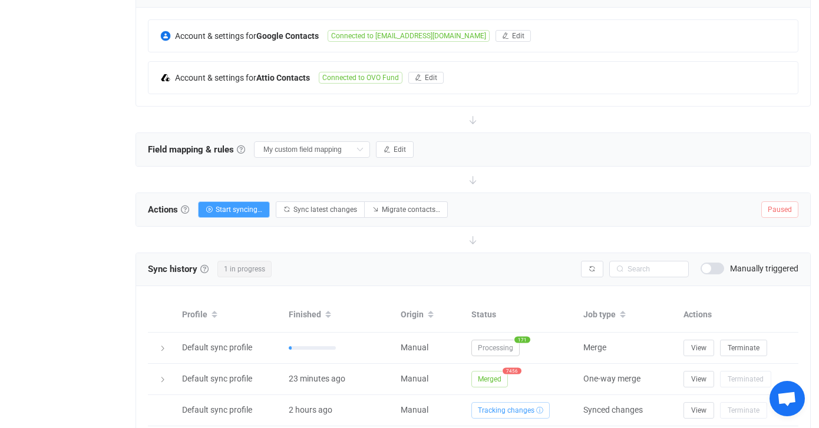
scroll to position [268, 0]
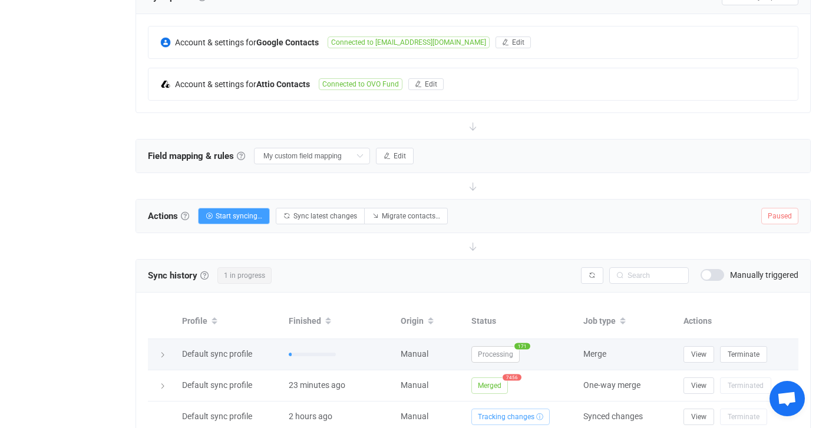
click at [163, 355] on icon at bounding box center [162, 355] width 7 height 7
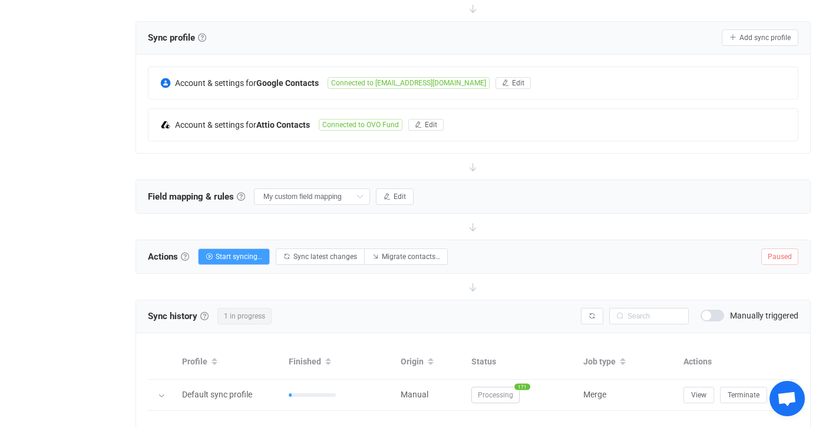
scroll to position [227, 0]
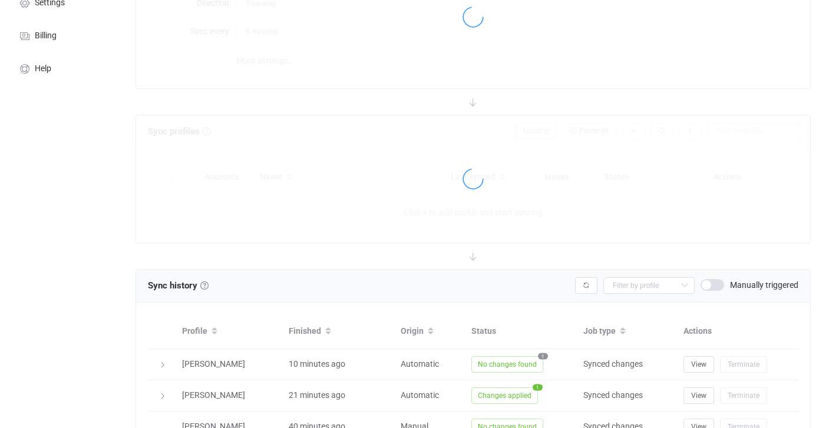
scroll to position [148, 0]
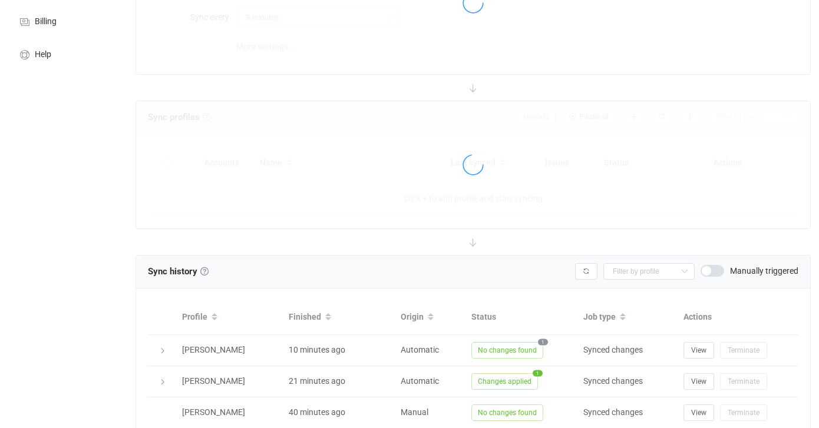
type input "15 minutes"
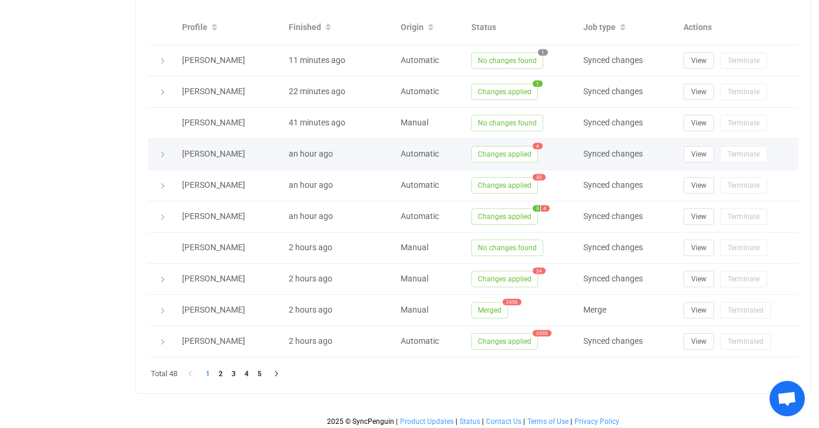
scroll to position [565, 0]
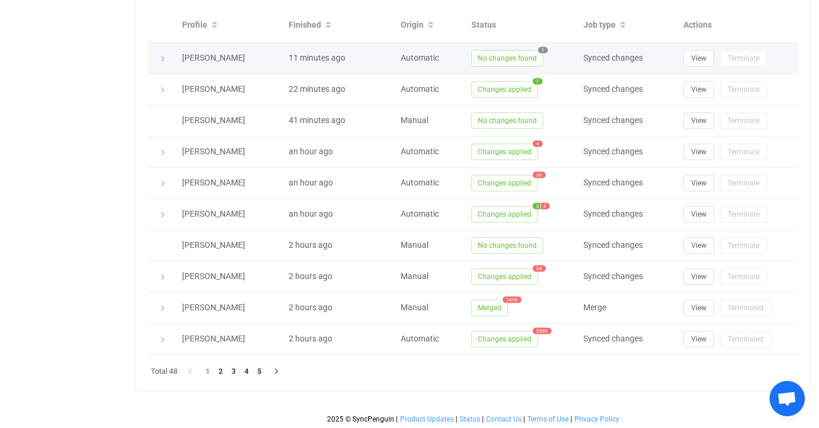
click at [165, 55] on icon at bounding box center [162, 58] width 7 height 7
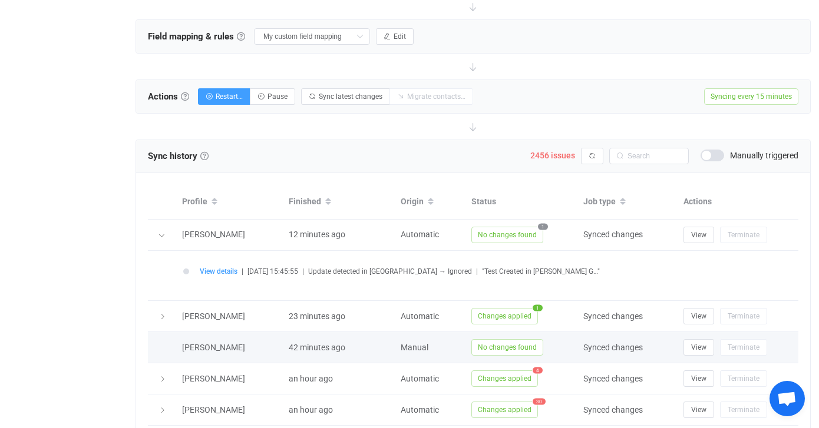
scroll to position [379, 0]
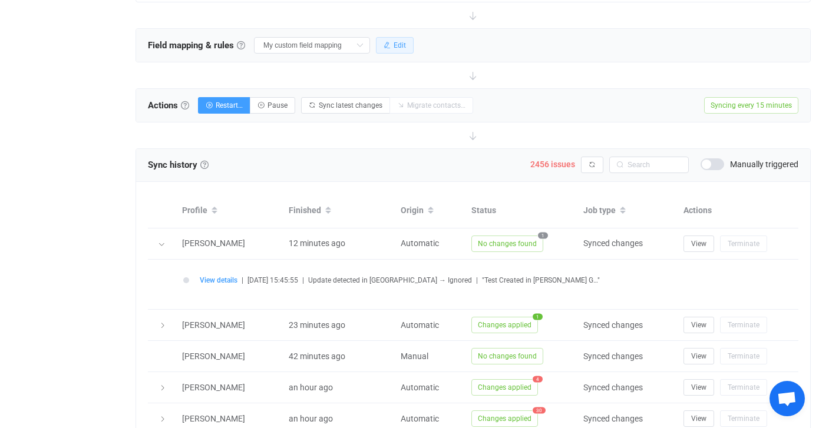
click at [384, 49] on button "Edit" at bounding box center [395, 45] width 38 height 17
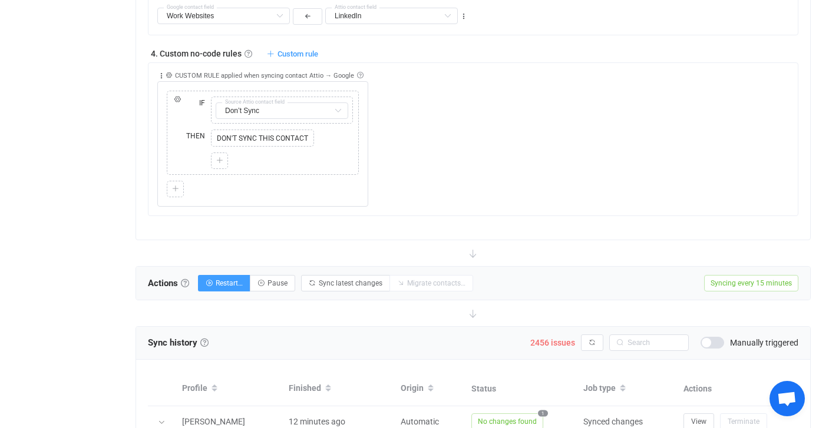
scroll to position [966, 0]
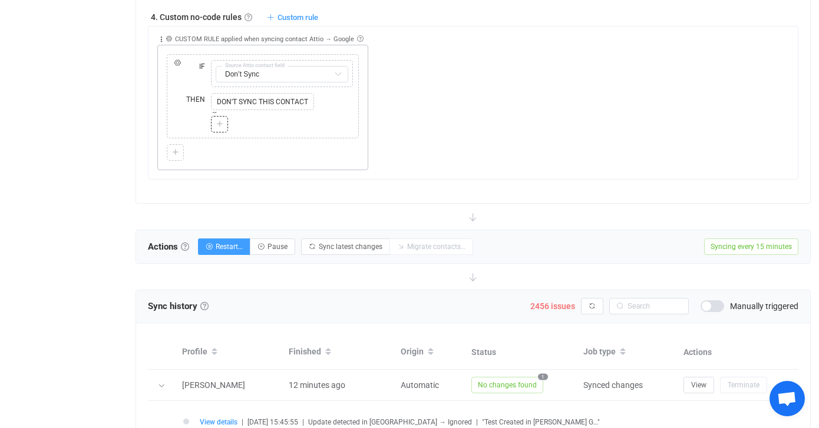
click at [220, 124] on icon at bounding box center [219, 124] width 7 height 7
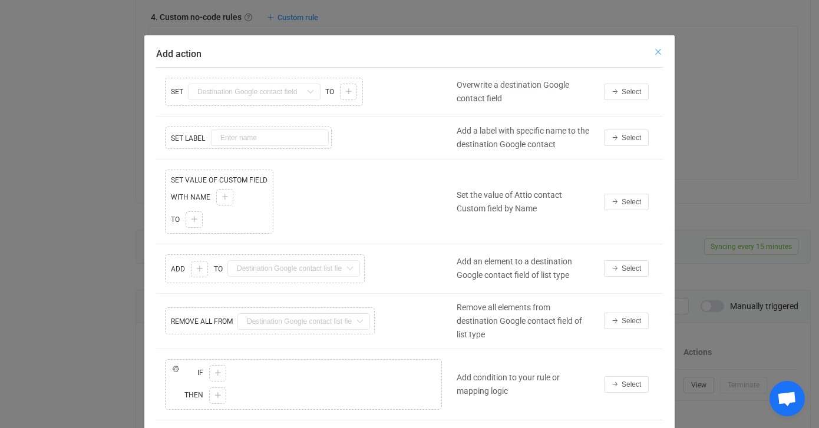
click at [659, 50] on icon "Close" at bounding box center [658, 51] width 9 height 9
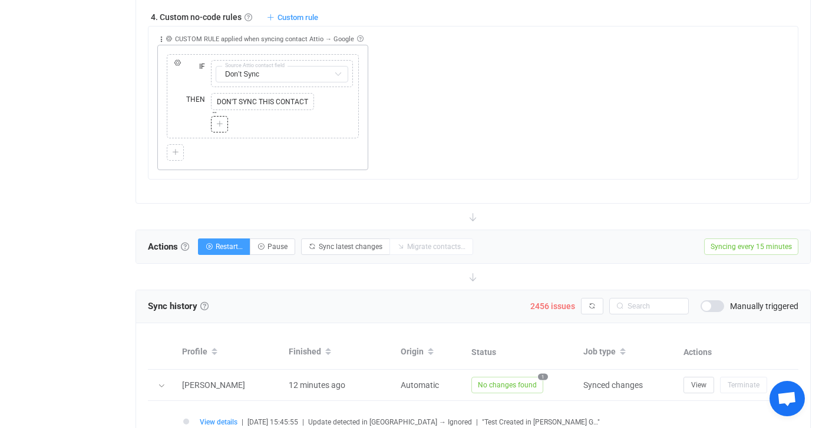
click at [221, 125] on icon at bounding box center [219, 124] width 7 height 7
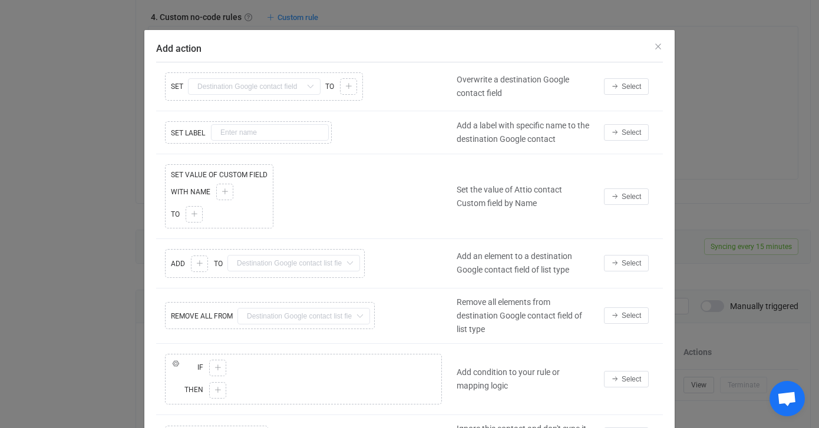
scroll to position [0, 0]
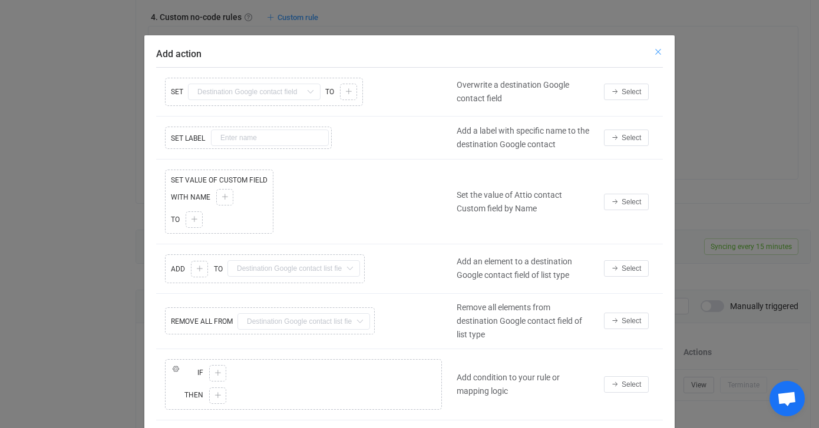
click at [658, 52] on icon "Close" at bounding box center [658, 51] width 9 height 9
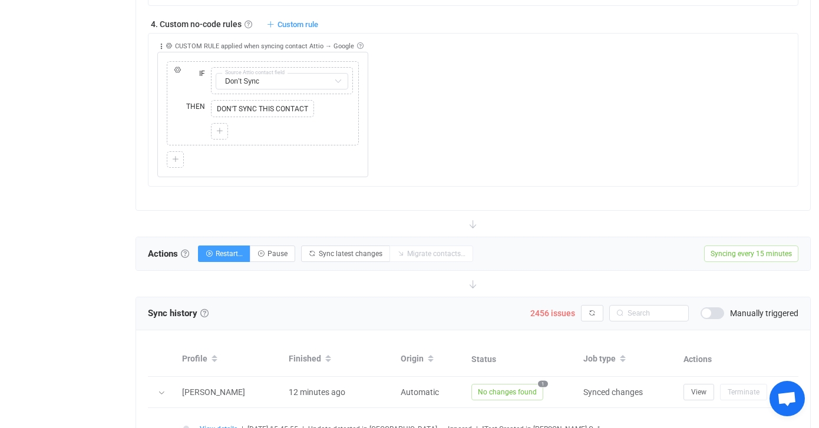
scroll to position [956, 0]
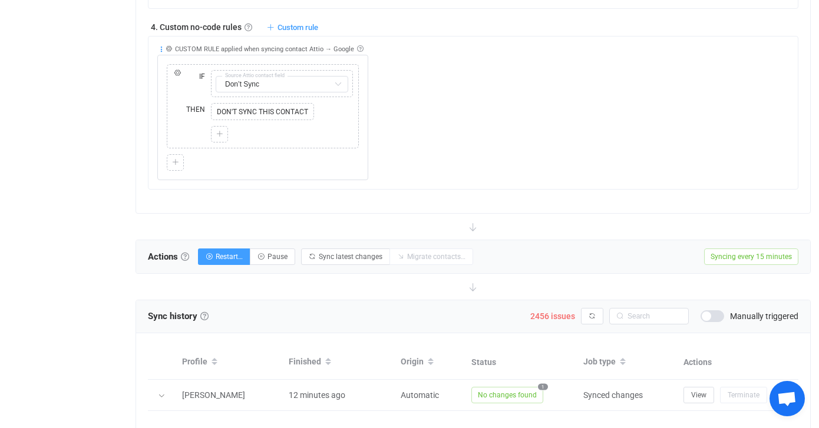
click at [161, 50] on icon at bounding box center [161, 49] width 8 height 8
click at [271, 106] on div "DON'T SYNC THIS CONTACT" at bounding box center [262, 112] width 97 height 12
click at [215, 98] on icon at bounding box center [215, 100] width 6 height 6
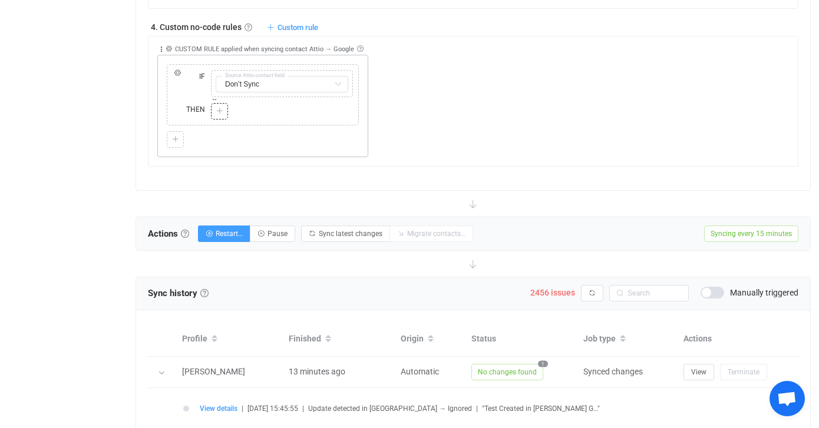
click at [217, 108] on icon at bounding box center [219, 111] width 7 height 7
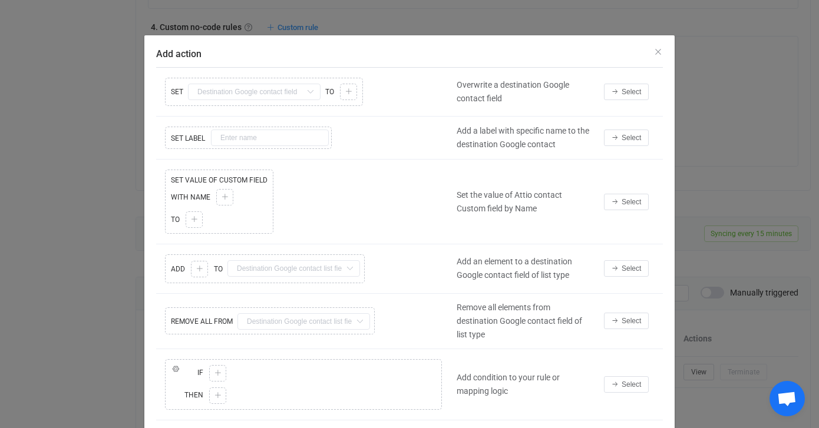
scroll to position [105, 0]
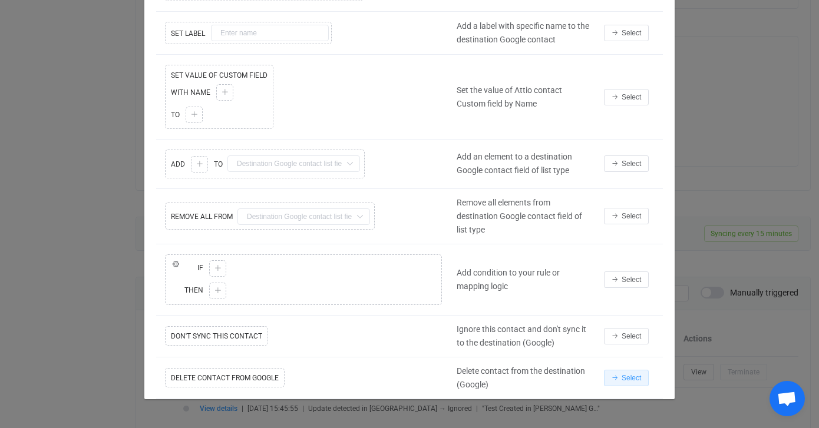
click at [629, 377] on span "Select" at bounding box center [631, 378] width 19 height 8
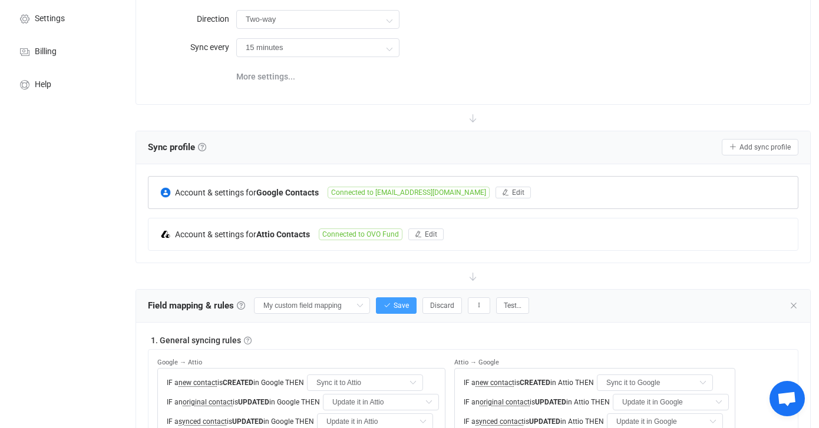
scroll to position [123, 0]
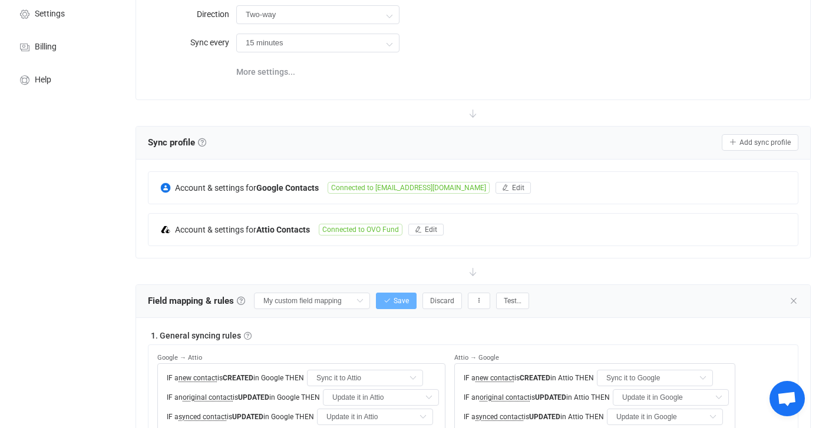
click at [394, 298] on span "Save" at bounding box center [401, 301] width 15 height 8
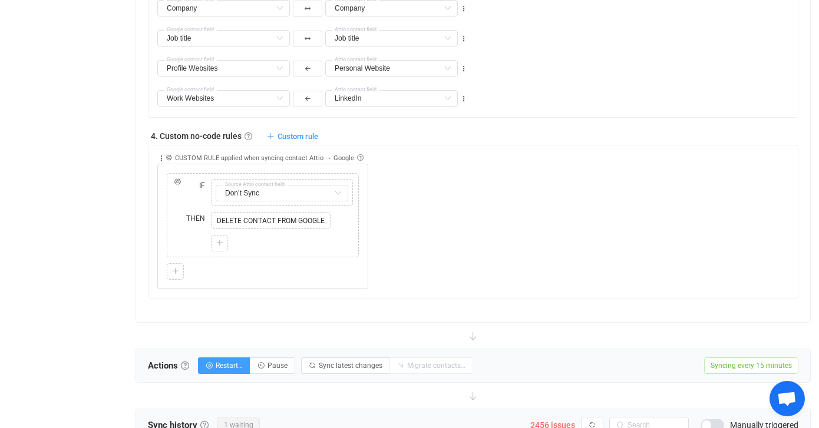
scroll to position [843, 0]
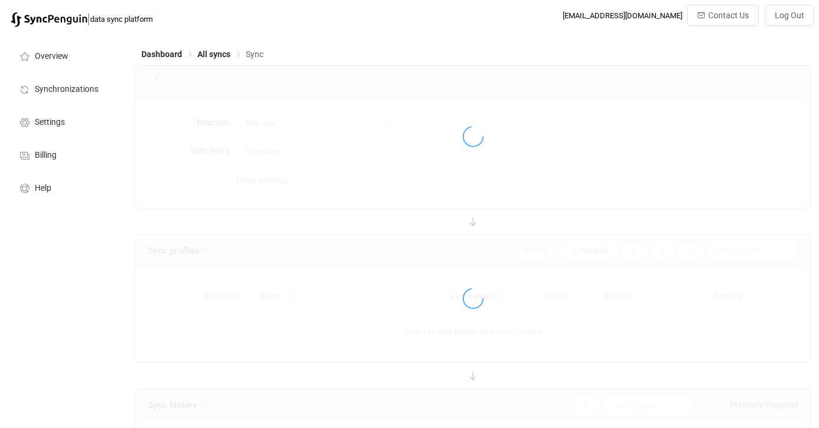
type input "15 minutes"
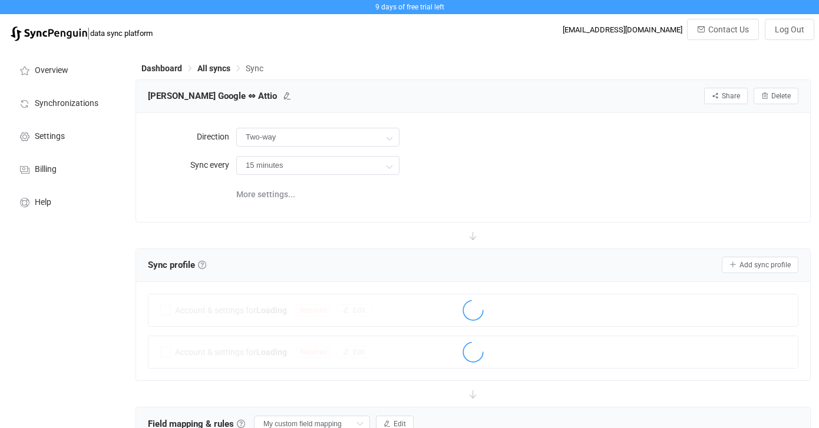
scroll to position [331, 0]
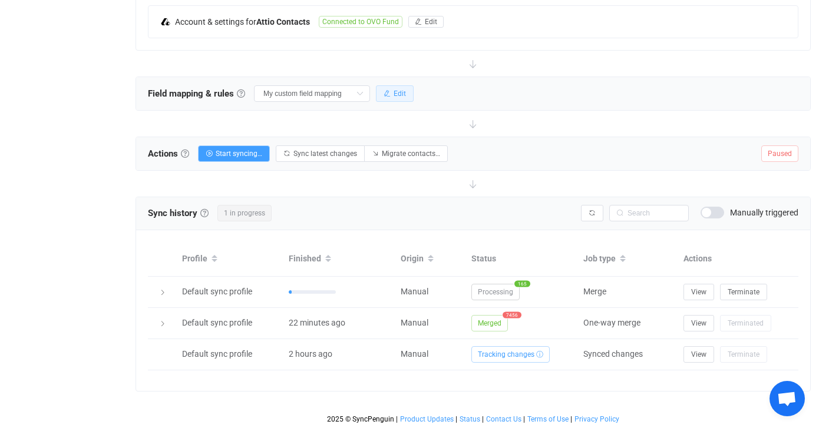
click at [394, 92] on span "Edit" at bounding box center [400, 94] width 12 height 8
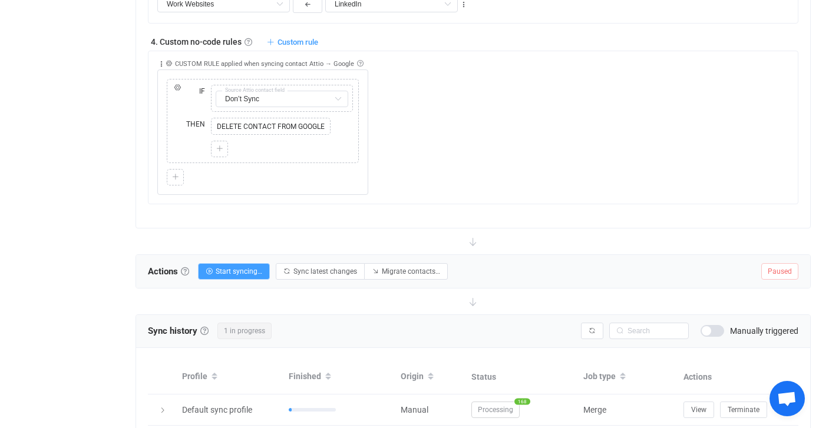
scroll to position [961, 0]
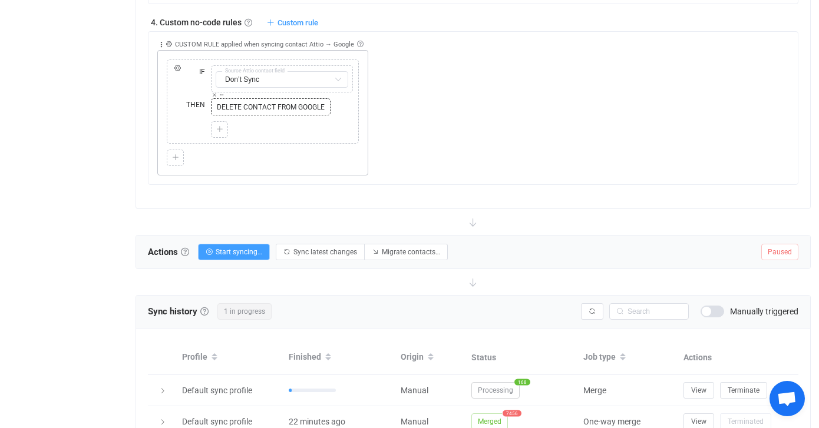
click at [304, 109] on span "DELETE CONTACT FROM GOOGLE" at bounding box center [271, 107] width 114 height 11
click at [282, 104] on span "DELETE CONTACT FROM GOOGLE" at bounding box center [271, 107] width 114 height 11
click at [213, 93] on icon at bounding box center [215, 95] width 6 height 6
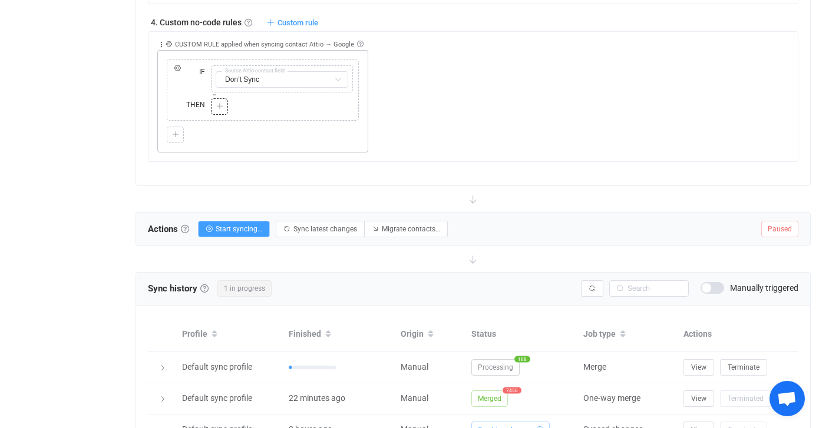
click at [220, 109] on div at bounding box center [219, 106] width 11 height 11
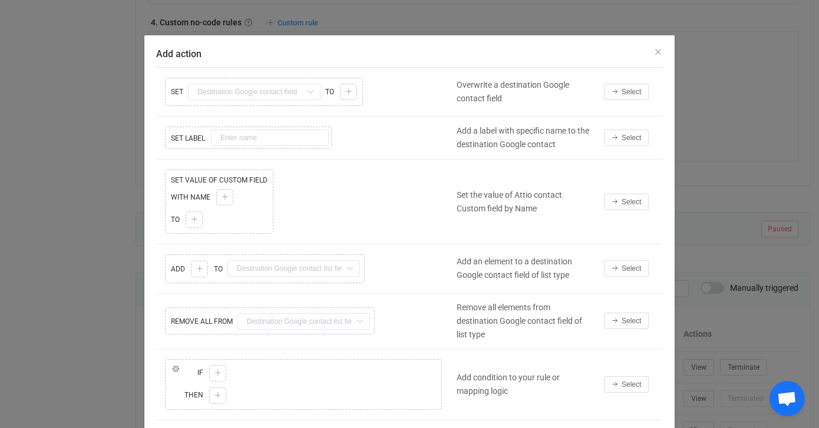
scroll to position [105, 0]
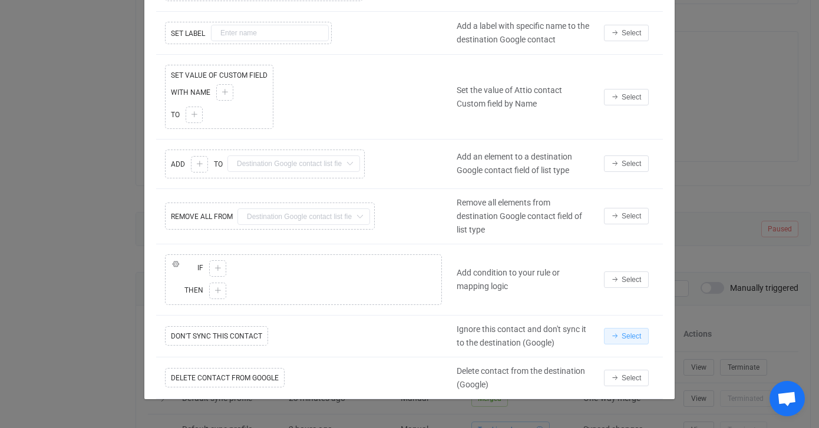
click at [630, 338] on span "Select" at bounding box center [631, 336] width 19 height 8
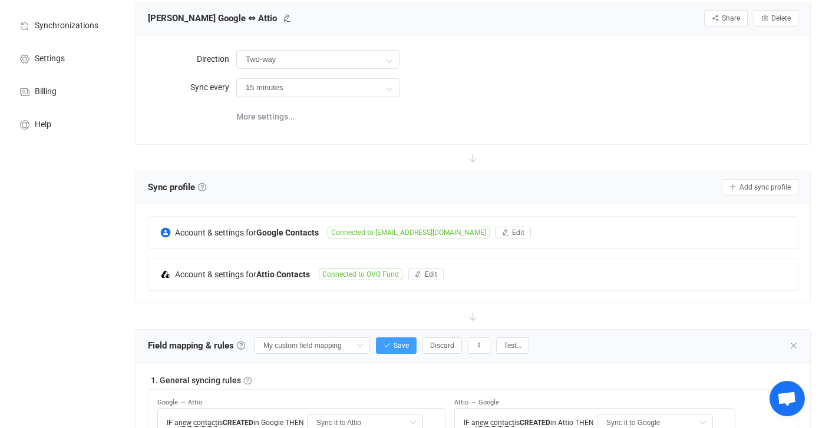
scroll to position [138, 0]
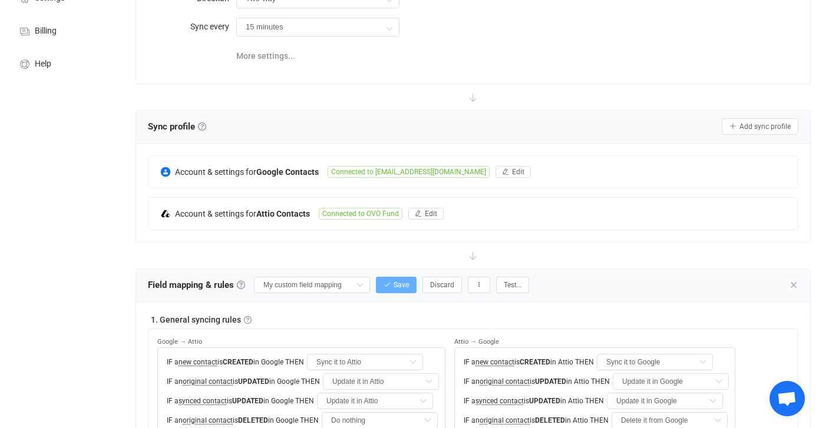
click at [394, 283] on span "Save" at bounding box center [401, 285] width 15 height 8
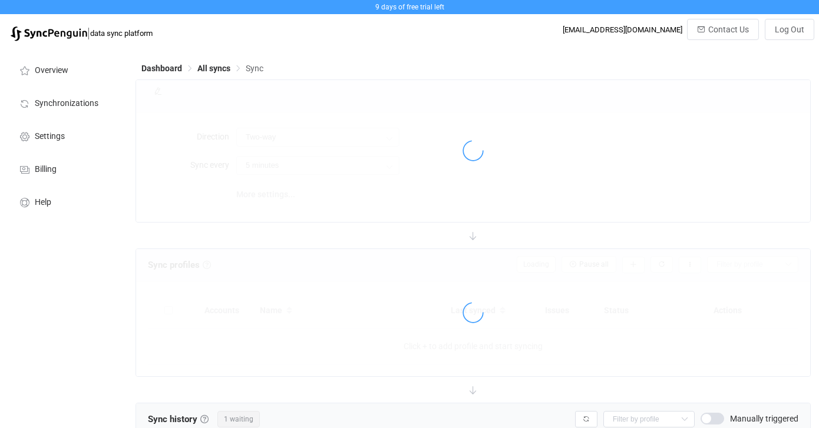
type input "15 minutes"
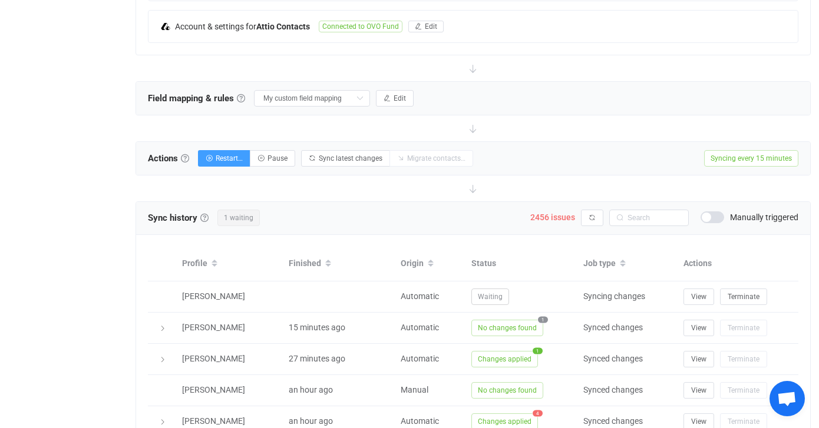
scroll to position [344, 0]
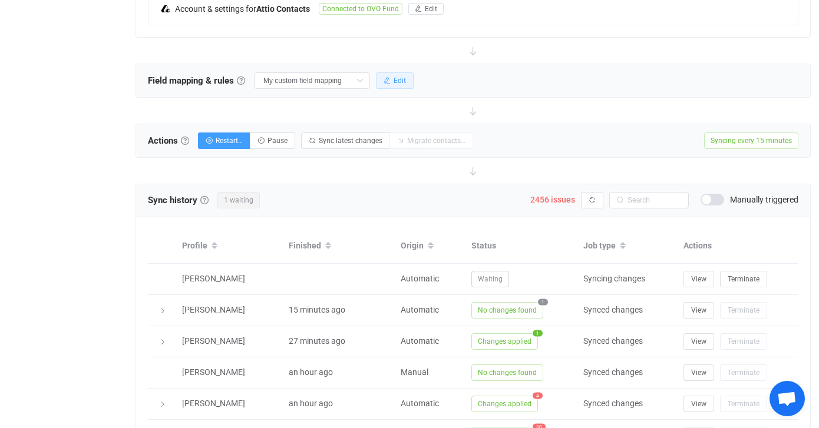
click at [376, 83] on button "Edit" at bounding box center [395, 80] width 38 height 17
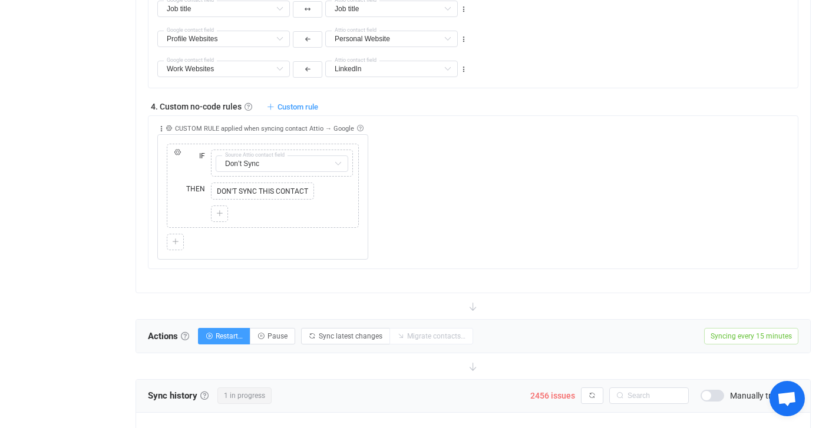
scroll to position [879, 0]
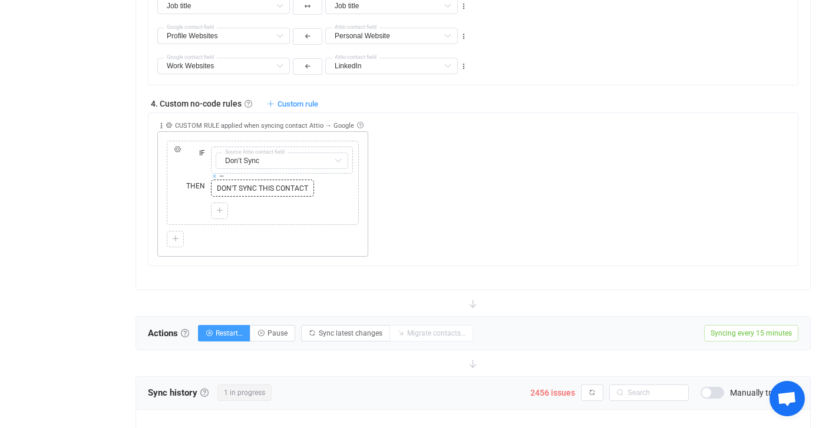
click at [215, 175] on icon at bounding box center [215, 176] width 6 height 6
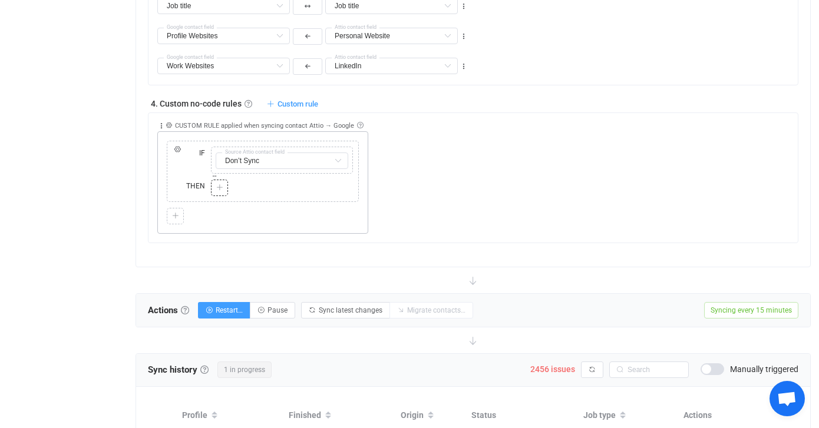
click at [228, 187] on div at bounding box center [282, 188] width 142 height 17
click at [218, 187] on icon at bounding box center [219, 187] width 7 height 7
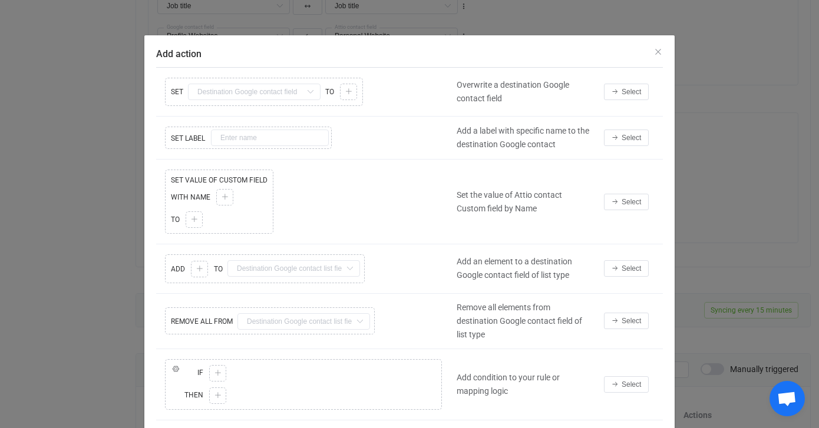
scroll to position [105, 0]
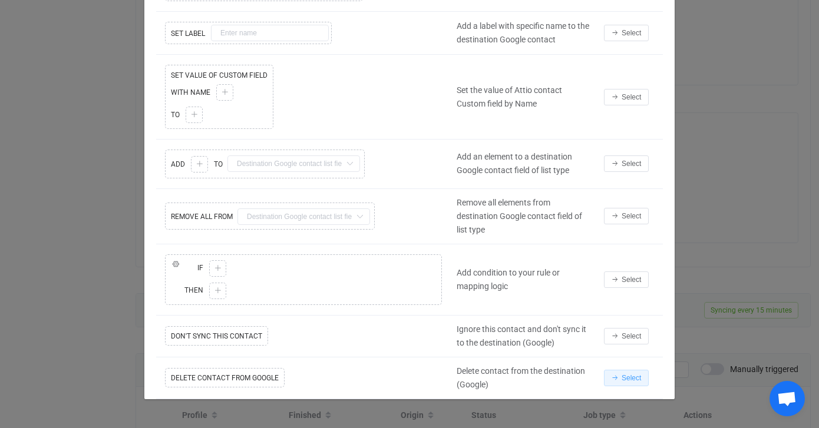
click at [623, 380] on span "Select" at bounding box center [631, 378] width 19 height 8
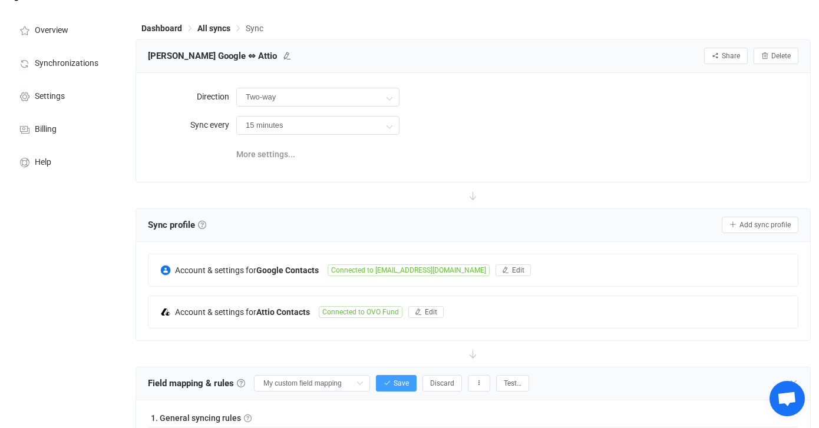
scroll to position [31, 0]
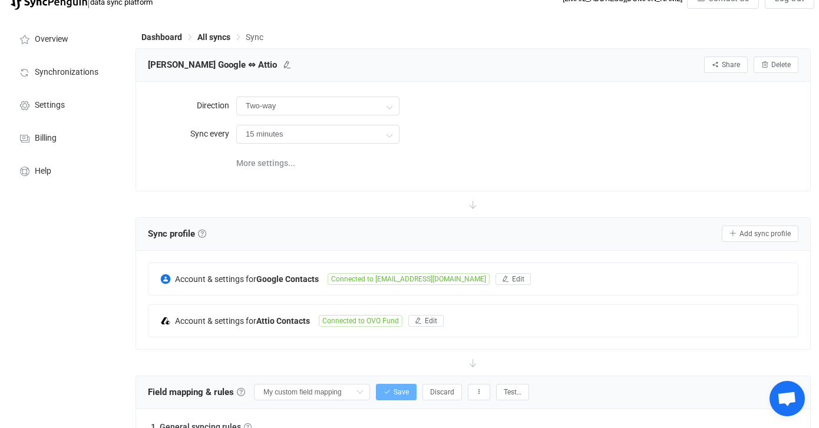
click at [394, 394] on span "Save" at bounding box center [401, 392] width 15 height 8
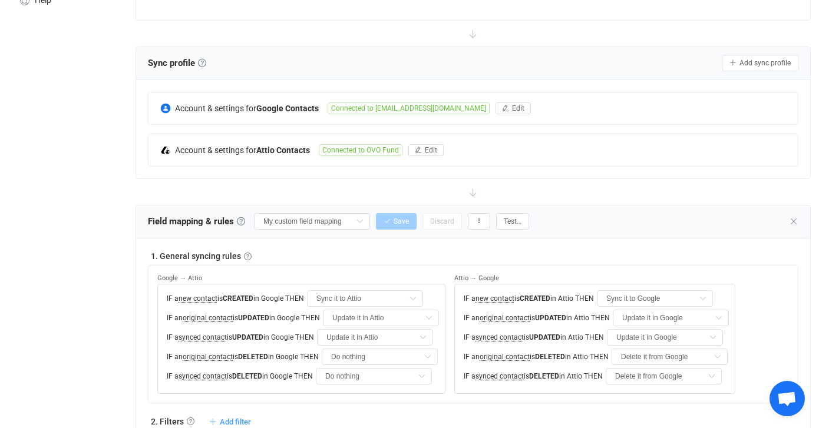
scroll to position [468, 0]
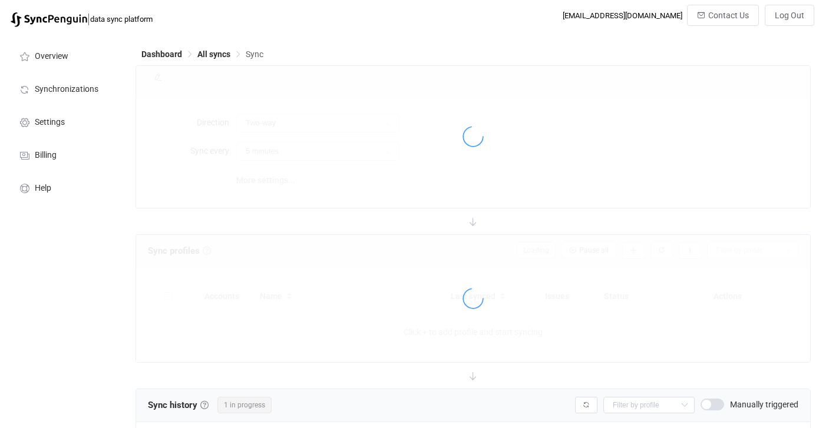
scroll to position [138, 0]
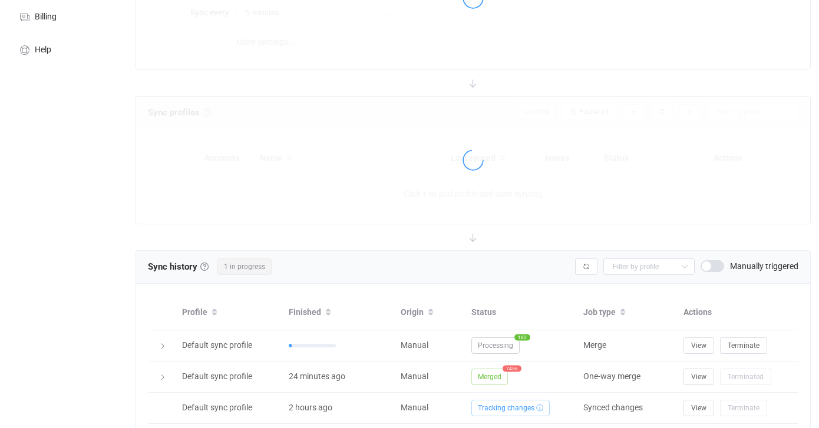
type input "15 minutes"
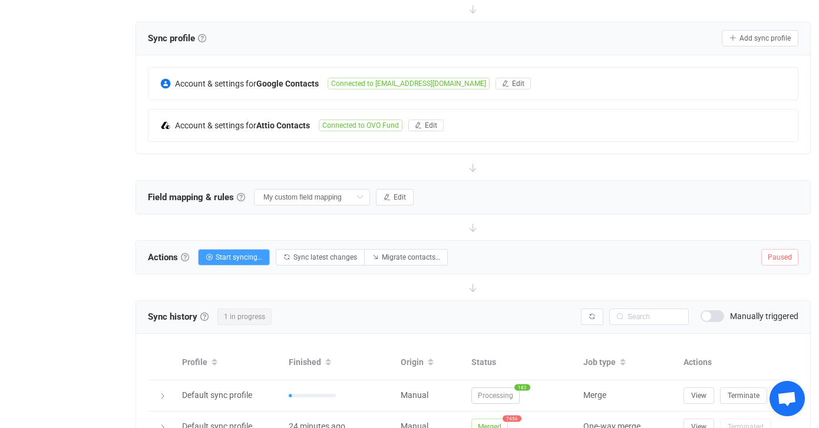
scroll to position [331, 0]
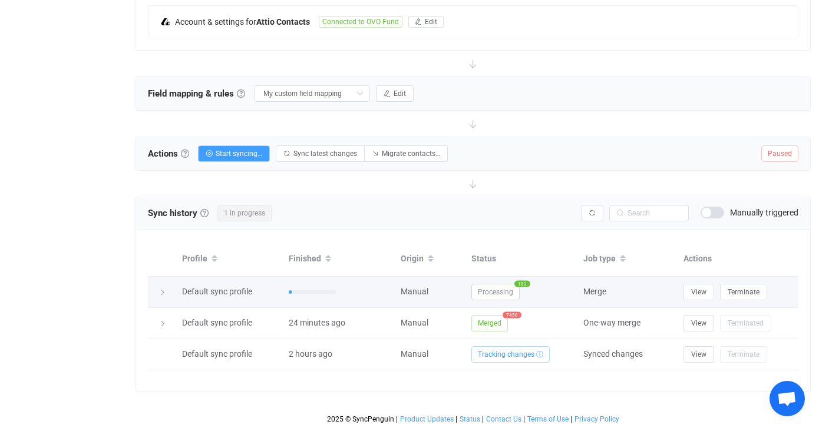
click at [164, 289] on icon at bounding box center [162, 292] width 7 height 7
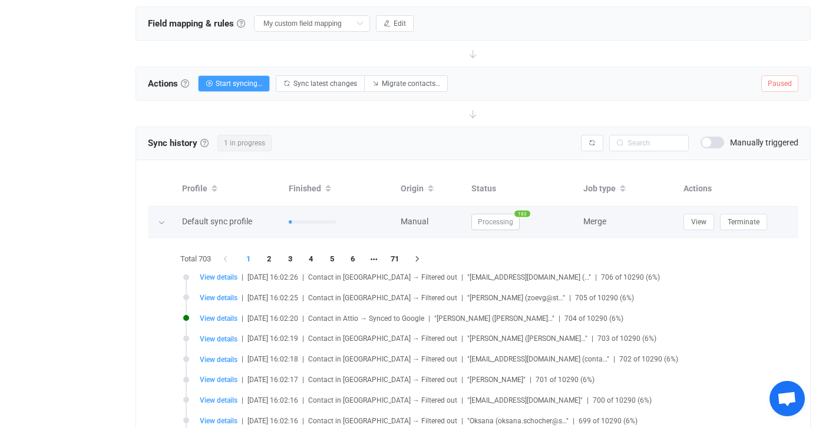
scroll to position [404, 0]
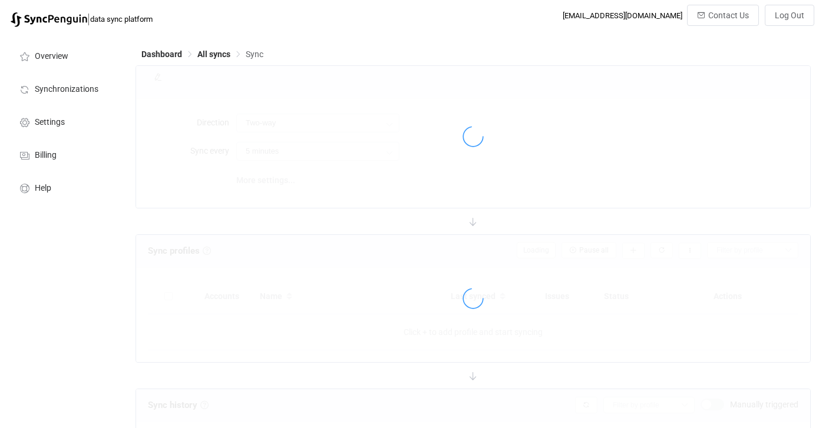
scroll to position [440, 0]
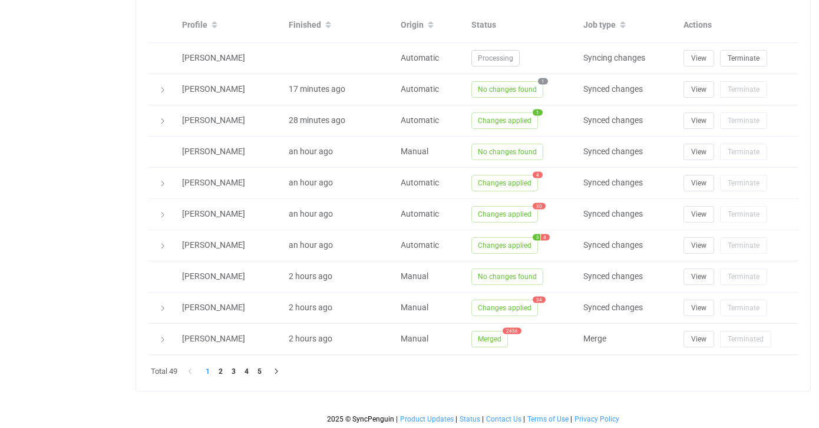
type input "15 minutes"
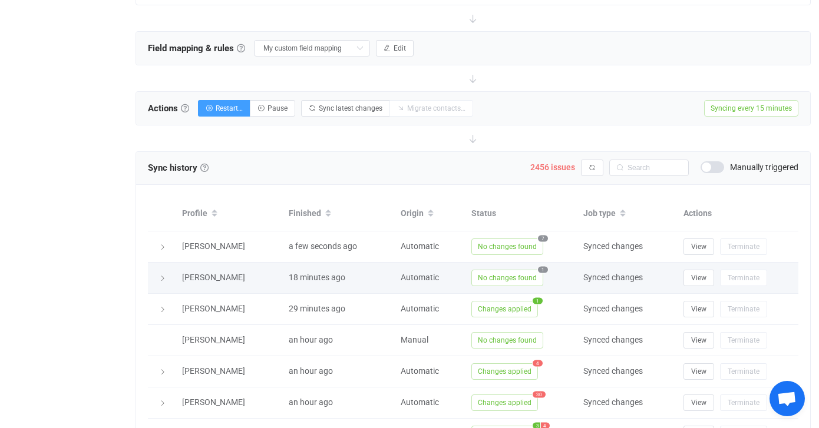
scroll to position [371, 0]
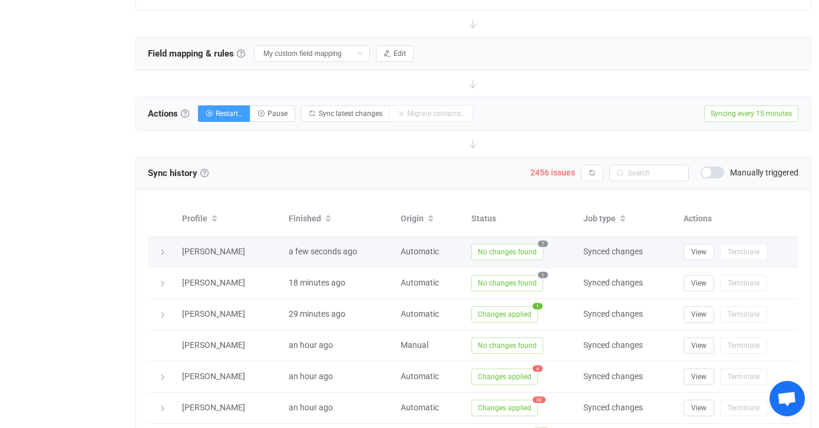
click at [167, 249] on div at bounding box center [162, 252] width 17 height 12
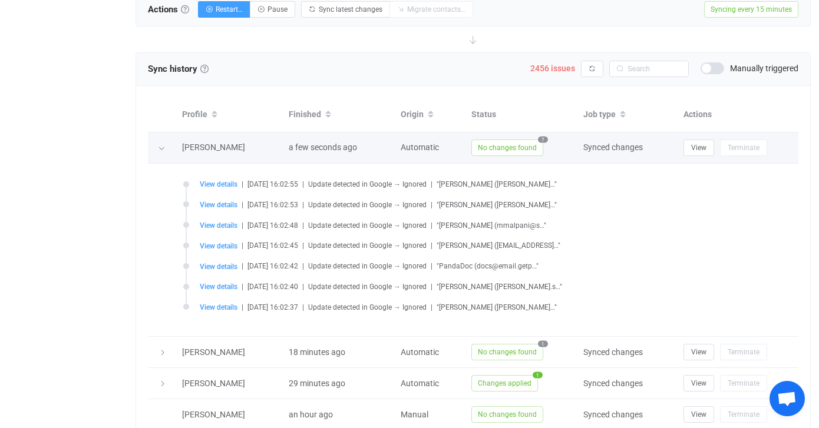
scroll to position [476, 0]
click at [164, 150] on div at bounding box center [162, 147] width 12 height 17
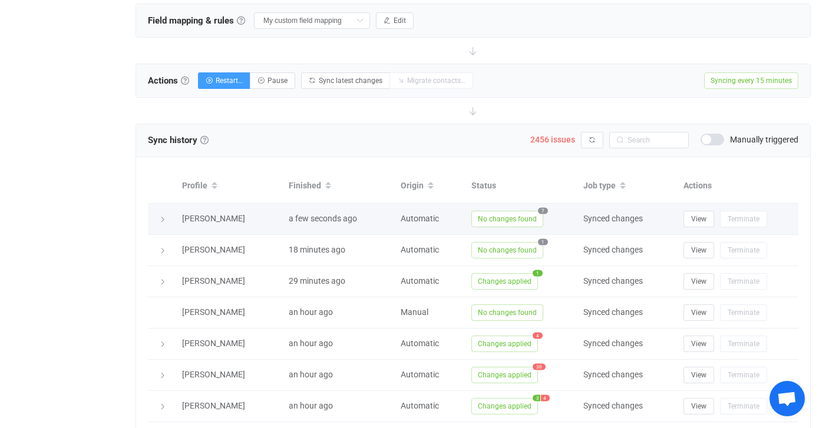
scroll to position [390, 0]
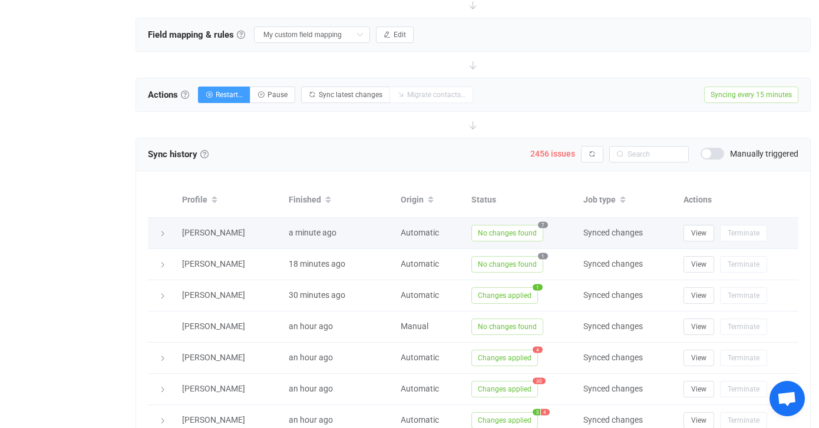
click at [164, 230] on icon at bounding box center [162, 233] width 7 height 7
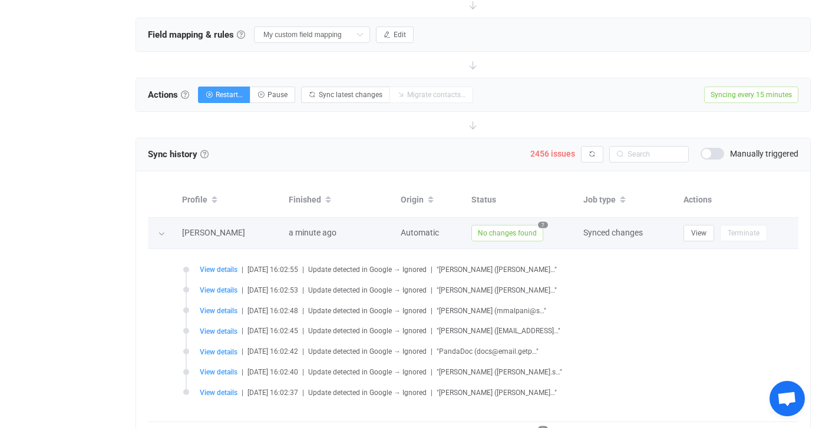
click at [163, 232] on icon at bounding box center [161, 233] width 7 height 7
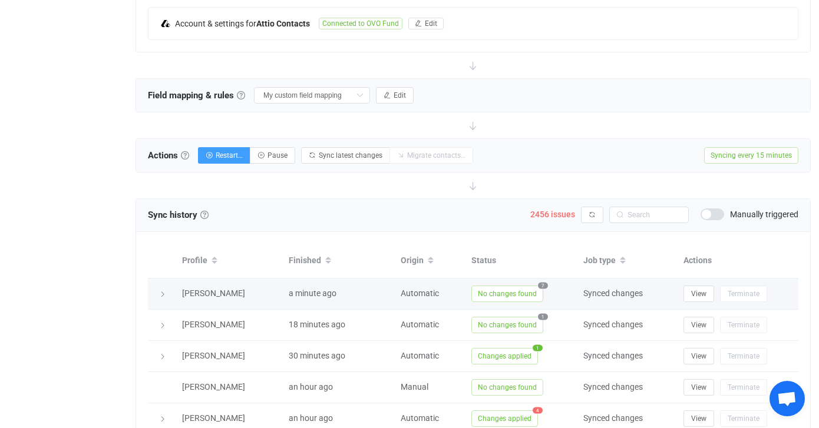
scroll to position [326, 0]
